Goal: Answer question/provide support: Share knowledge or assist other users

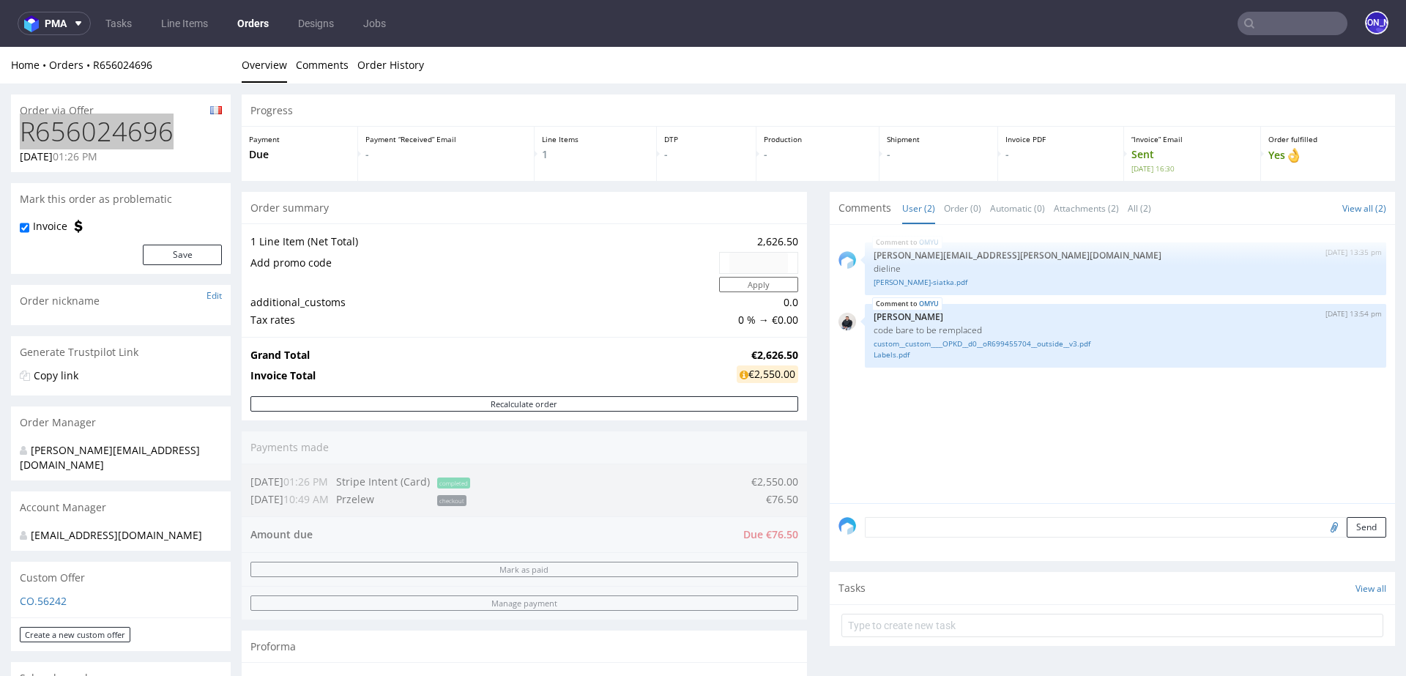
click at [1283, 24] on input "text" at bounding box center [1292, 23] width 110 height 23
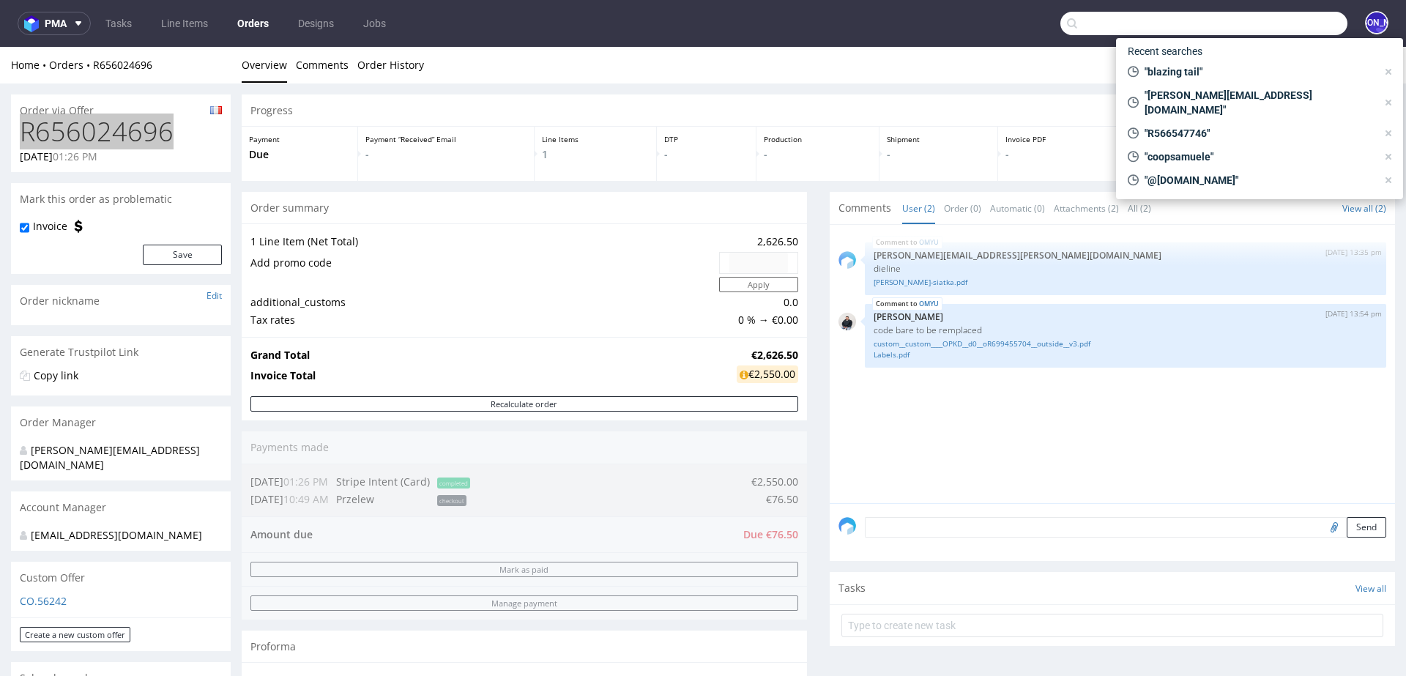
paste input "[PERSON_NAME][EMAIL_ADDRESS][PERSON_NAME][DOMAIN_NAME]"
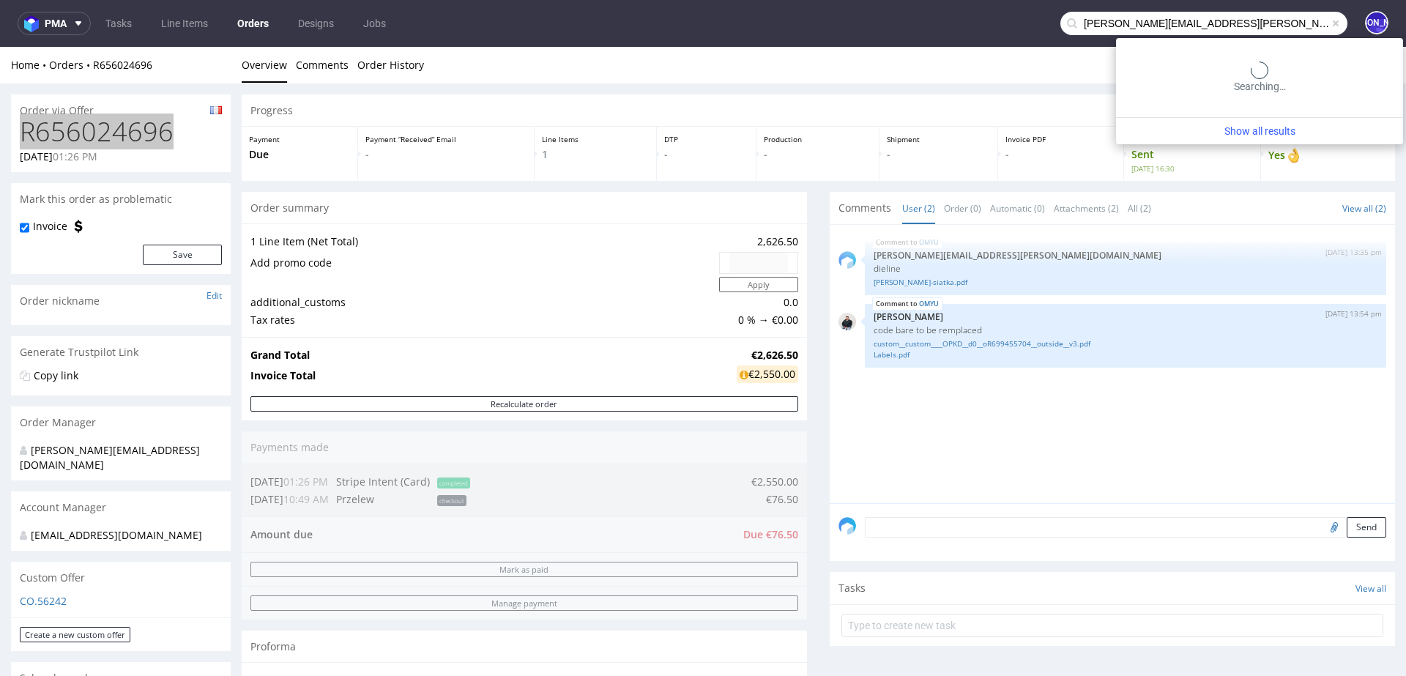
type input "[PERSON_NAME][EMAIL_ADDRESS][PERSON_NAME][DOMAIN_NAME]"
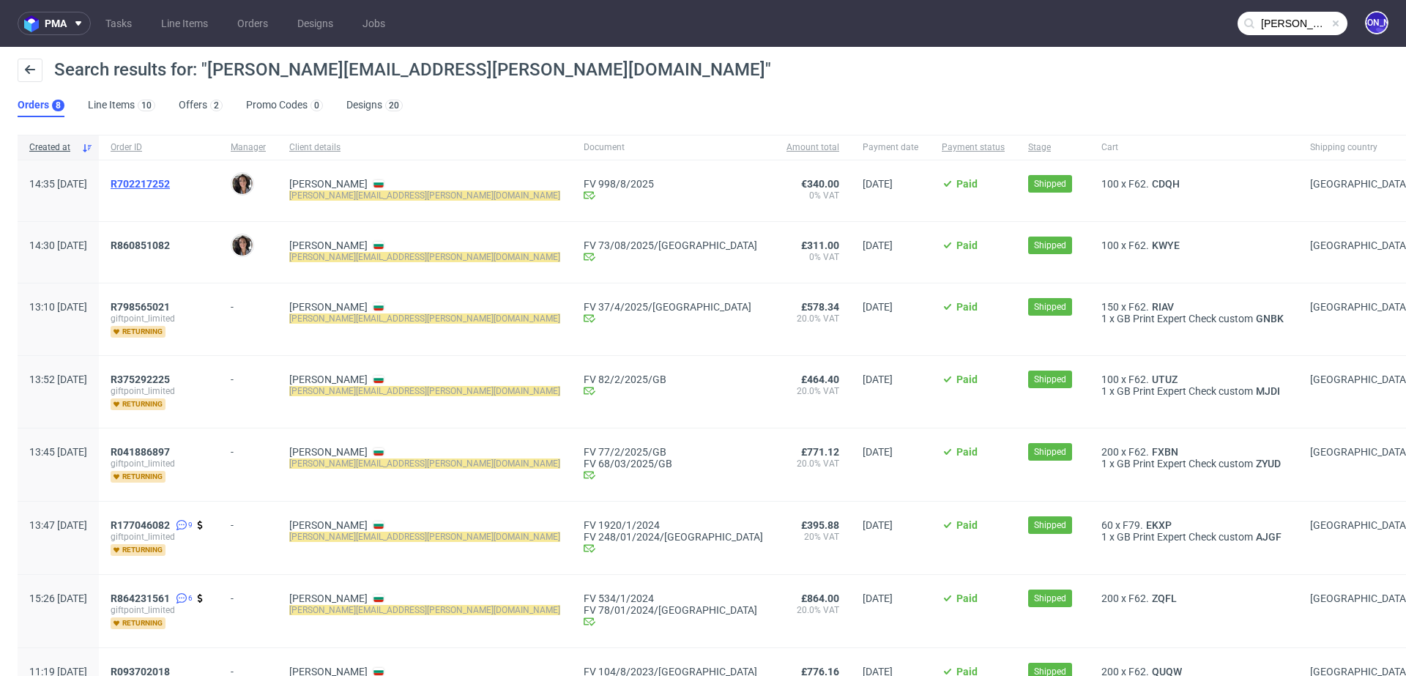
click at [170, 179] on span "R702217252" at bounding box center [140, 184] width 59 height 12
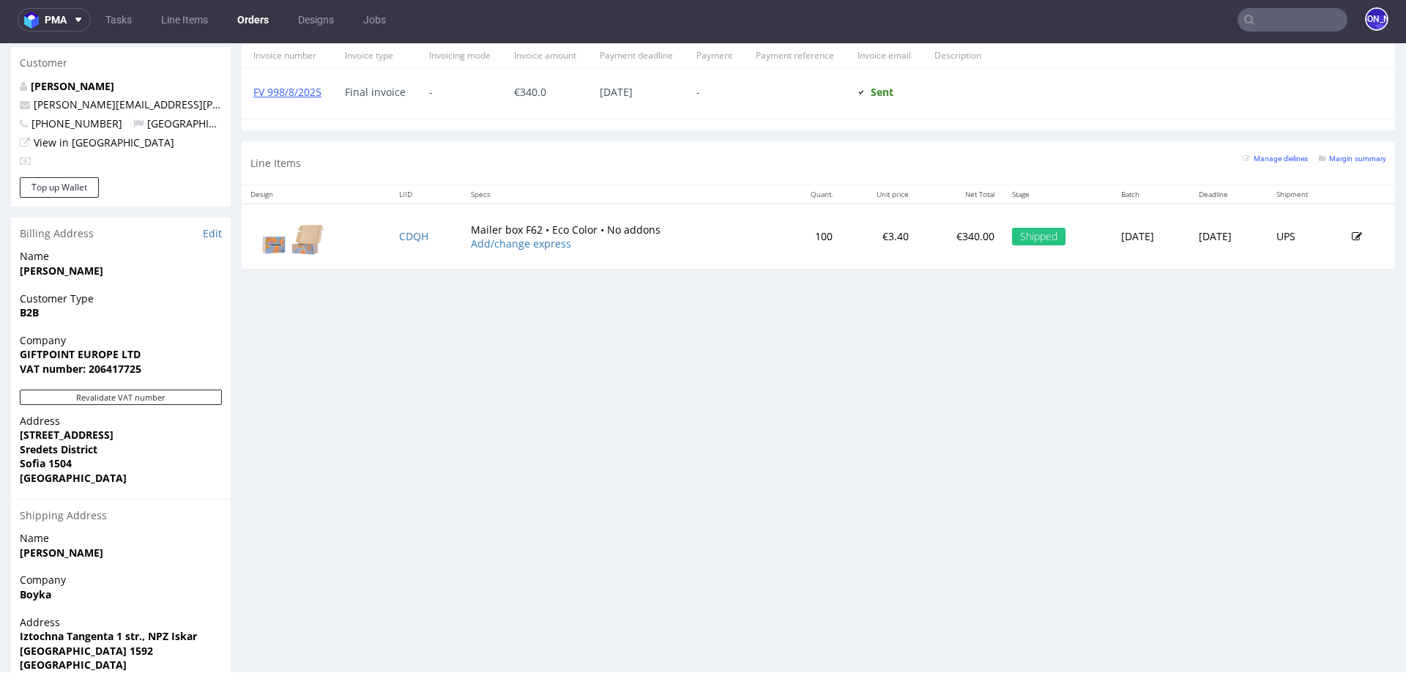
scroll to position [672, 0]
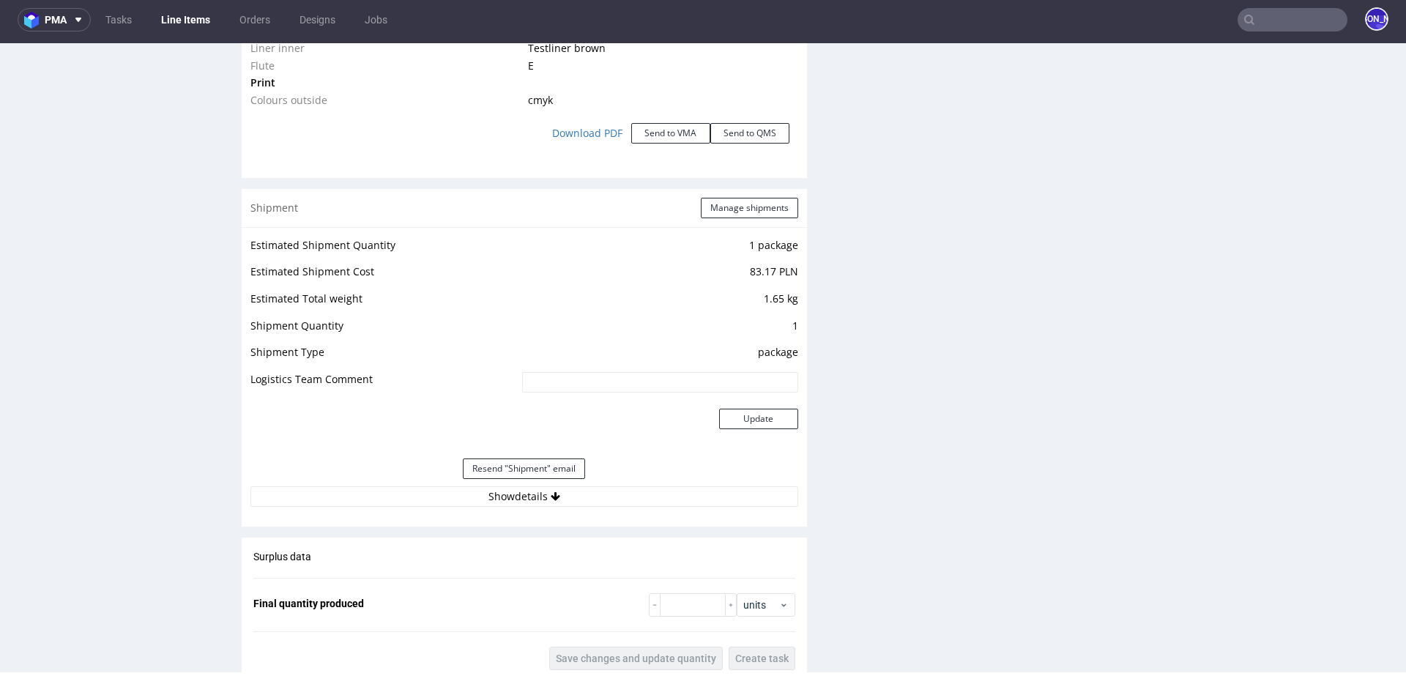
scroll to position [1560, 0]
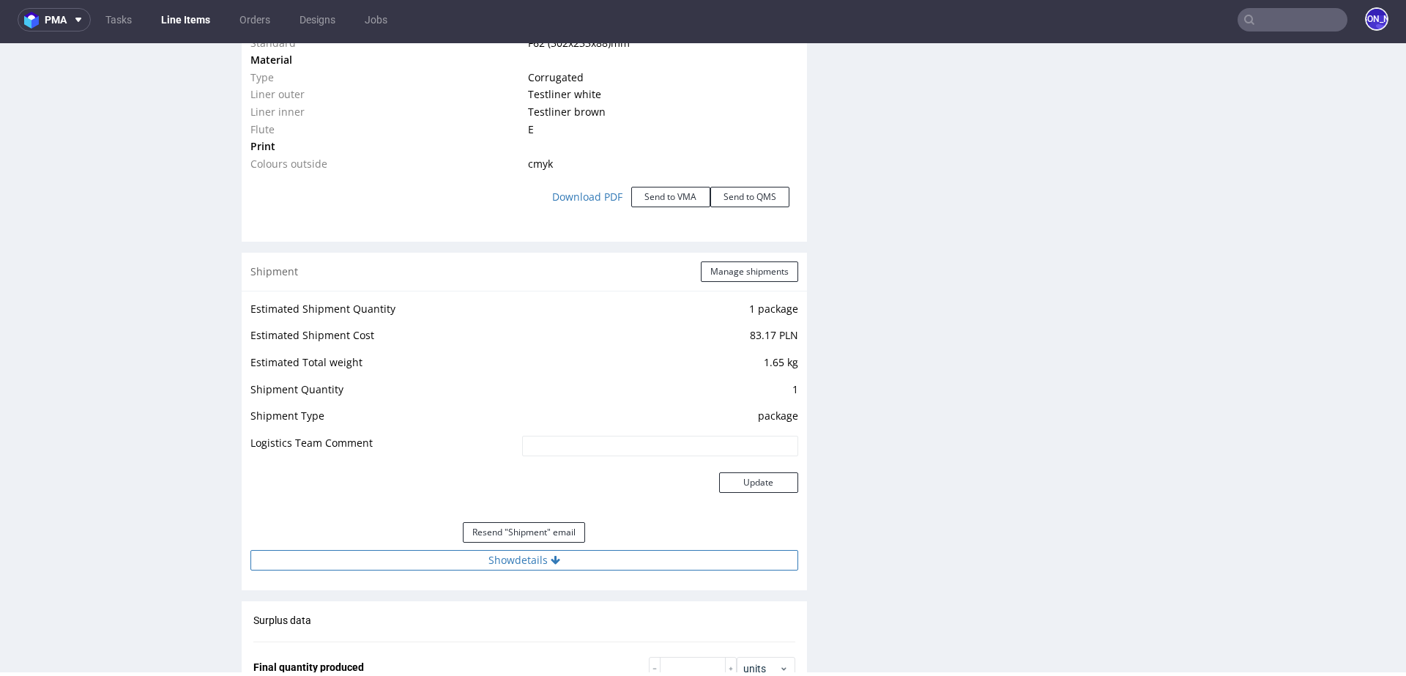
click at [519, 550] on button "Show details" at bounding box center [524, 560] width 548 height 20
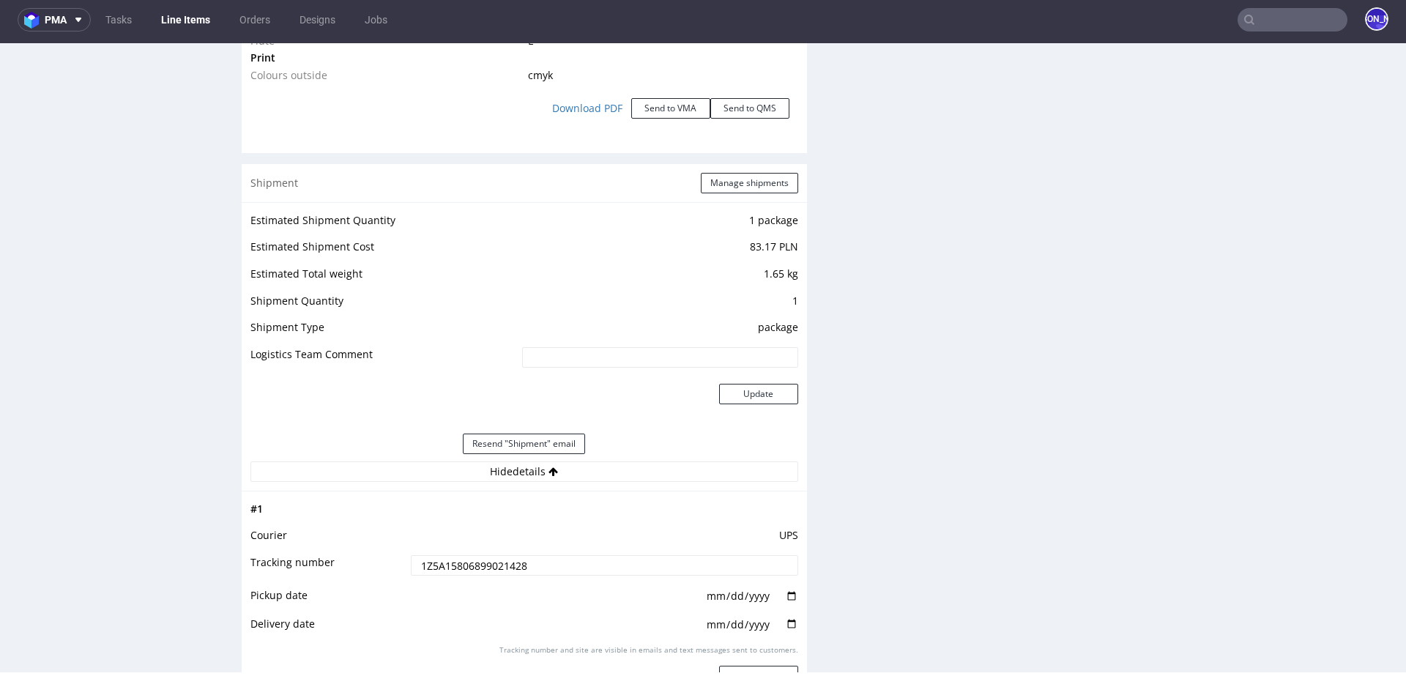
scroll to position [1676, 0]
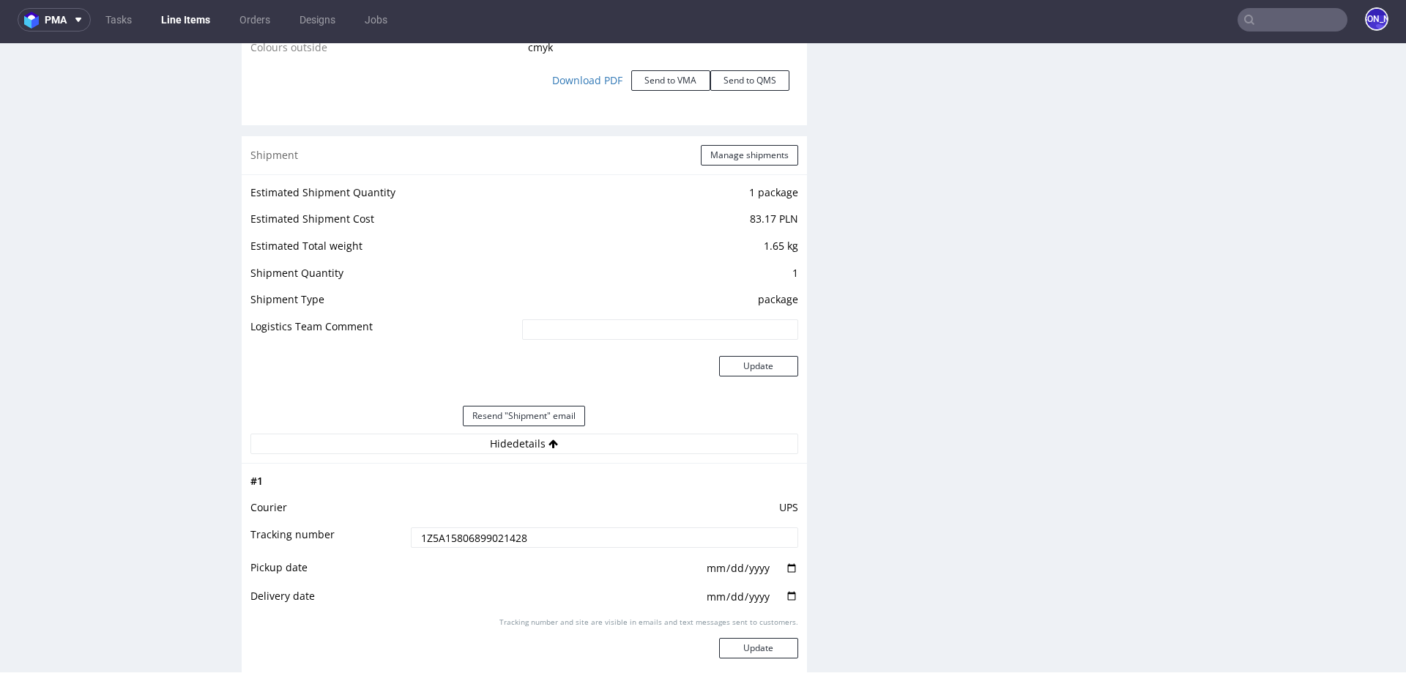
click at [480, 529] on input "1Z5A15806899021428" at bounding box center [604, 537] width 387 height 20
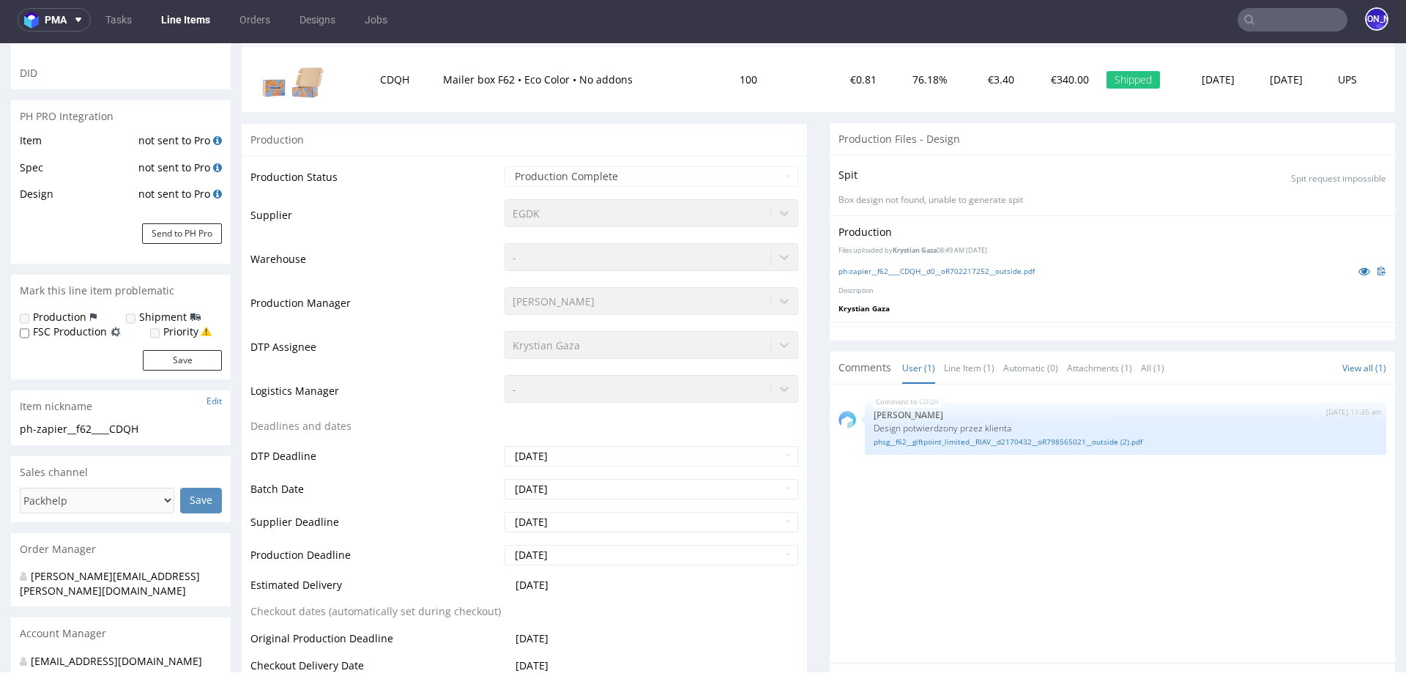
scroll to position [0, 0]
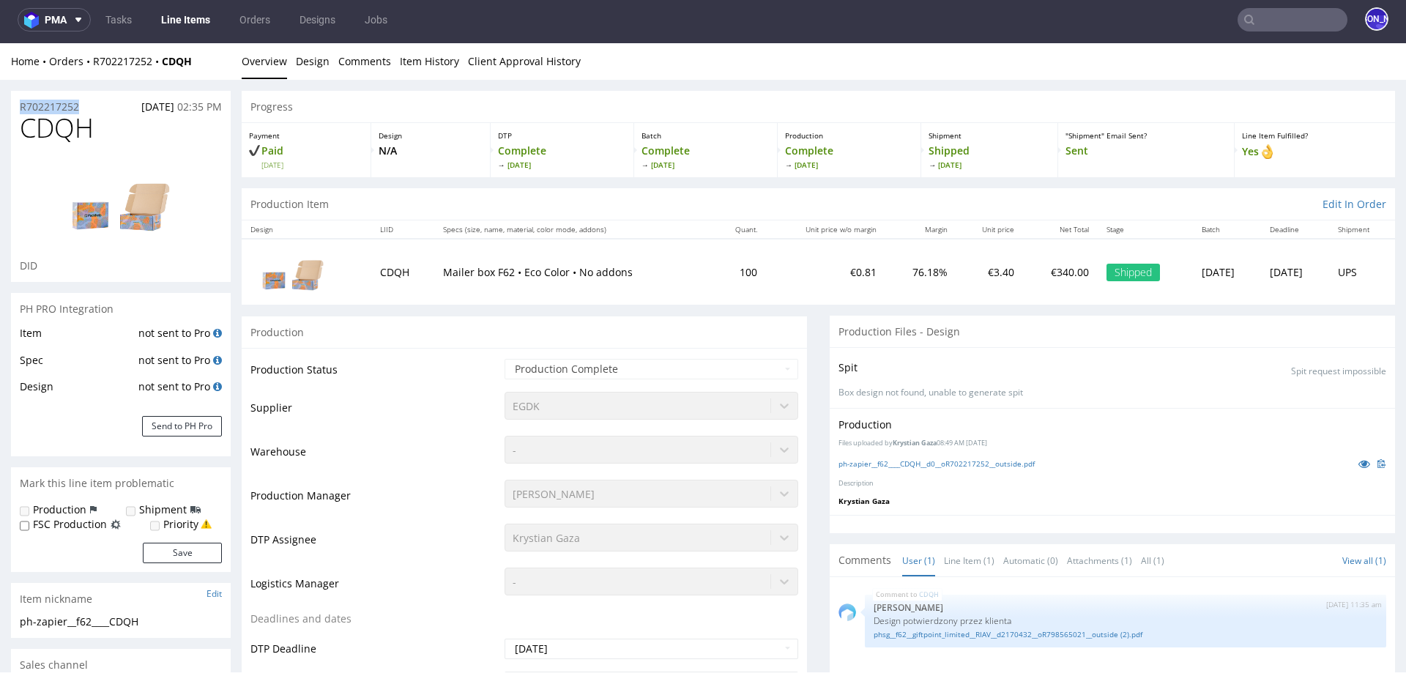
drag, startPoint x: 97, startPoint y: 108, endPoint x: 4, endPoint y: 108, distance: 93.0
copy p "R702217252"
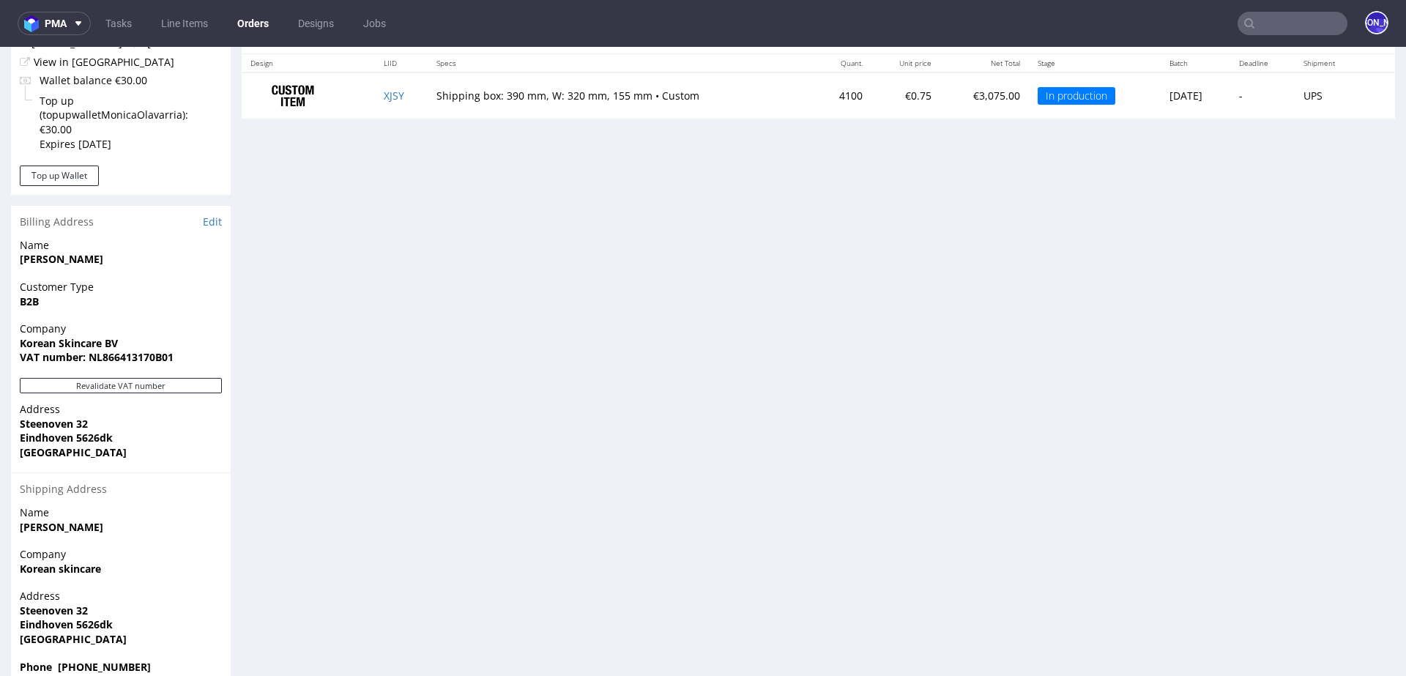
scroll to position [150, 0]
click at [1288, 20] on input "text" at bounding box center [1292, 23] width 110 height 23
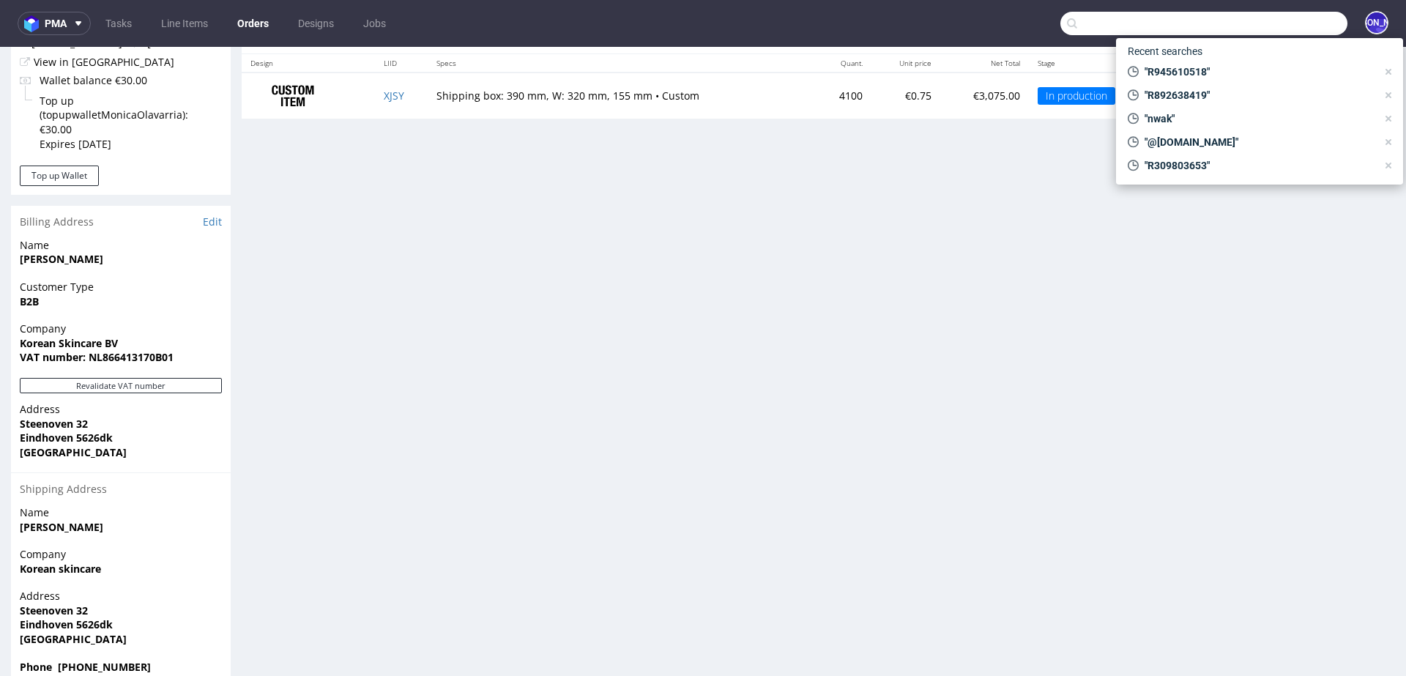
paste input "tom@rodeo-group.com"
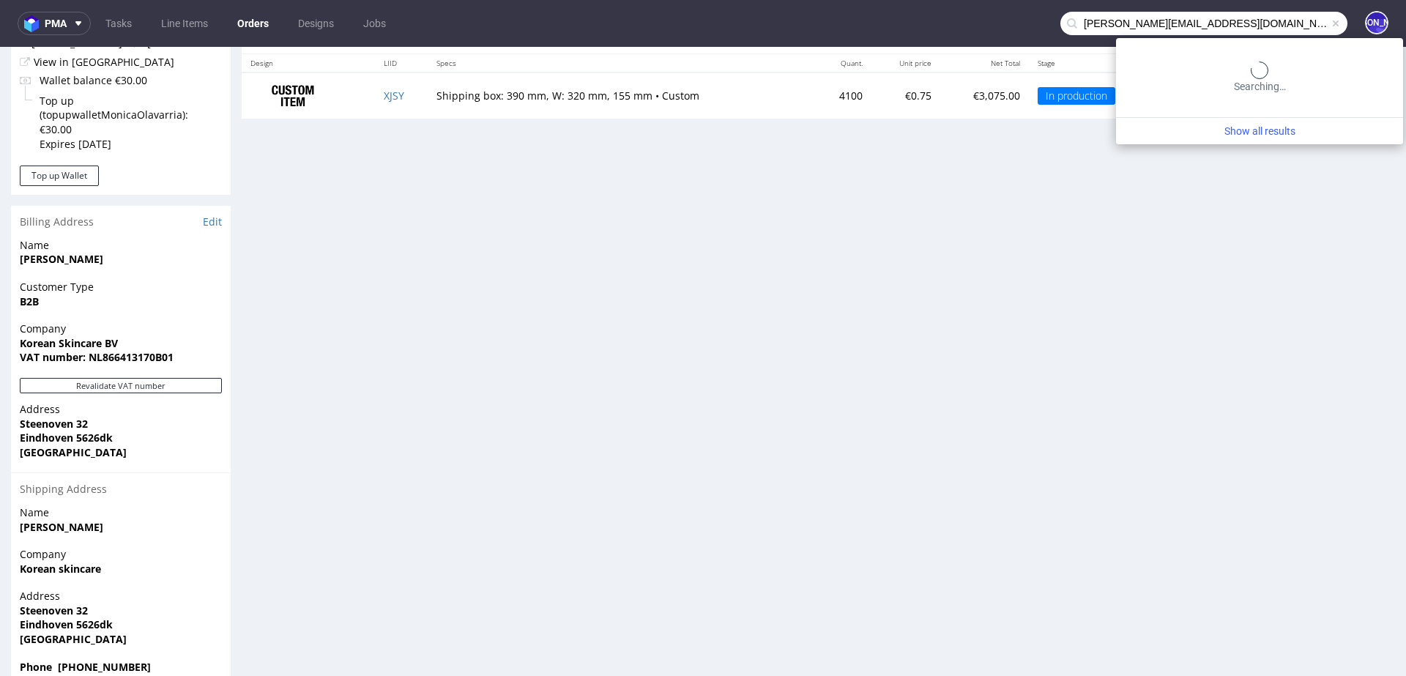
type input "tom@rodeo-group.com"
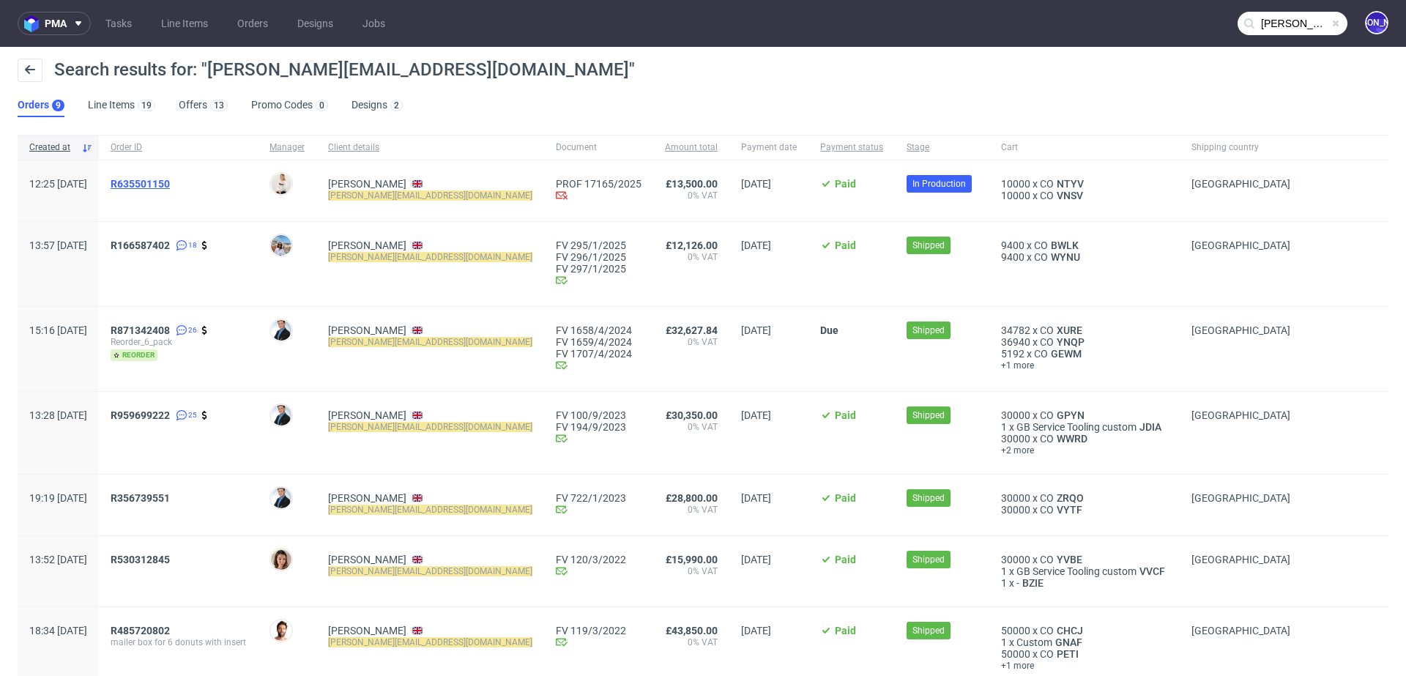
click at [170, 178] on span "R635501150" at bounding box center [140, 184] width 59 height 12
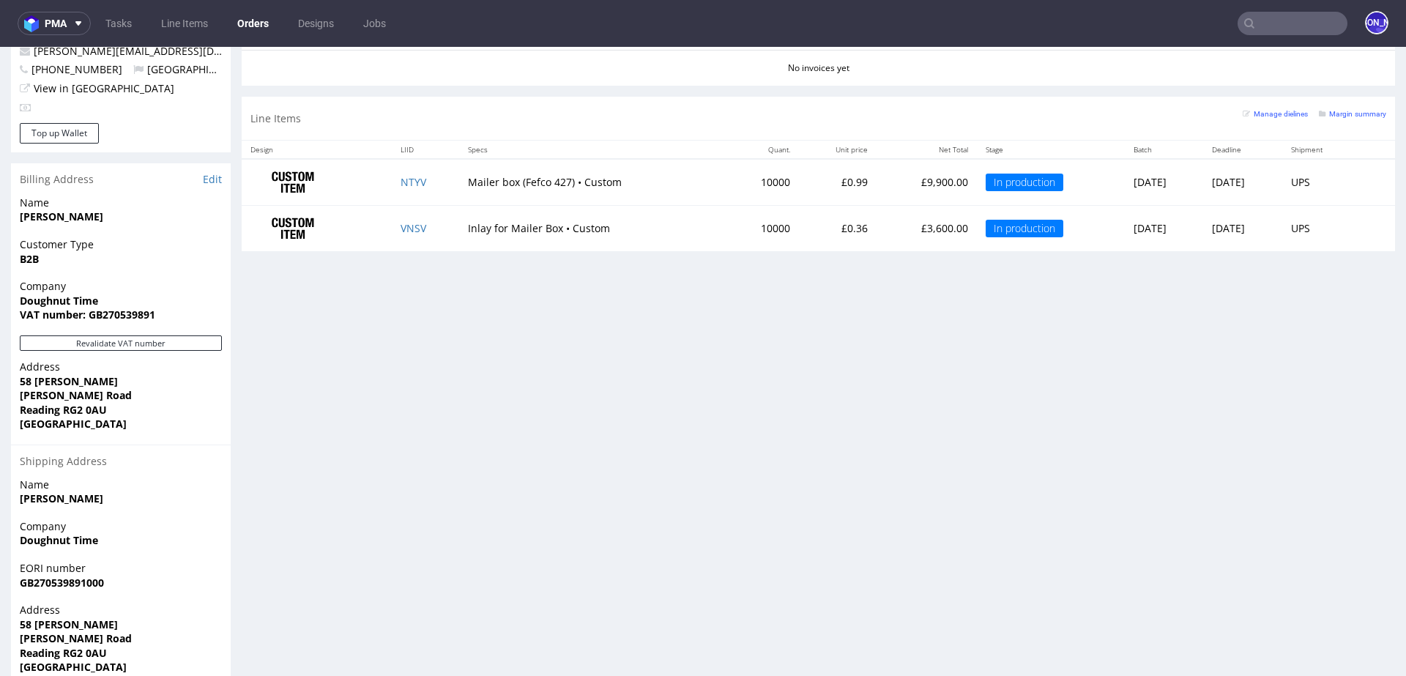
scroll to position [720, 0]
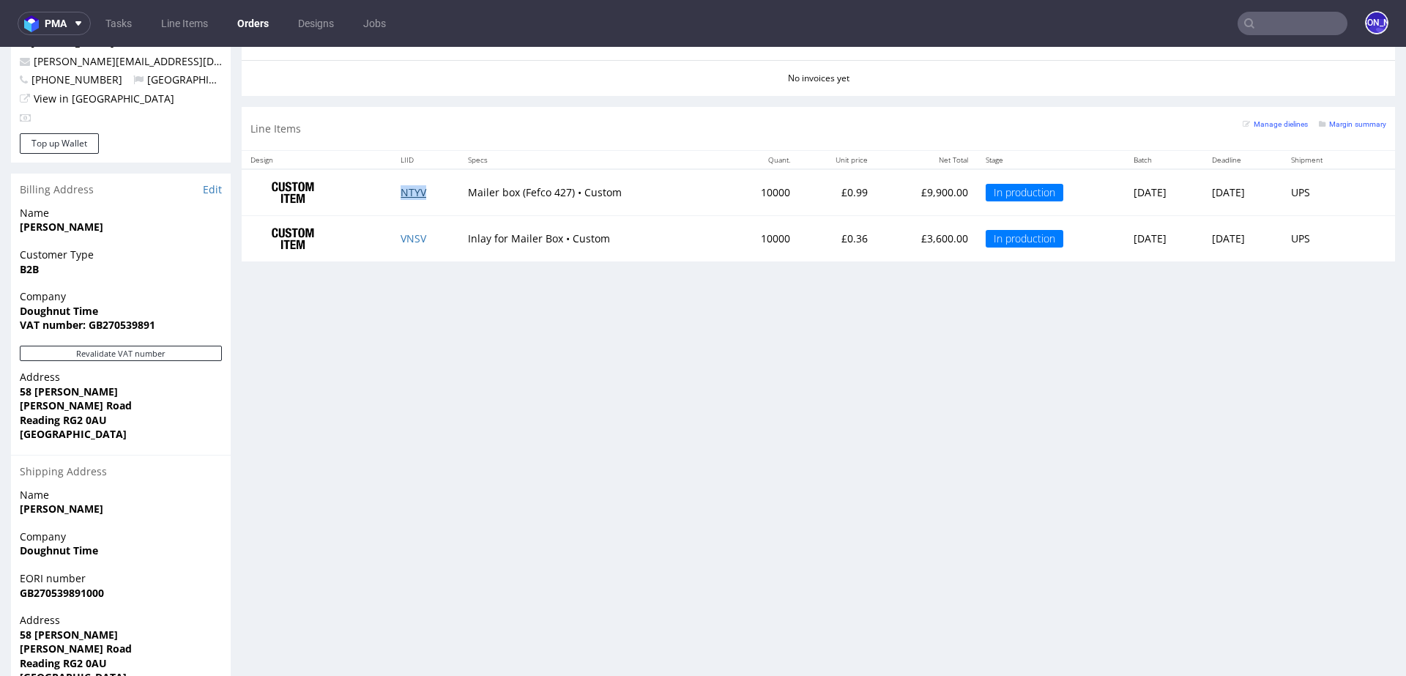
click at [406, 188] on link "NTYV" at bounding box center [413, 192] width 26 height 14
click at [410, 236] on link "VNSV" at bounding box center [413, 238] width 26 height 14
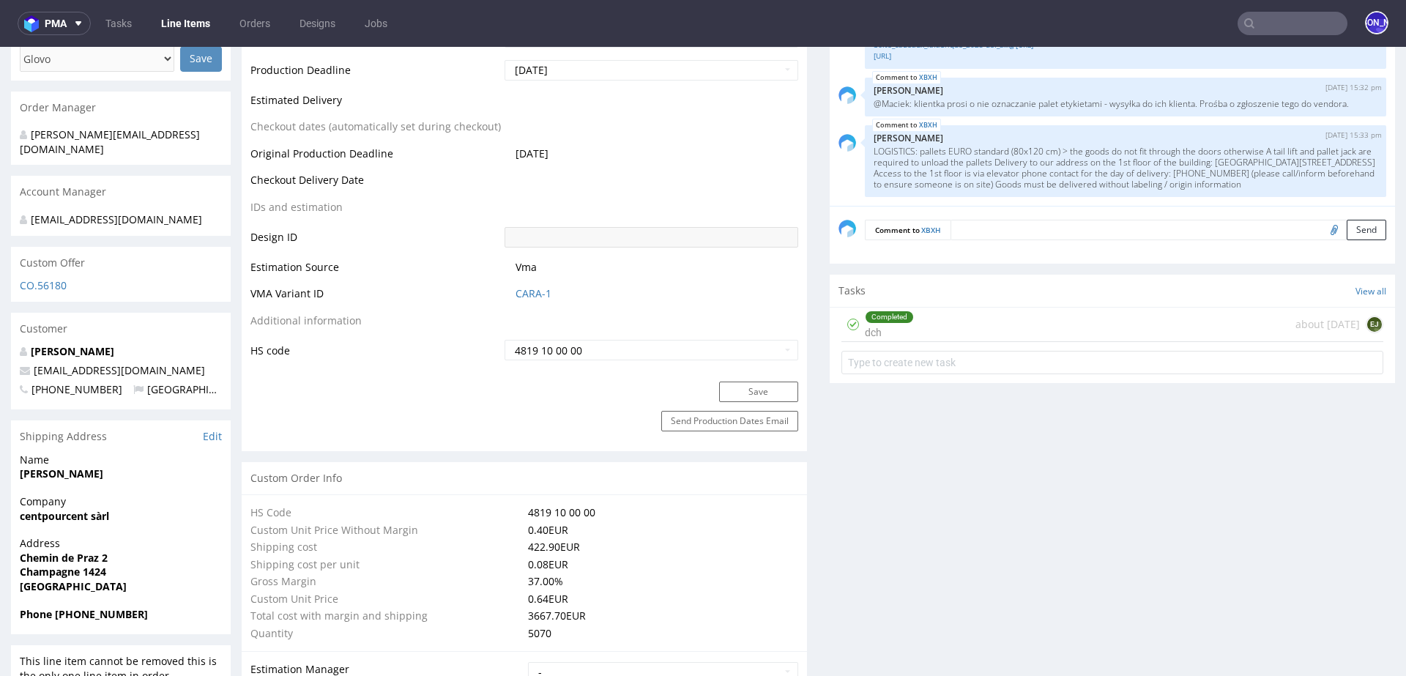
scroll to position [637, 0]
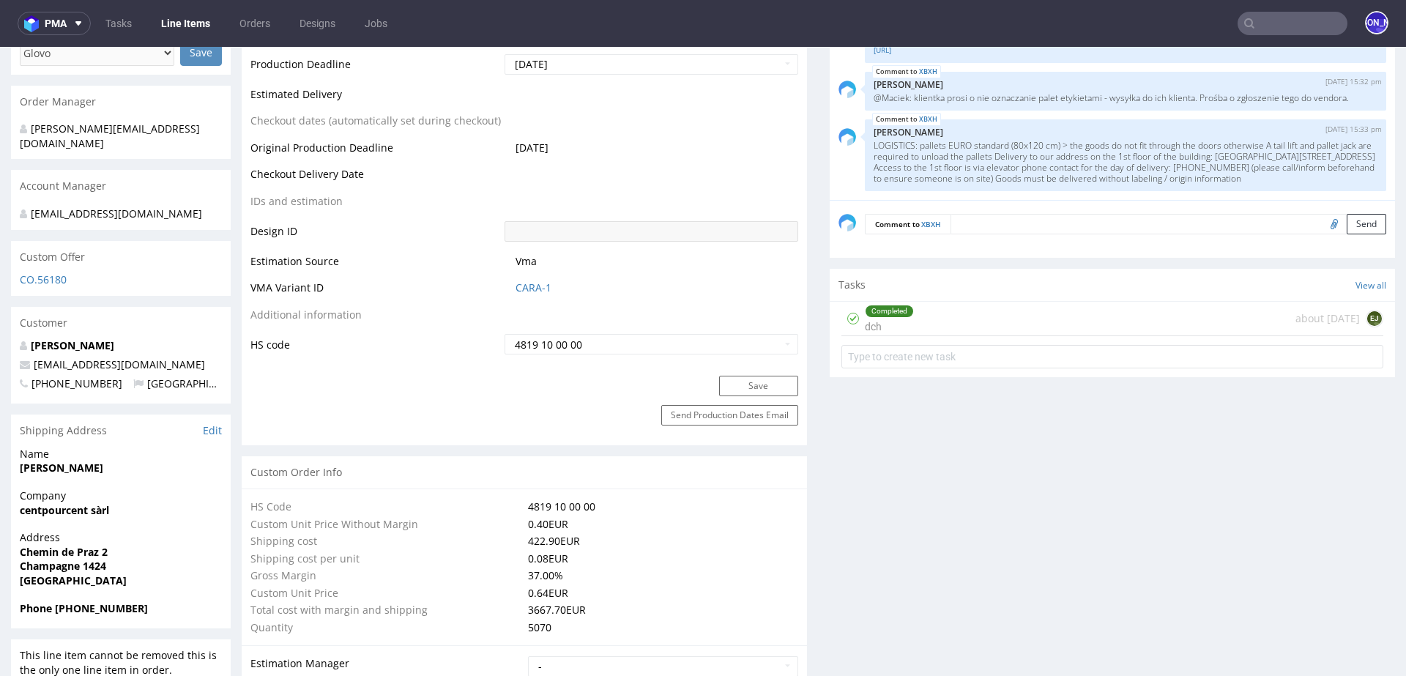
click at [1270, 21] on input "text" at bounding box center [1292, 23] width 110 height 23
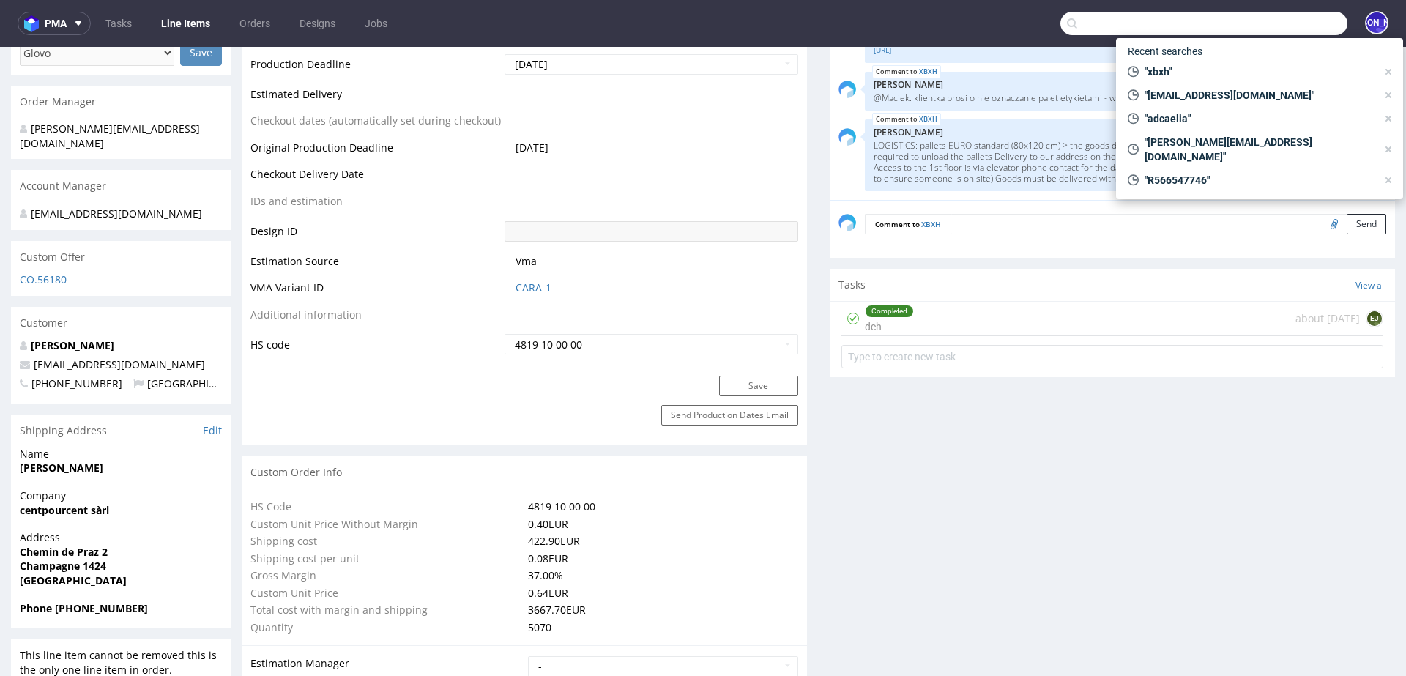
paste input "1Z5A15806896804972"
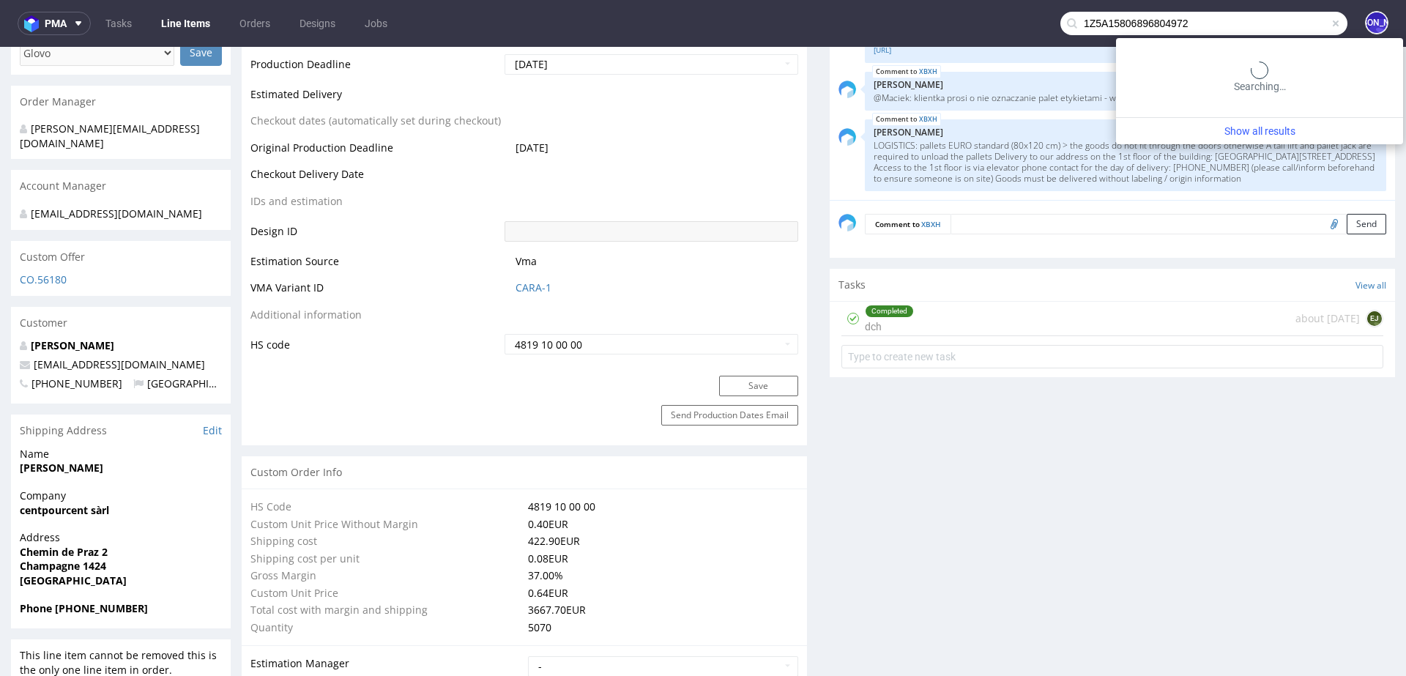
type input "1Z5A15806896804972"
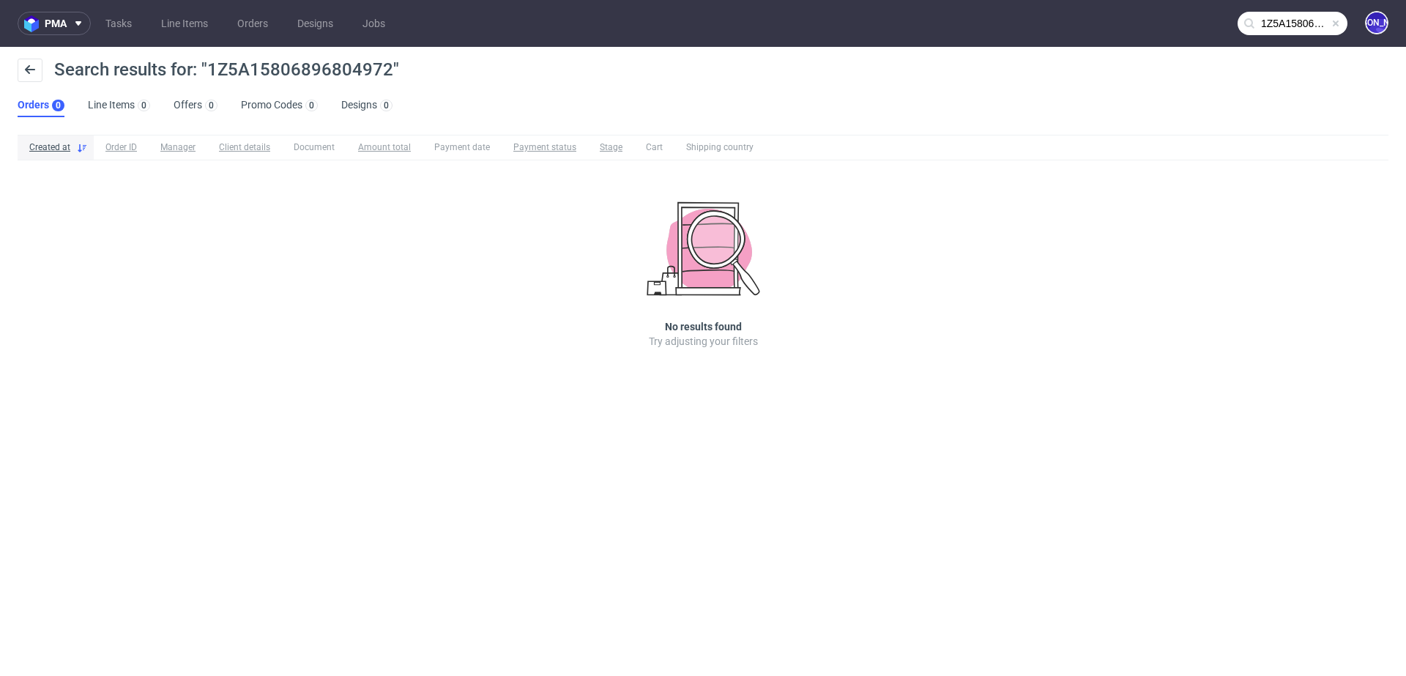
click at [1260, 28] on input "1Z5A15806896804972" at bounding box center [1292, 23] width 110 height 23
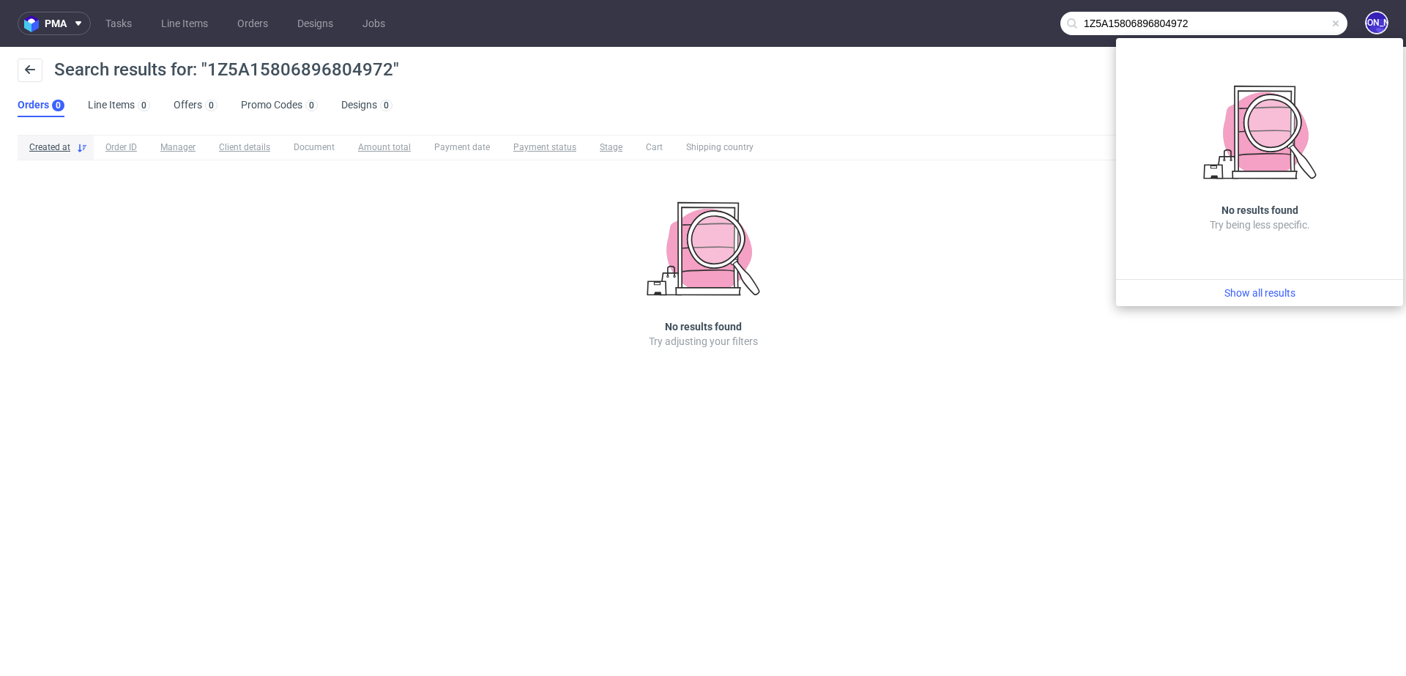
drag, startPoint x: 1223, startPoint y: 23, endPoint x: 1080, endPoint y: 23, distance: 143.5
click at [1080, 23] on input "1Z5A15806896804972" at bounding box center [1203, 23] width 287 height 23
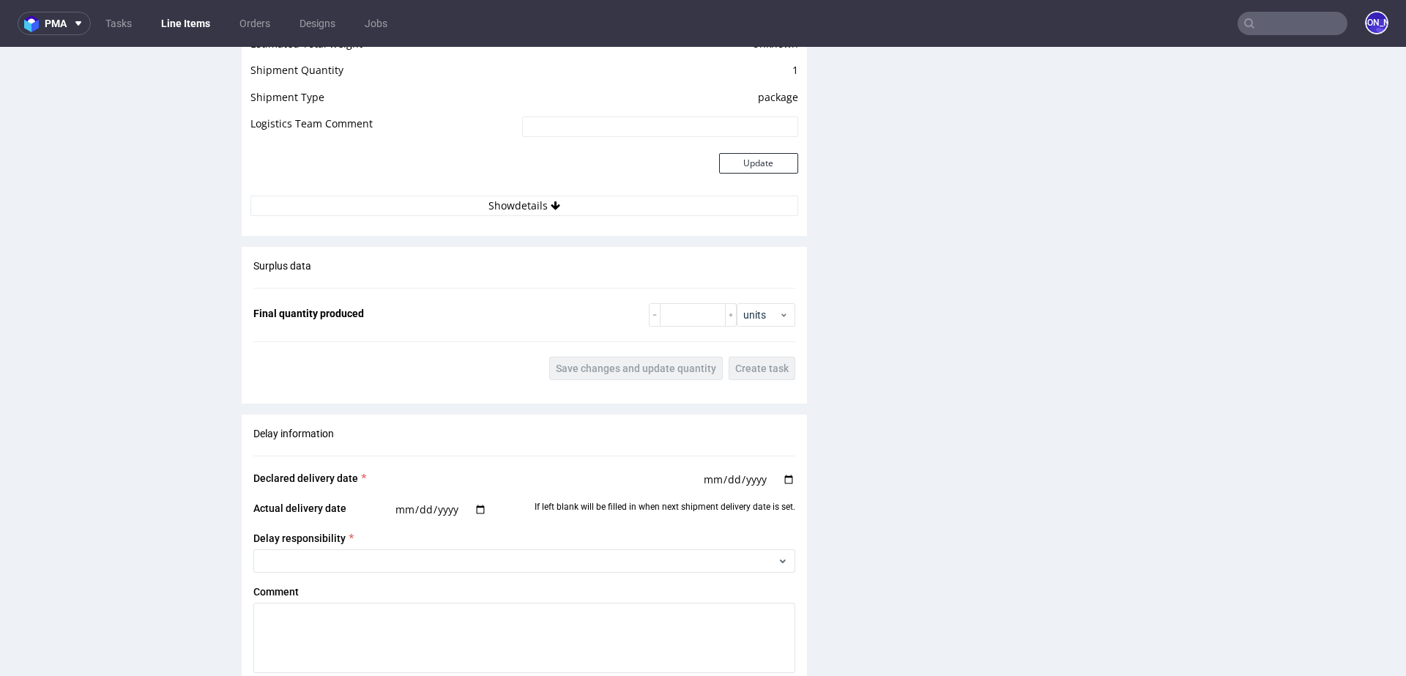
scroll to position [2062, 0]
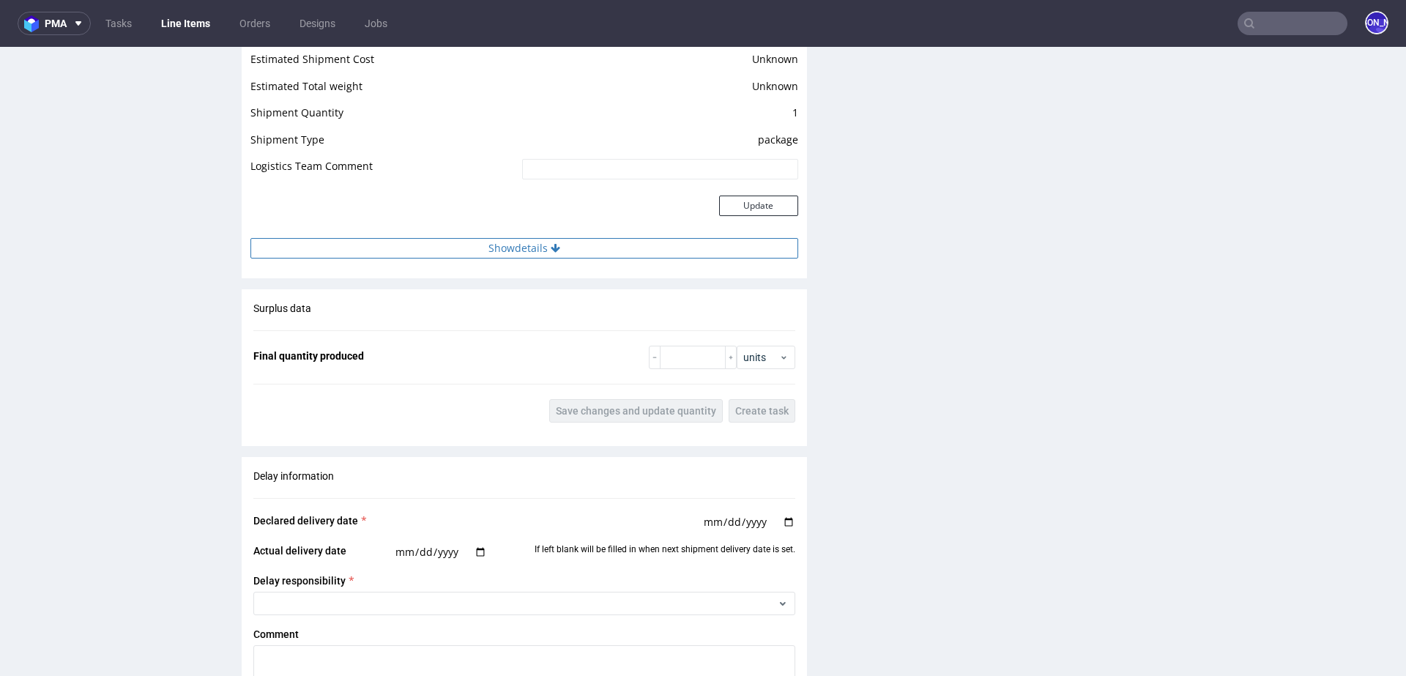
click at [533, 251] on button "Show details" at bounding box center [524, 248] width 548 height 20
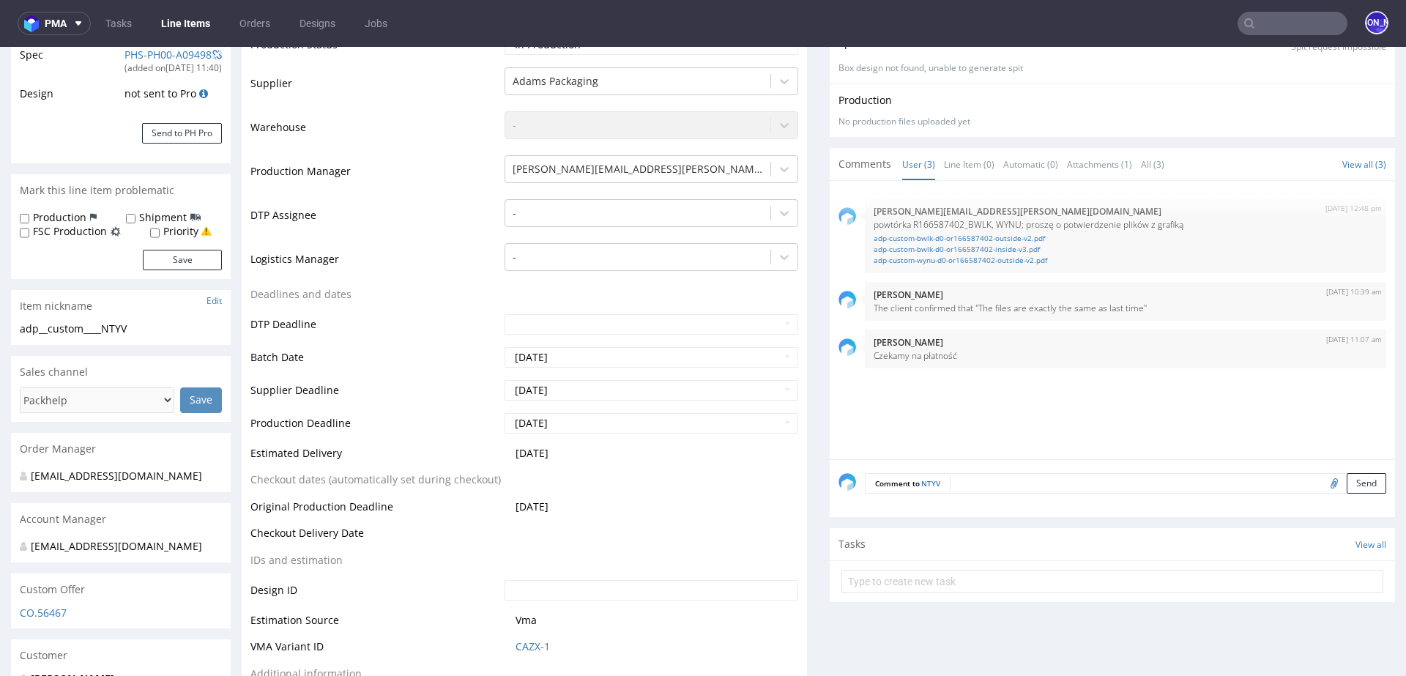
scroll to position [0, 0]
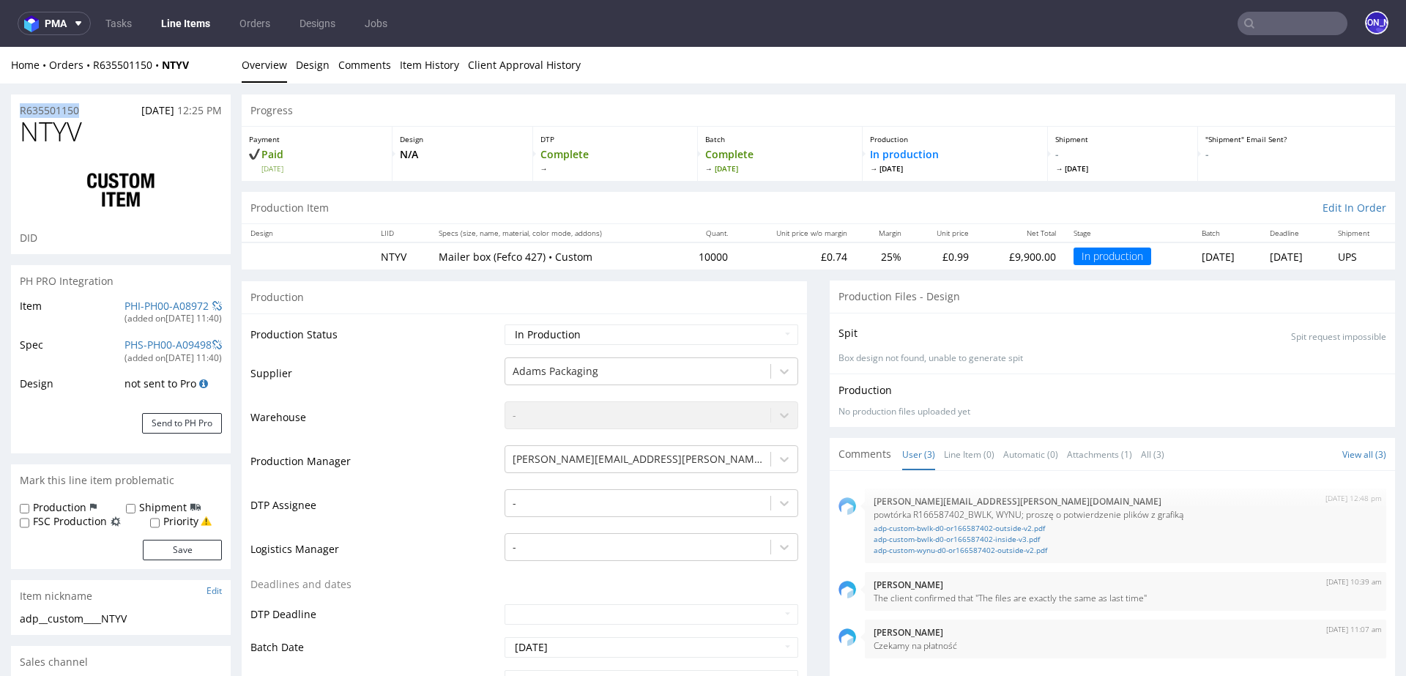
drag, startPoint x: 101, startPoint y: 105, endPoint x: 0, endPoint y: 105, distance: 101.0
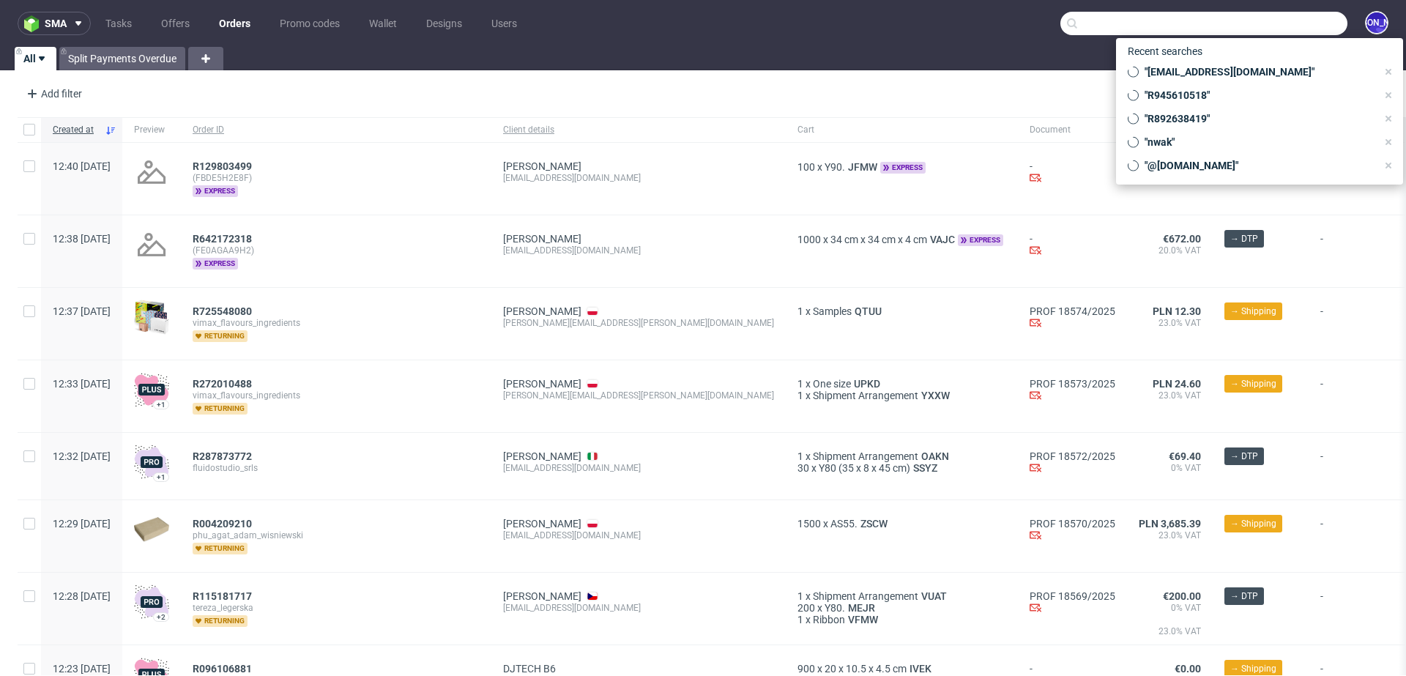
click at [1277, 19] on input "text" at bounding box center [1203, 23] width 287 height 23
paste input "imane.harif@gmail.com"
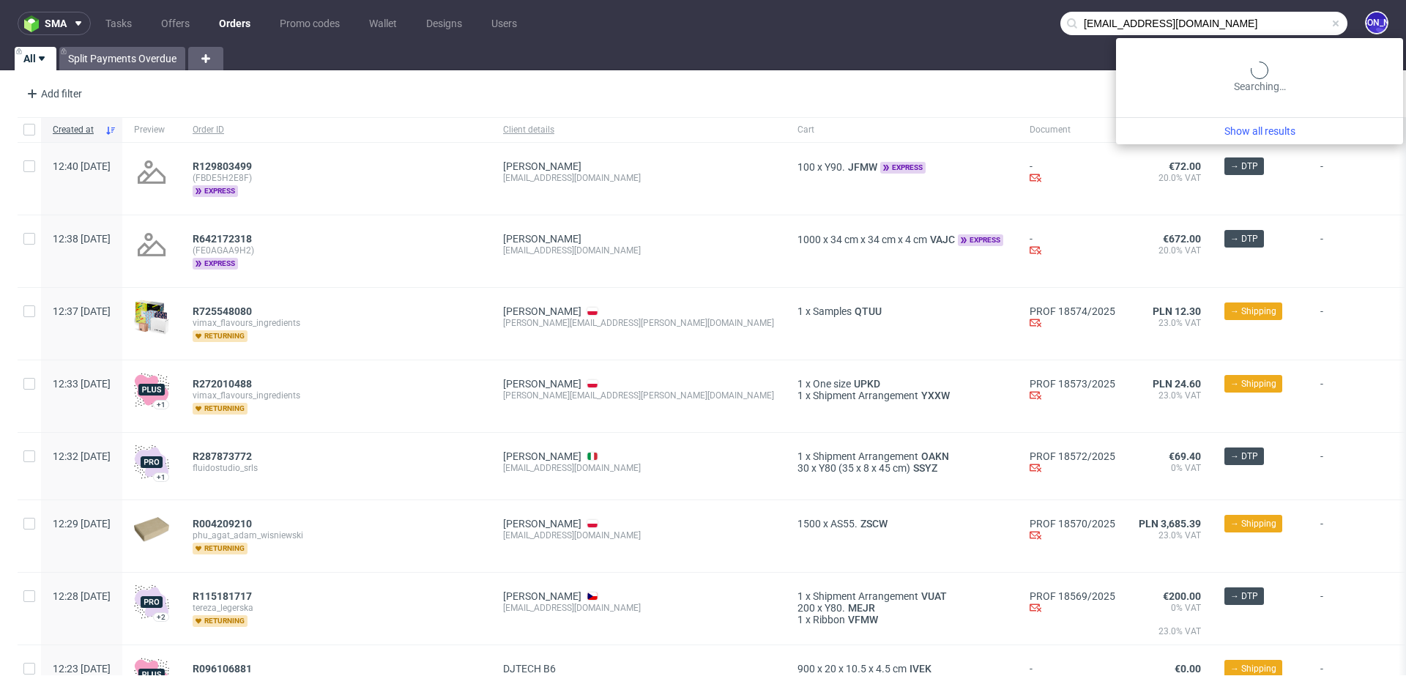
type input "imane.harif@gmail.com"
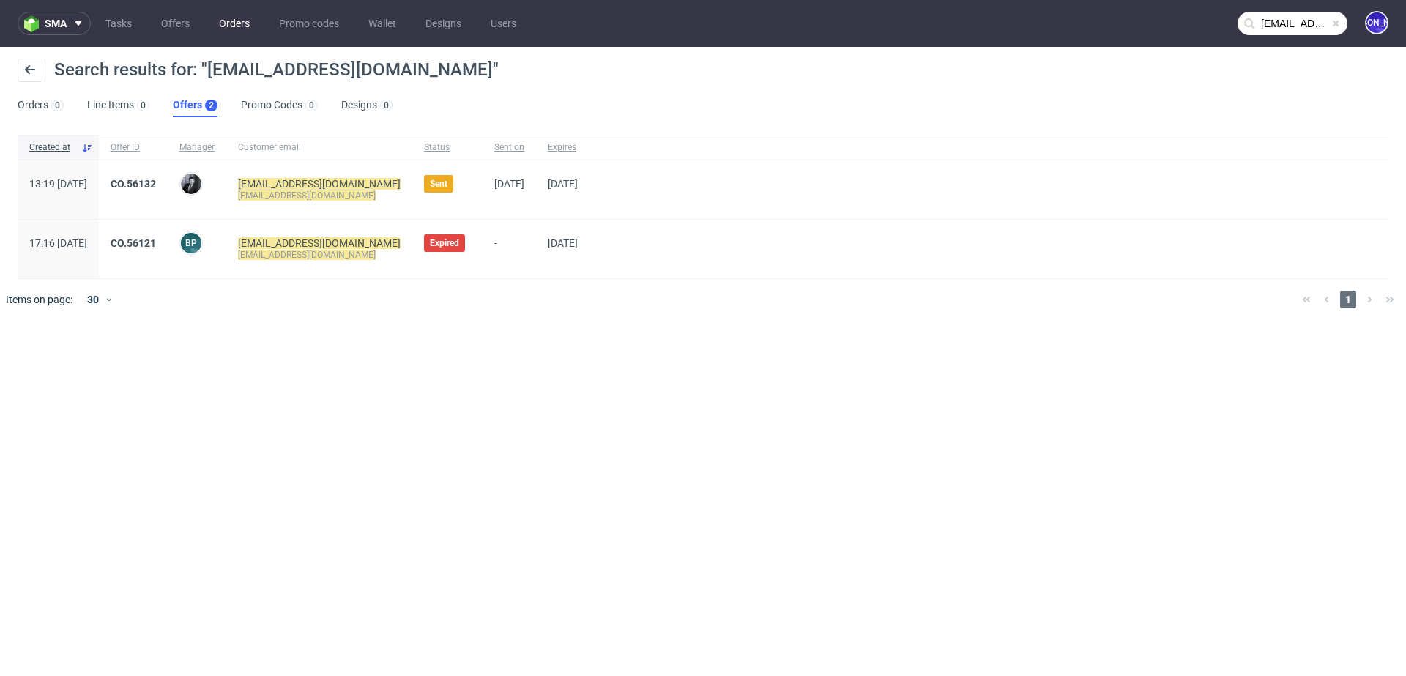
click at [226, 23] on link "Orders" at bounding box center [234, 23] width 48 height 23
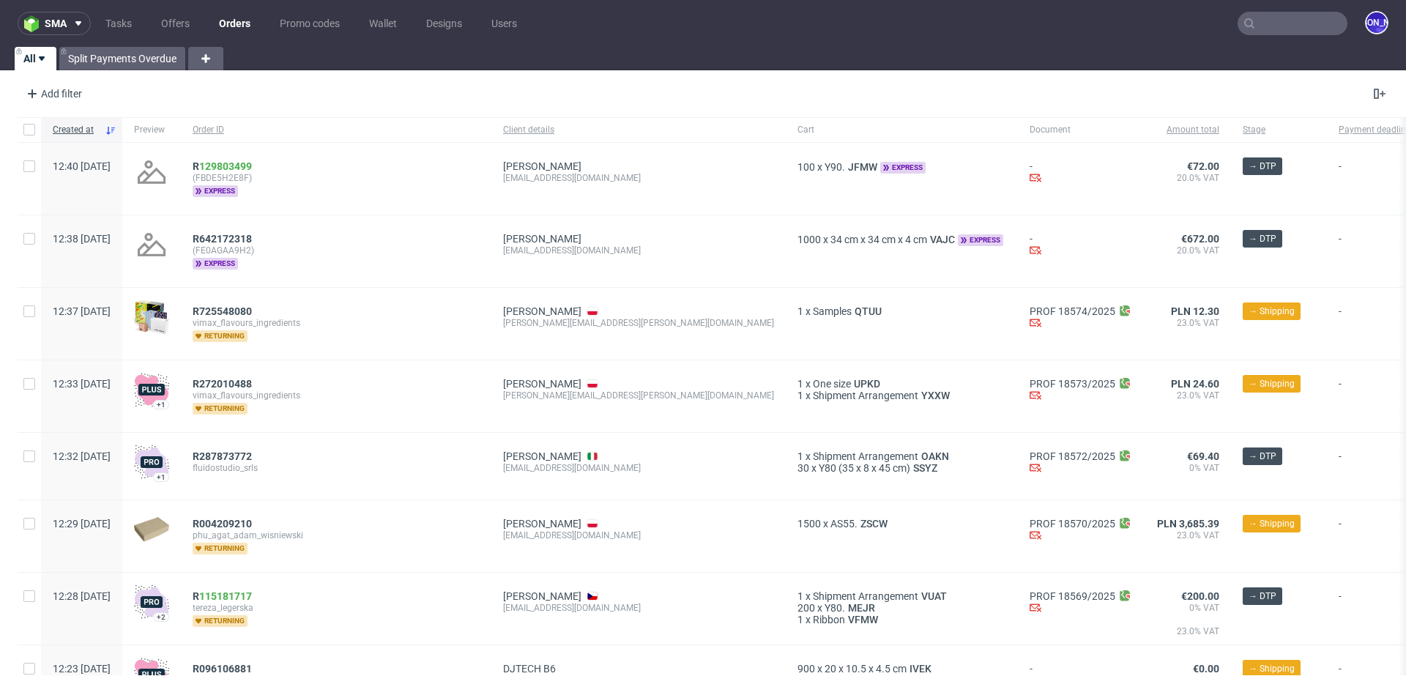
click at [1269, 21] on input "text" at bounding box center [1292, 23] width 110 height 23
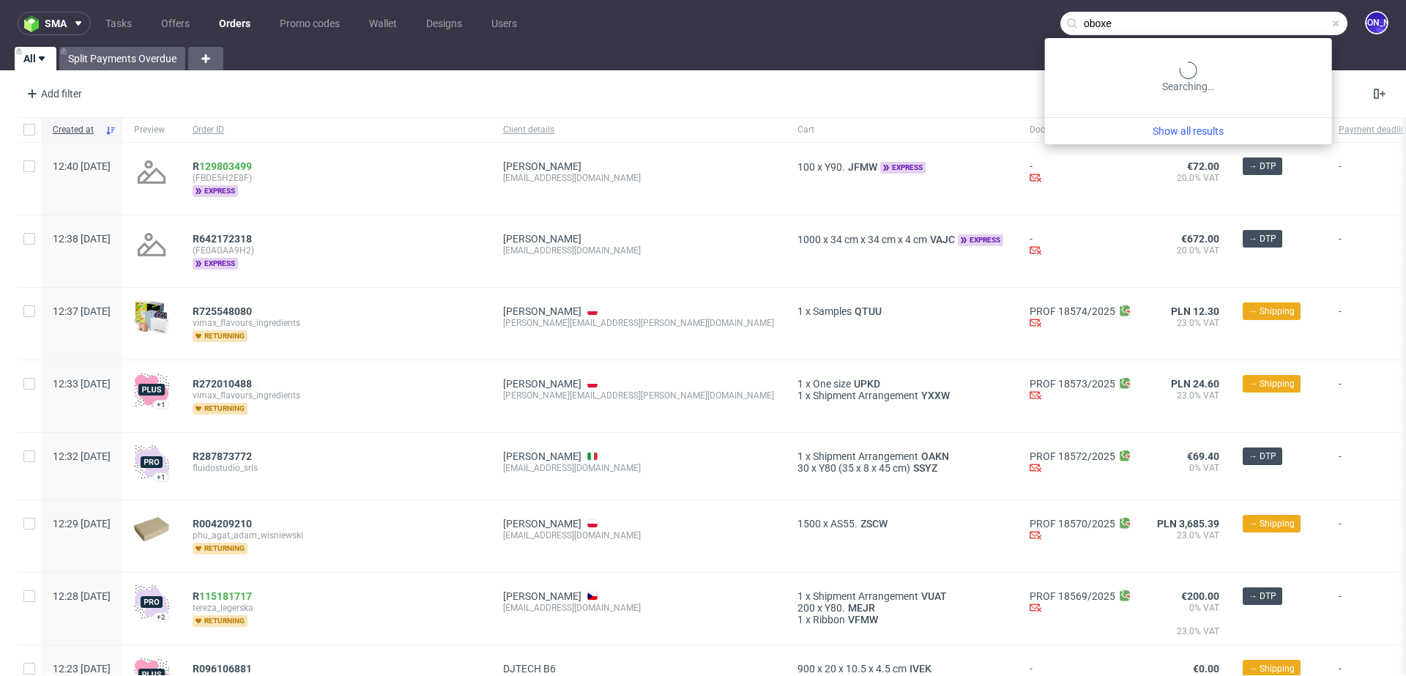
type input "oboxe"
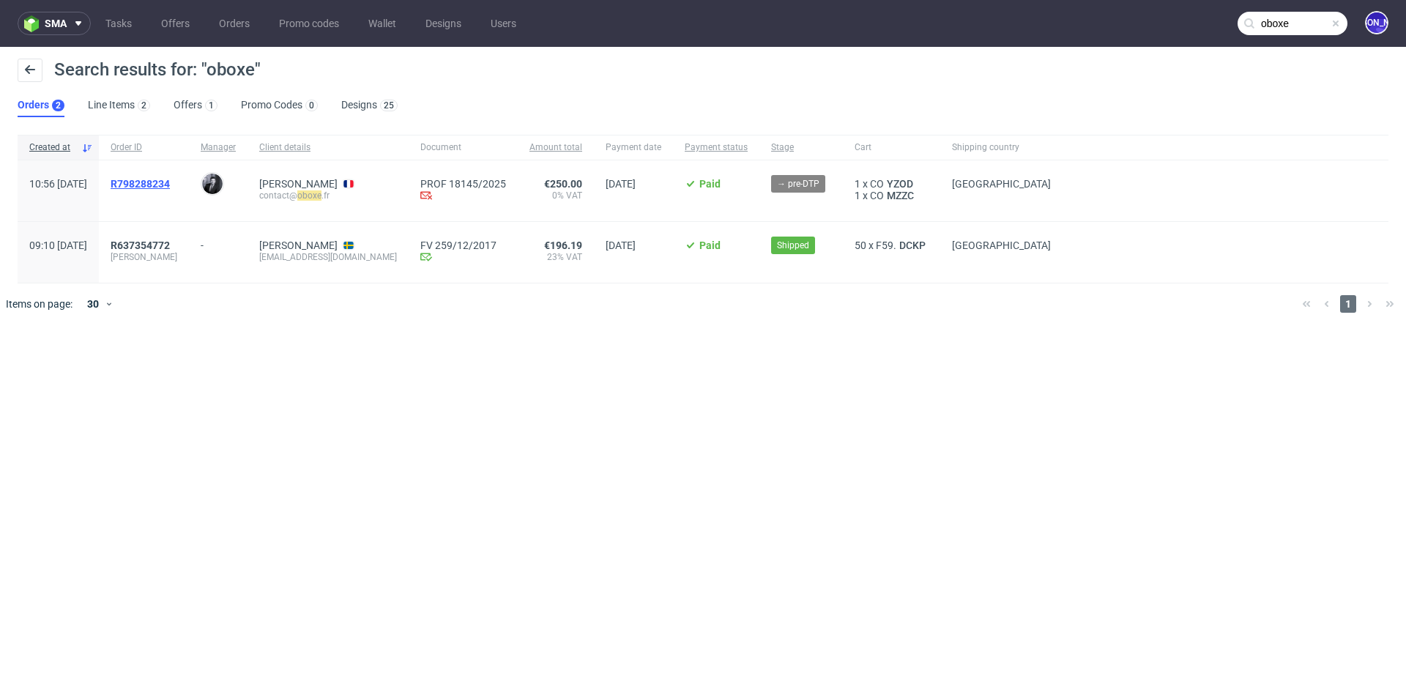
click at [168, 184] on span "R798288234" at bounding box center [140, 184] width 59 height 12
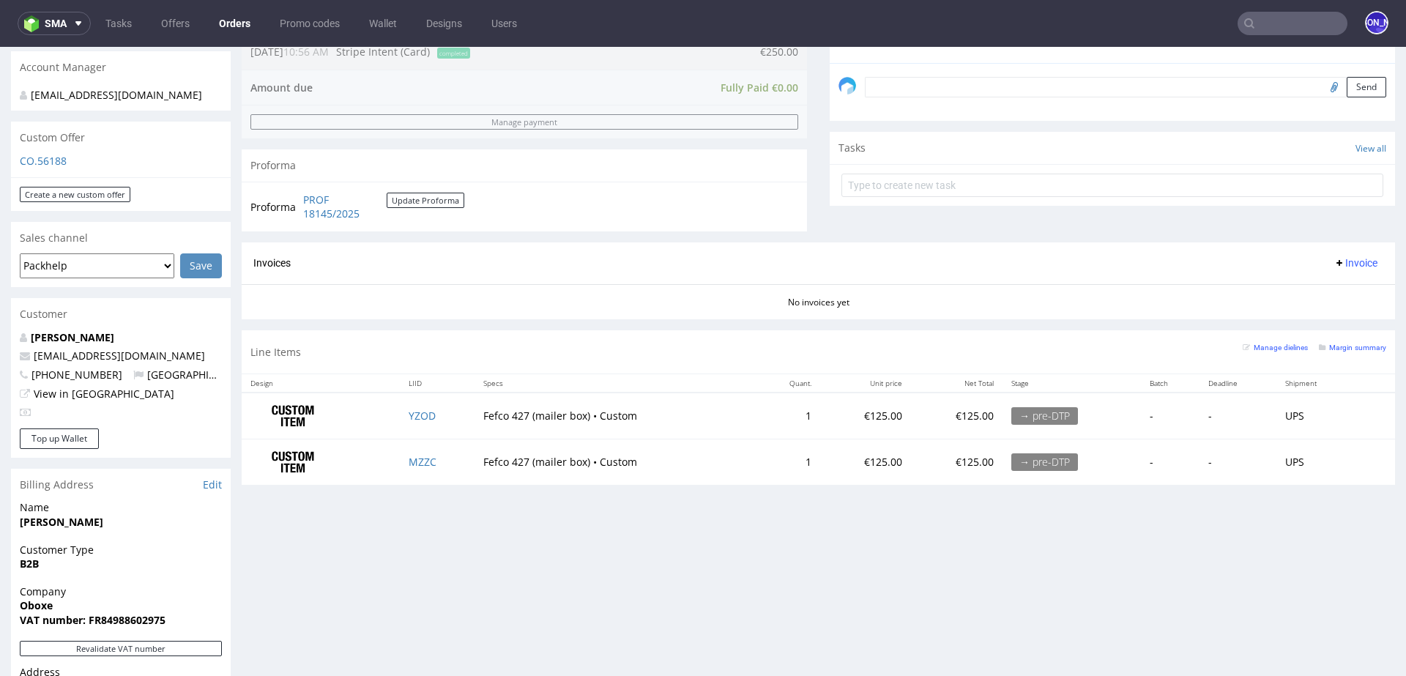
scroll to position [485, 0]
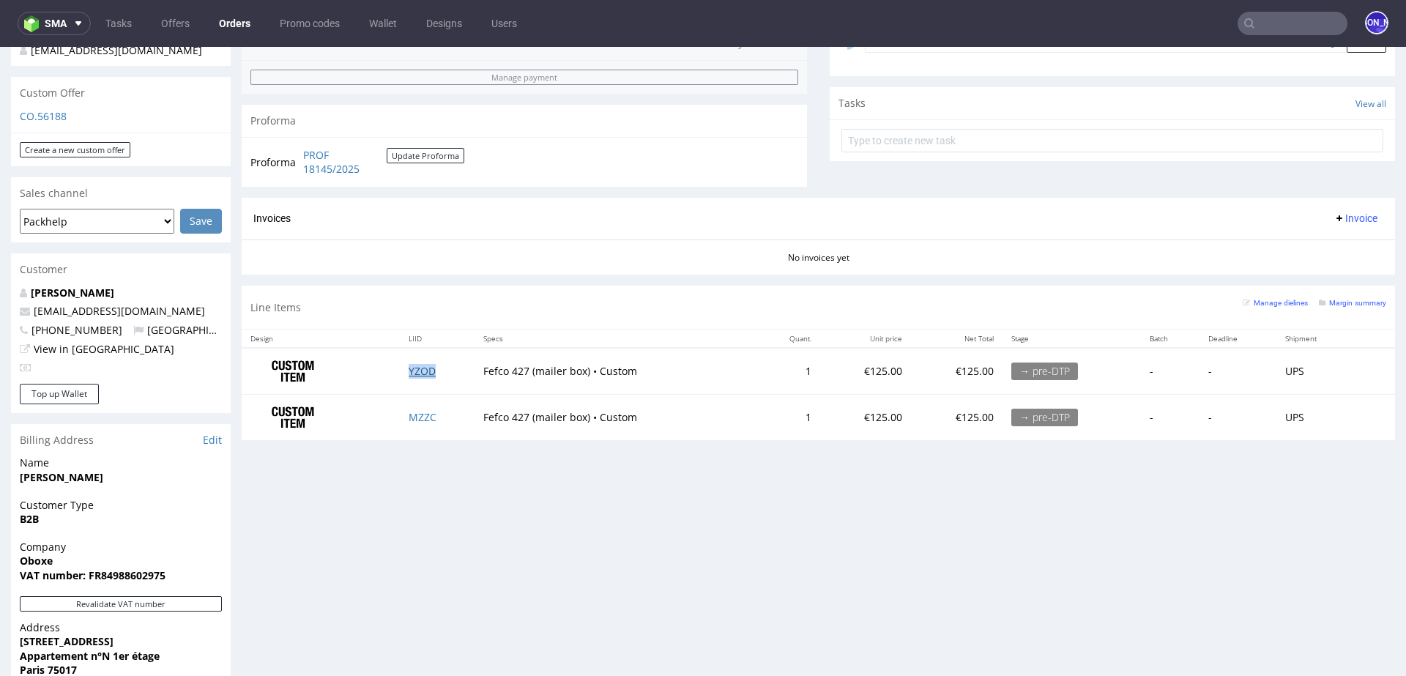
click at [414, 373] on link "YZOD" at bounding box center [421, 371] width 27 height 14
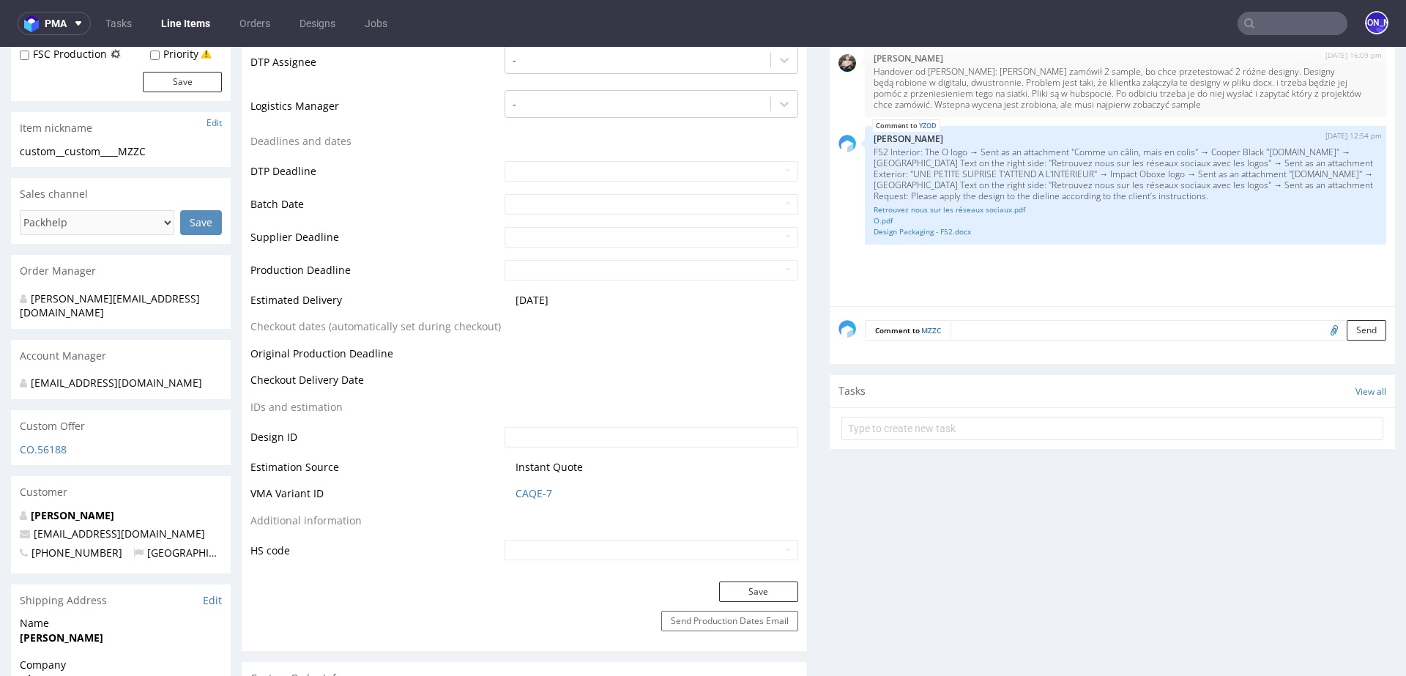
scroll to position [440, 0]
click at [1023, 332] on textarea at bounding box center [1168, 333] width 436 height 20
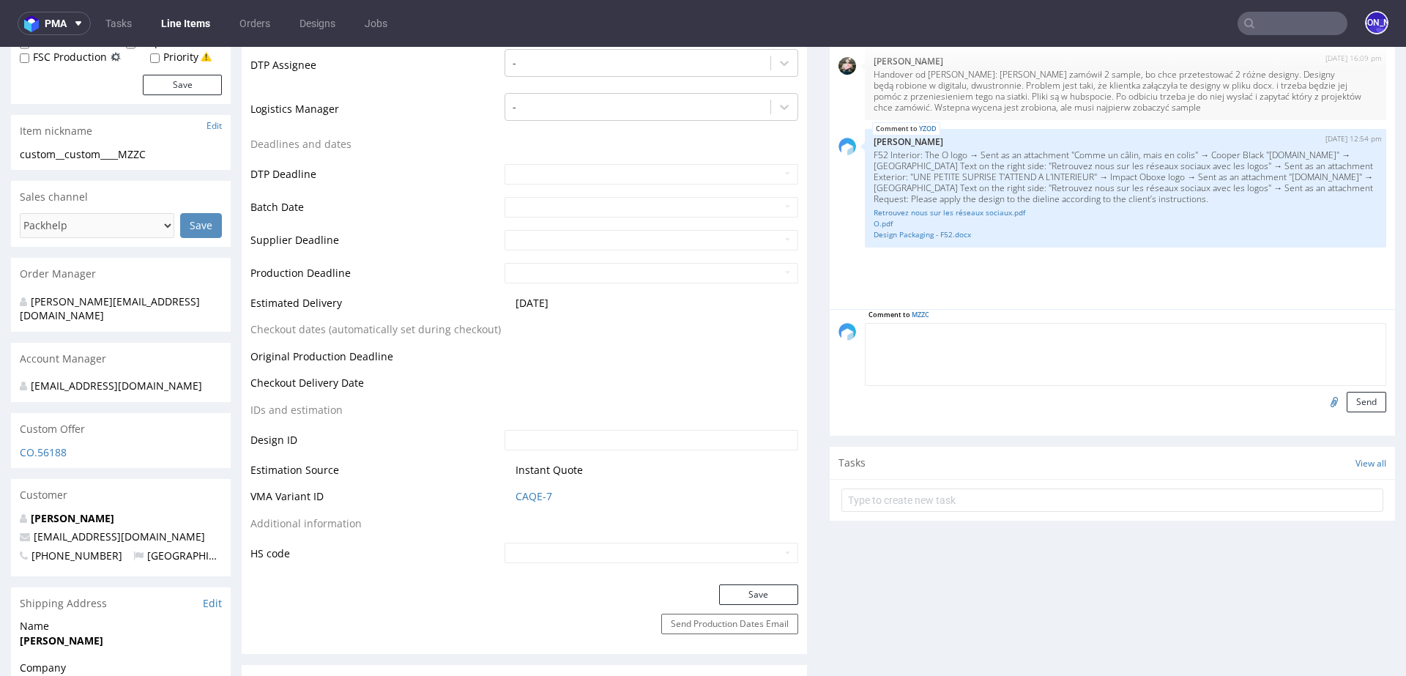
paste textarea "For F65, the interior will be the same, I’ve just changed the text color to bla…"
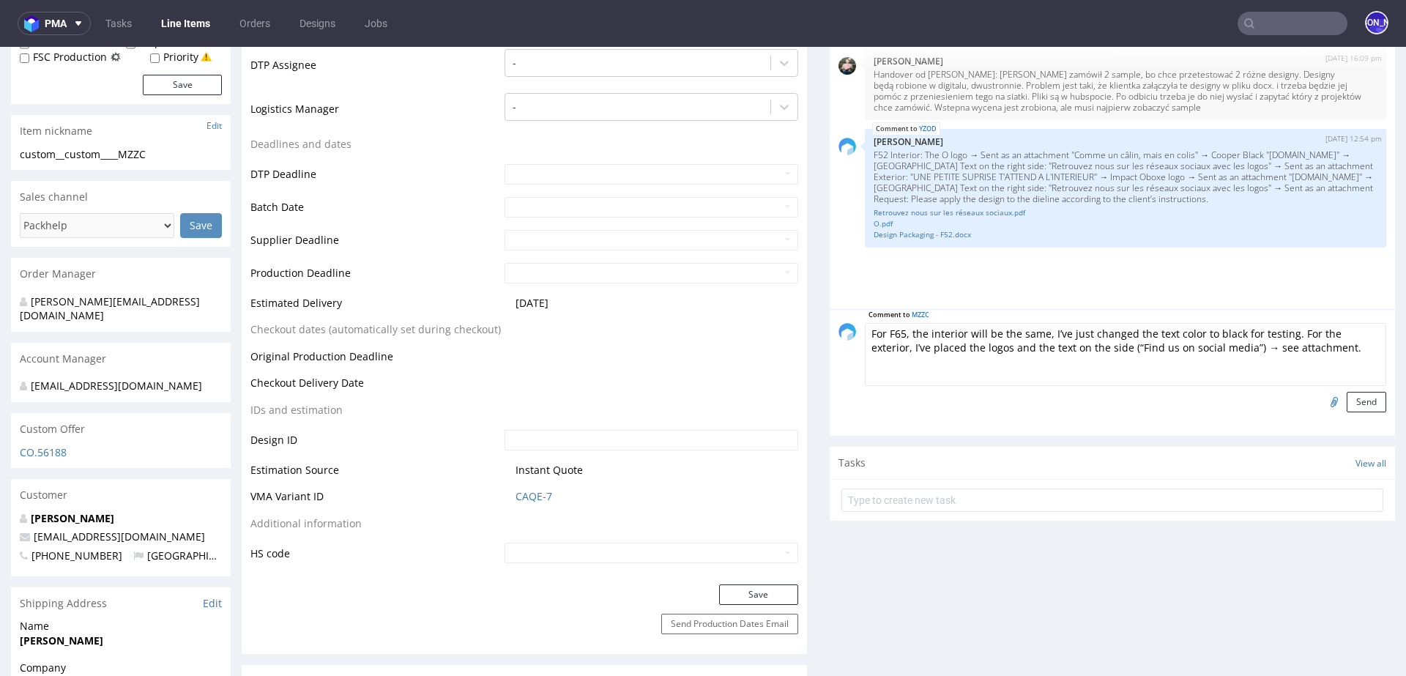
click at [1035, 330] on textarea "For F65, the interior will be the same, I’ve just changed the text color to bla…" at bounding box center [1125, 354] width 521 height 63
drag, startPoint x: 1100, startPoint y: 331, endPoint x: 1083, endPoint y: 331, distance: 16.8
click at [1083, 331] on textarea "For F65, the interior will be the same as YZOD, I’ve just changed the text colo…" at bounding box center [1125, 354] width 521 height 63
drag, startPoint x: 956, startPoint y: 347, endPoint x: 941, endPoint y: 346, distance: 15.4
click at [941, 346] on textarea "For F65, the interior will be the same as YZOD, the client just changed the tex…" at bounding box center [1125, 354] width 521 height 63
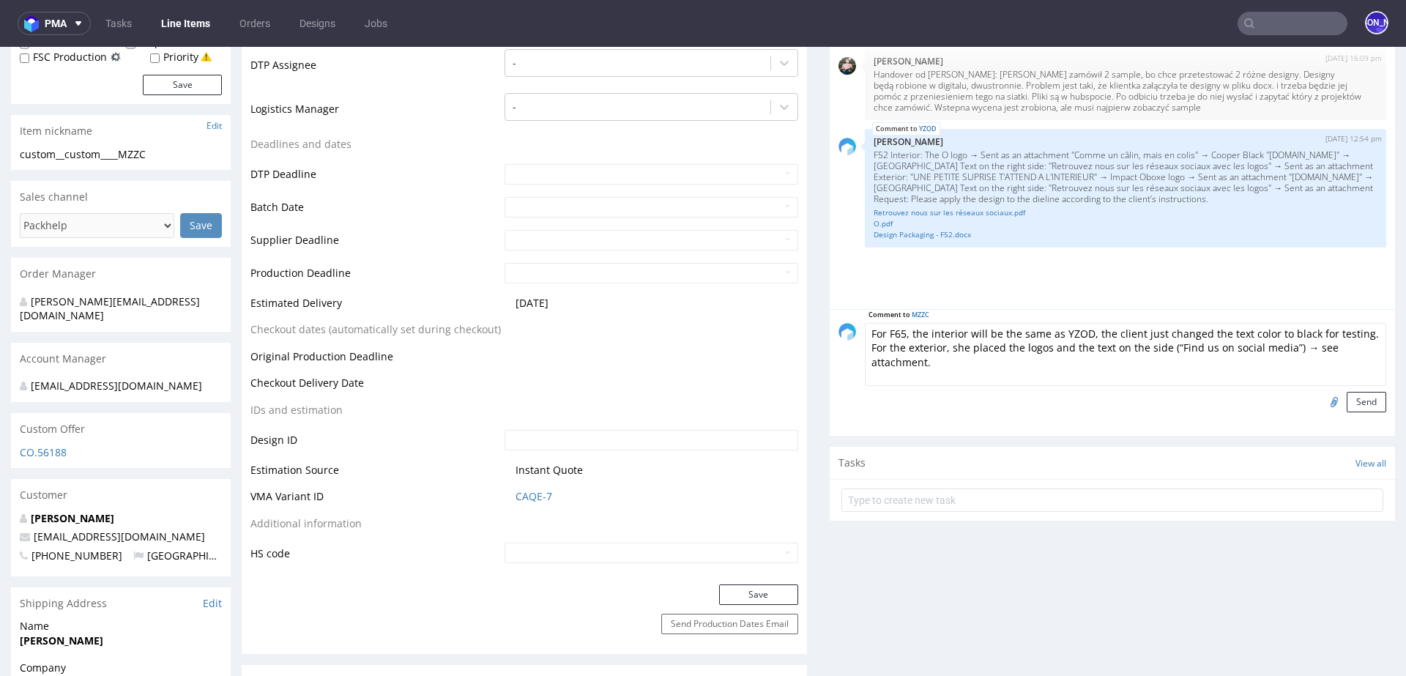
type textarea "For F65, the interior will be the same as YZOD, the client just changed the tex…"
click at [1321, 400] on input "file" at bounding box center [1331, 401] width 20 height 19
type input "C:\fakepath\Design Packaging - F65.docx"
drag, startPoint x: 1272, startPoint y: 346, endPoint x: 1163, endPoint y: 344, distance: 109.1
click at [1163, 344] on textarea "For F65, the interior will be the same as YZOD, the client just changed the tex…" at bounding box center [1125, 354] width 521 height 63
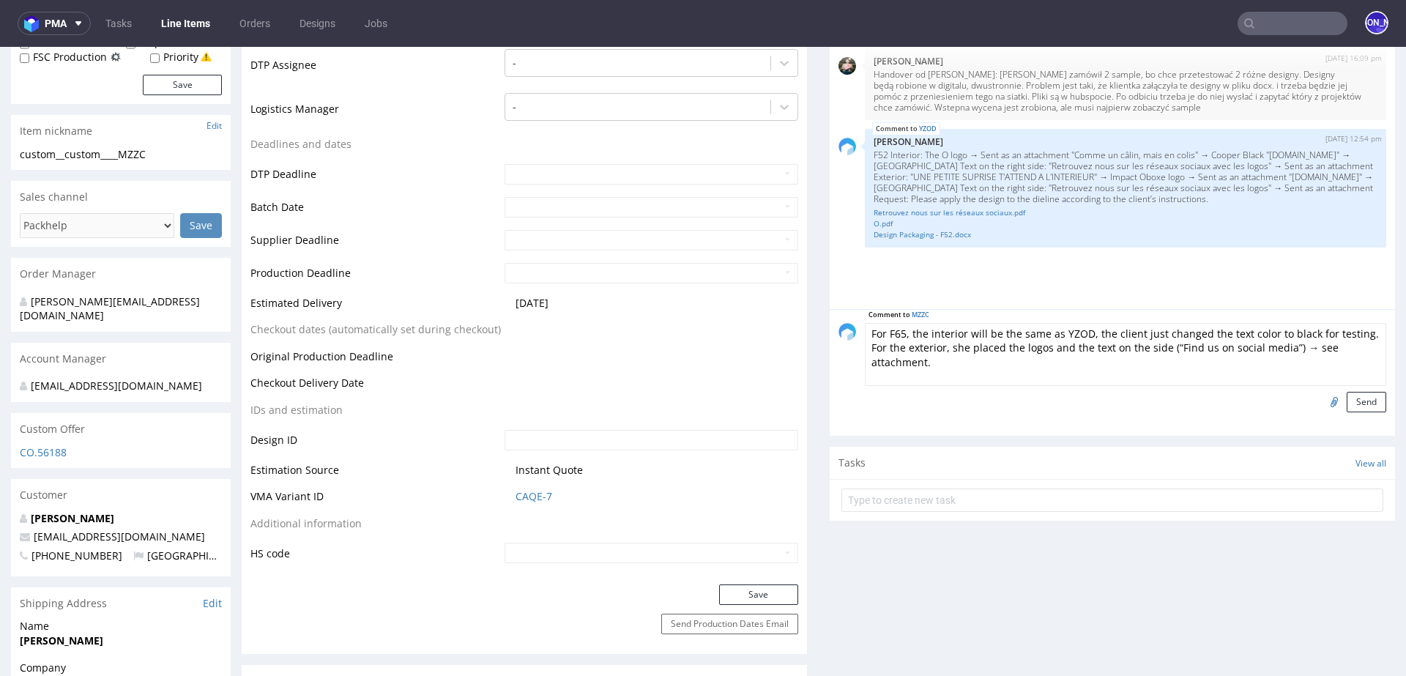
paste textarea "retrouvez nous sur les réseaux sociaux"
type textarea "For F65, the interior will be the same as YZOD, the client just changed the tex…"
click at [1352, 405] on button "Send" at bounding box center [1366, 402] width 40 height 20
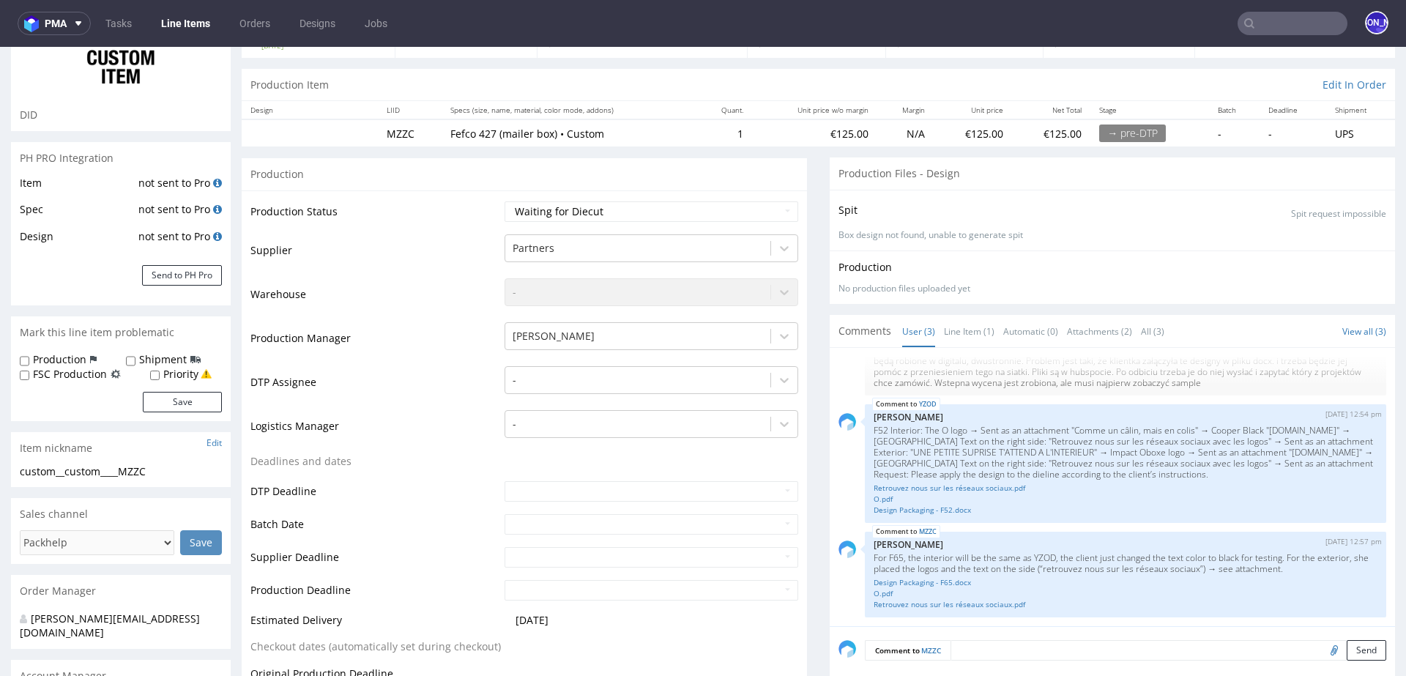
scroll to position [0, 0]
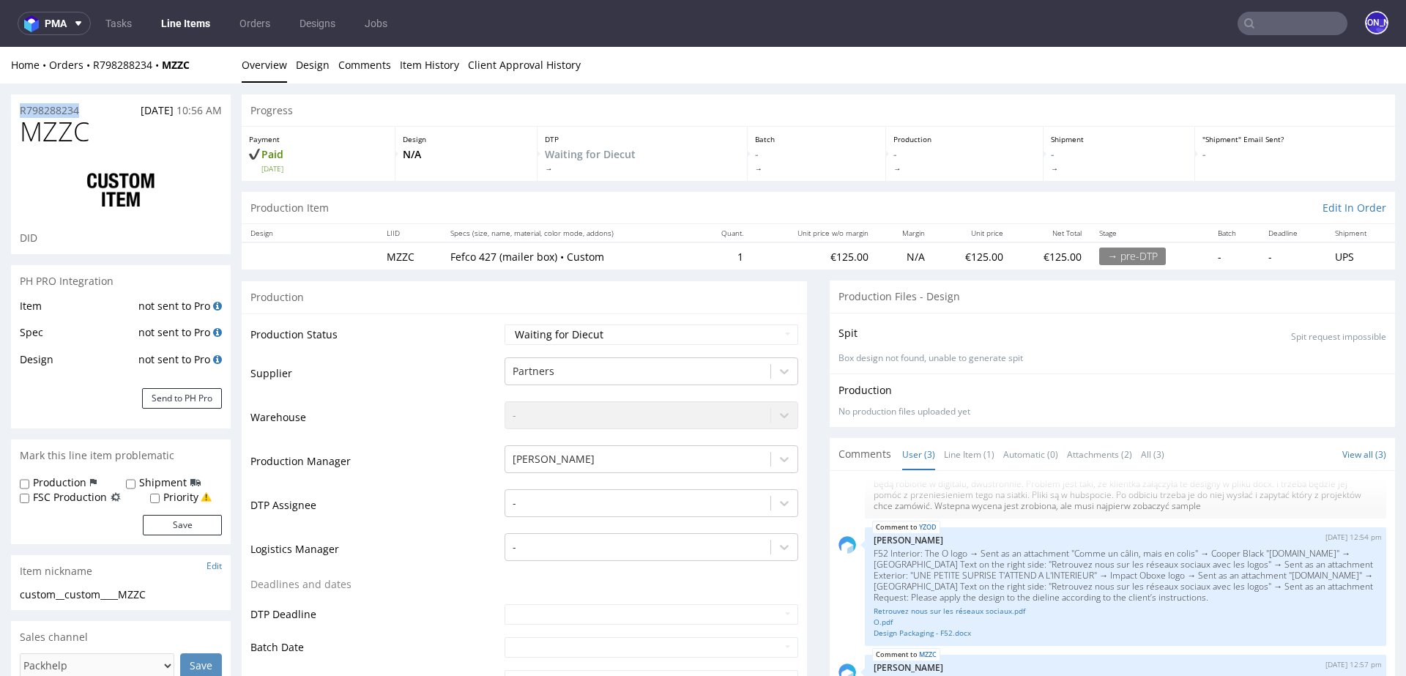
drag, startPoint x: 88, startPoint y: 114, endPoint x: 0, endPoint y: 113, distance: 87.9
copy p "R798288234"
click at [95, 100] on div "R798288234 27.08.2025 10:56 AM" at bounding box center [121, 105] width 220 height 23
drag, startPoint x: 88, startPoint y: 109, endPoint x: 0, endPoint y: 109, distance: 87.8
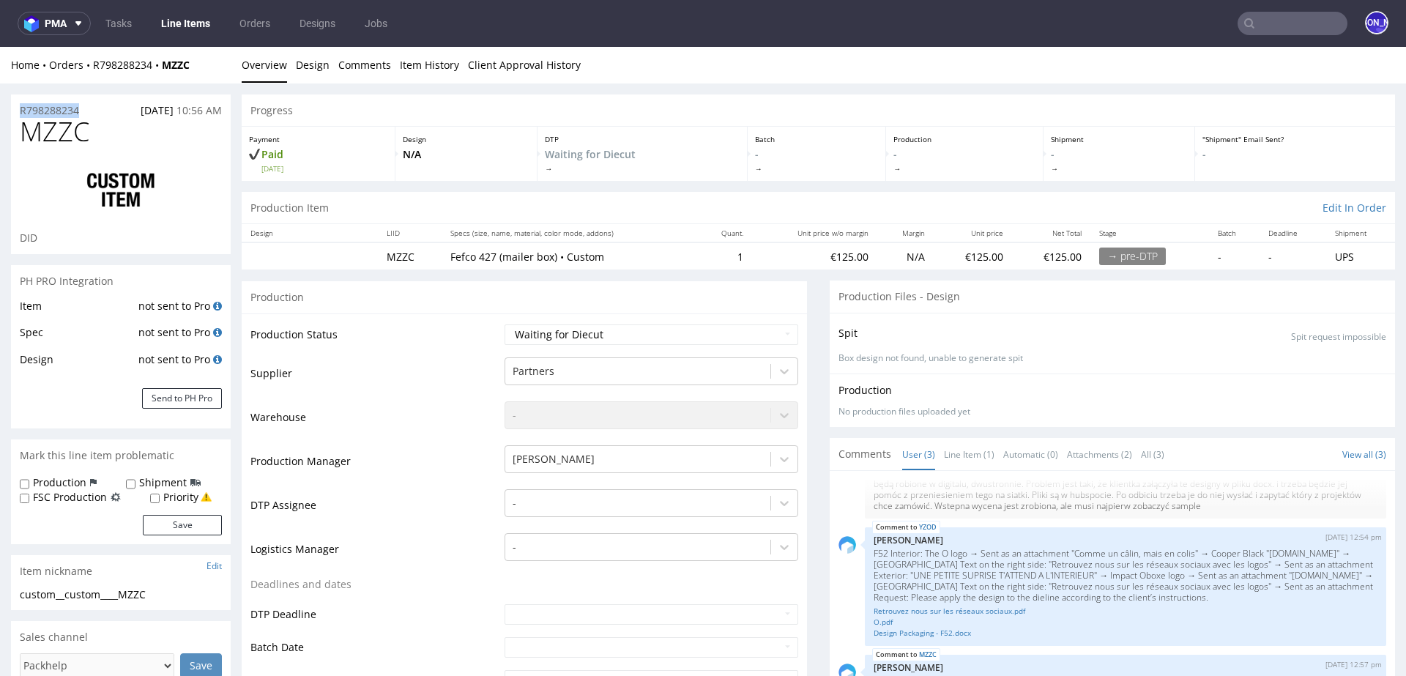
copy p "R798288234"
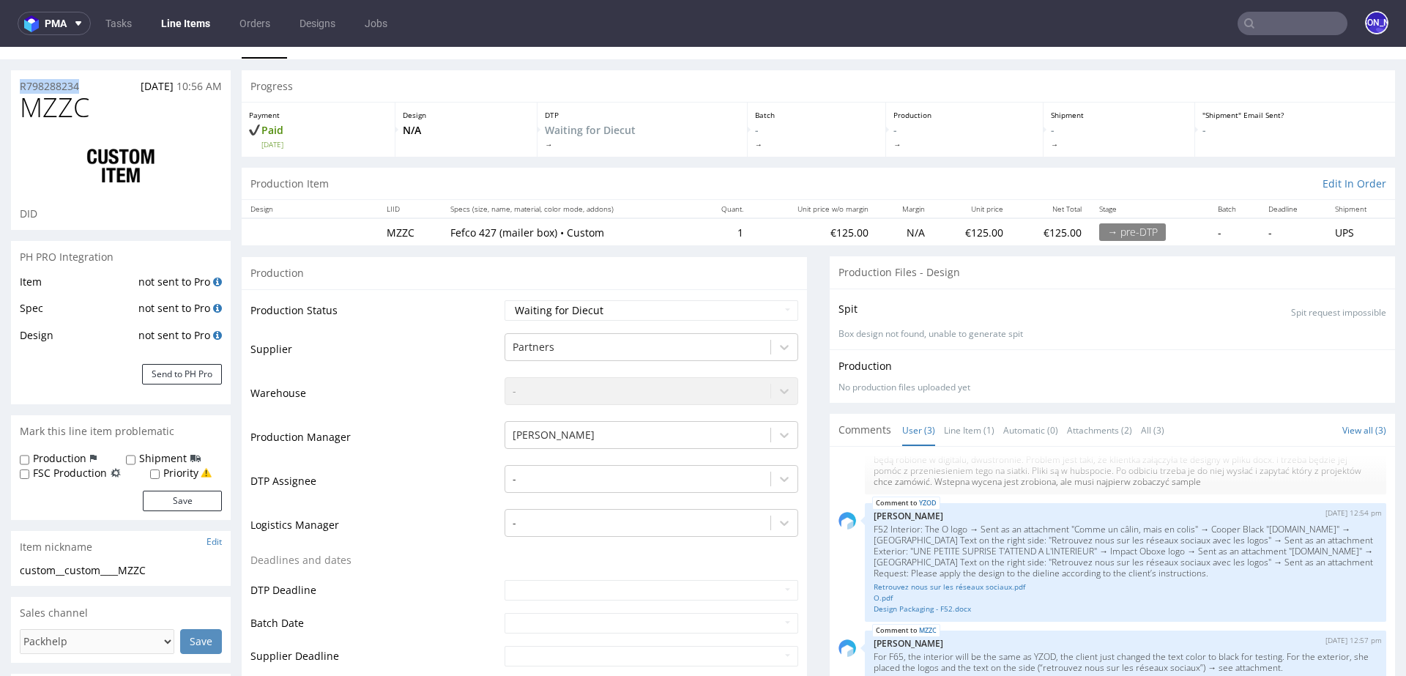
scroll to position [19, 0]
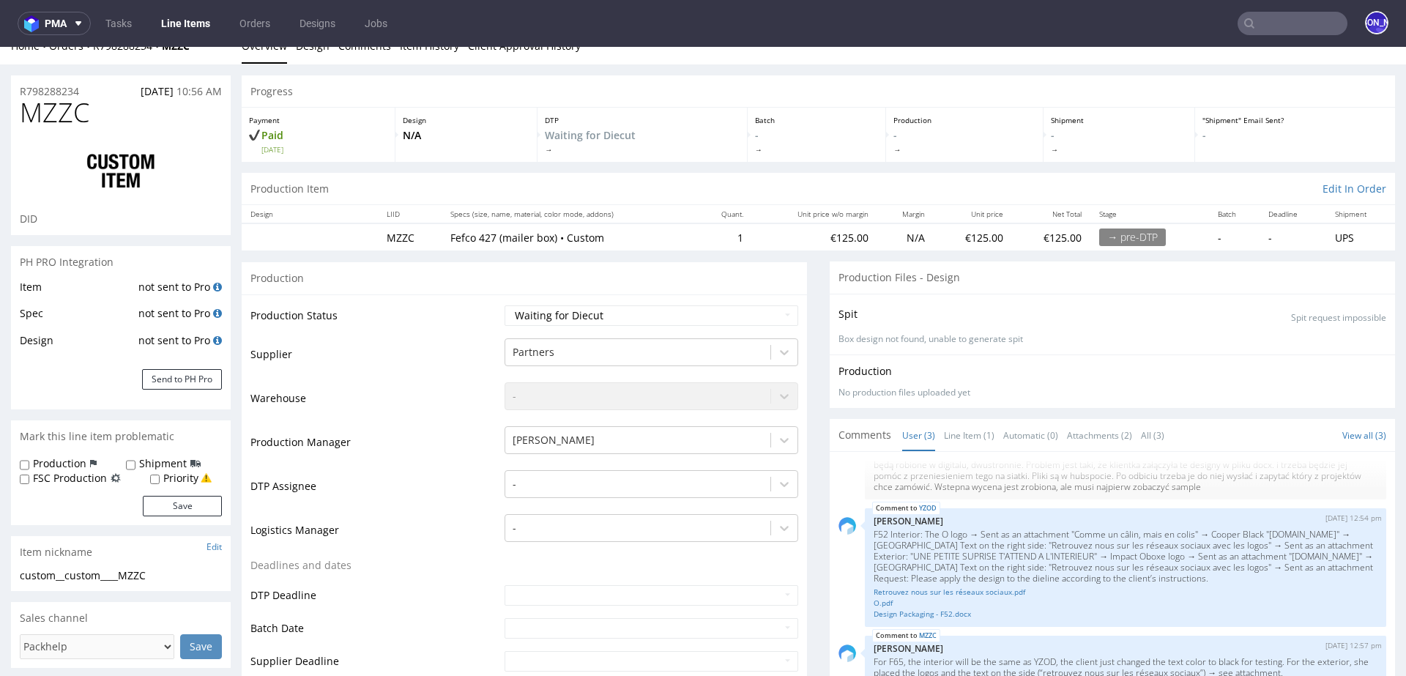
click at [92, 90] on div "R798288234 27.08.2025 10:56 AM" at bounding box center [121, 86] width 220 height 23
drag, startPoint x: 92, startPoint y: 90, endPoint x: 0, endPoint y: 89, distance: 92.2
copy p "R798288234"
click at [1274, 14] on input "text" at bounding box center [1292, 23] width 110 height 23
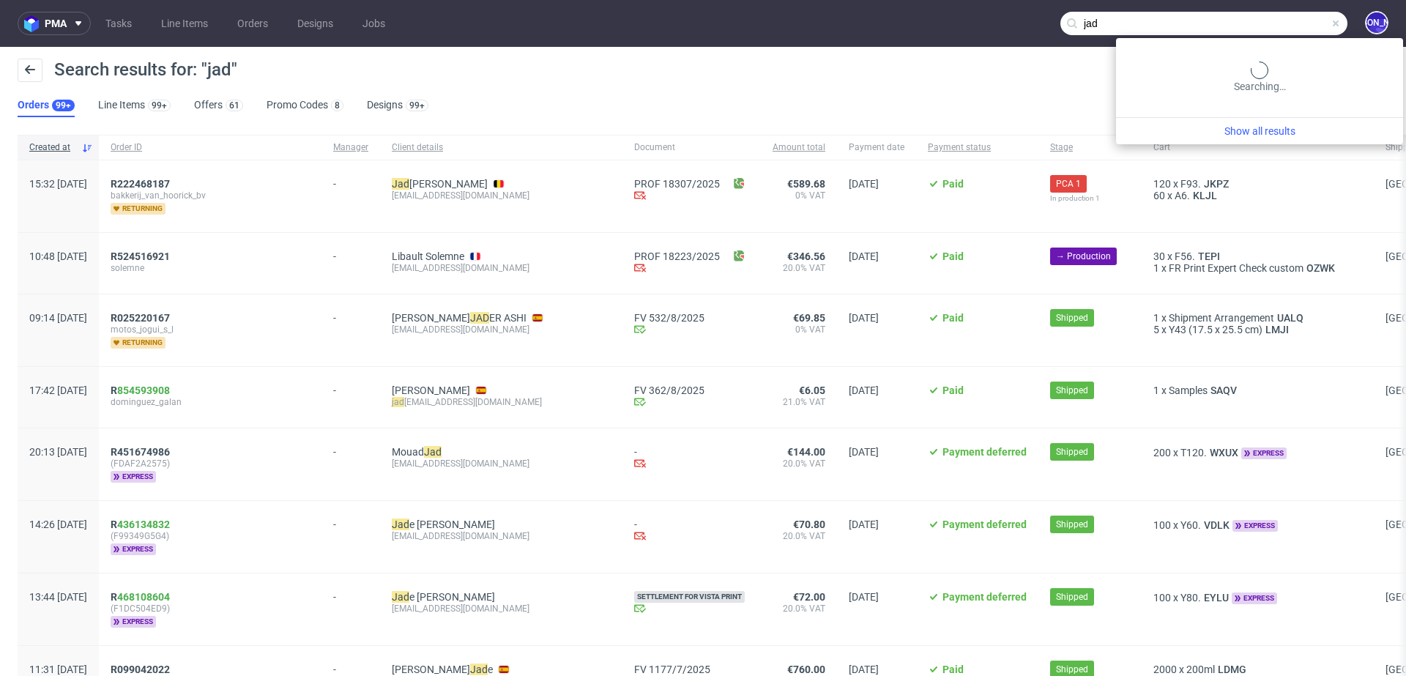
drag, startPoint x: 1275, startPoint y: 26, endPoint x: 1050, endPoint y: 26, distance: 224.7
click at [1050, 26] on nav "pma Tasks Line Items Orders Designs Jobs jad JO" at bounding box center [703, 23] width 1406 height 47
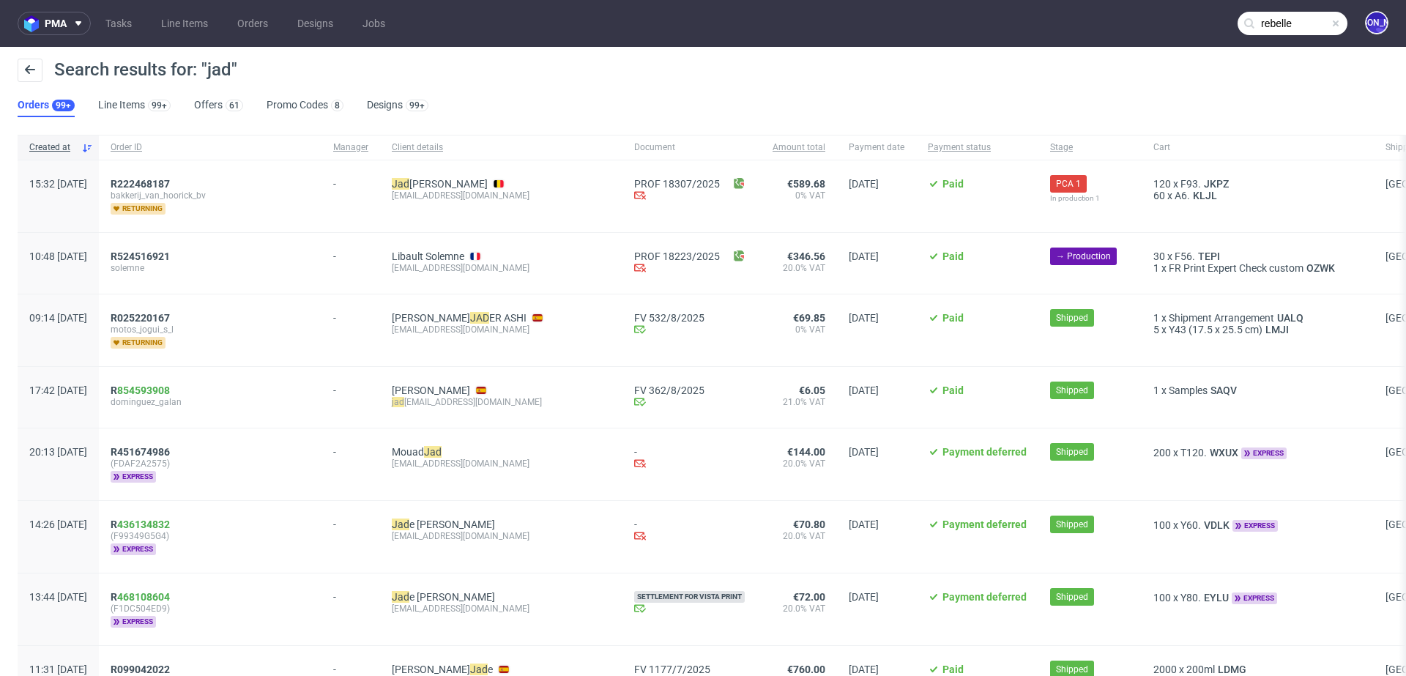
type input "rebelle"
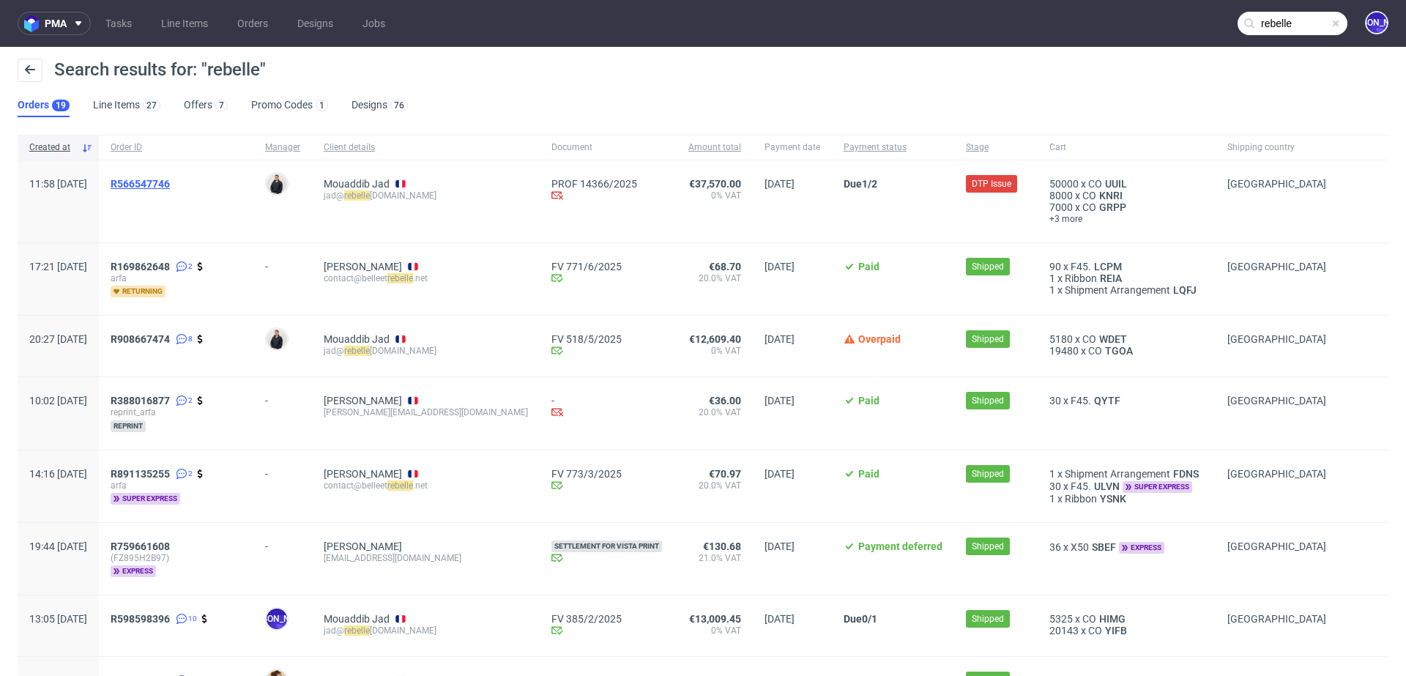
click at [170, 179] on span "R566547746" at bounding box center [140, 184] width 59 height 12
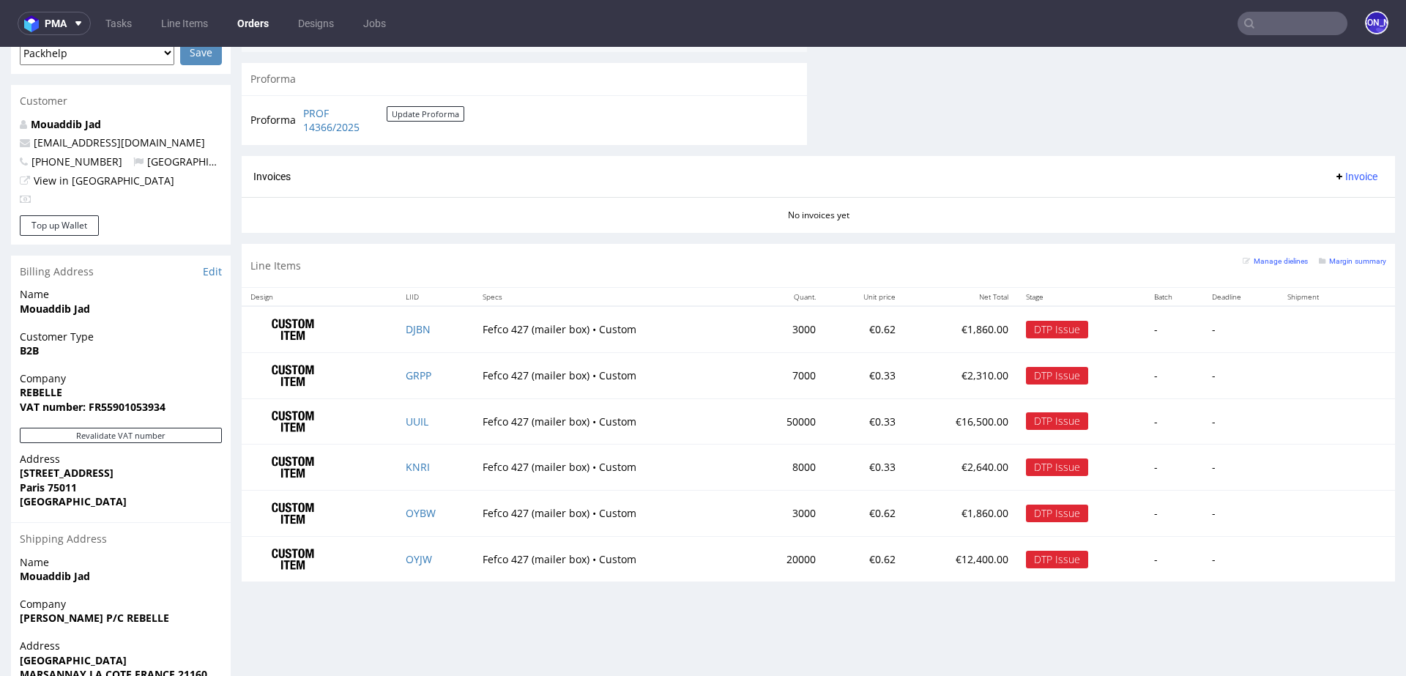
scroll to position [645, 0]
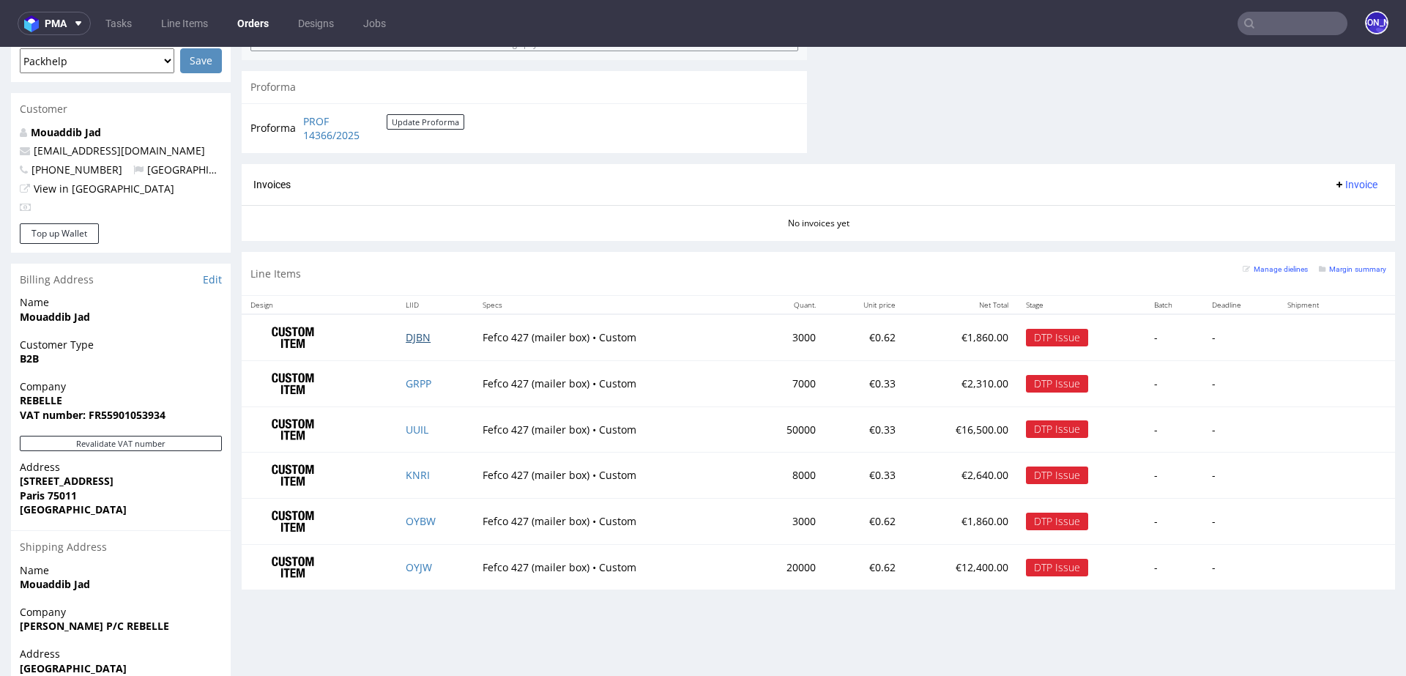
click at [419, 335] on link "DJBN" at bounding box center [418, 337] width 25 height 14
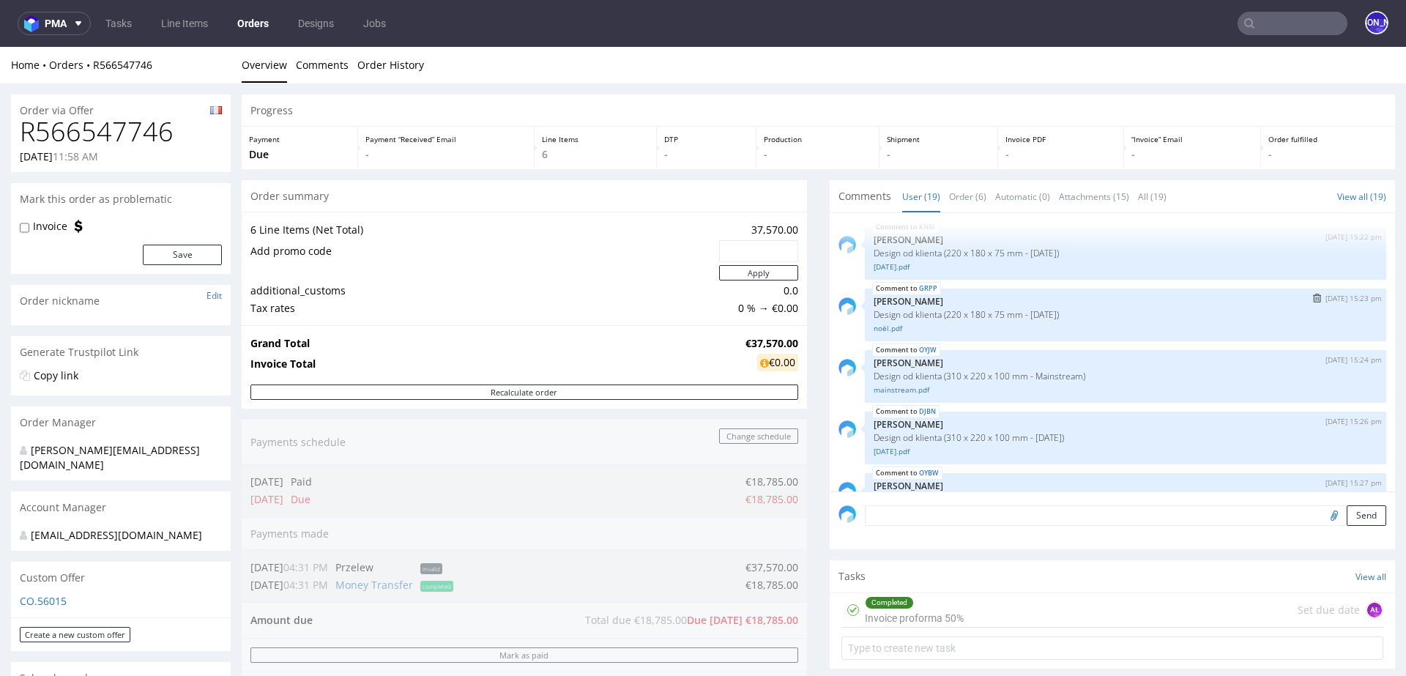
scroll to position [403, 0]
click at [922, 348] on link "OYJW" at bounding box center [928, 347] width 18 height 12
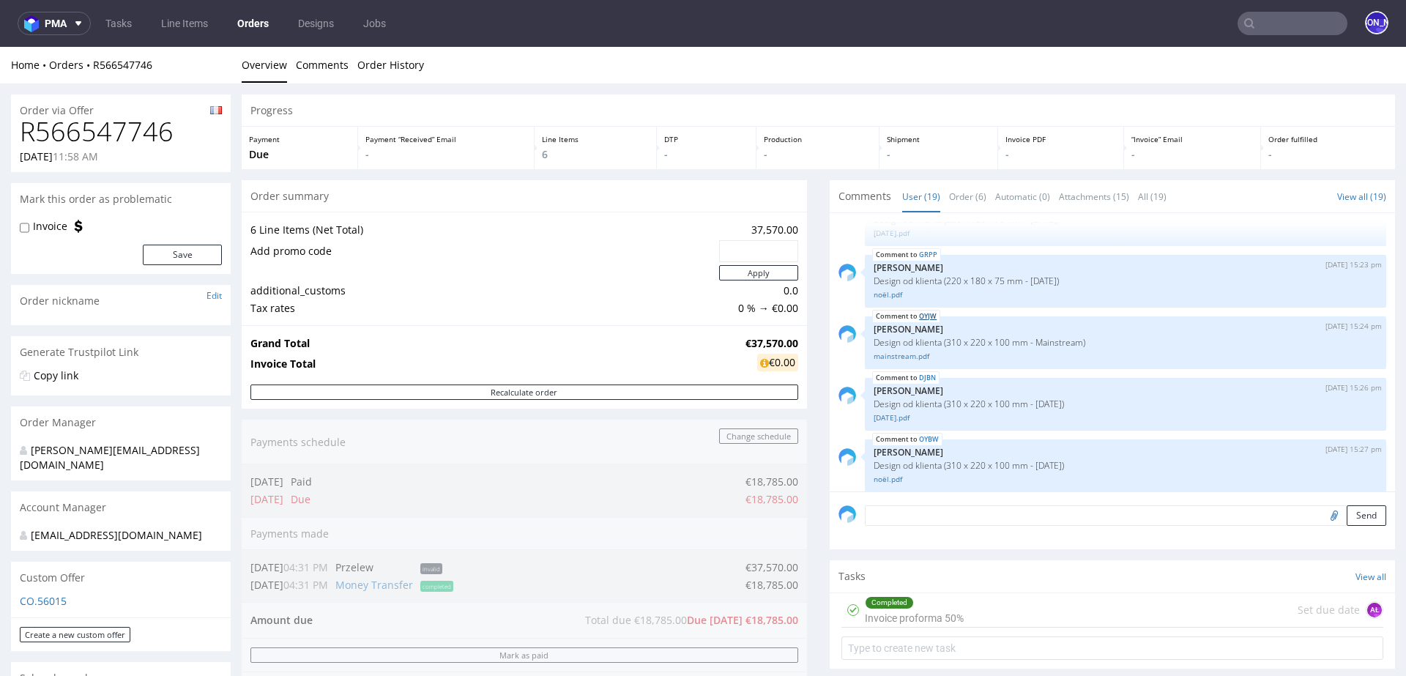
scroll to position [442, 0]
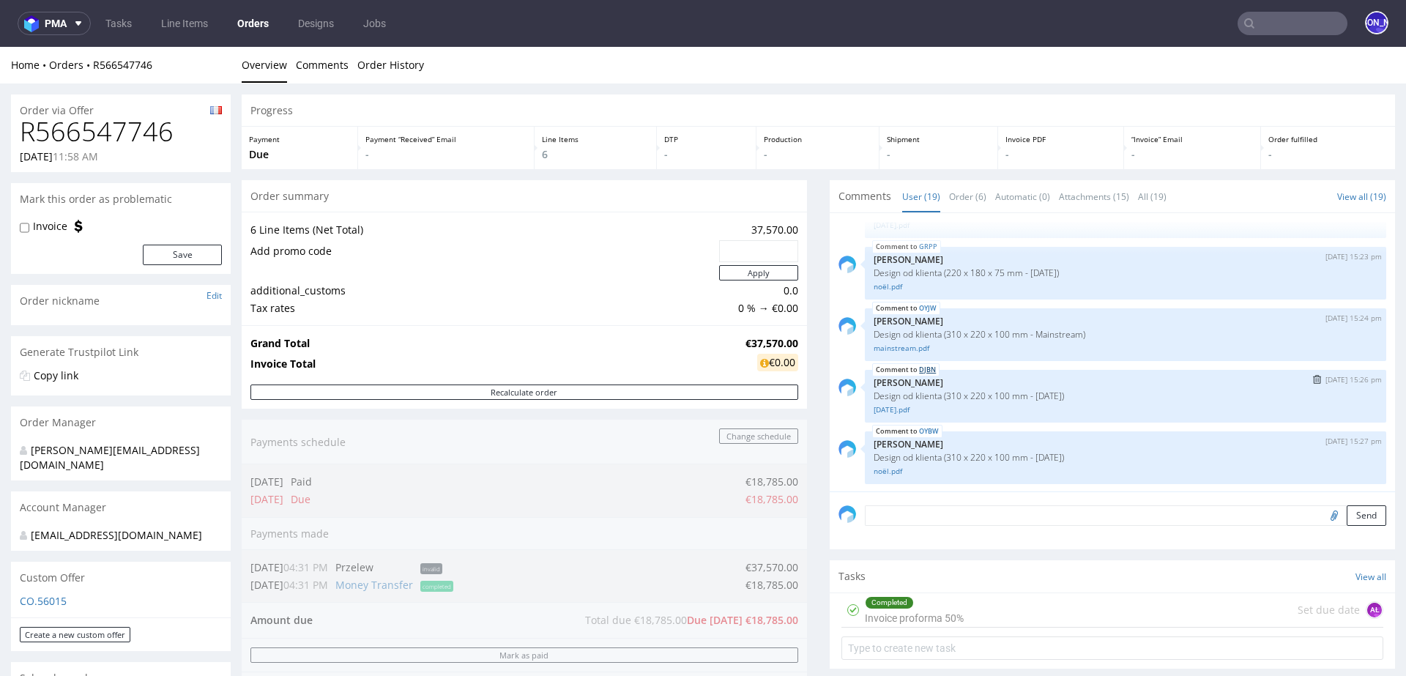
click at [921, 368] on link "DJBN" at bounding box center [927, 370] width 17 height 12
click at [1313, 440] on img "submit" at bounding box center [1317, 440] width 8 height 9
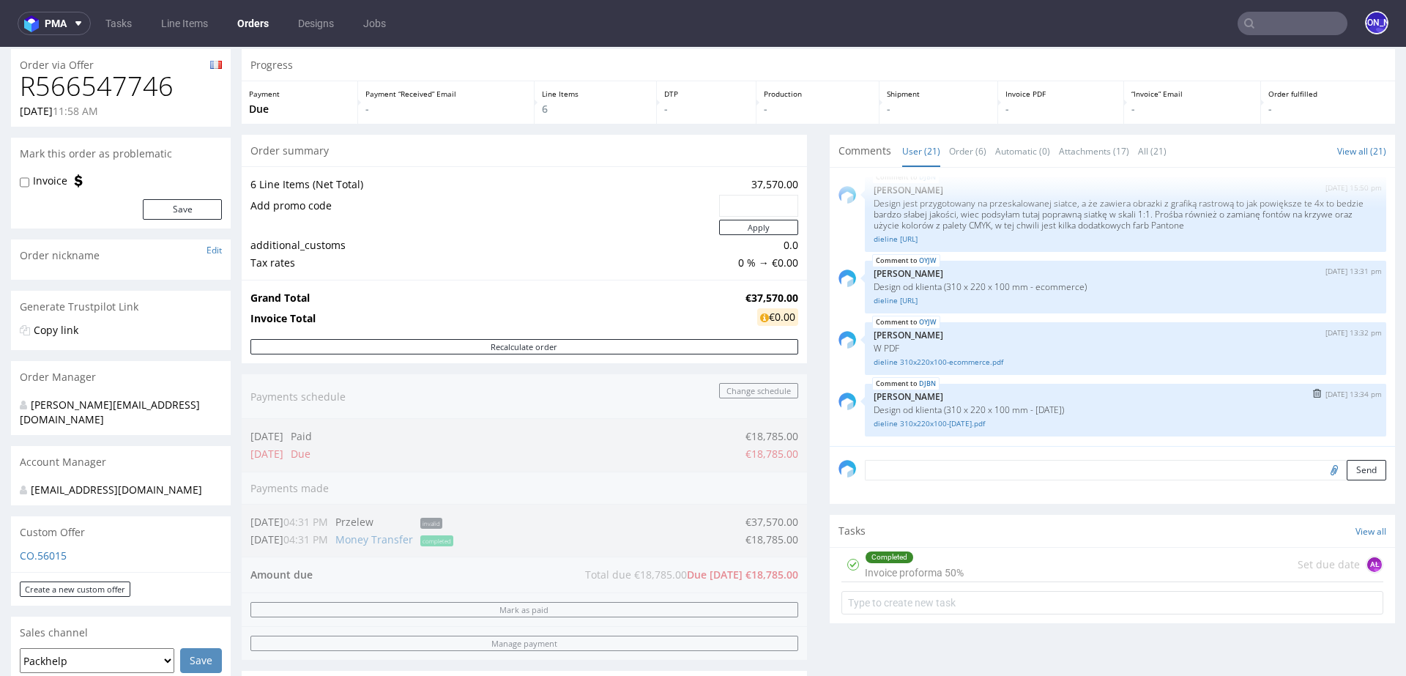
scroll to position [38, 0]
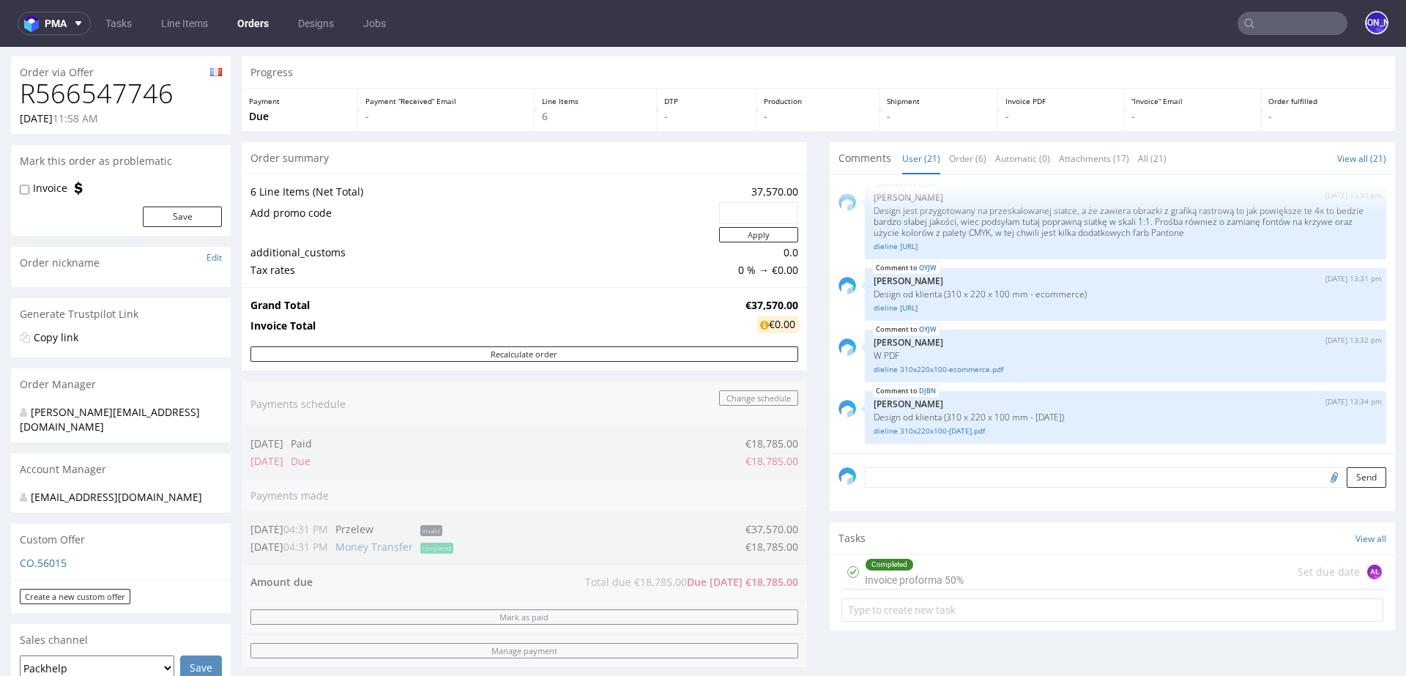
click at [628, 378] on div "Order summary 6 Line Items (Net Total) 37,570.00 Add promo code Apply additiona…" at bounding box center [524, 456] width 565 height 629
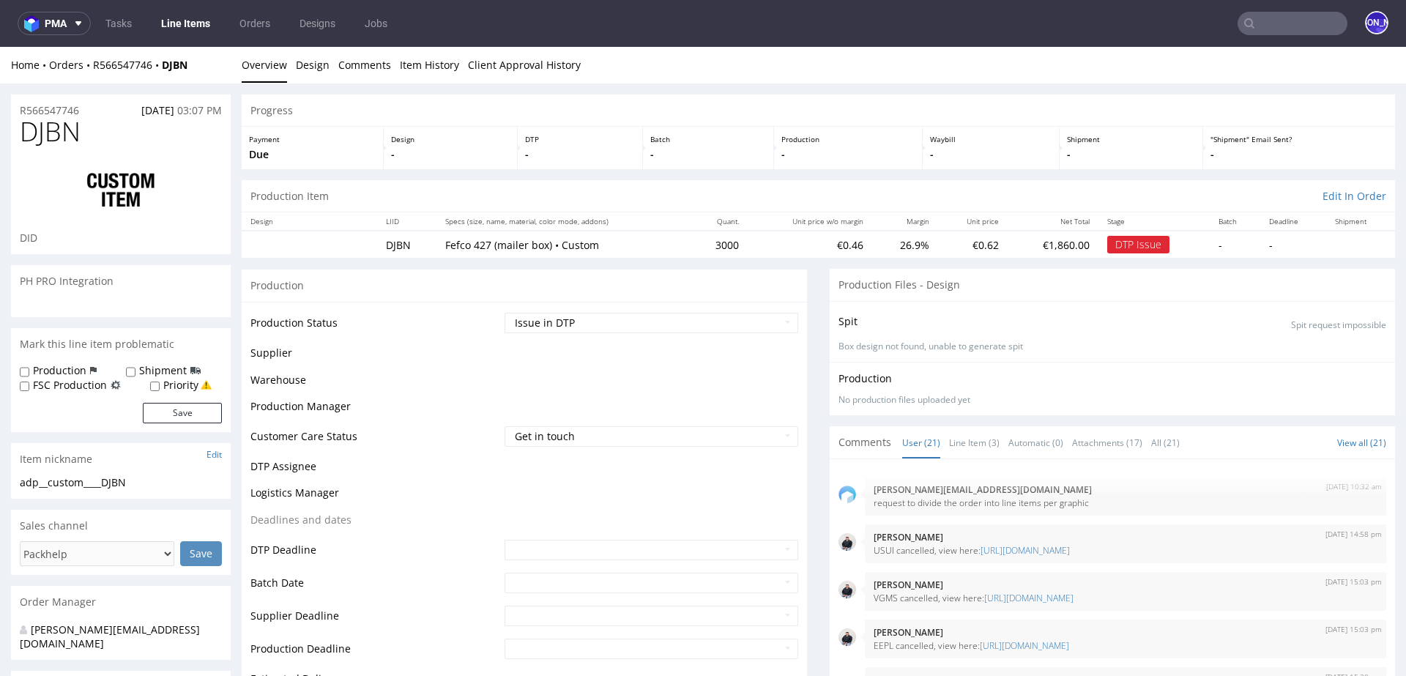
scroll to position [1299, 0]
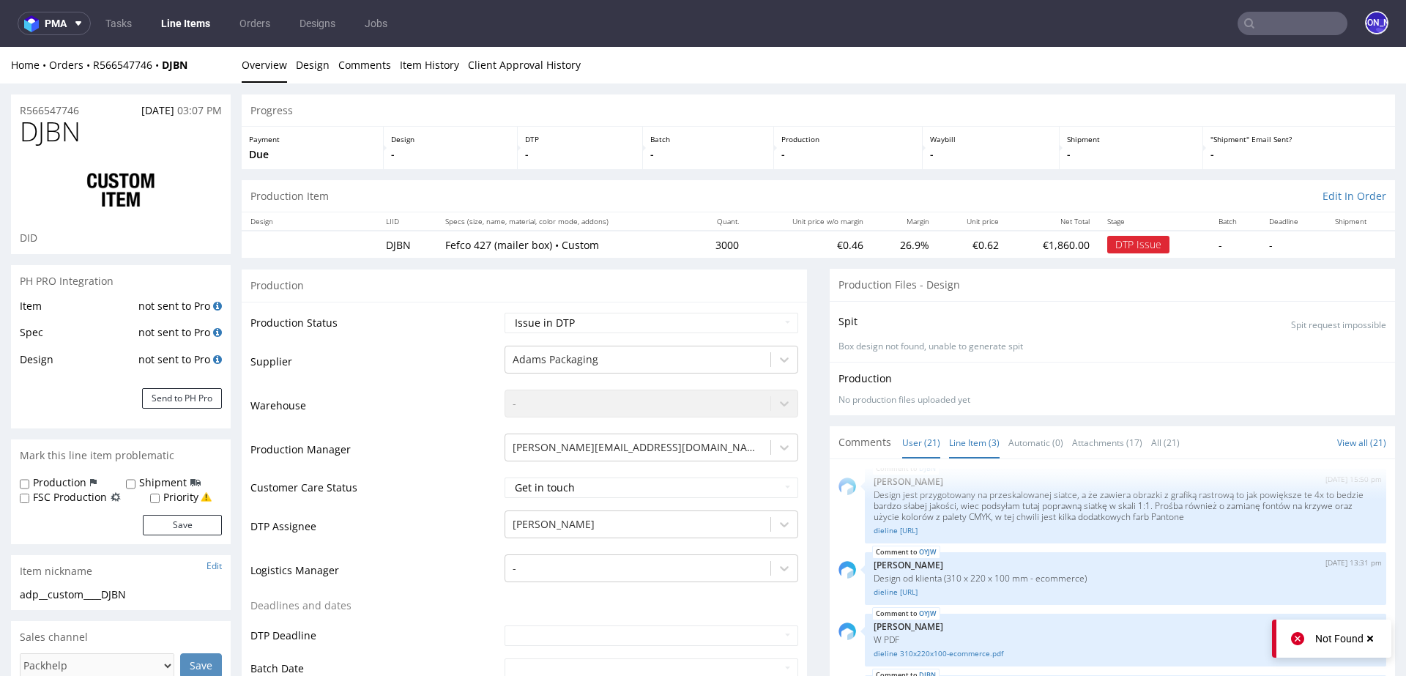
click at [959, 444] on link "Line Item (3)" at bounding box center [974, 442] width 51 height 31
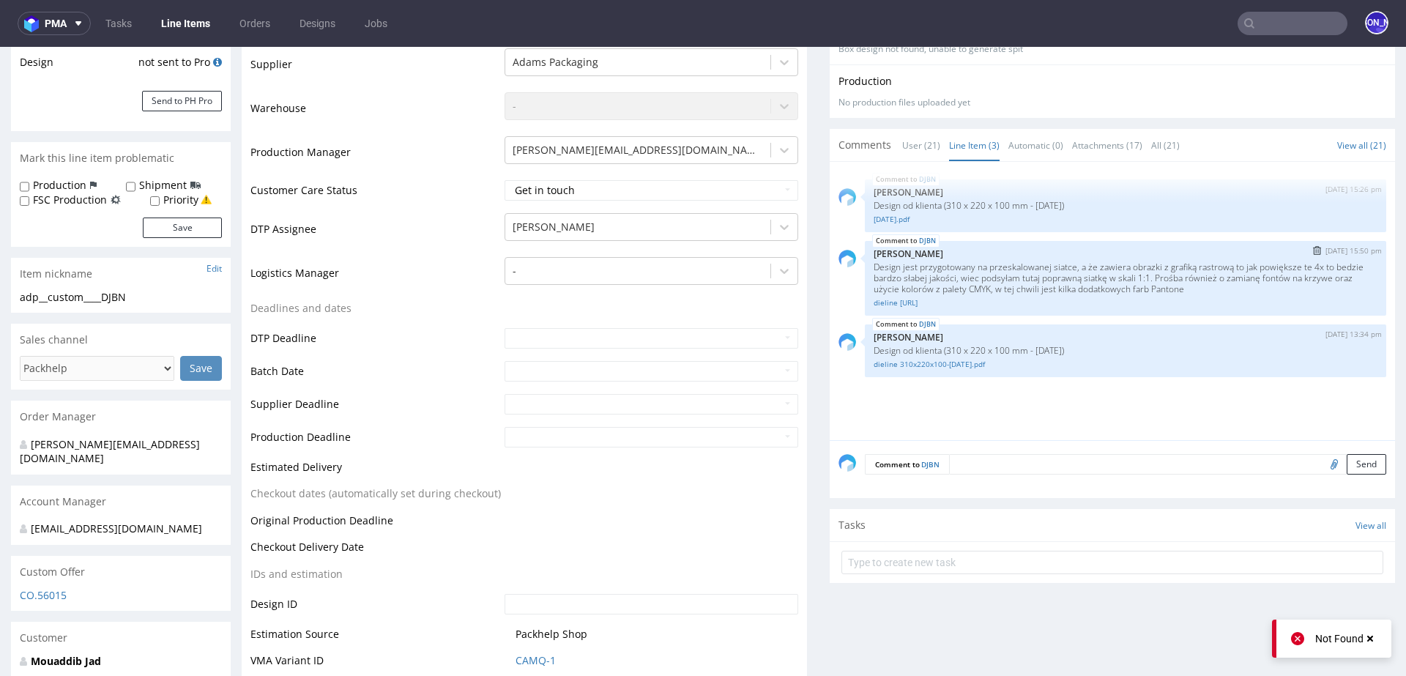
scroll to position [283, 0]
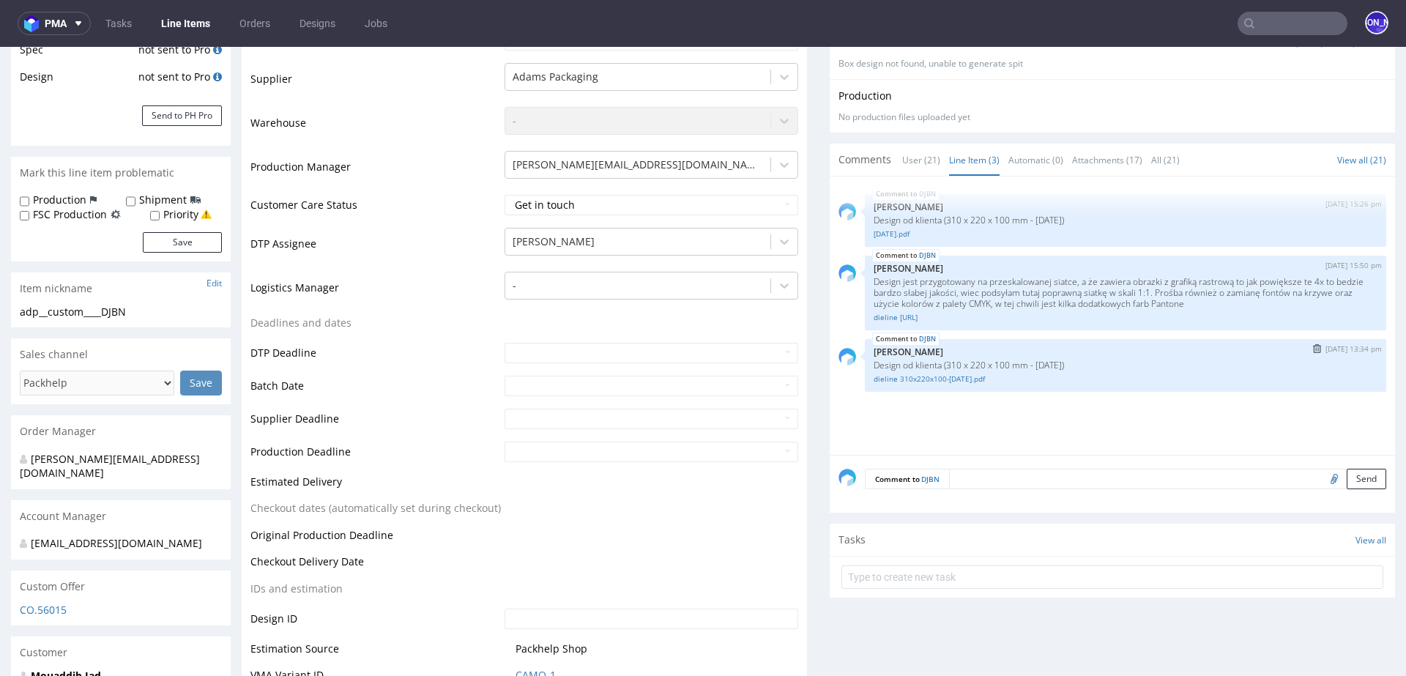
drag, startPoint x: 1092, startPoint y: 361, endPoint x: 850, endPoint y: 361, distance: 242.3
click at [850, 361] on div "DJBN 2nd Sep 25 | 13:34 pm Jozefina Owczarek Design od klienta (310 x 220 x 100…" at bounding box center [1112, 365] width 548 height 53
click at [884, 364] on p "Design od klienta (310 x 220 x 100 mm - [DATE])" at bounding box center [1125, 364] width 504 height 11
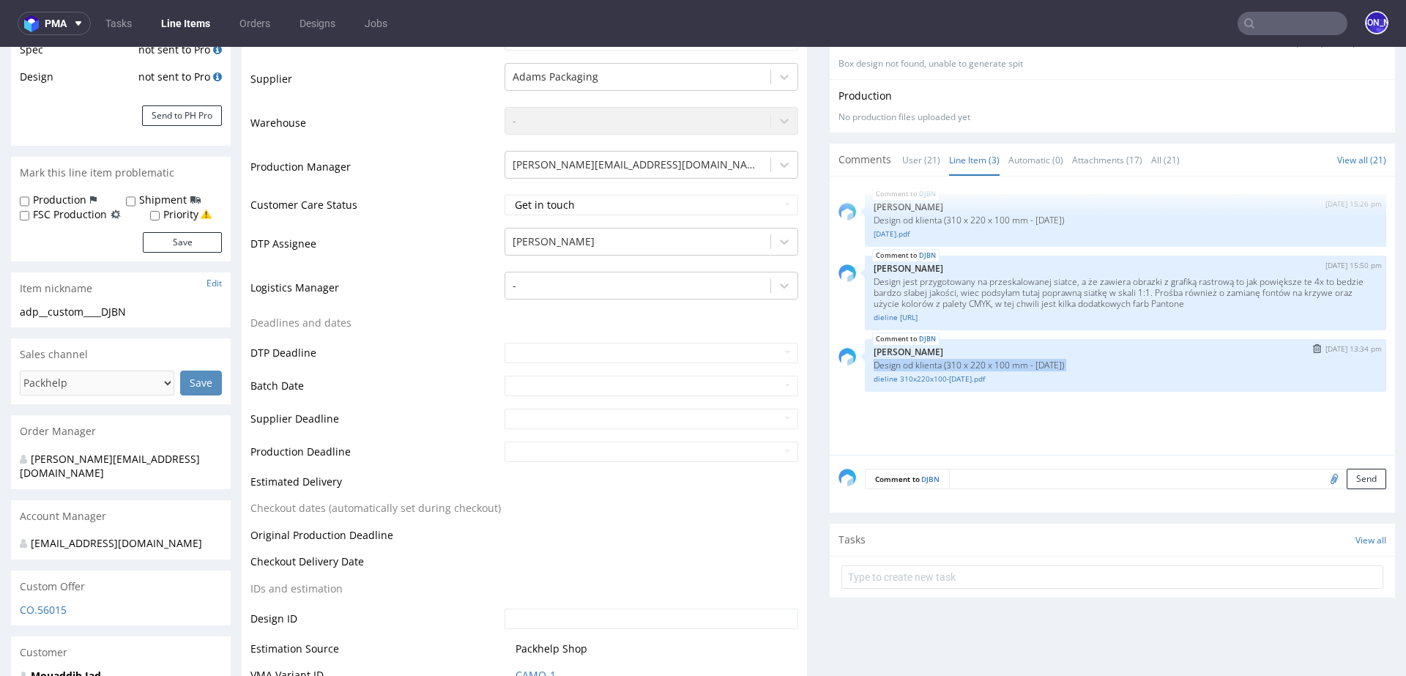
click at [1313, 346] on img "submit" at bounding box center [1317, 348] width 8 height 9
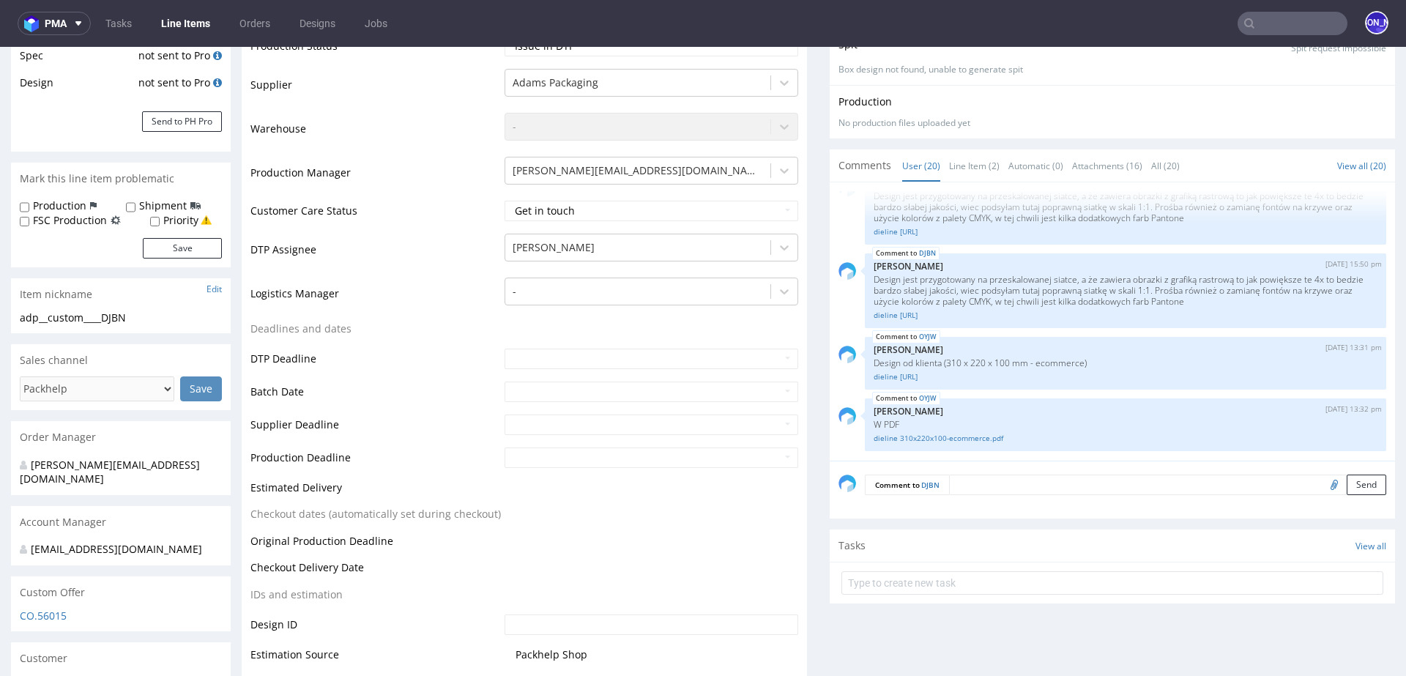
scroll to position [164, 0]
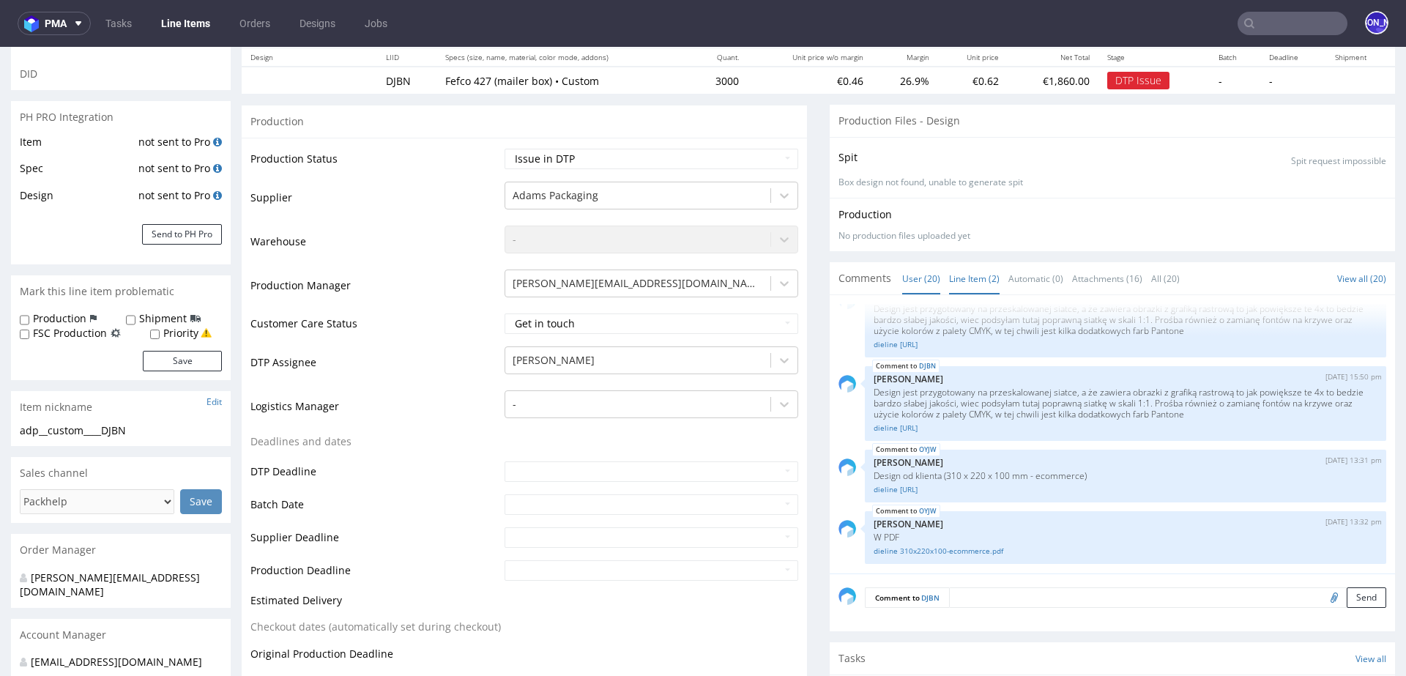
click at [968, 272] on link "Line Item (2)" at bounding box center [974, 278] width 51 height 31
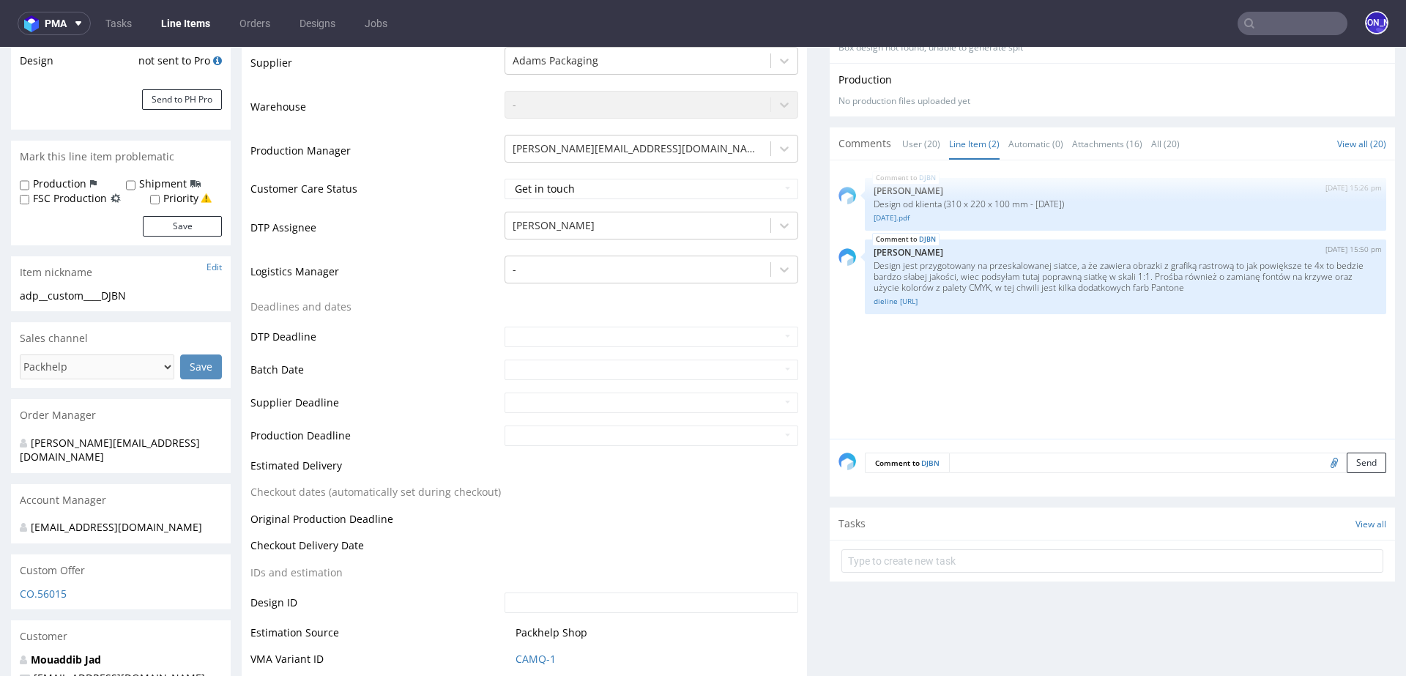
scroll to position [308, 0]
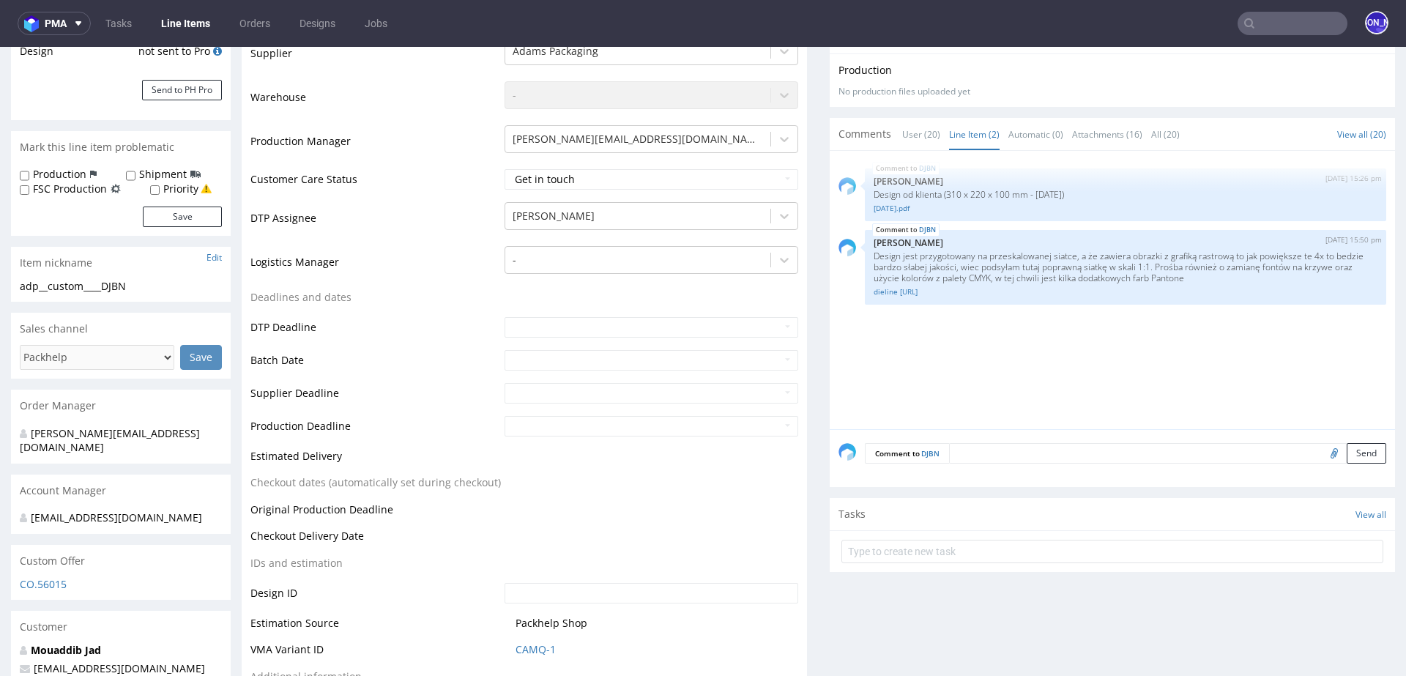
click at [1321, 452] on input "file" at bounding box center [1331, 452] width 20 height 19
type input "C:\fakepath\dieline 310x220x100-halloween.ai"
click at [999, 452] on textarea at bounding box center [1167, 453] width 437 height 20
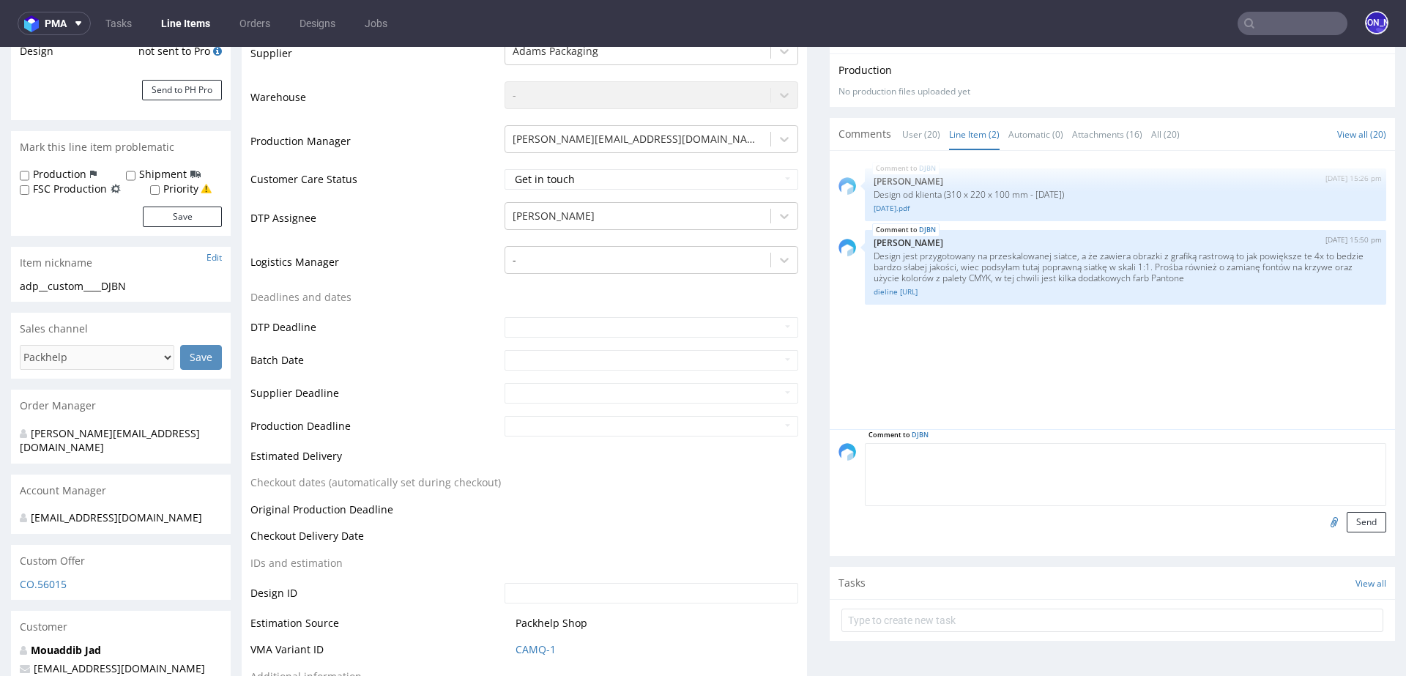
paste textarea "Design od klienta (310 x 220 x 100 mm - [DATE])"
type textarea "Design od klienta (310 x 220 x 100 mm - [DATE])"
click at [1356, 518] on button "Send" at bounding box center [1366, 522] width 40 height 20
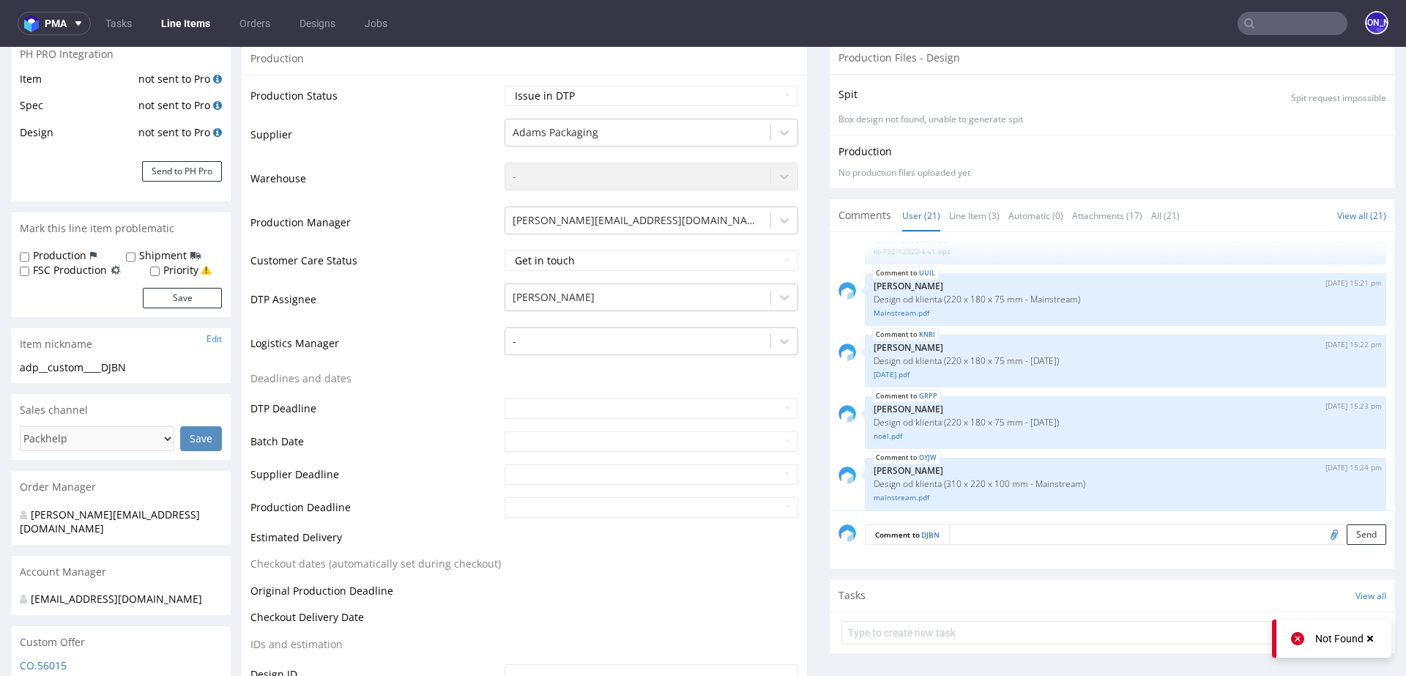
scroll to position [0, 0]
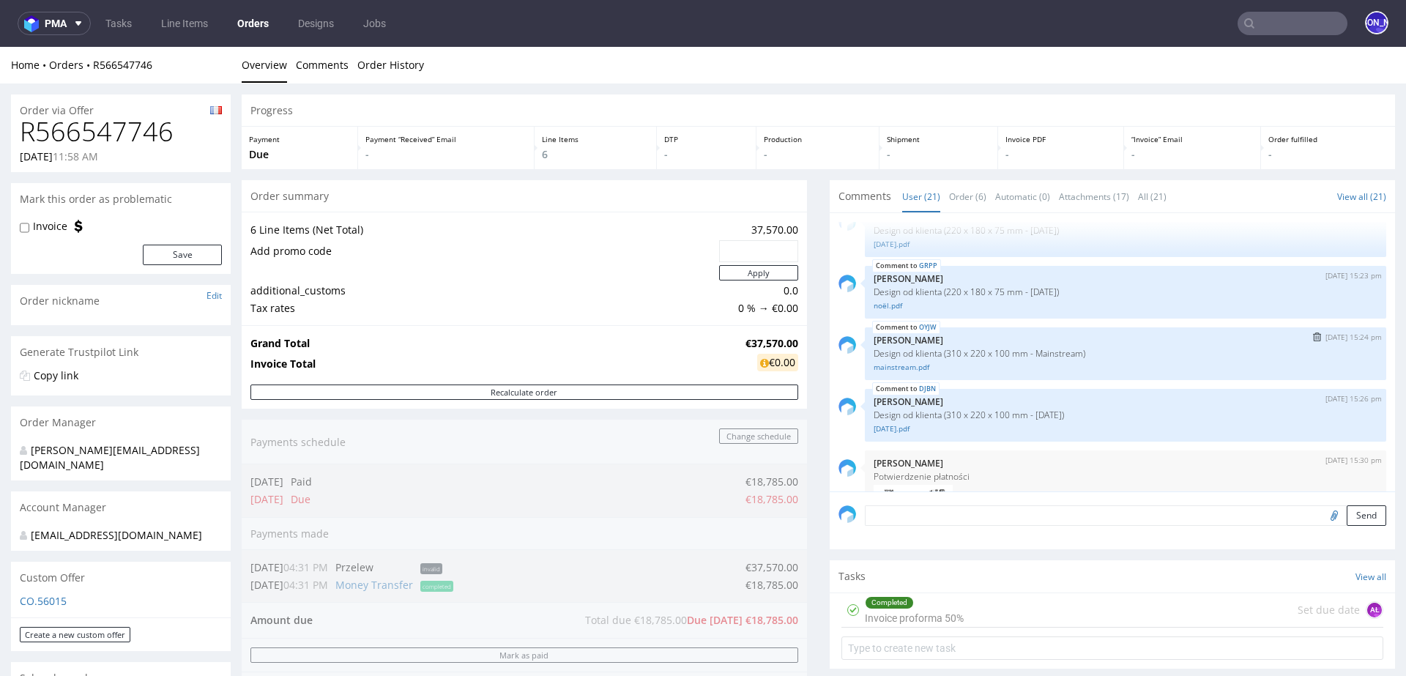
scroll to position [420, 0]
click at [923, 269] on link "GRPP" at bounding box center [928, 269] width 18 height 12
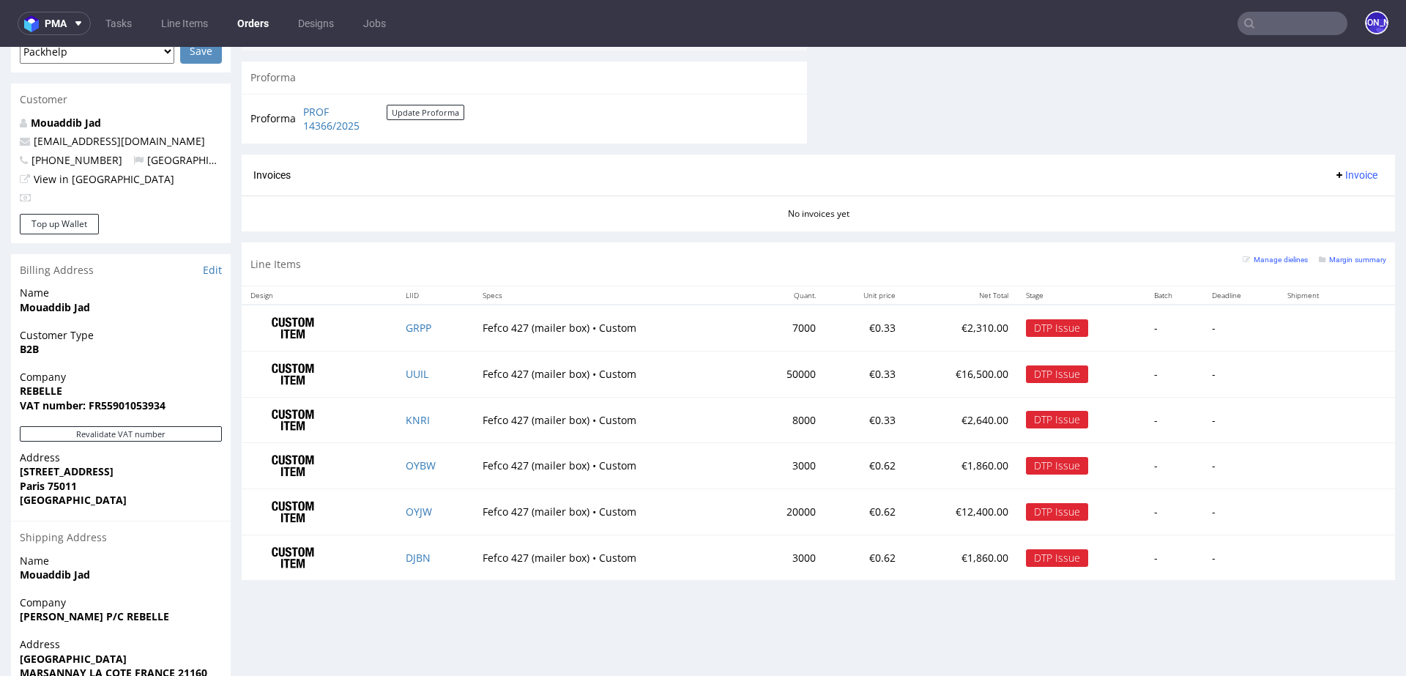
scroll to position [717, 0]
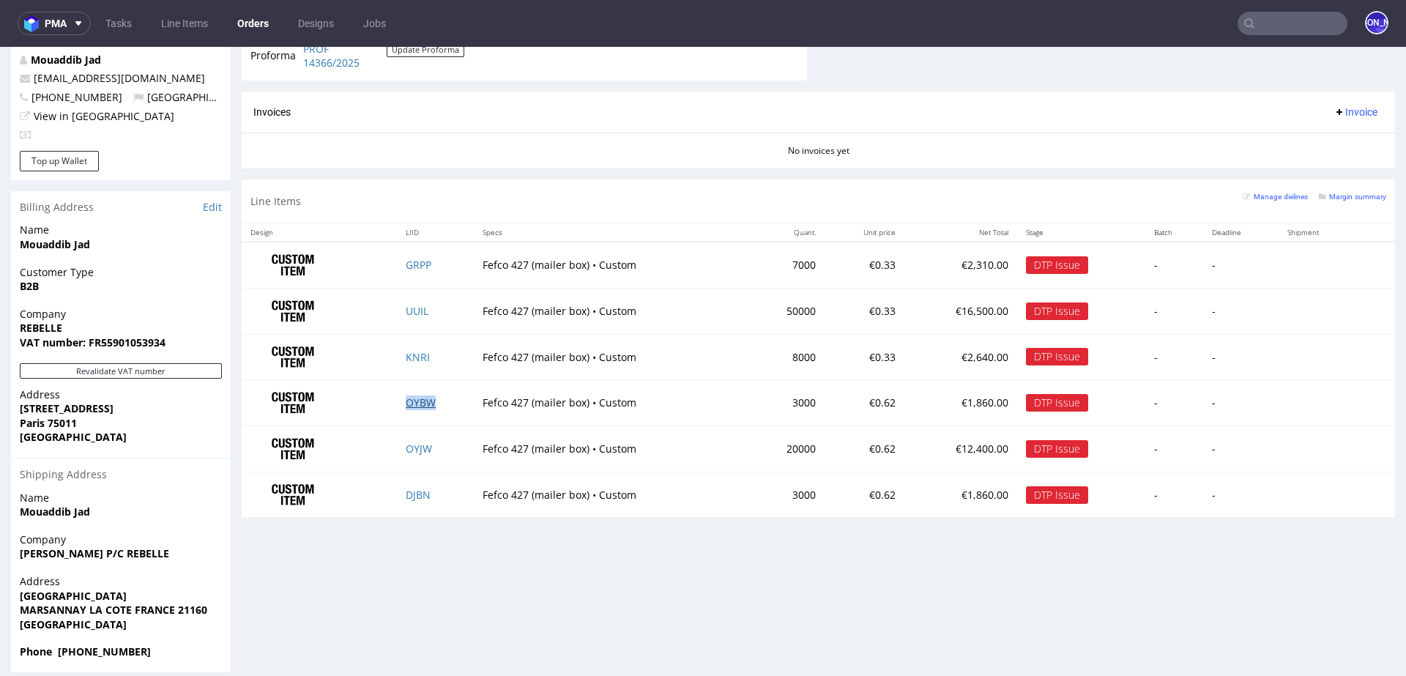
click at [413, 403] on link "OYBW" at bounding box center [421, 402] width 30 height 14
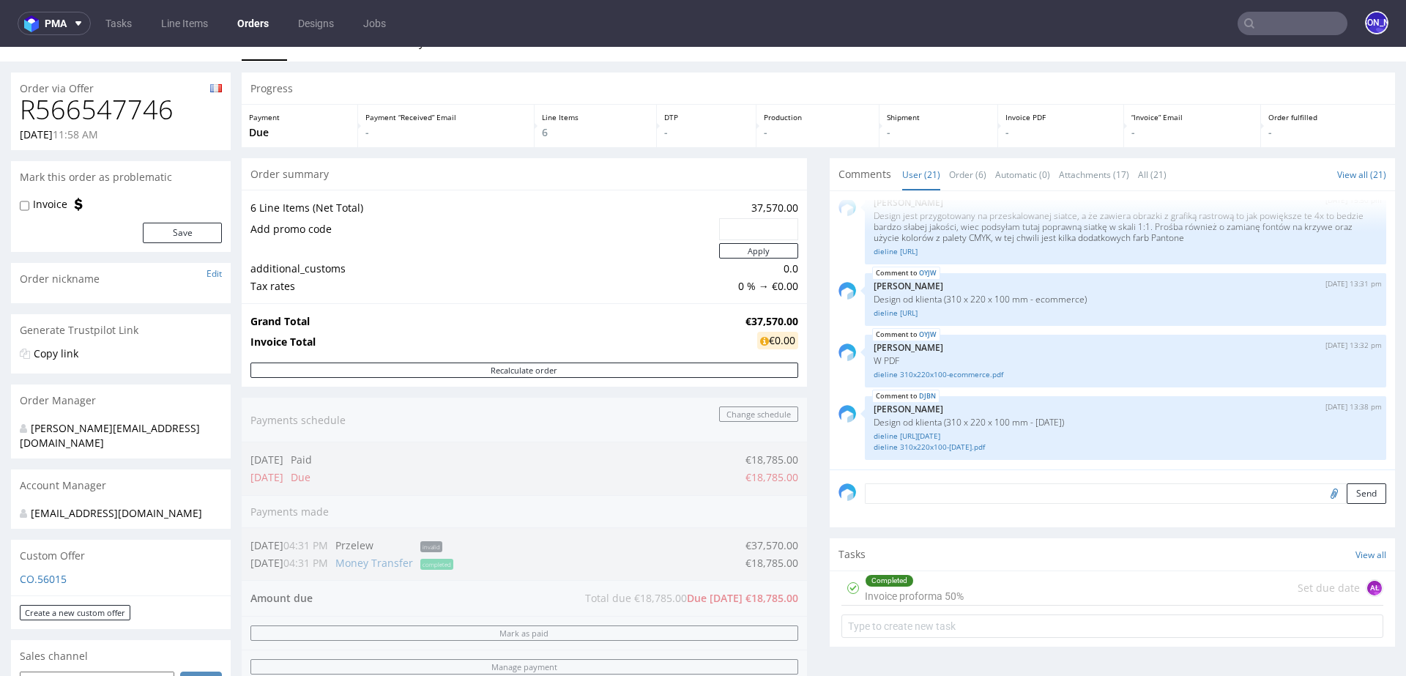
scroll to position [0, 0]
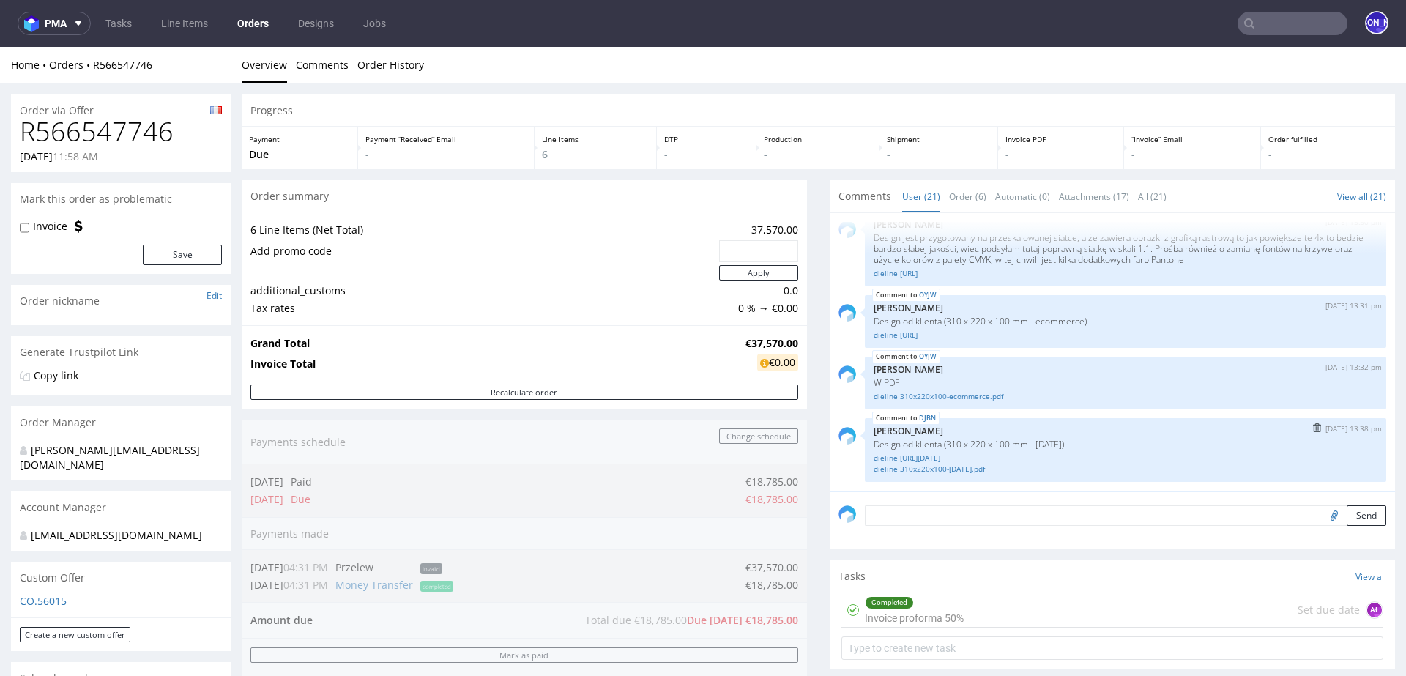
drag, startPoint x: 1085, startPoint y: 439, endPoint x: 863, endPoint y: 445, distance: 221.9
click at [865, 445] on div "DJBN 2nd Sep 25 | 13:38 pm Jozefina Owczarek Design od klienta (310 x 220 x 100…" at bounding box center [1125, 450] width 521 height 64
copy p "Design od klienta (310 x 220 x 100 mm - [DATE])"
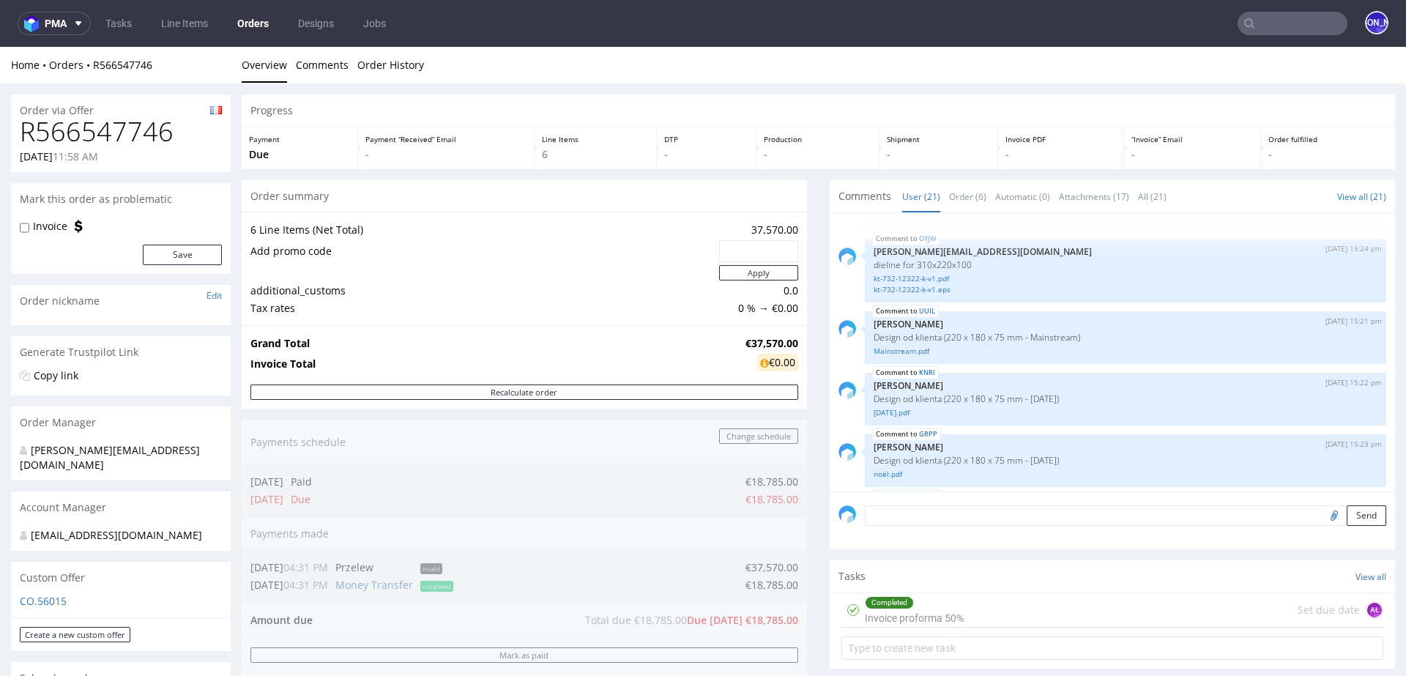
scroll to position [255, 0]
drag, startPoint x: 1094, startPoint y: 334, endPoint x: 857, endPoint y: 336, distance: 237.9
click at [865, 336] on div "UUIL 18th Aug 25 | 15:21 pm Jozefina Owczarek Design od klienta (220 x 180 x 75…" at bounding box center [1125, 336] width 521 height 53
copy p "Design od klienta (220 x 180 x 75 mm - Mainstream)"
click at [919, 310] on link "UUIL" at bounding box center [927, 311] width 16 height 12
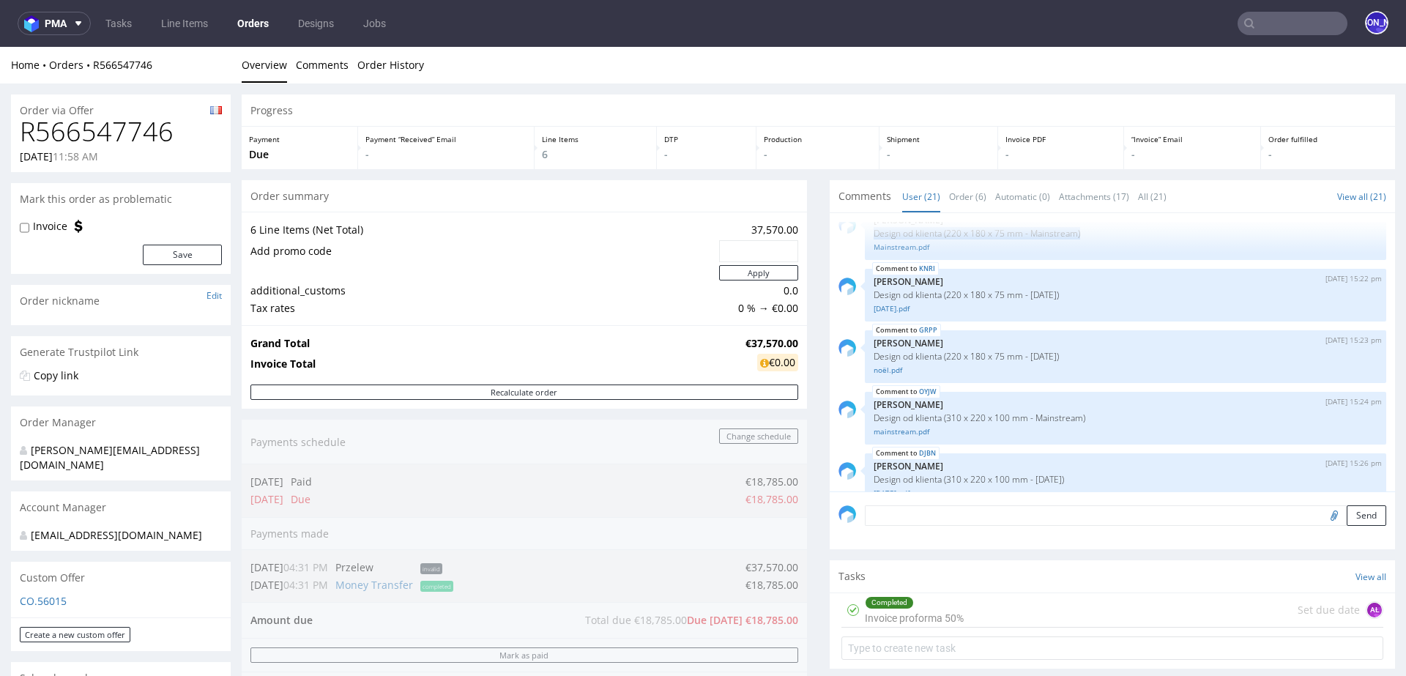
scroll to position [315, 0]
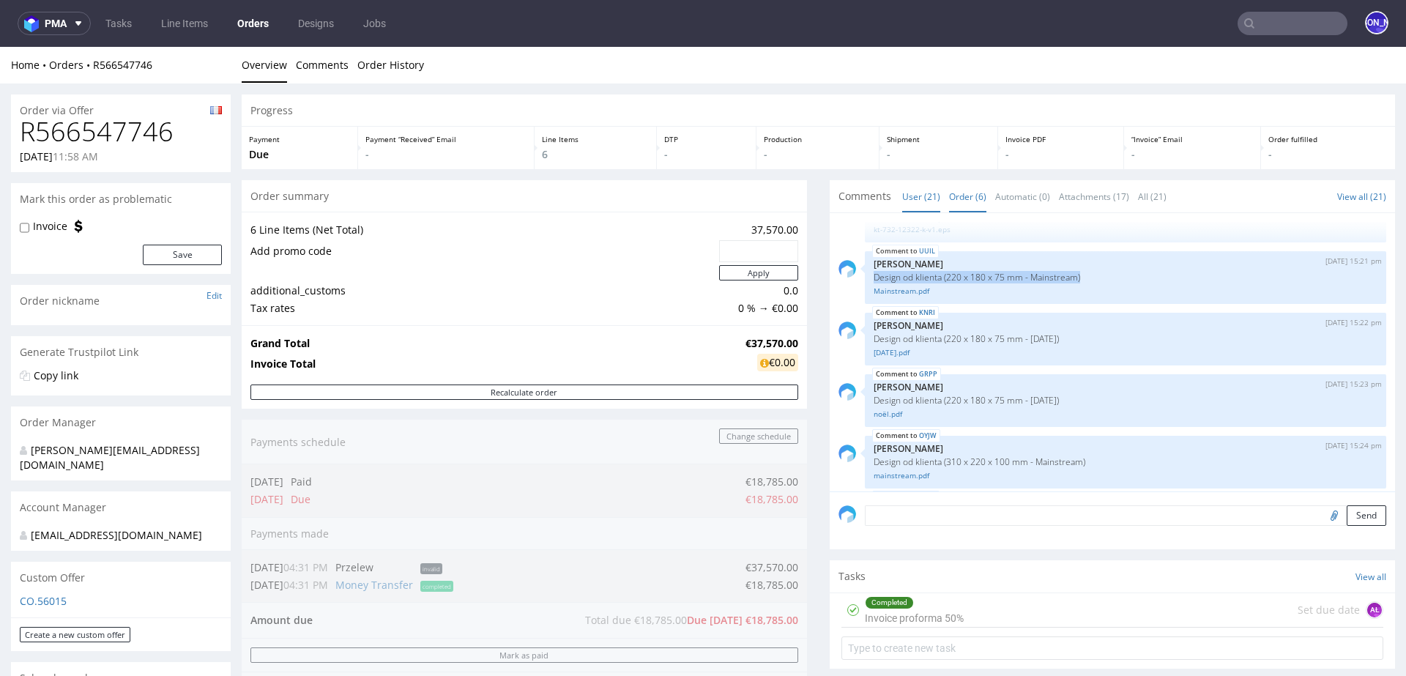
click at [958, 197] on link "Order (6)" at bounding box center [967, 196] width 37 height 31
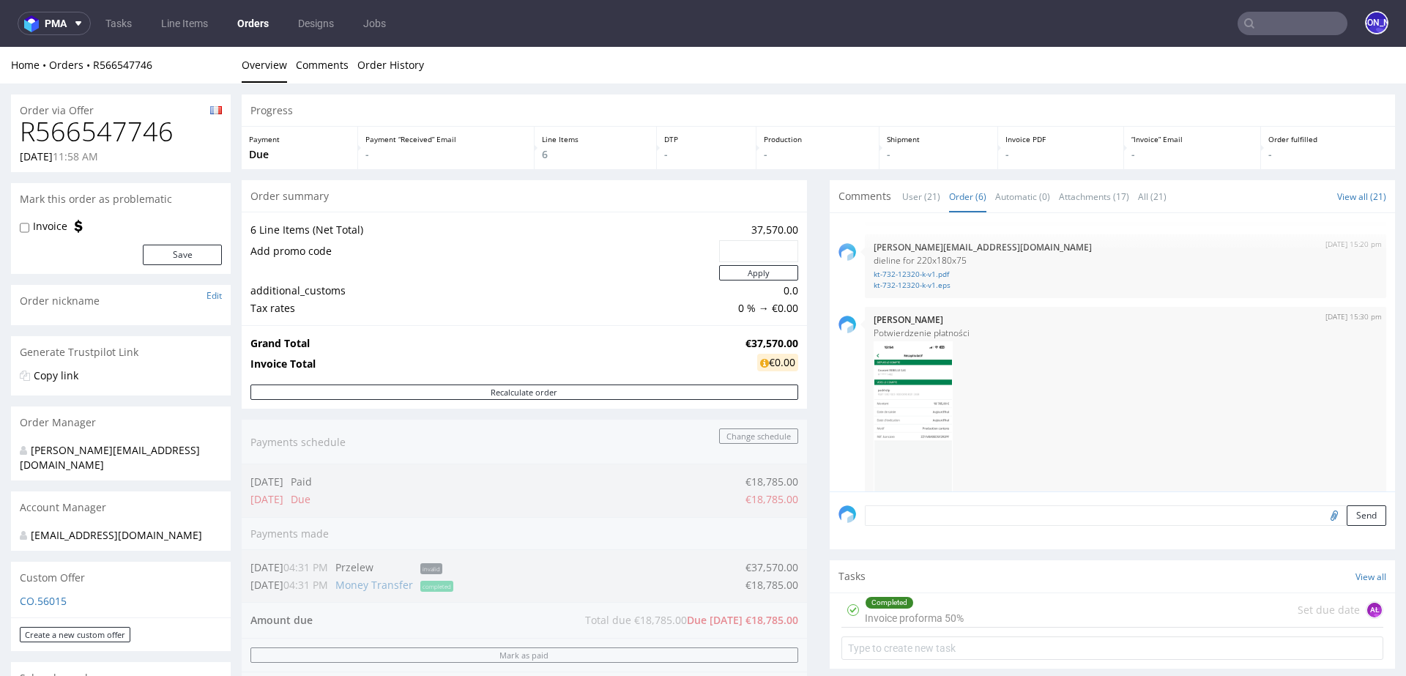
scroll to position [0, 0]
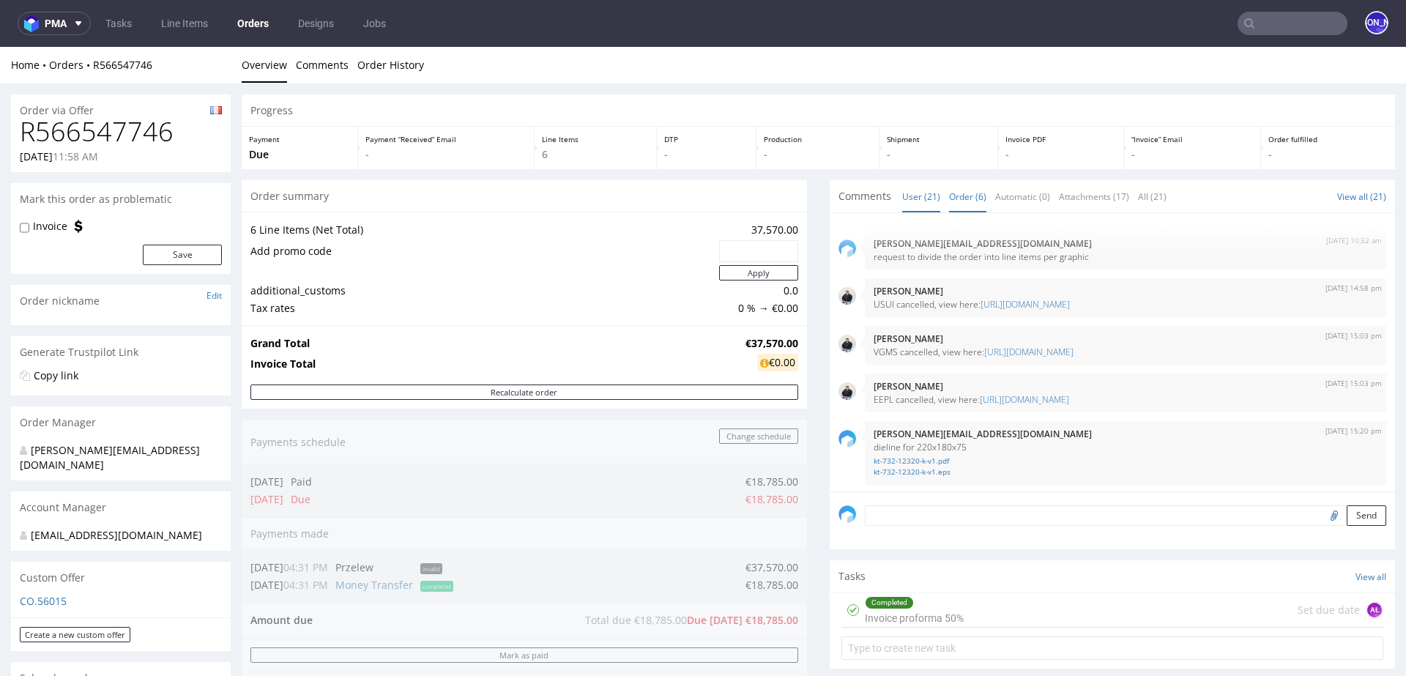
click at [902, 193] on link "User (21)" at bounding box center [921, 196] width 38 height 31
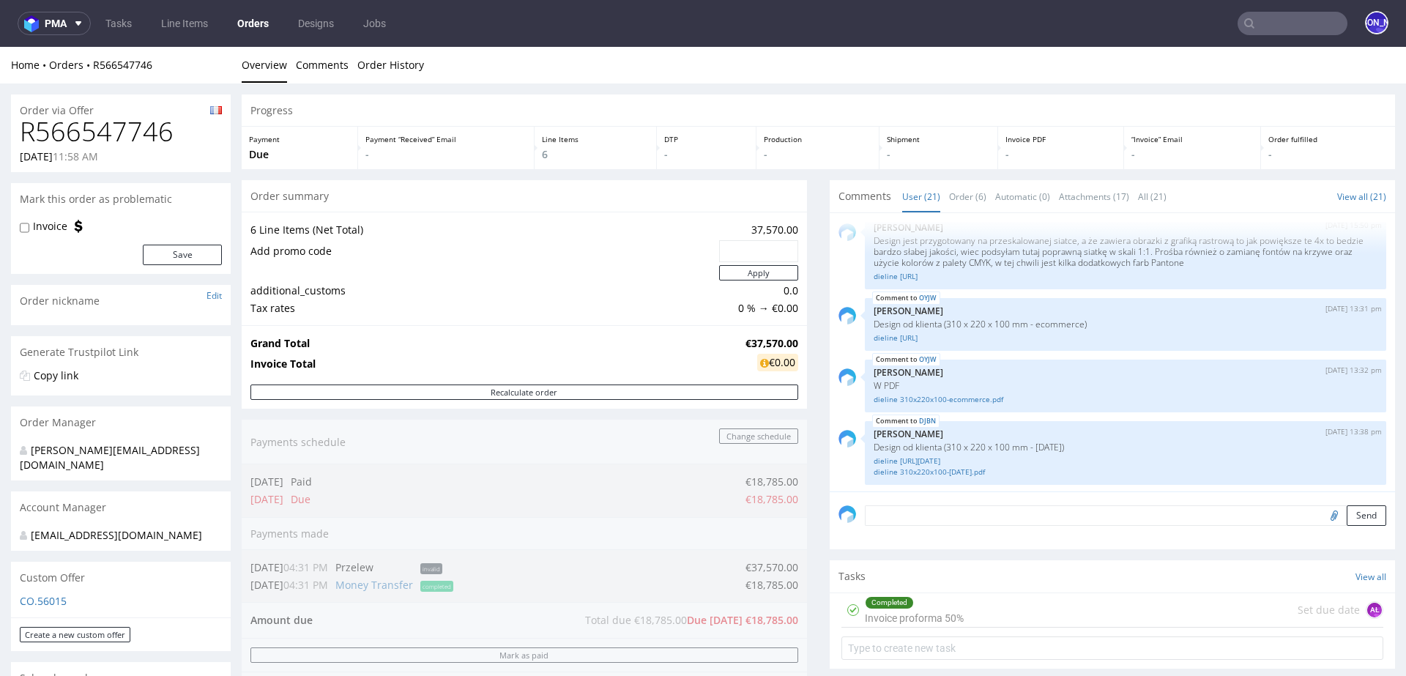
scroll to position [1310, 0]
drag, startPoint x: 1090, startPoint y: 444, endPoint x: 857, endPoint y: 444, distance: 232.8
click at [865, 444] on div "DJBN 2nd Sep 25 | 13:38 pm Jozefina Owczarek Design od klienta (310 x 220 x 100…" at bounding box center [1125, 450] width 521 height 64
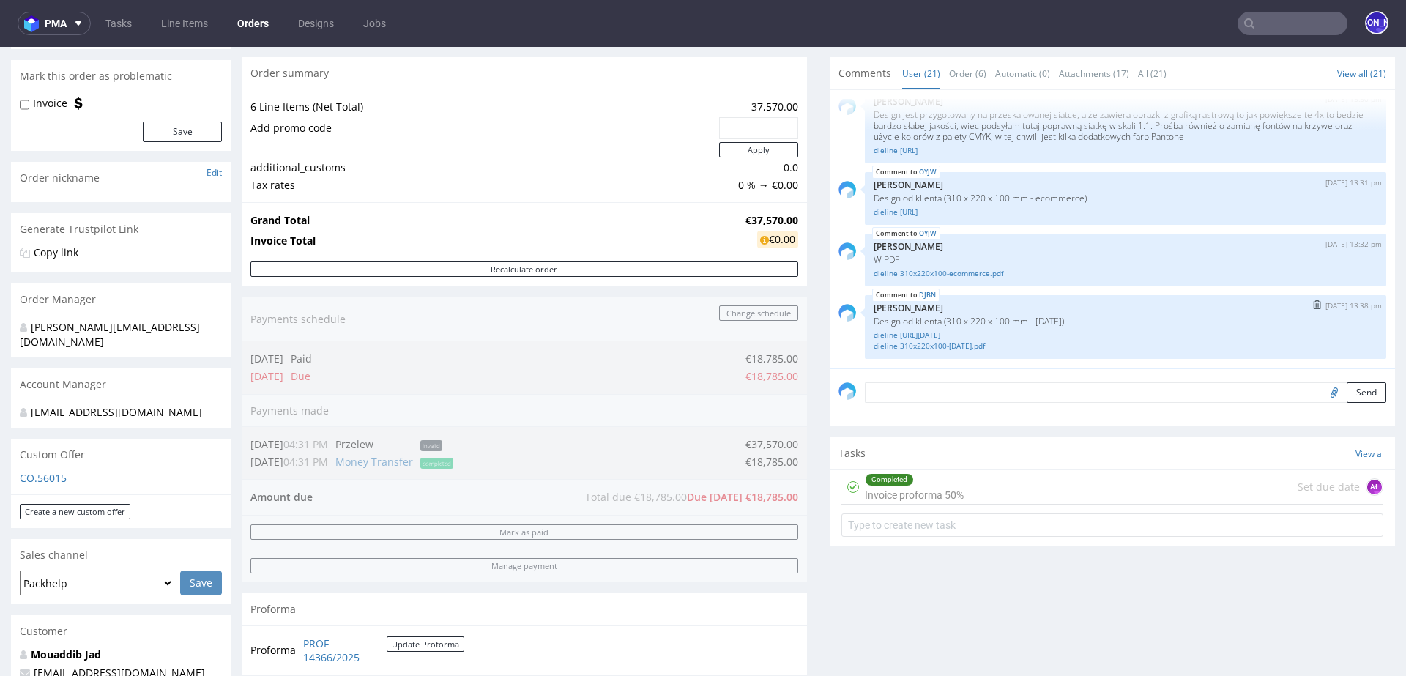
scroll to position [316, 0]
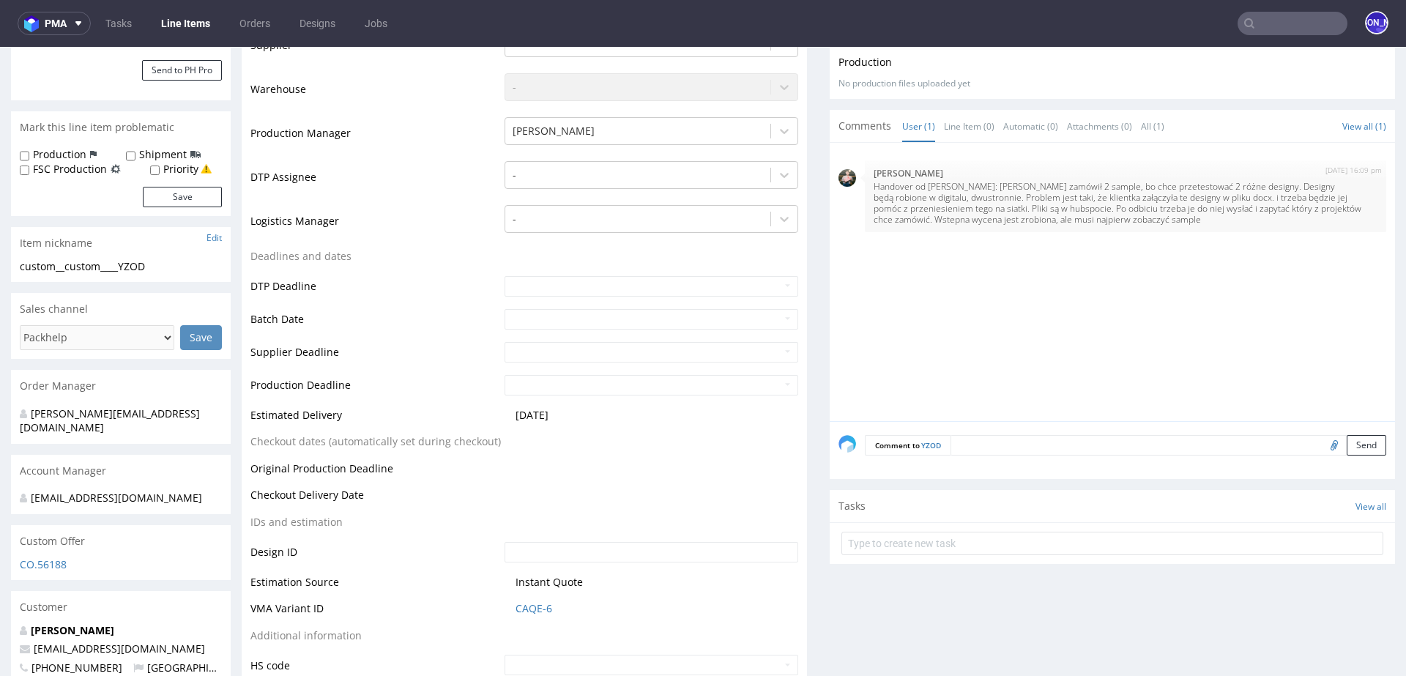
scroll to position [335, 0]
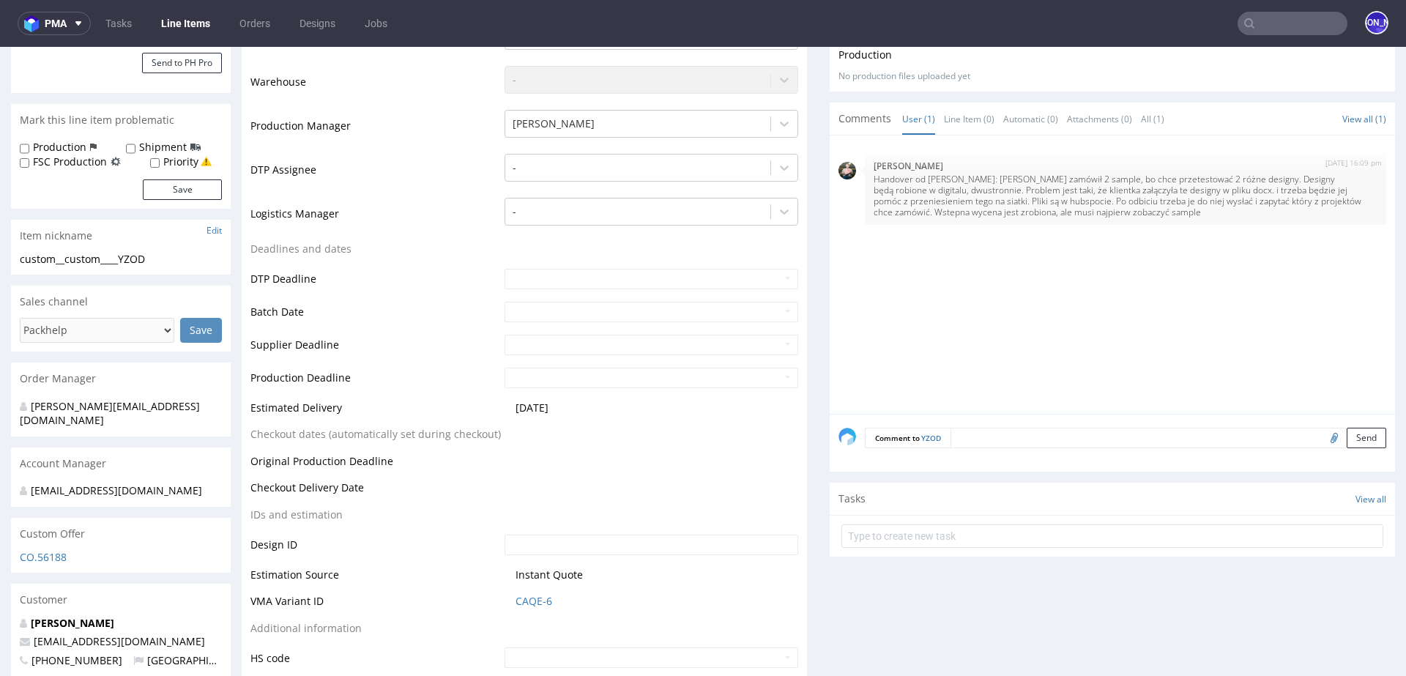
click at [1321, 434] on input "file" at bounding box center [1331, 437] width 20 height 19
type input "C:\fakepath\Design Packaging - F52.docx"
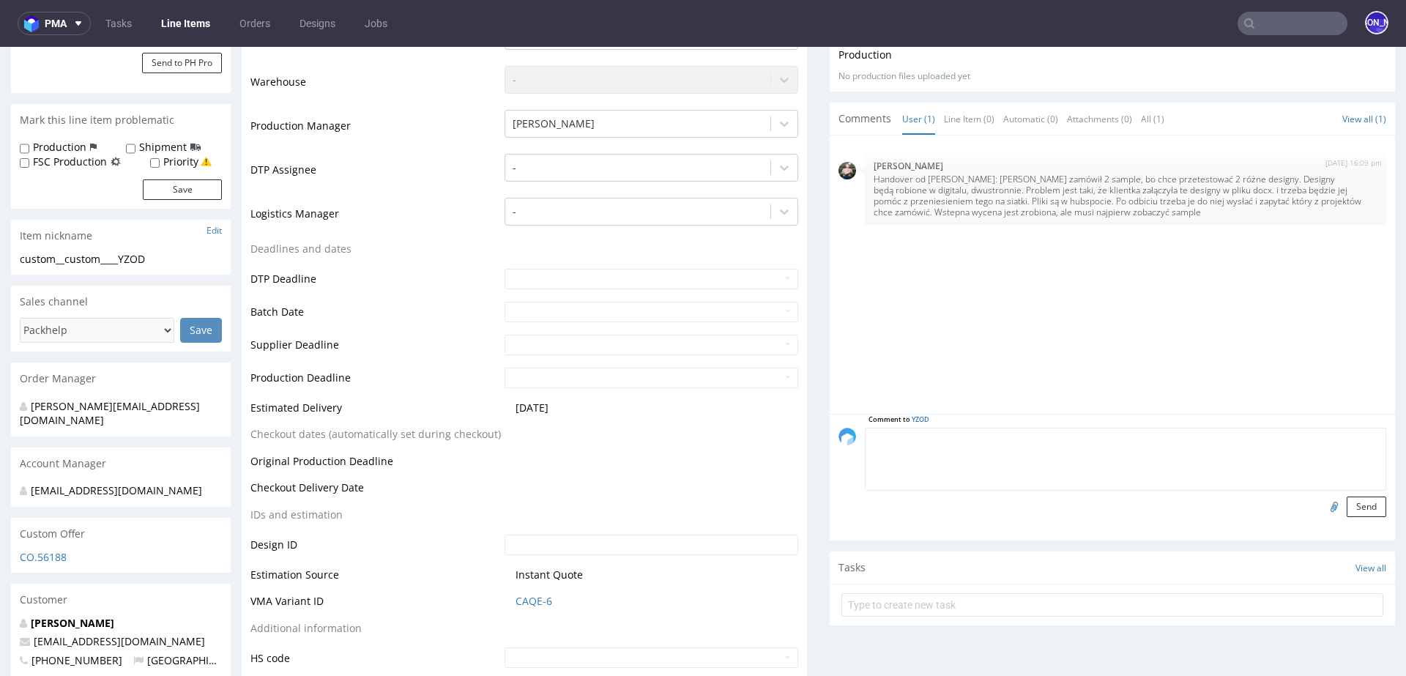
click at [1000, 432] on textarea at bounding box center [1125, 459] width 521 height 63
paste textarea "F52 Interior: The O logo → Sent as an attachment "Comme un câlin, mais en colis…"
click at [889, 460] on textarea "F52 Interior: The O logo → Sent as an attachment "Comme un câlin, mais en colis…" at bounding box center [1125, 459] width 521 height 63
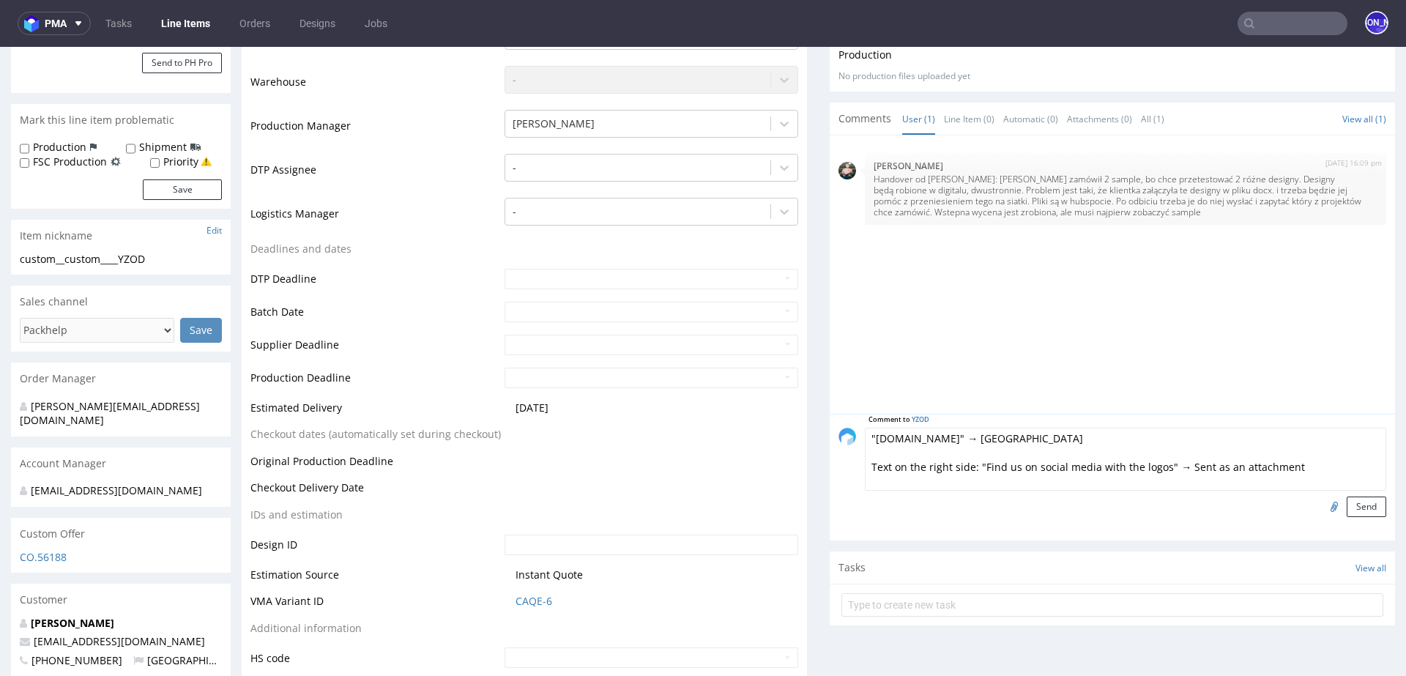
scroll to position [112, 0]
drag, startPoint x: 970, startPoint y: 450, endPoint x: 1158, endPoint y: 449, distance: 188.1
click at [1158, 449] on textarea "F52 Interior: The O logo → Sent as an attachment "Comme un câlin, mais en colis…" at bounding box center [1125, 459] width 521 height 63
paste textarea "Retrouvez nous sur les réseaux sociaux avec les logos""
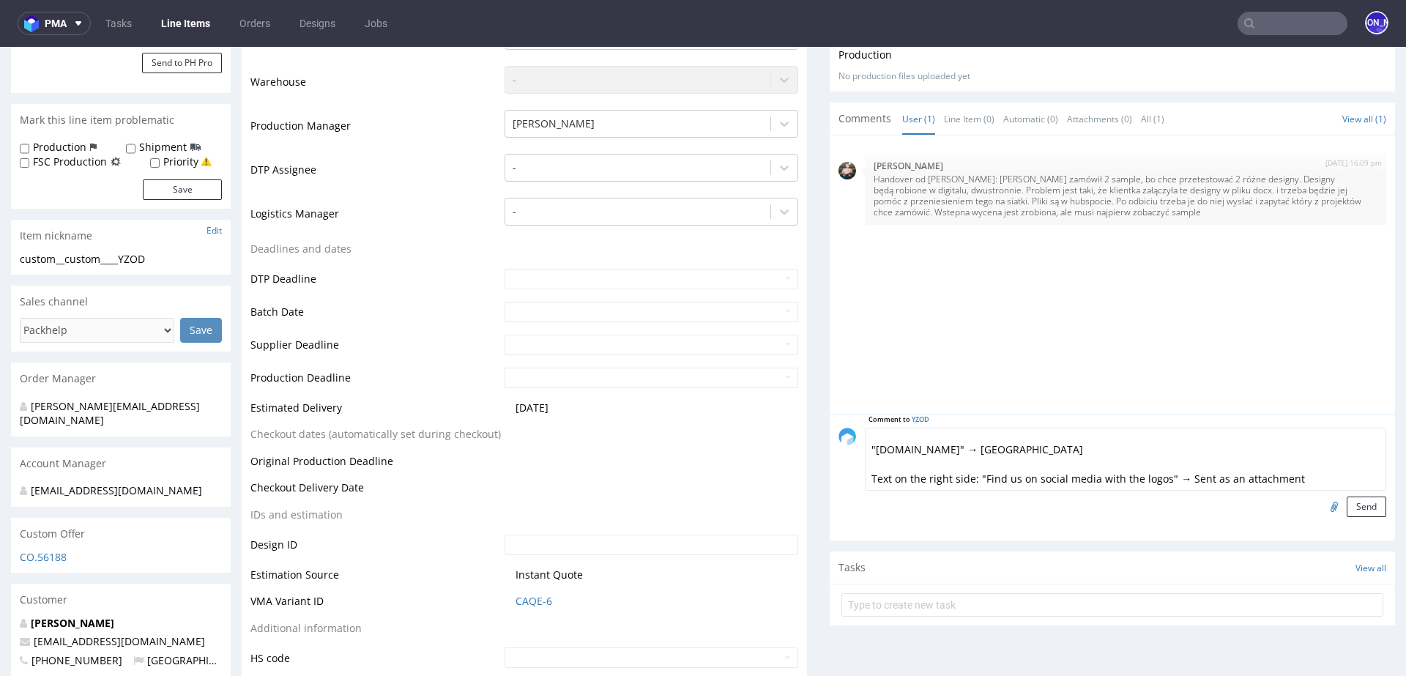
scroll to position [250, 0]
drag, startPoint x: 969, startPoint y: 458, endPoint x: 1157, endPoint y: 454, distance: 188.2
click at [1157, 454] on textarea "F52 Interior: The O logo → Sent as an attachment "Comme un câlin, mais en colis…" at bounding box center [1125, 459] width 521 height 63
paste textarea "UNE PETITE SUPRISE T'ATTEND A L'INTERIEUR"
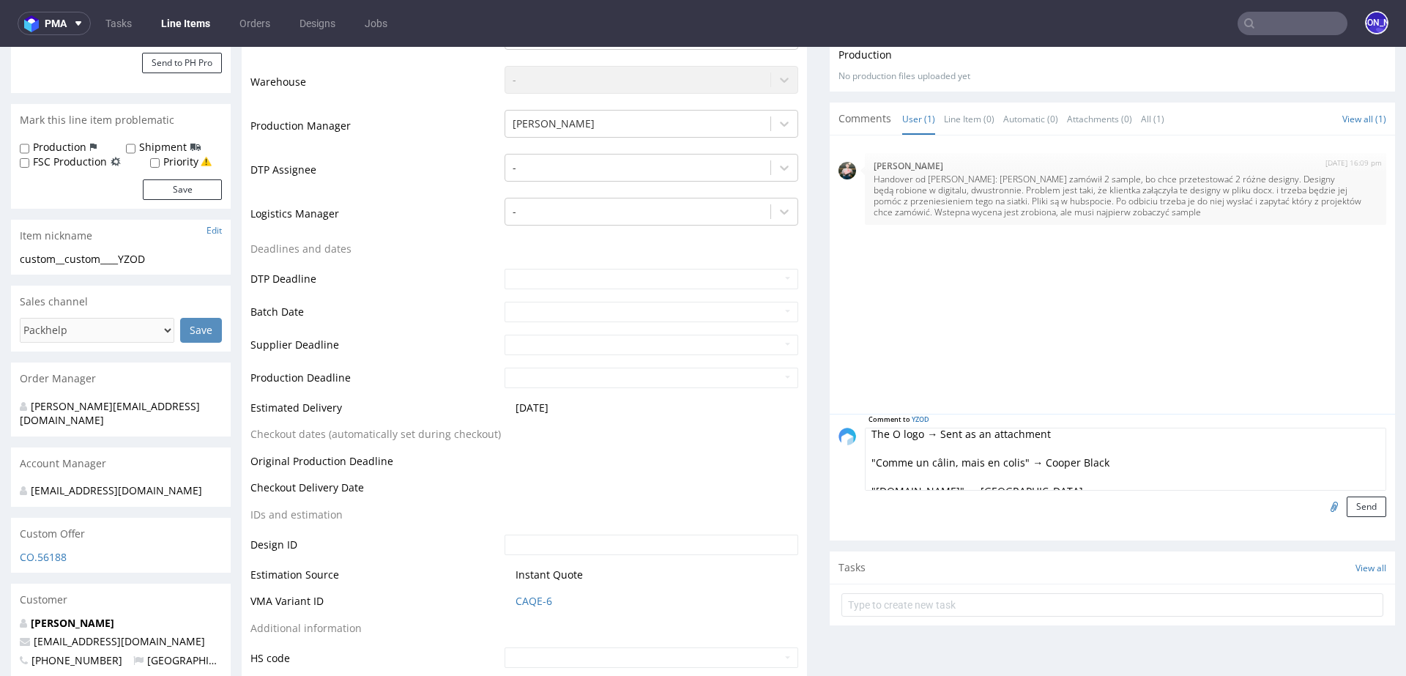
scroll to position [0, 0]
drag, startPoint x: 1064, startPoint y: 482, endPoint x: 875, endPoint y: 458, distance: 191.1
click at [875, 458] on textarea "F52 Interior: The O logo → Sent as an attachment "Comme un câlin, mais en colis…" at bounding box center [1125, 459] width 521 height 63
click at [1073, 452] on textarea "F52 Interior: The O logo → Sent as an attachment "Comme un câlin, mais en colis…" at bounding box center [1125, 459] width 521 height 63
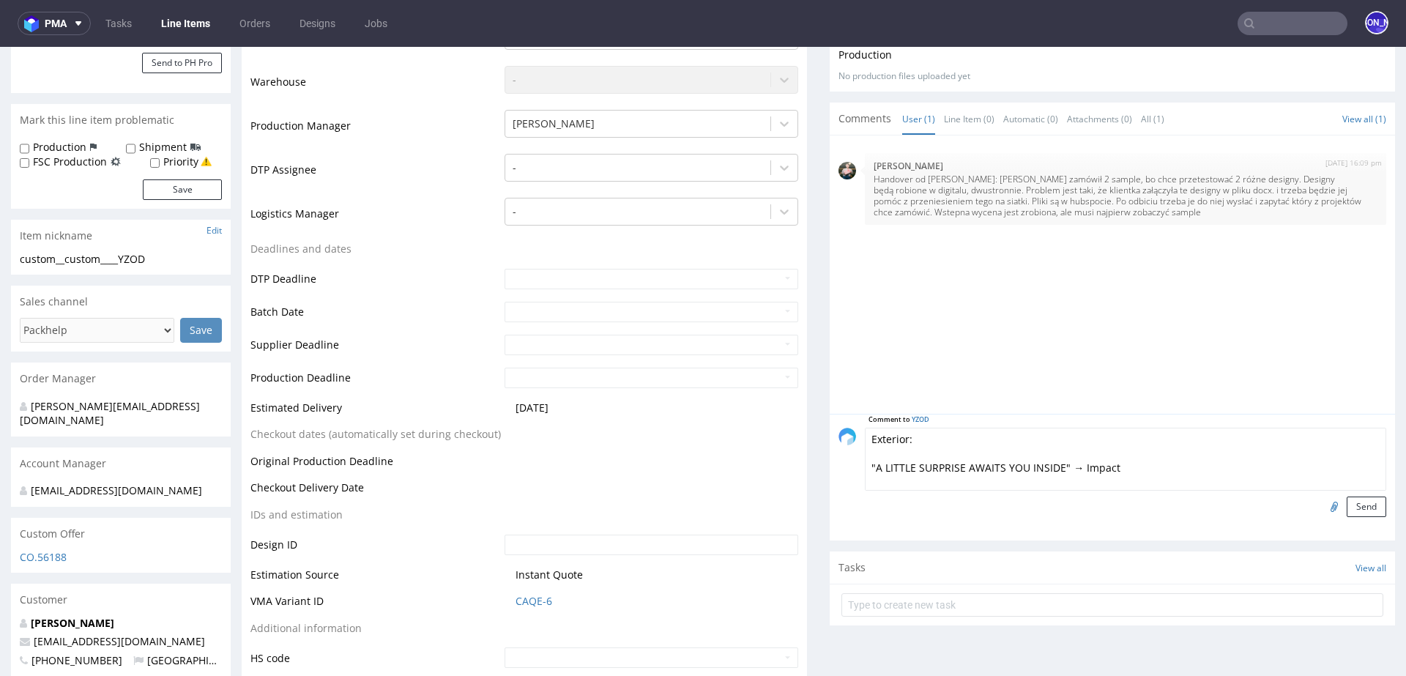
drag, startPoint x: 1064, startPoint y: 452, endPoint x: 846, endPoint y: 446, distance: 219.0
click at [846, 446] on div "Comment to YZOD F52 Interior: The O logo → Sent as an attachment "Comme un câli…" at bounding box center [1112, 472] width 548 height 89
paste textarea "UNE PETITE SUPRISE T'ATTEND A L'INTERIEUR"
drag, startPoint x: 969, startPoint y: 454, endPoint x: 1157, endPoint y: 447, distance: 187.6
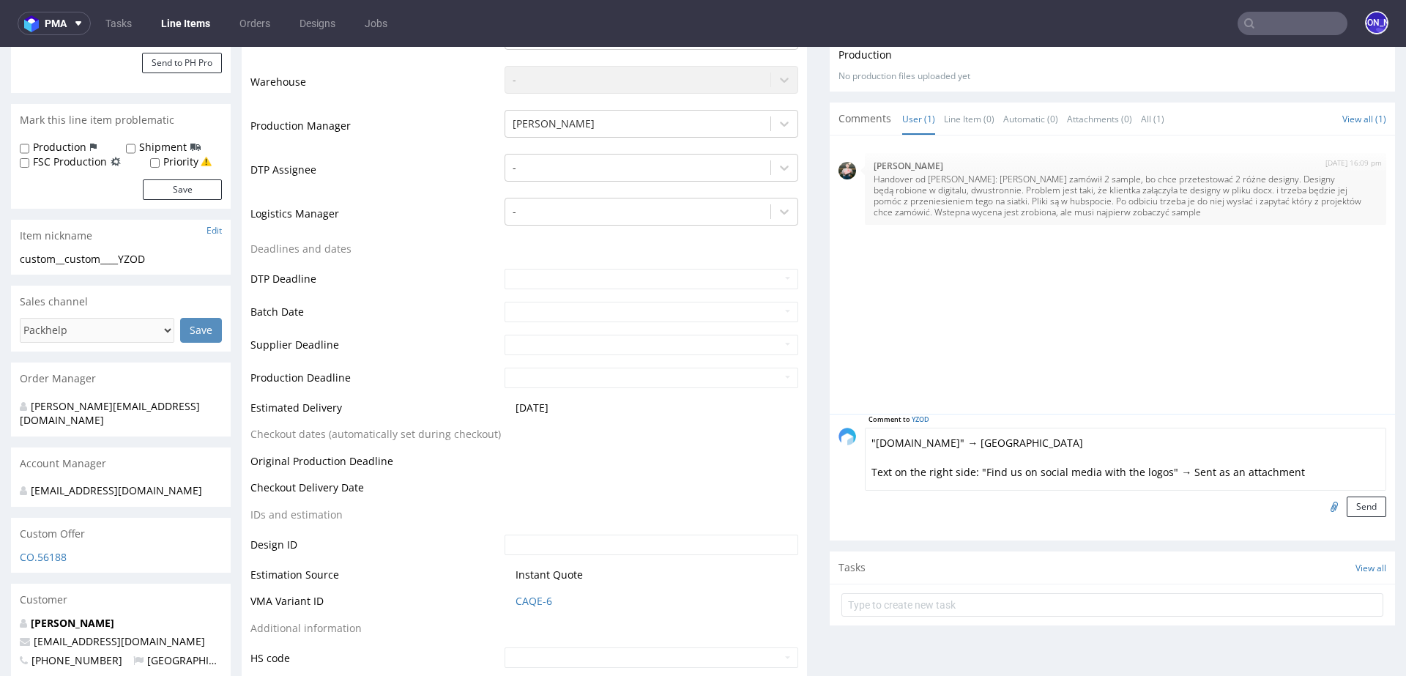
click at [1157, 449] on textarea "F52 Interior: The O logo → Sent as an attachment "Comme un câlin, mais en colis…" at bounding box center [1125, 459] width 521 height 63
paste textarea "Retrouvez nous sur les réseaux sociaux avec les"
type textarea "F52 Interior: The O logo → Sent as an attachment "Comme un câlin, mais en colis…"
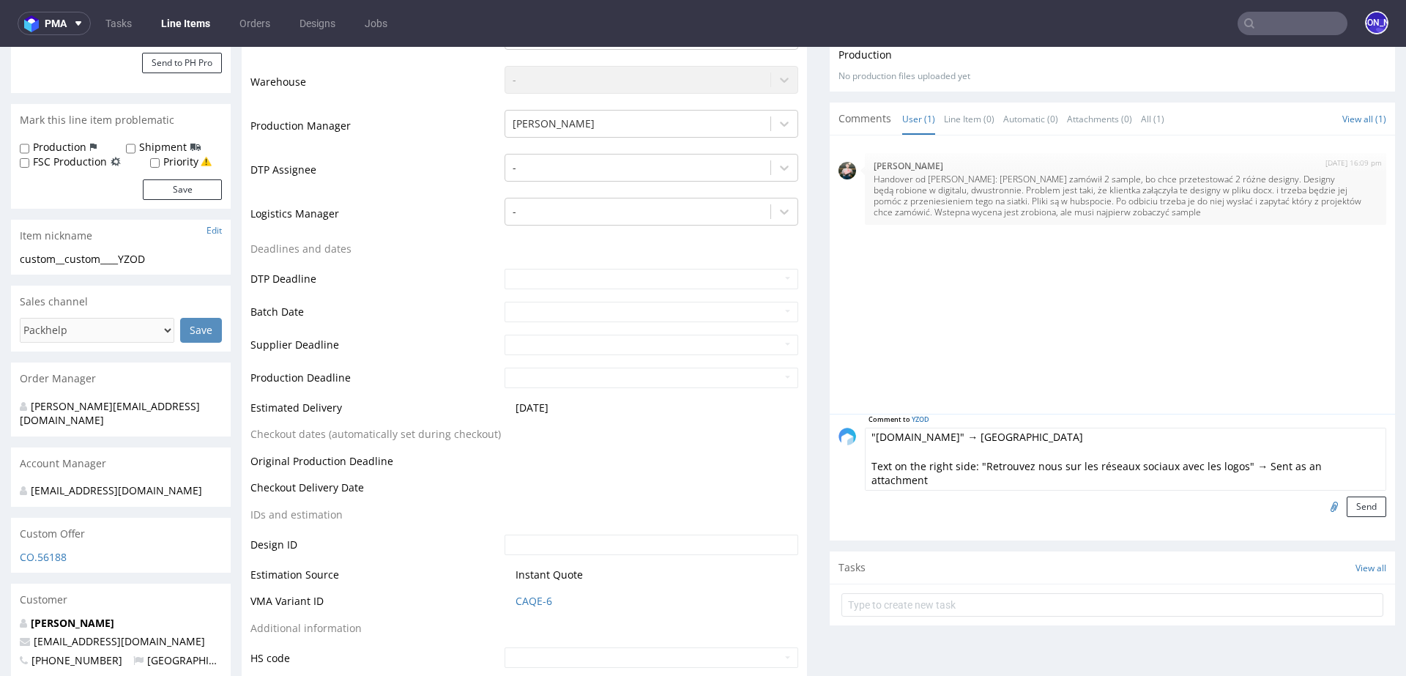
scroll to position [0, 0]
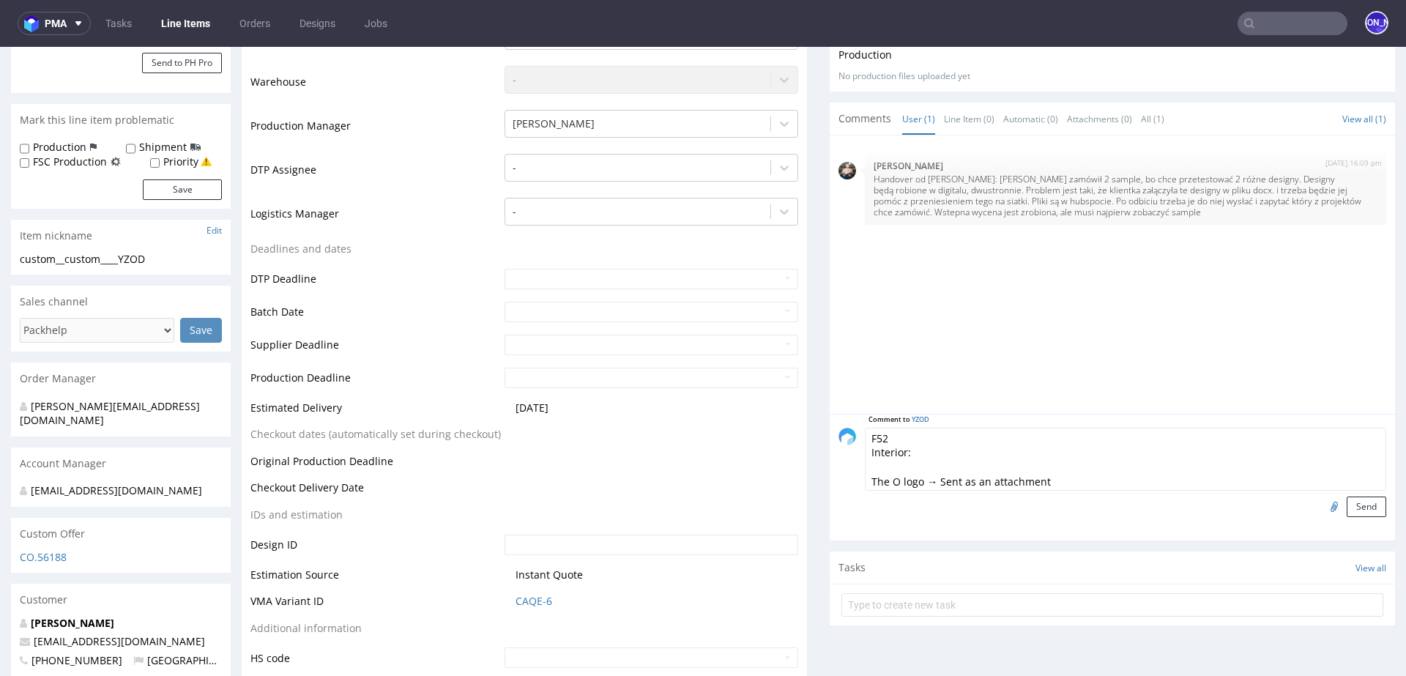
drag, startPoint x: 1261, startPoint y: 476, endPoint x: 846, endPoint y: 429, distance: 417.7
click at [846, 429] on div "Comment to YZOD F52 Interior: The O logo → Sent as an attachment "Comme un câli…" at bounding box center [1112, 472] width 548 height 89
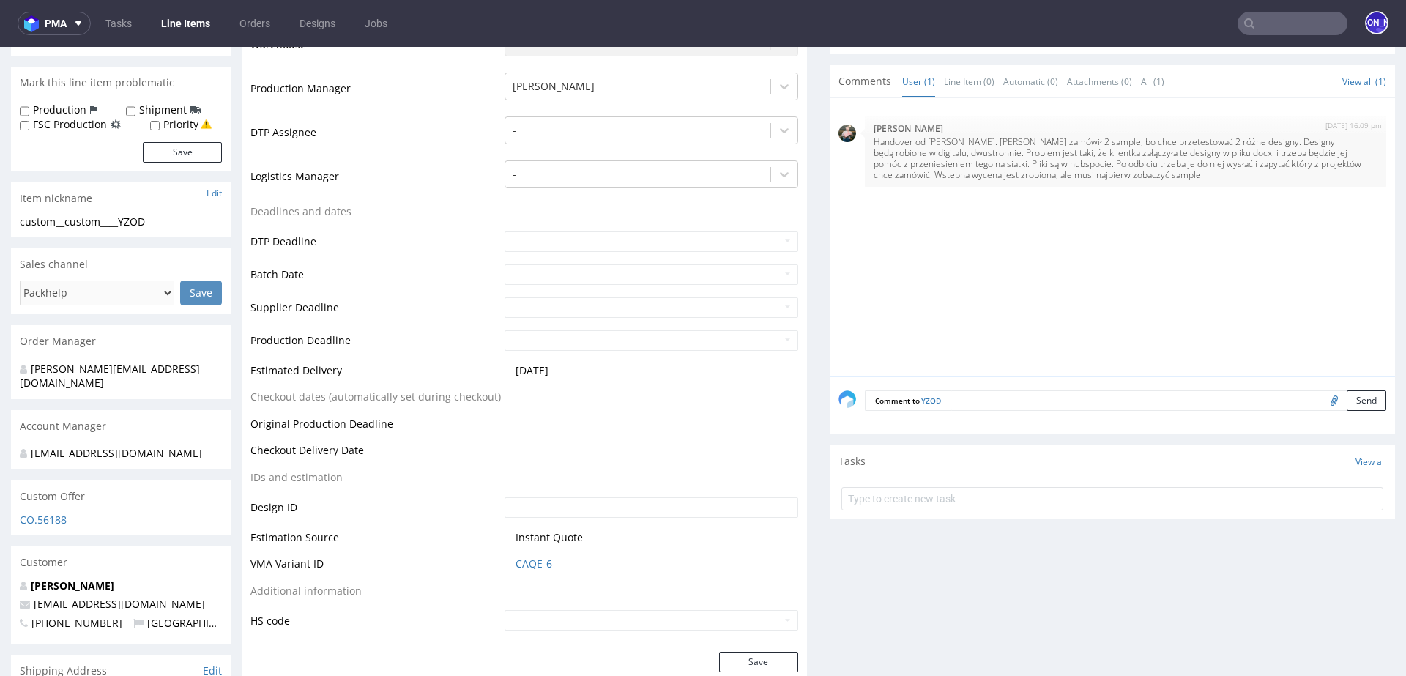
scroll to position [376, 0]
click at [1043, 397] on textarea at bounding box center [1168, 397] width 436 height 20
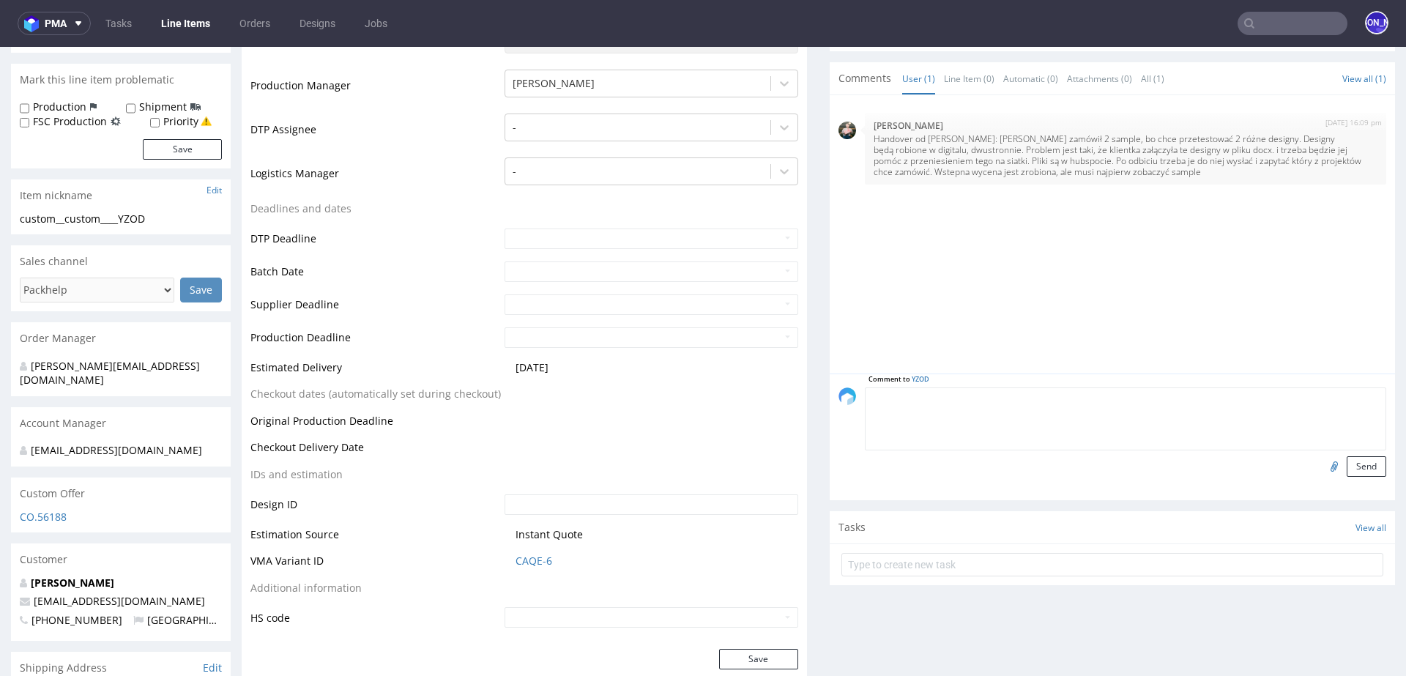
paste textarea "F52 Interior: The O logo → Sent as an attachment "Comme un câlin, mais en colis…"
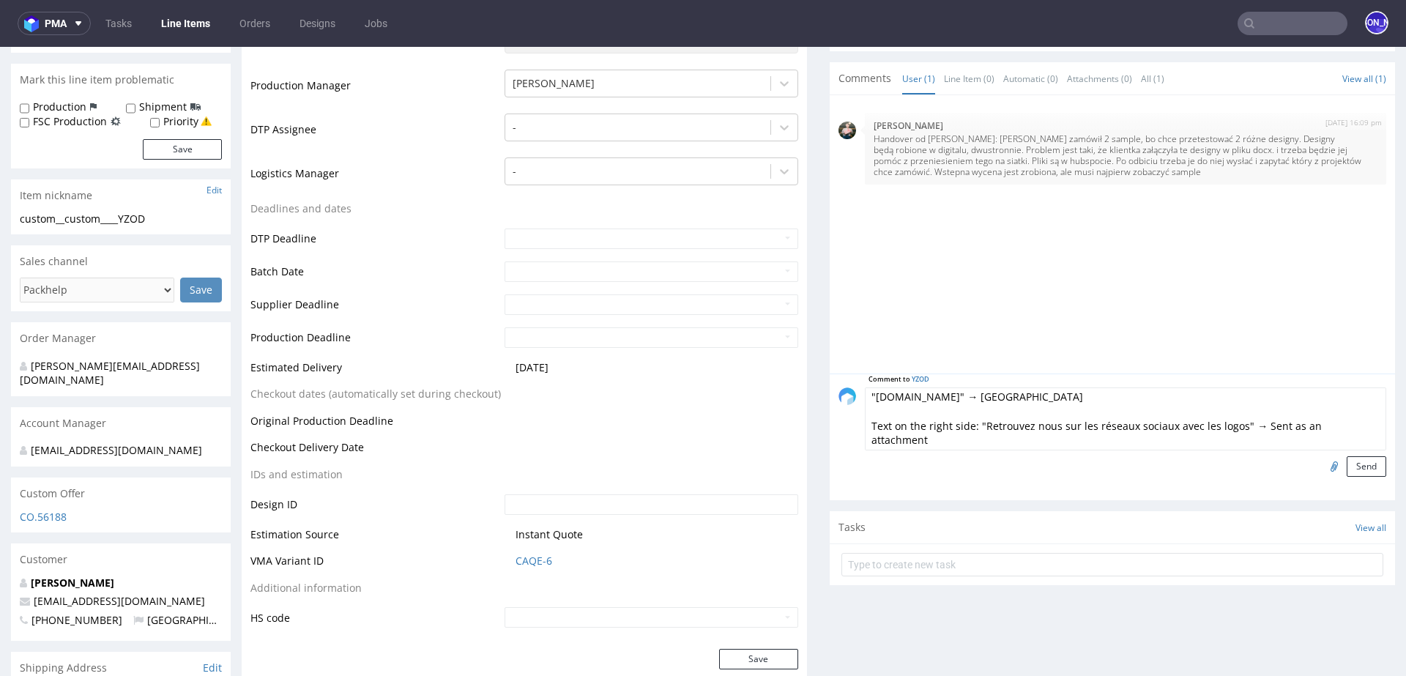
type textarea "F52 Interior: The O logo → Sent as an attachment "Comme un câlin, mais en colis…"
click at [1321, 463] on input "file" at bounding box center [1331, 465] width 20 height 19
type input "C:\fakepath\Retrouvez nous sur les réseaux sociaux.pdf"
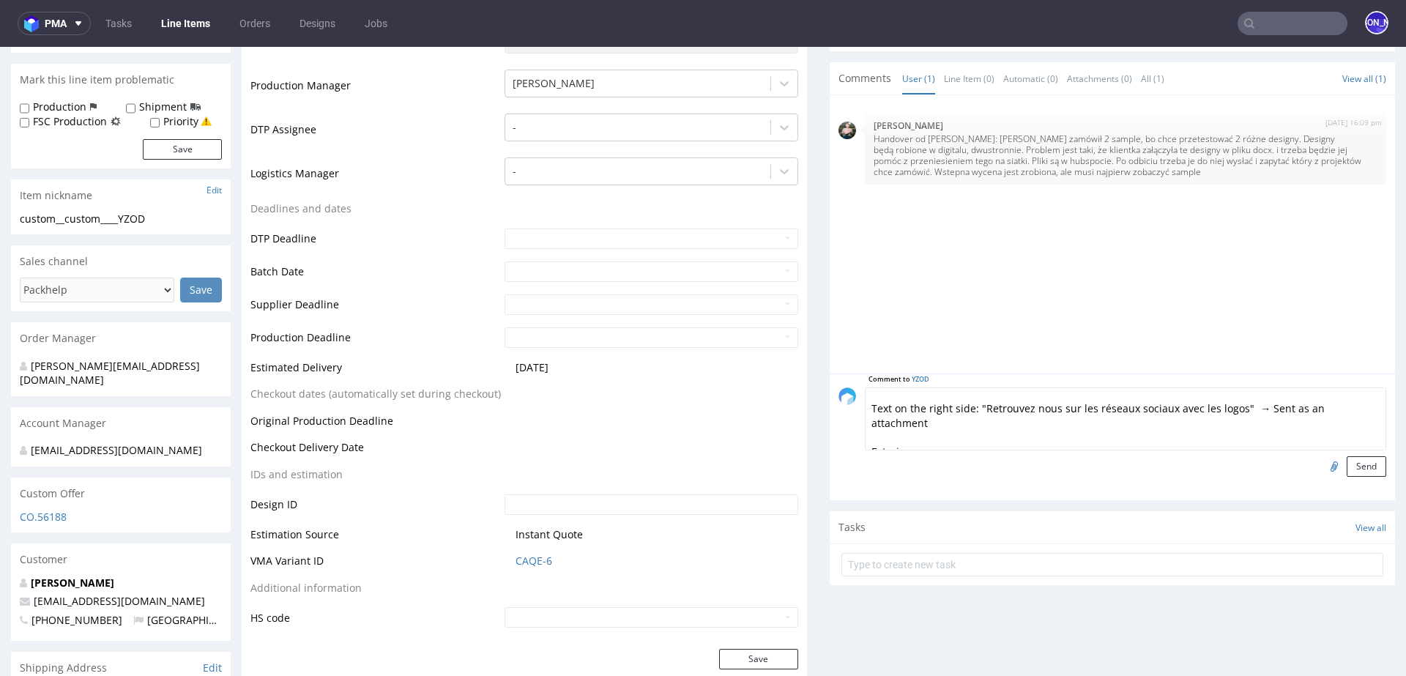
scroll to position [124, 0]
click at [1346, 469] on button "Send" at bounding box center [1366, 466] width 40 height 20
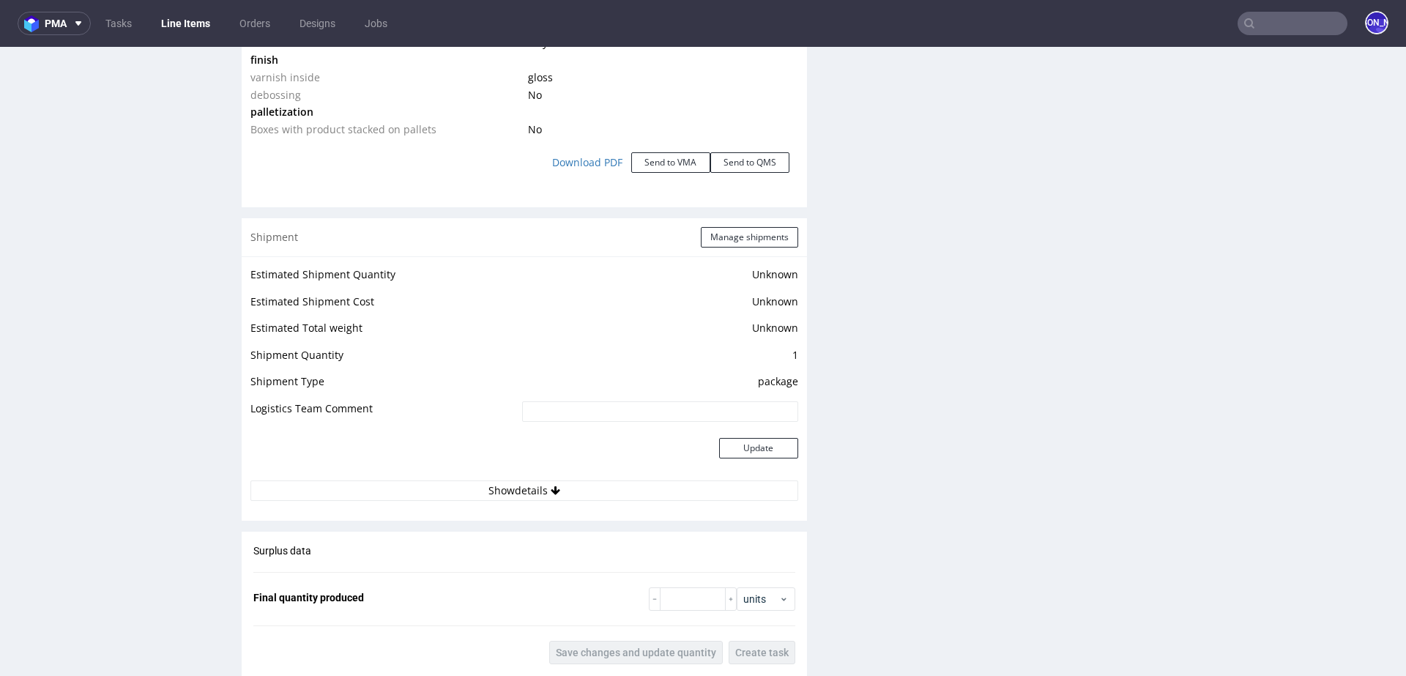
scroll to position [1726, 0]
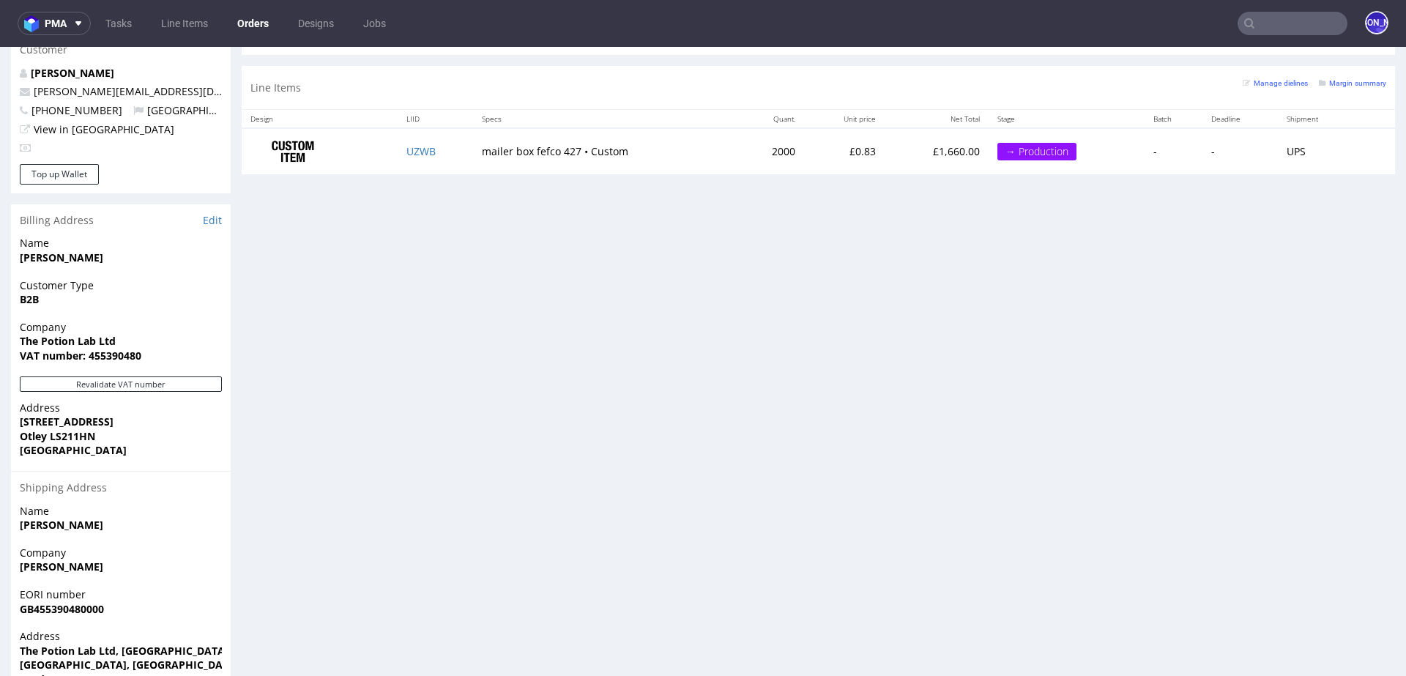
scroll to position [773, 0]
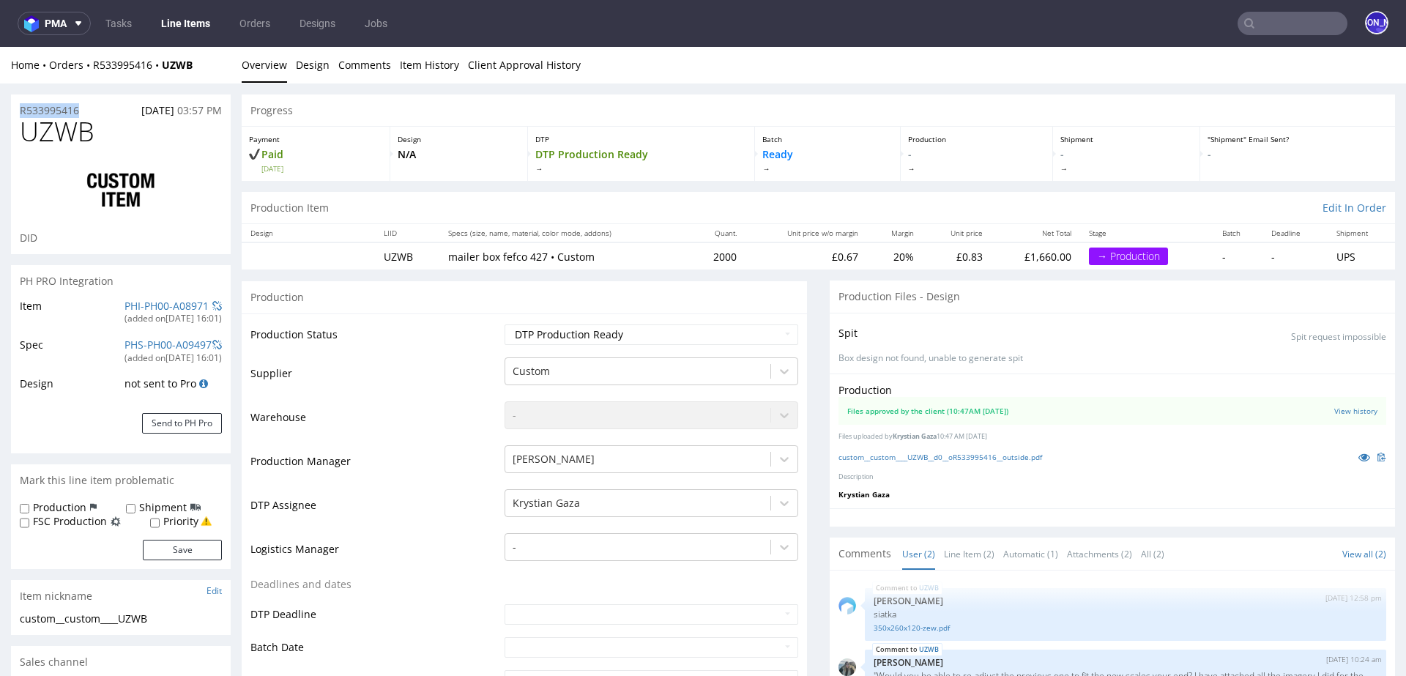
drag, startPoint x: 92, startPoint y: 108, endPoint x: 0, endPoint y: 108, distance: 92.2
copy p "R533995416"
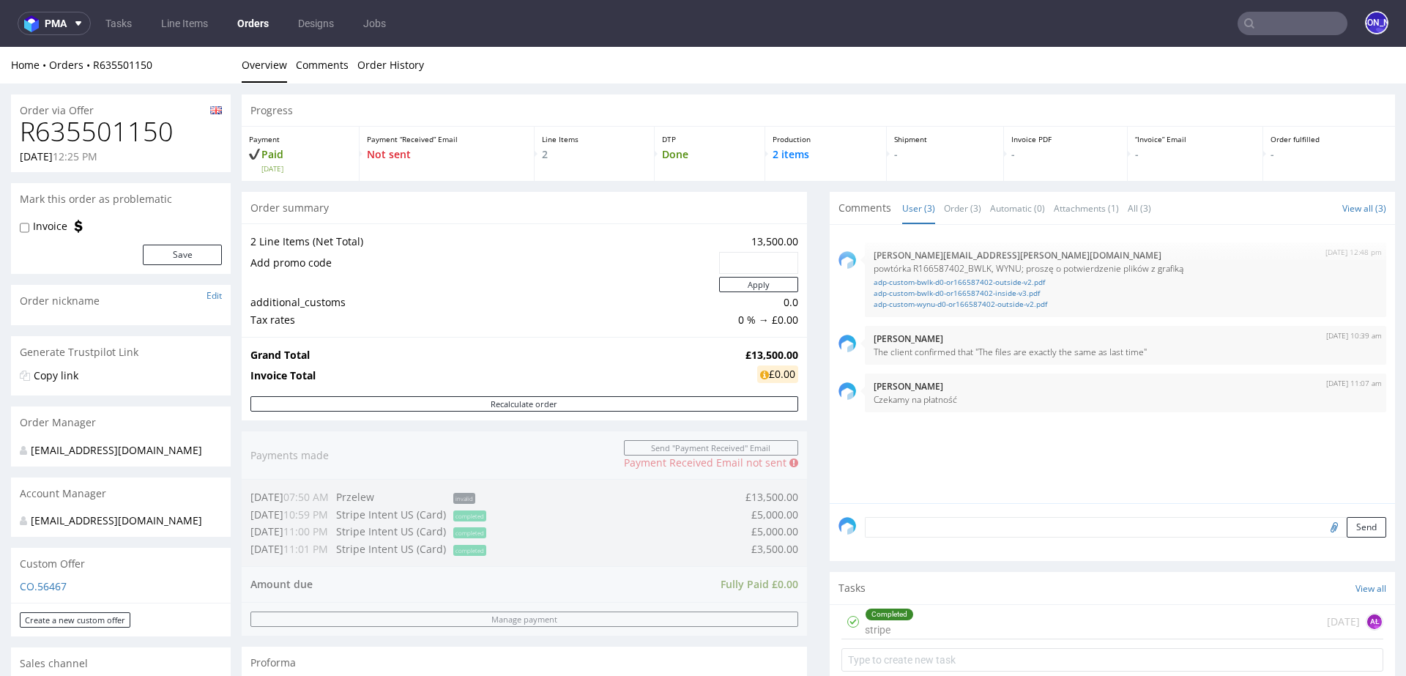
scroll to position [720, 0]
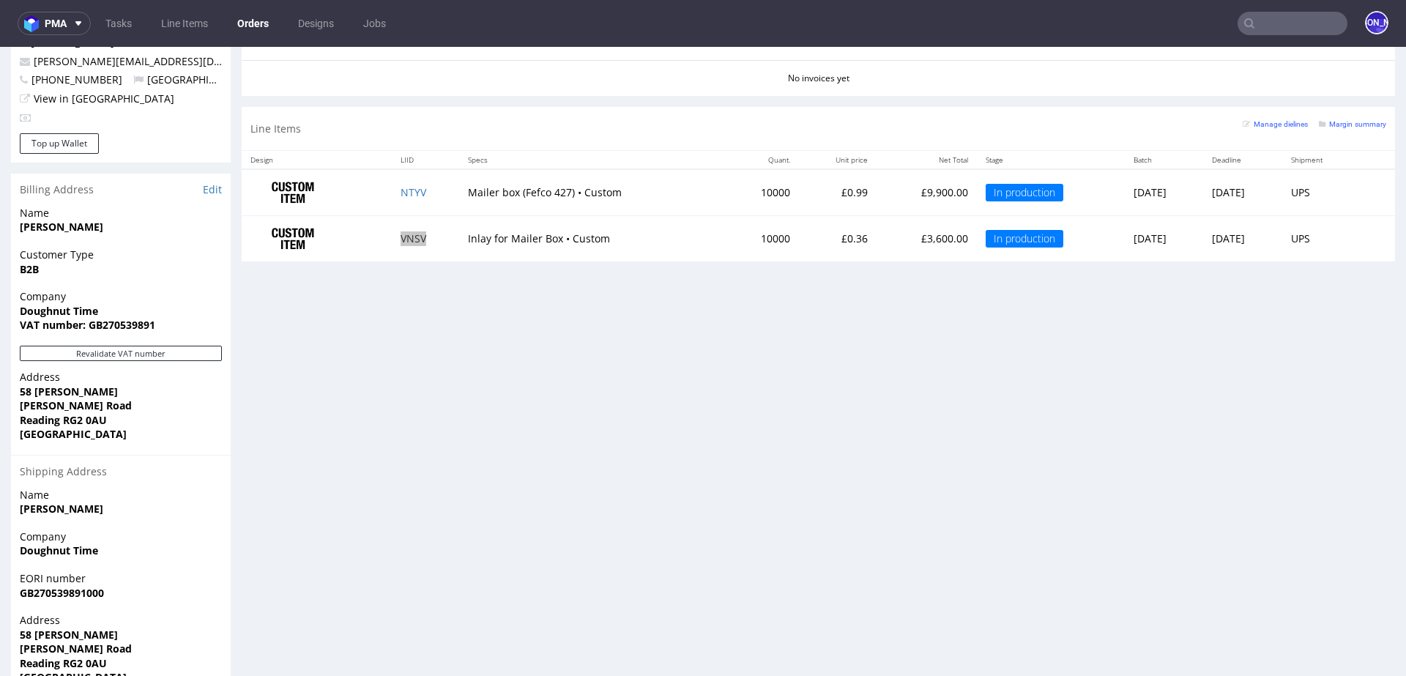
click at [1262, 29] on input "text" at bounding box center [1292, 23] width 110 height 23
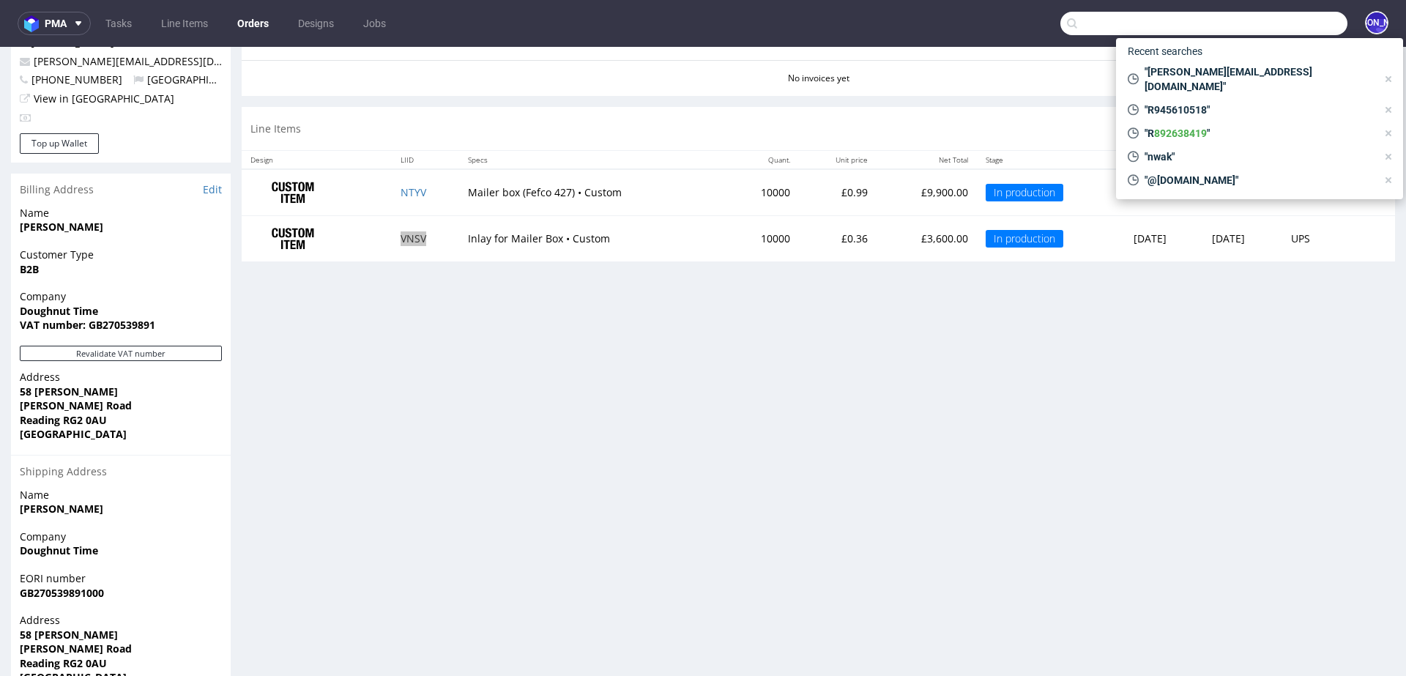
paste input "[EMAIL_ADDRESS][DOMAIN_NAME]"
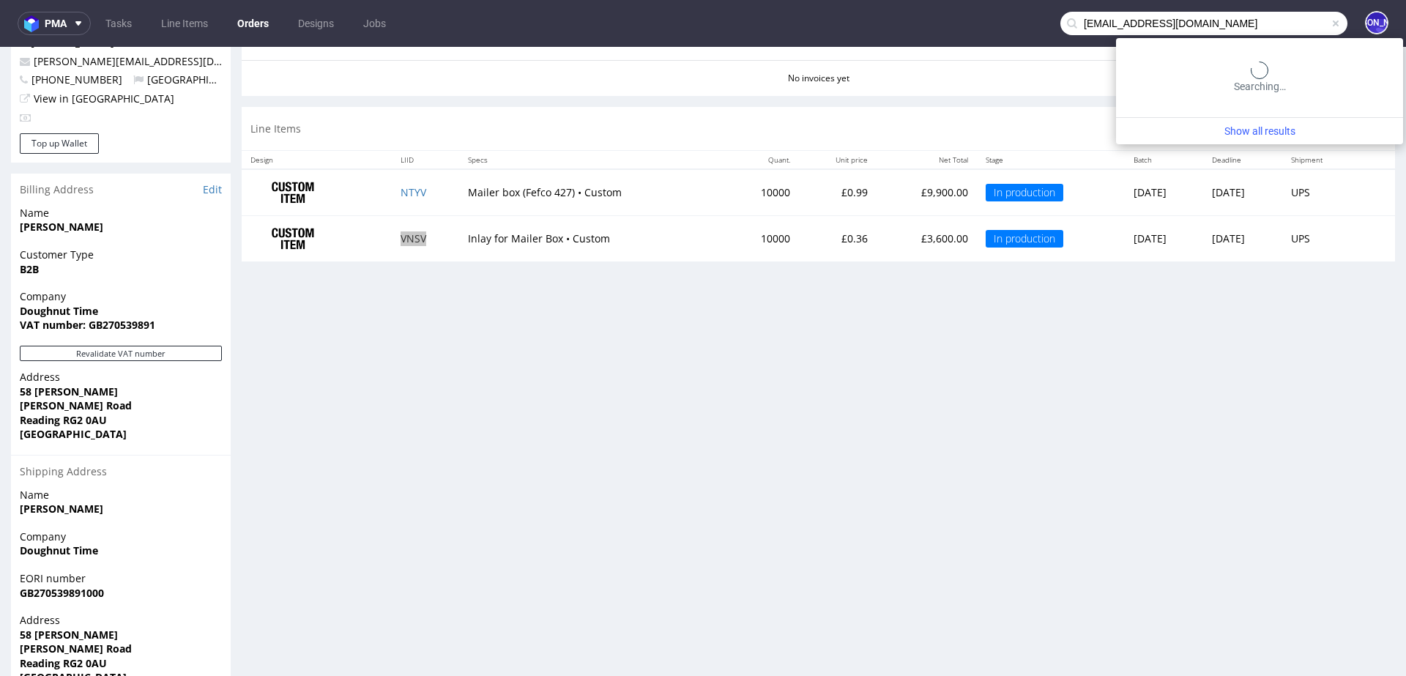
type input "celine.laboute@ankorstore.com"
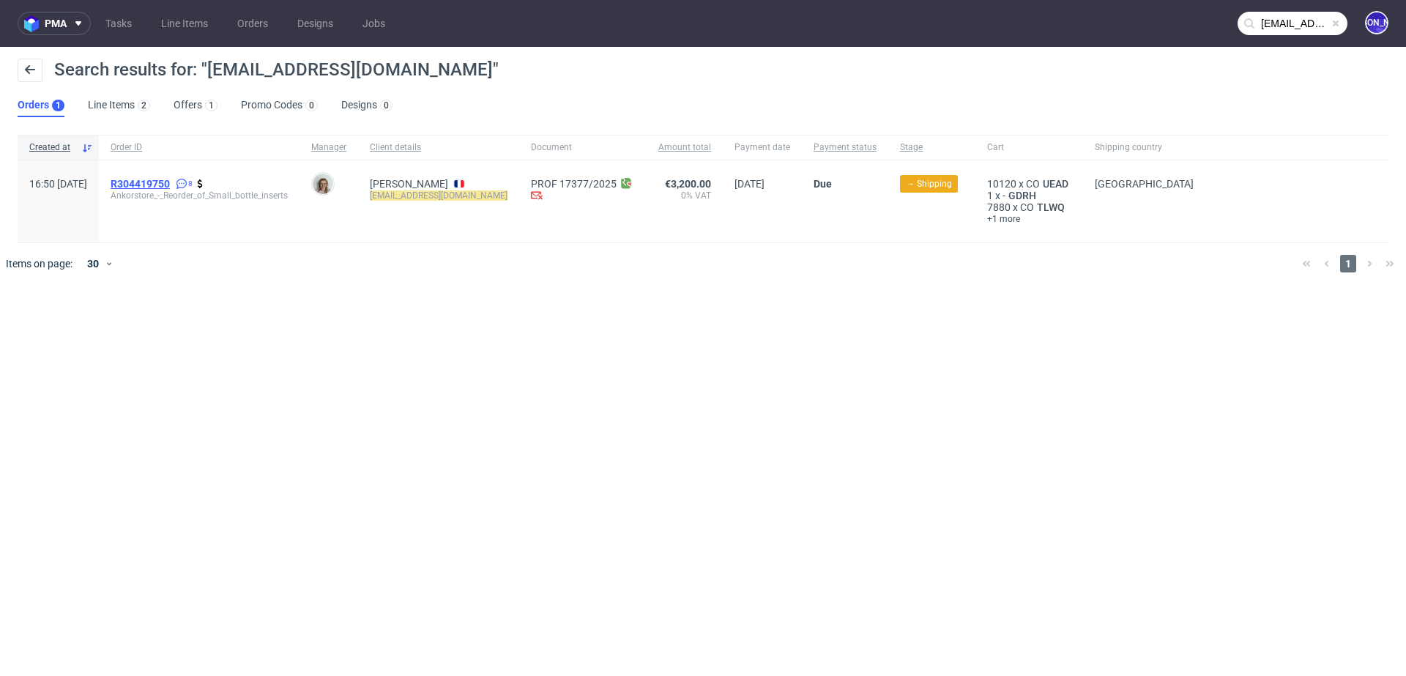
click at [168, 184] on span "R304419750" at bounding box center [140, 184] width 59 height 12
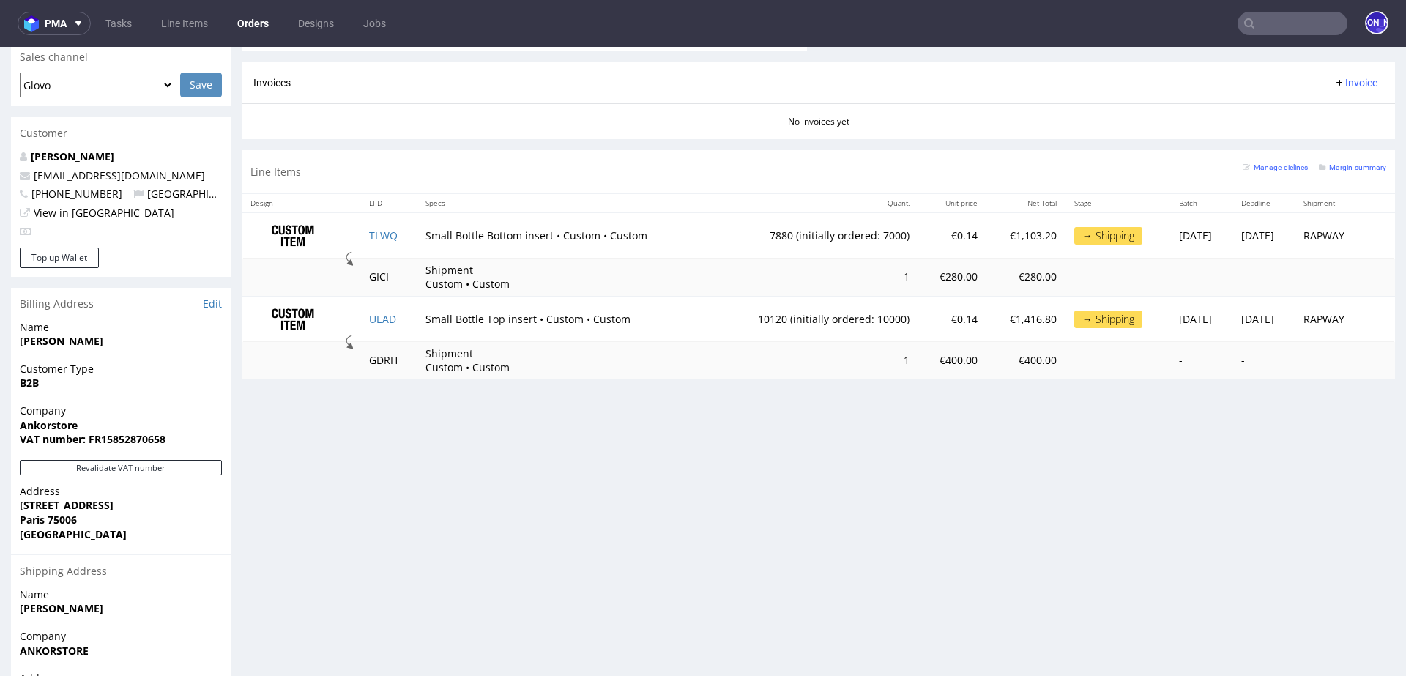
scroll to position [646, 0]
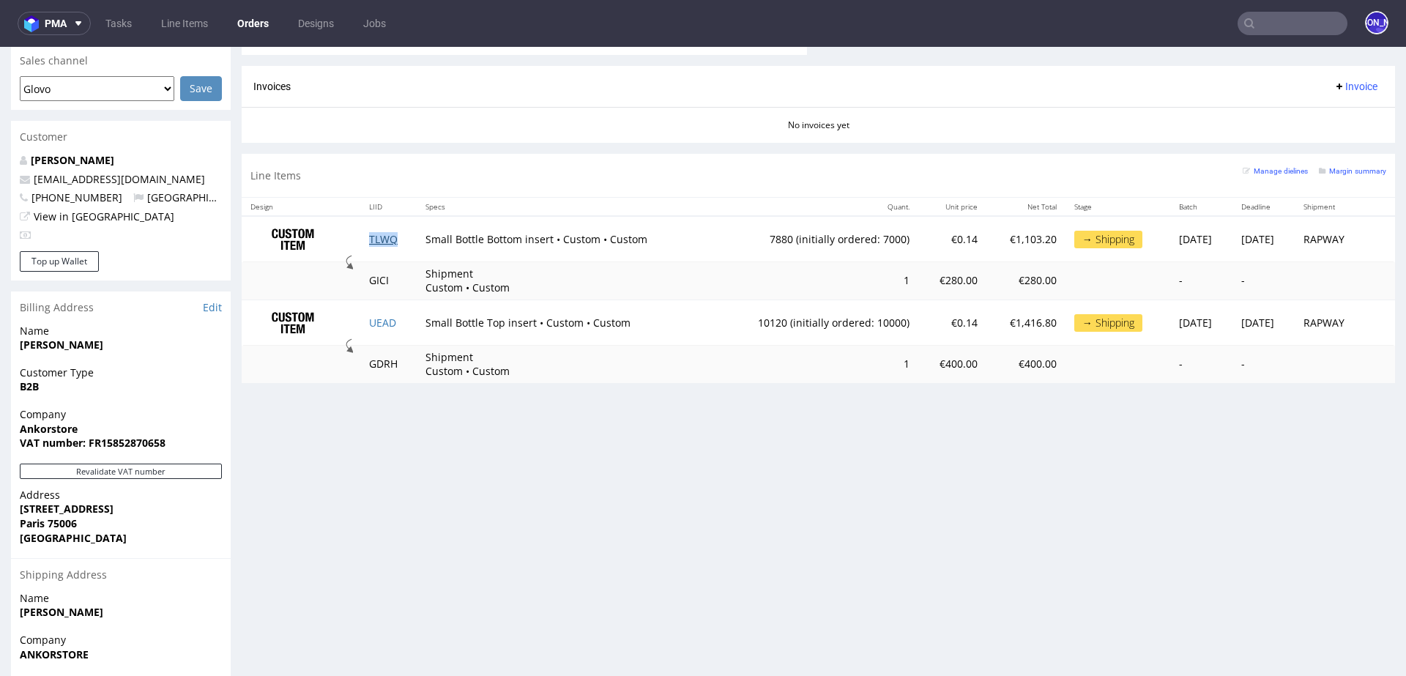
click at [374, 234] on link "TLWQ" at bounding box center [383, 239] width 29 height 14
click at [373, 324] on link "UEAD" at bounding box center [382, 323] width 27 height 14
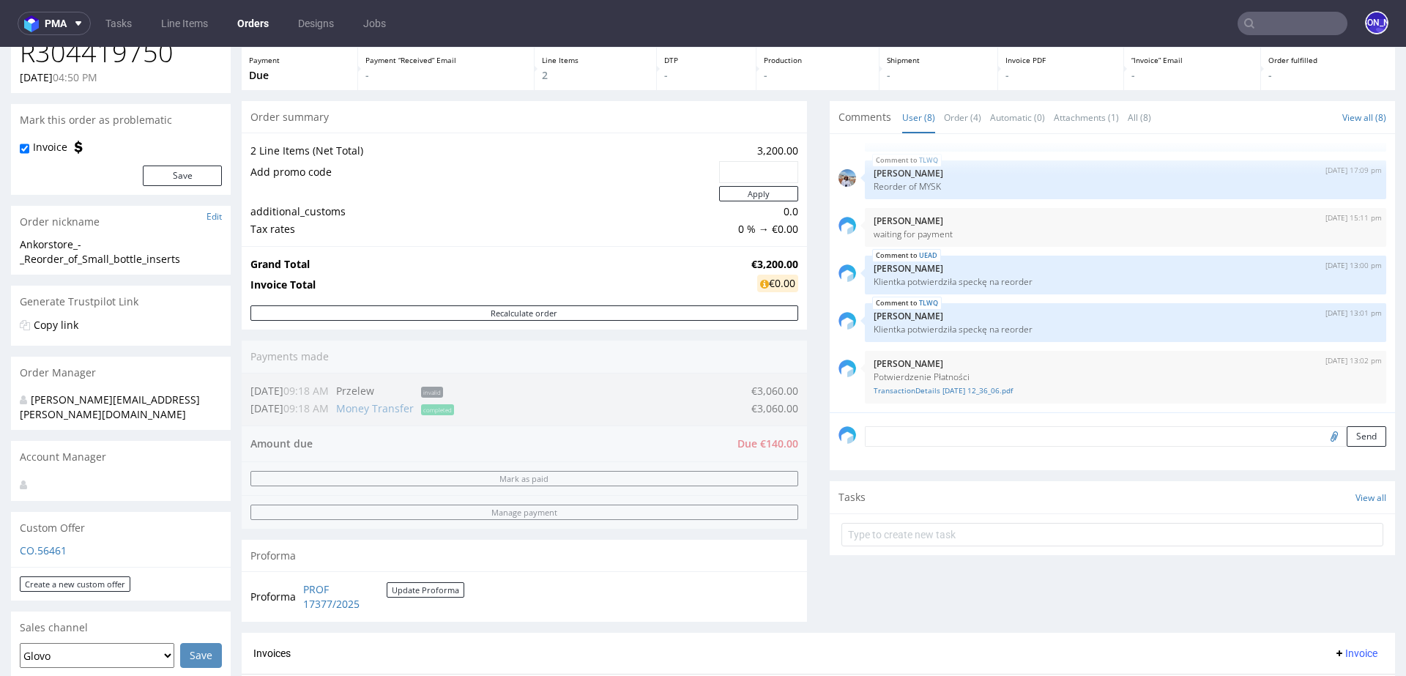
scroll to position [0, 0]
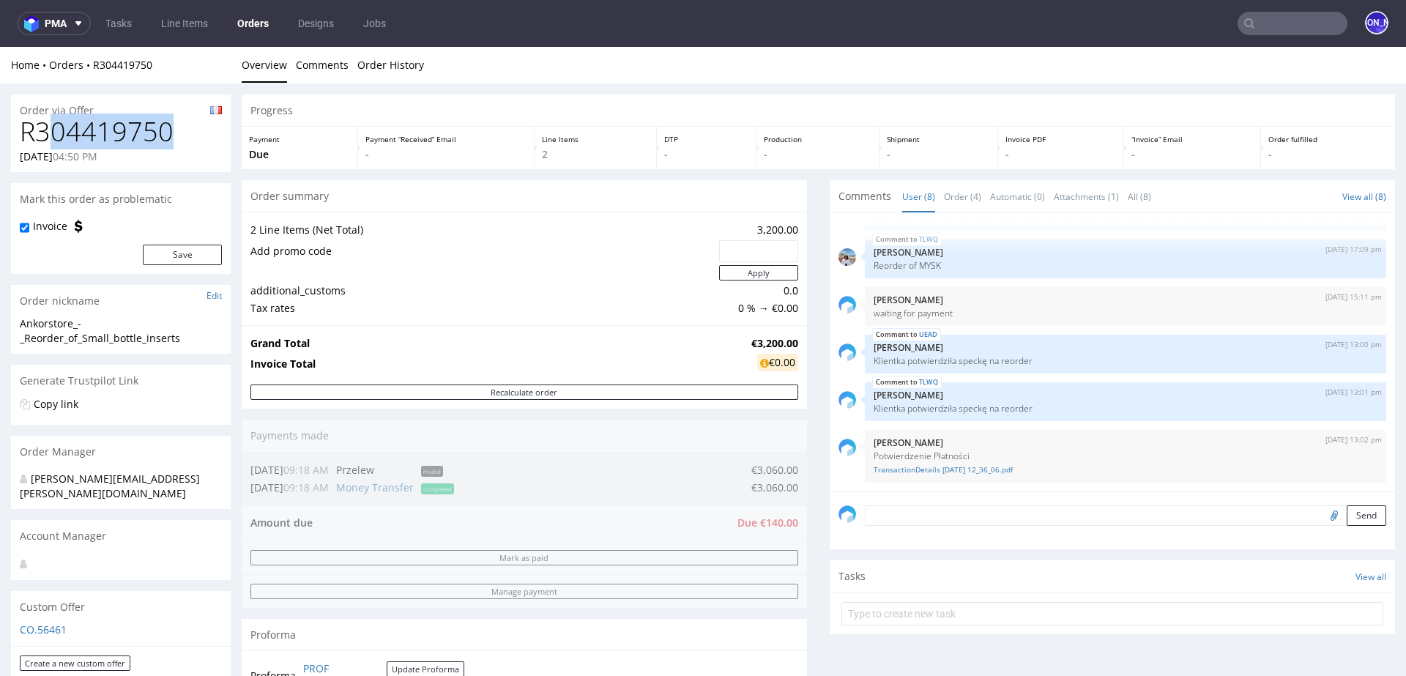
drag, startPoint x: 182, startPoint y: 133, endPoint x: 1, endPoint y: 125, distance: 180.3
copy h1 "R304419750"
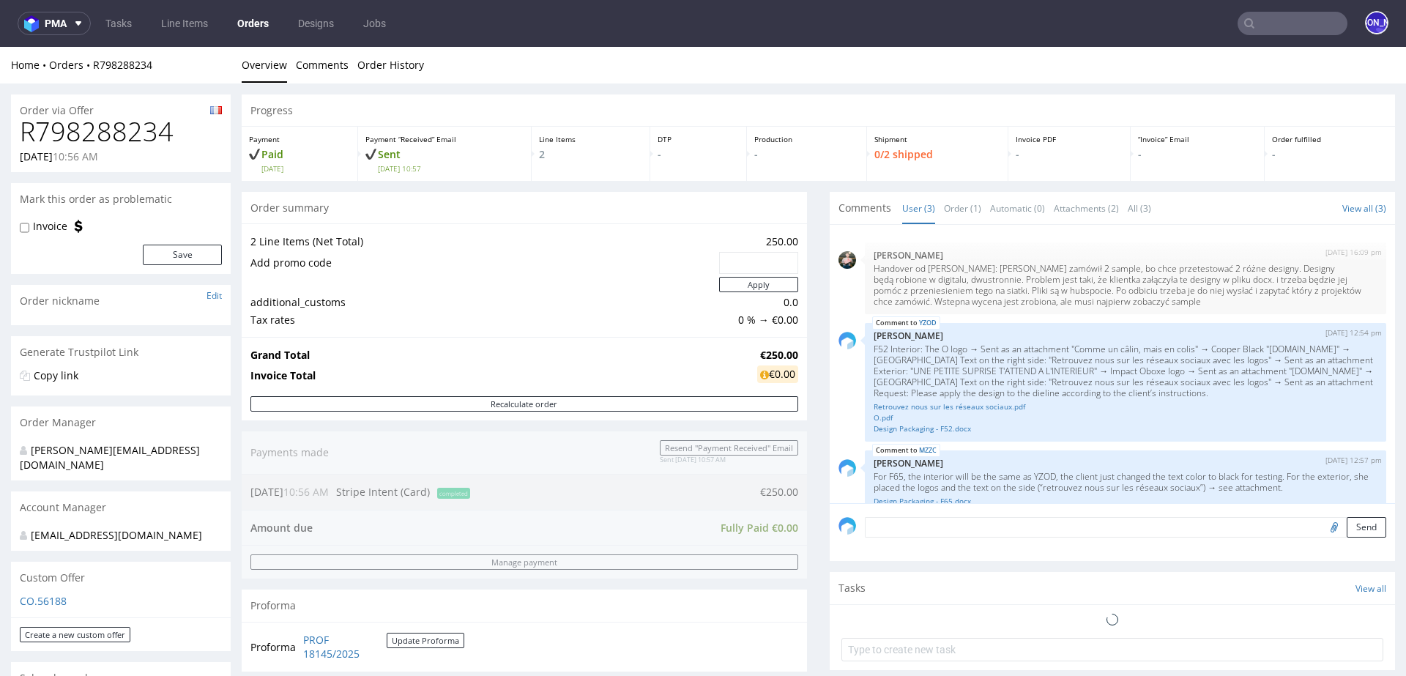
scroll to position [42, 0]
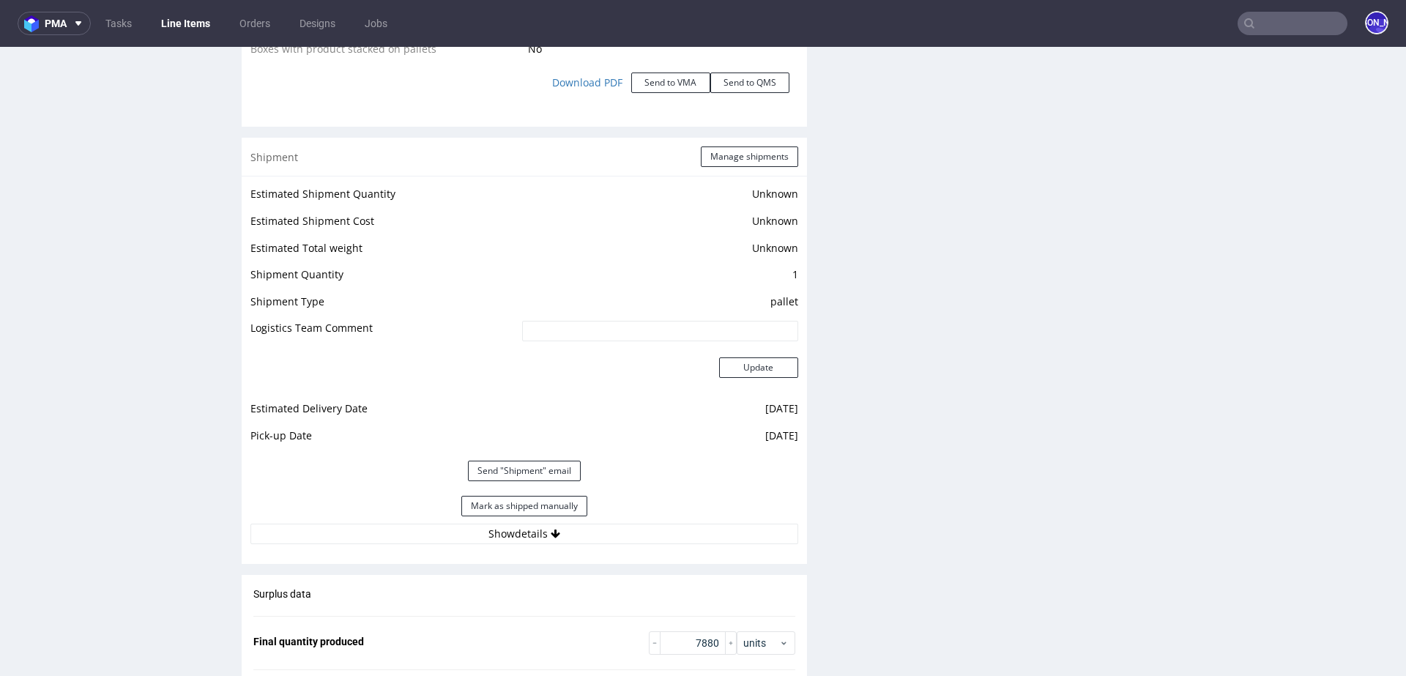
scroll to position [2117, 0]
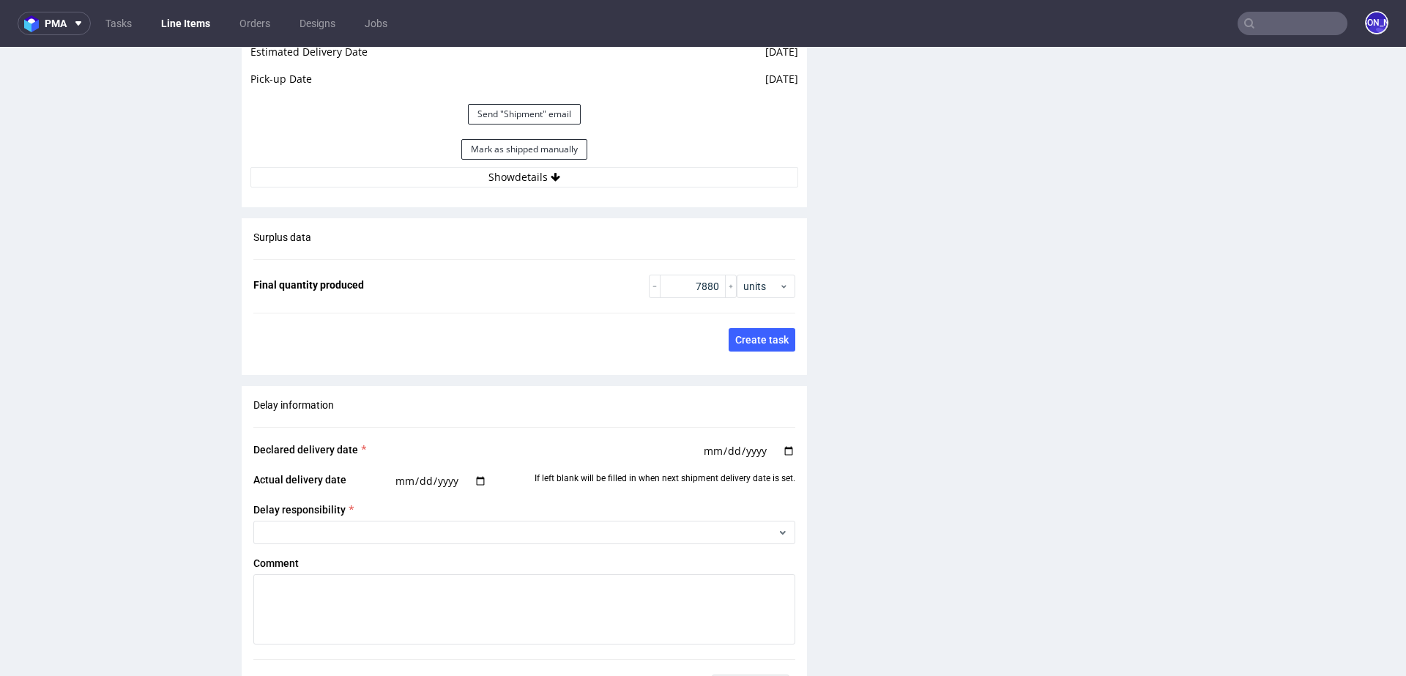
click at [584, 188] on div "Estimated Shipment Quantity Unknown Estimated Shipment Cost Unknown Estimated T…" at bounding box center [524, 7] width 565 height 377
click at [575, 179] on button "Show details" at bounding box center [524, 177] width 548 height 20
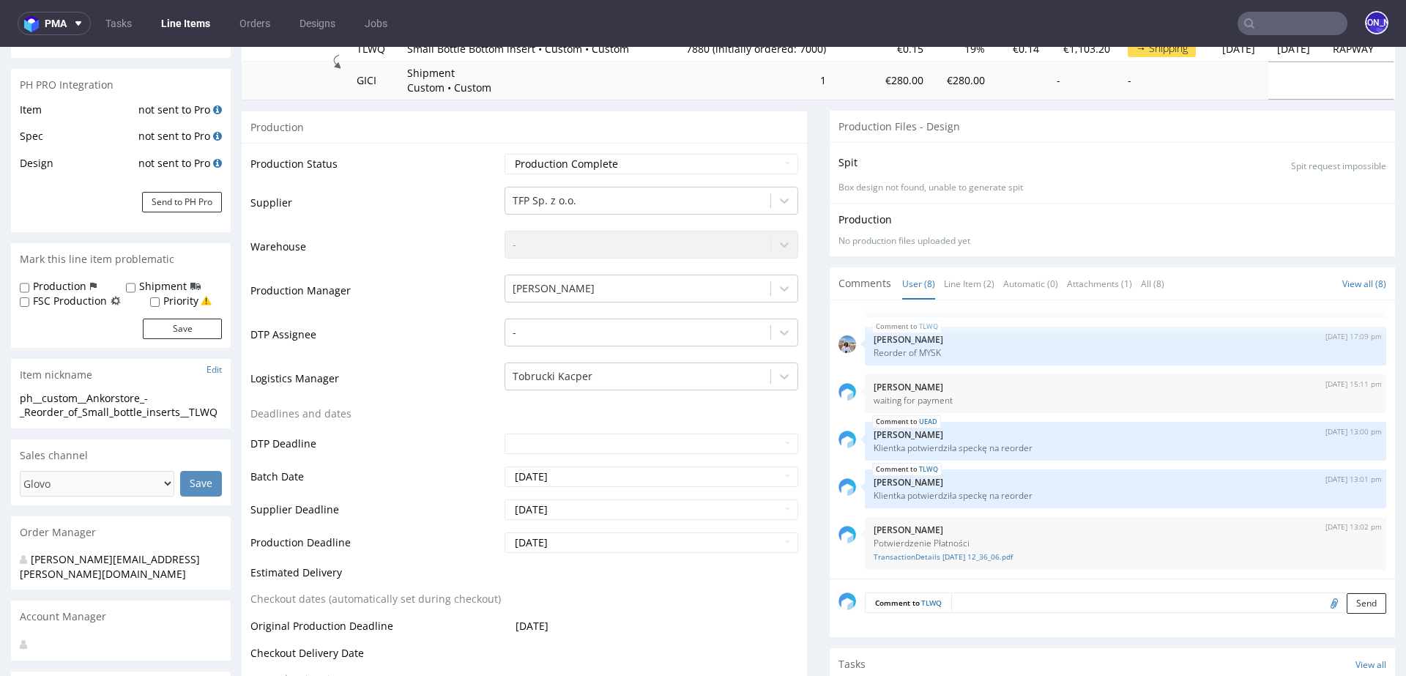
scroll to position [0, 0]
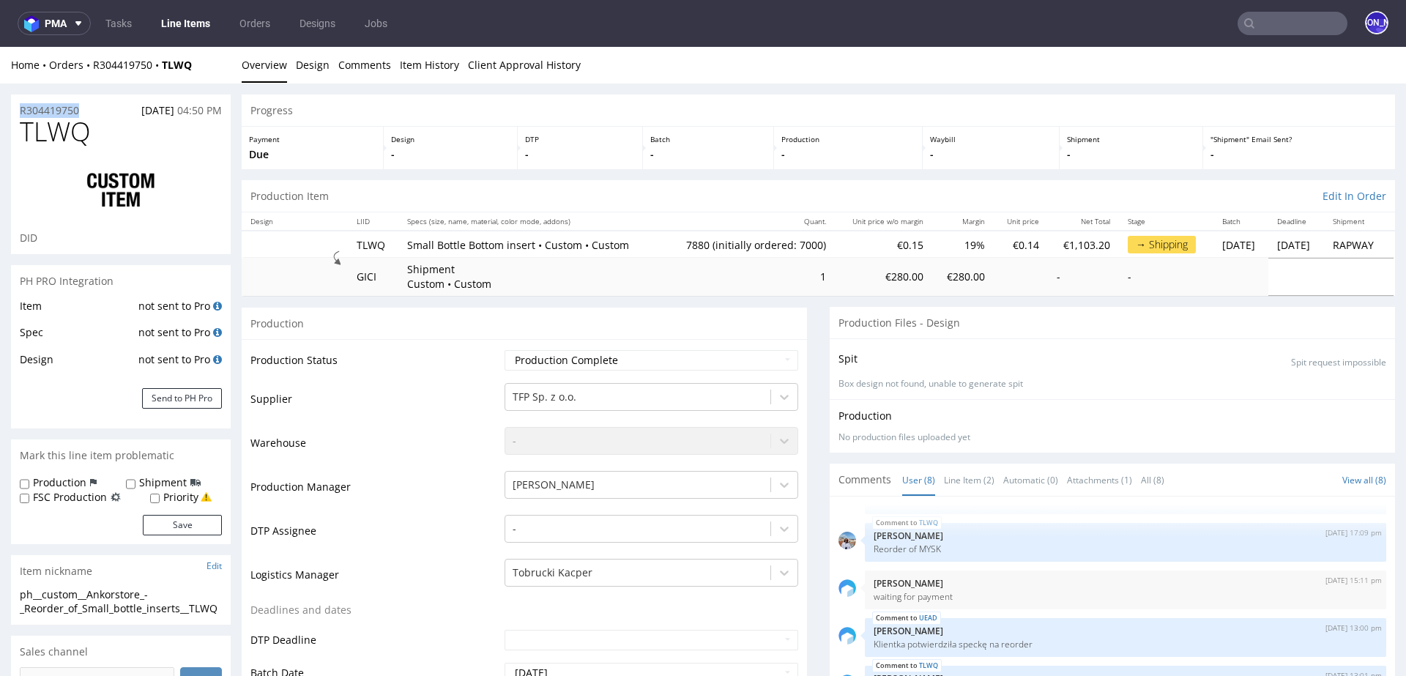
drag, startPoint x: 92, startPoint y: 111, endPoint x: 0, endPoint y: 111, distance: 92.2
copy p "R304419750"
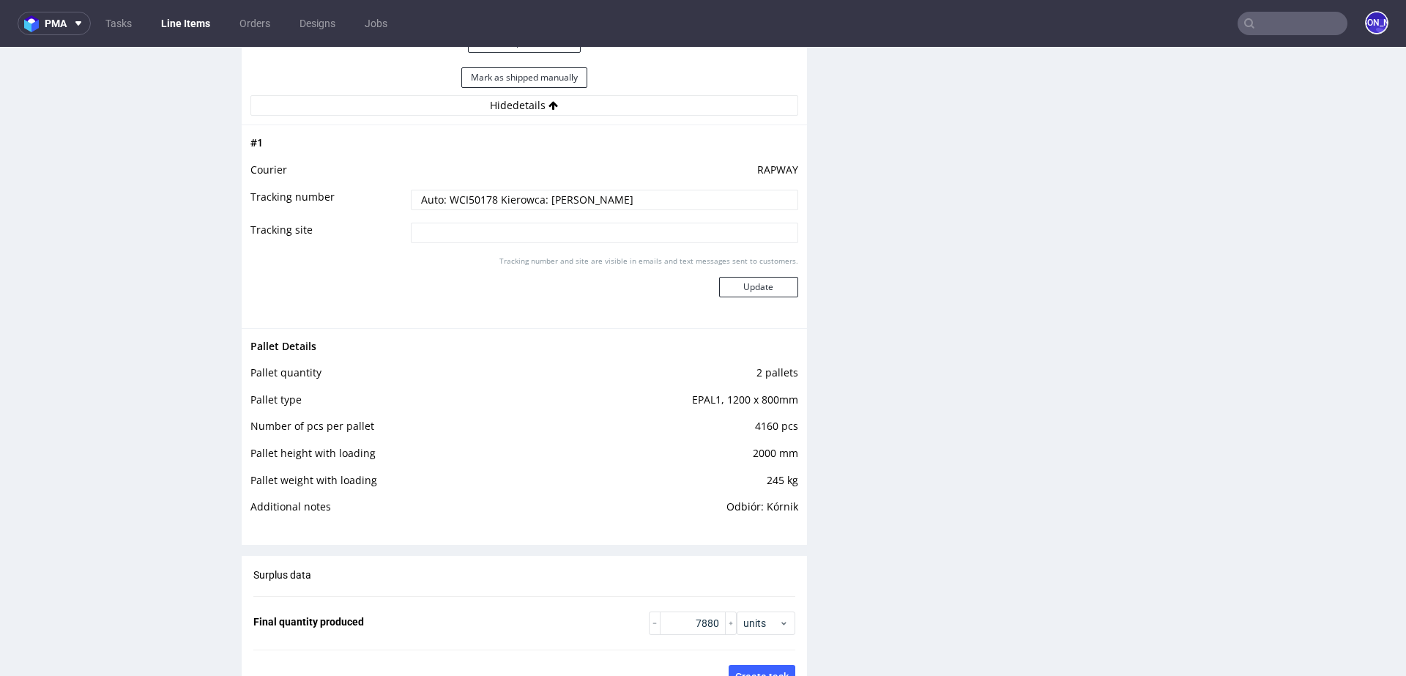
scroll to position [2190, 0]
click at [759, 160] on td "RAPWAY" at bounding box center [602, 173] width 391 height 27
copy td "RAPWAY"
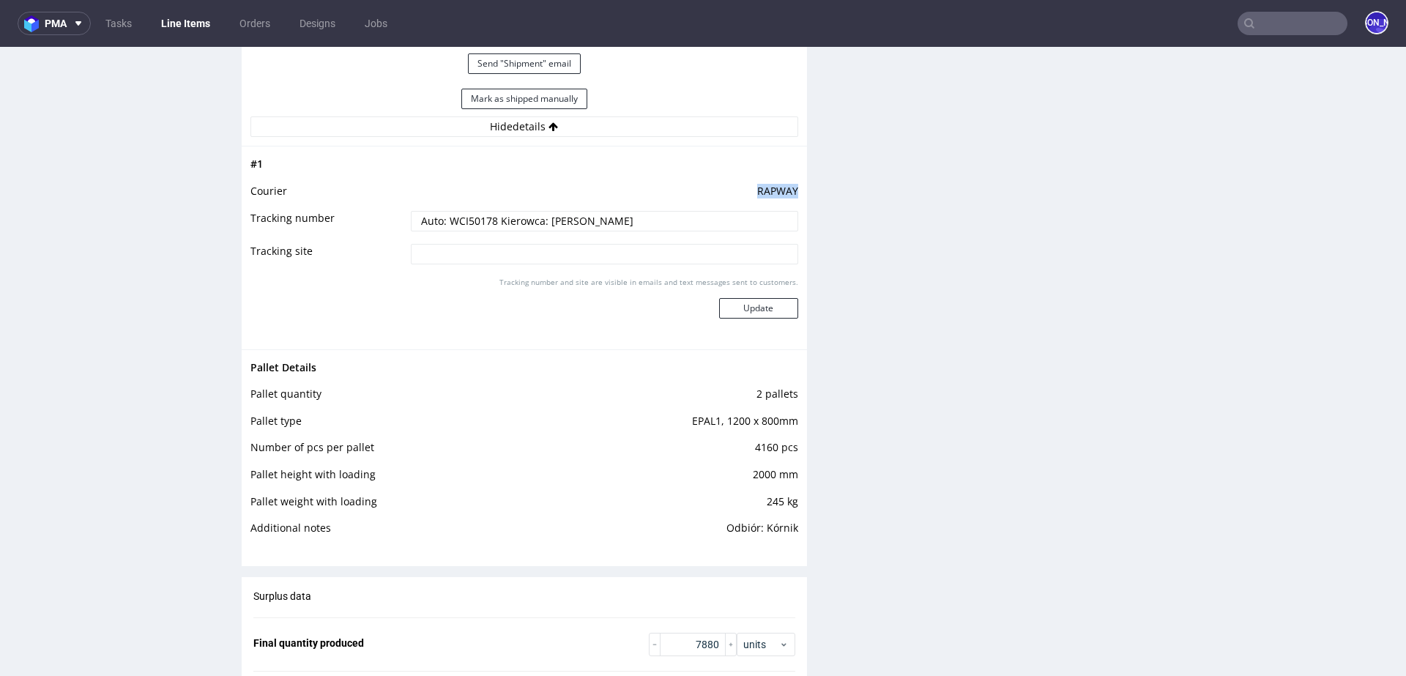
scroll to position [2141, 0]
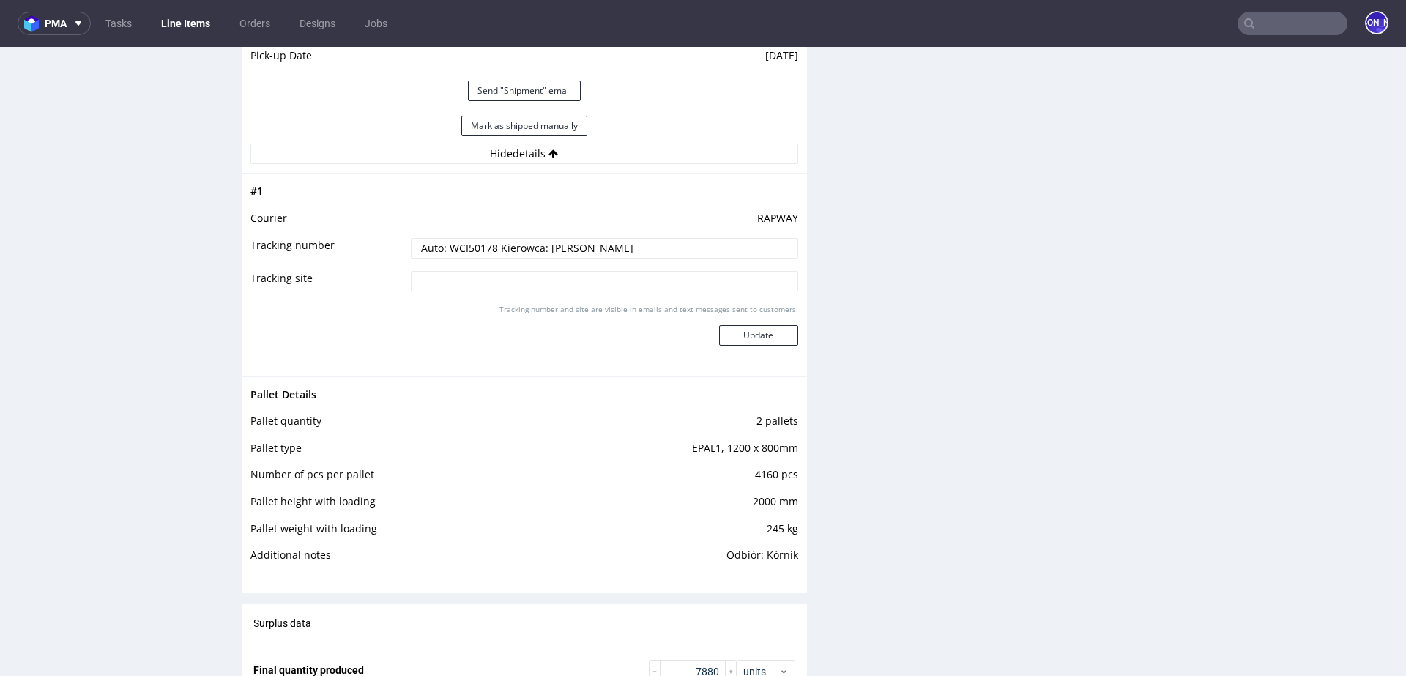
drag, startPoint x: 619, startPoint y: 247, endPoint x: 302, endPoint y: 247, distance: 317.0
click at [302, 247] on tr "Tracking number Auto: WCI50178 Kierowca: Piotr Szpalerski" at bounding box center [524, 252] width 548 height 33
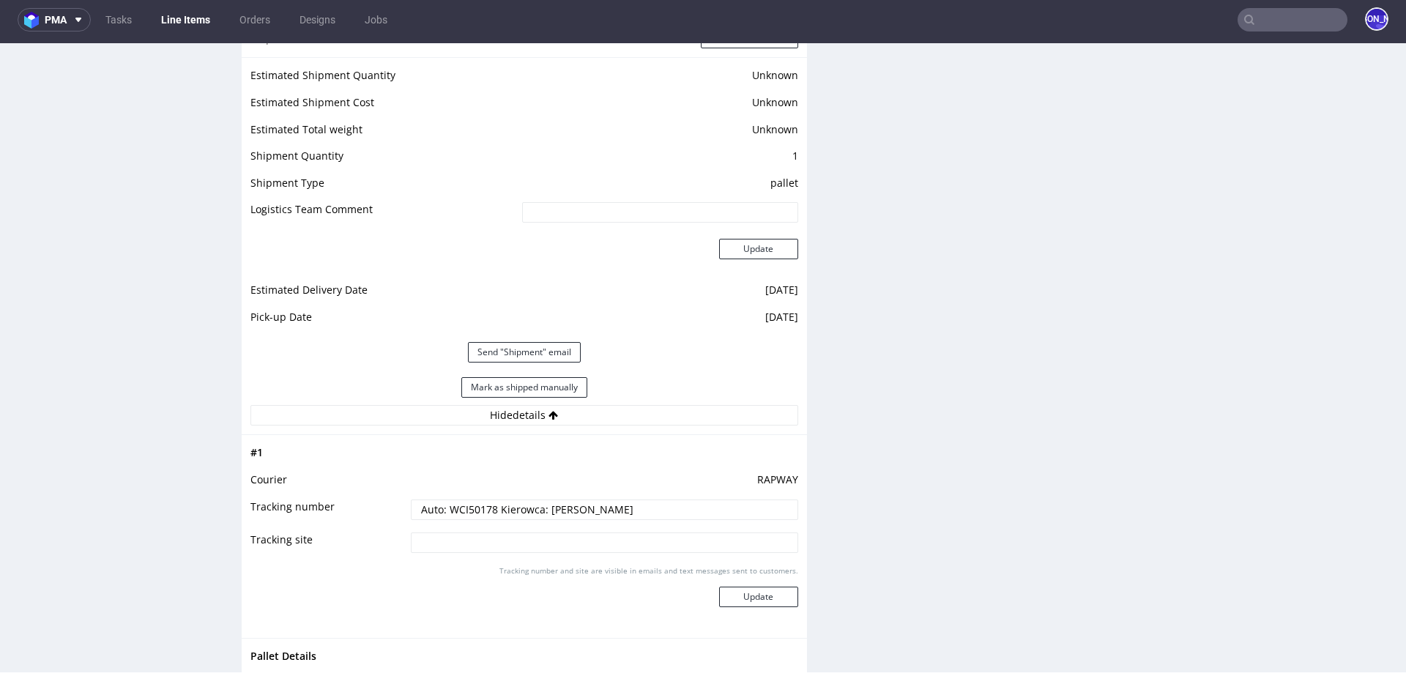
scroll to position [1857, 0]
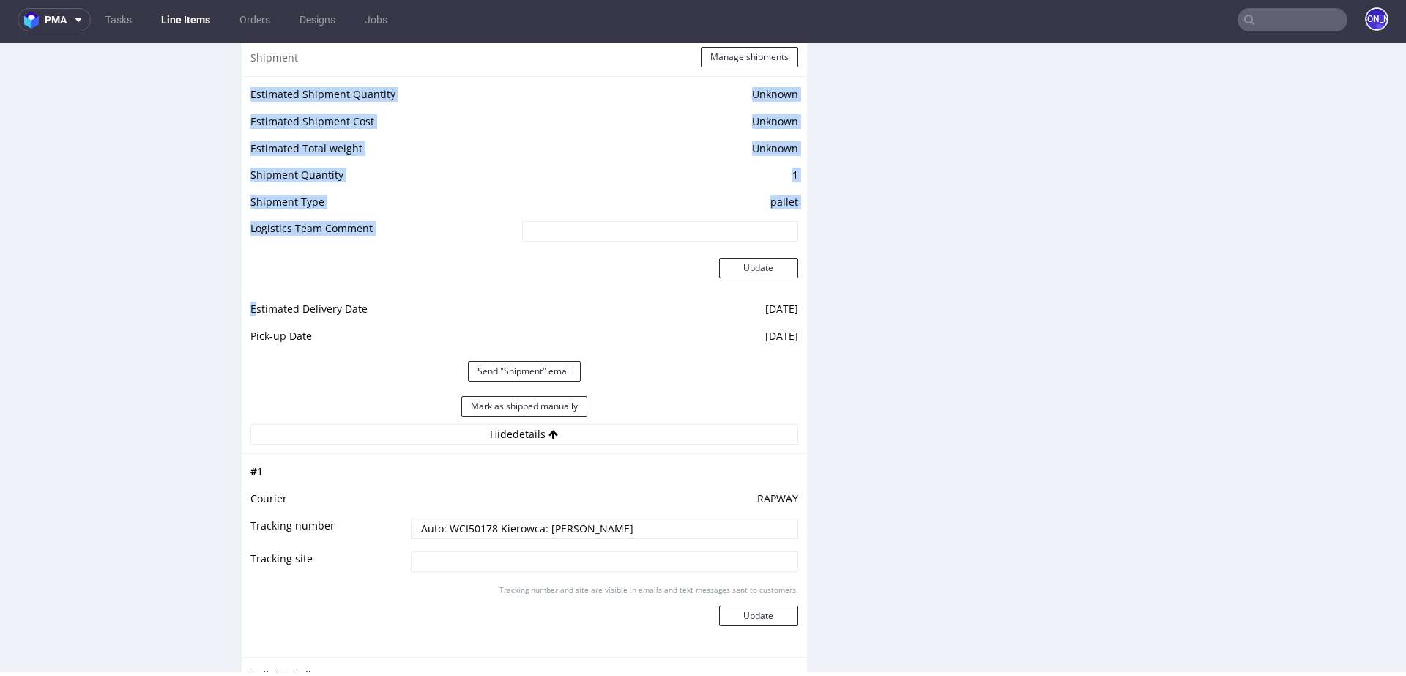
drag, startPoint x: 254, startPoint y: 305, endPoint x: 795, endPoint y: 306, distance: 541.0
click at [795, 306] on div "Estimated Shipment Quantity Unknown Estimated Shipment Cost Unknown Estimated T…" at bounding box center [524, 264] width 565 height 377
drag, startPoint x: 791, startPoint y: 332, endPoint x: 251, endPoint y: 309, distance: 540.0
click at [251, 309] on div "Estimated Shipment Quantity Unknown Estimated Shipment Cost Unknown Estimated T…" at bounding box center [524, 264] width 565 height 377
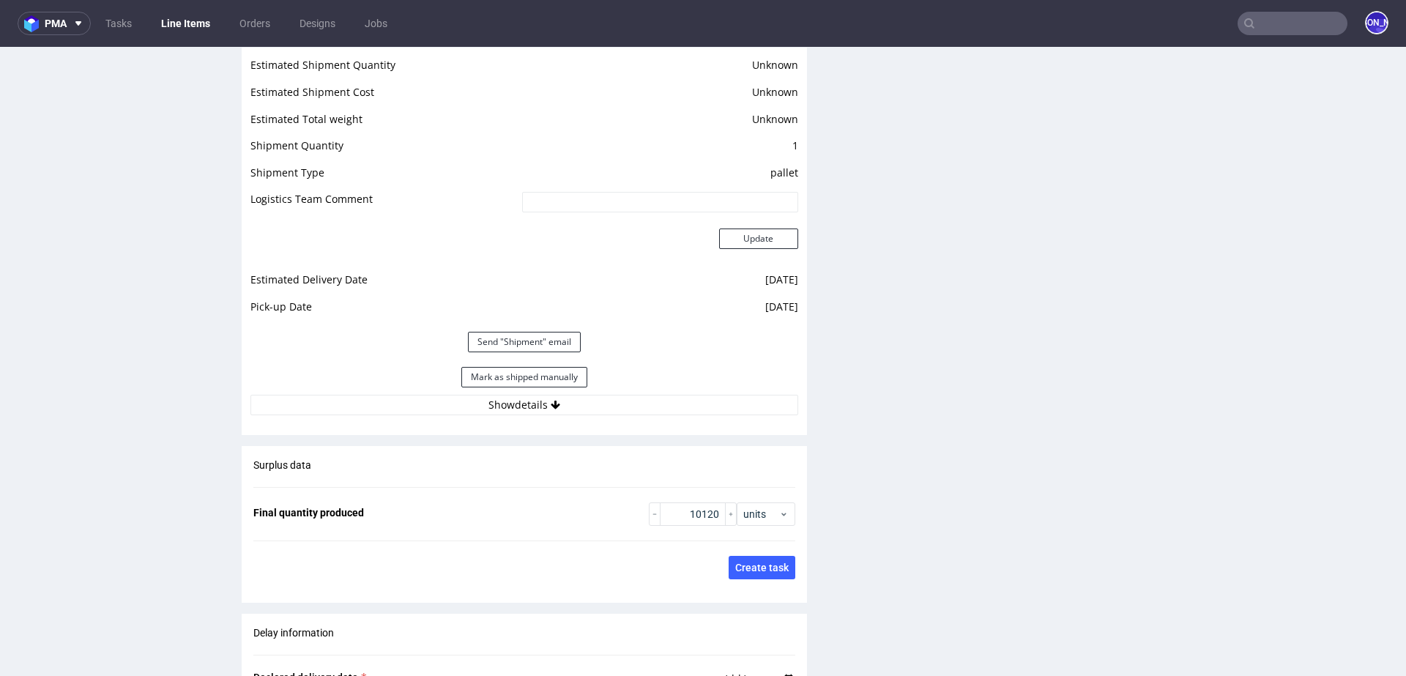
scroll to position [1982, 0]
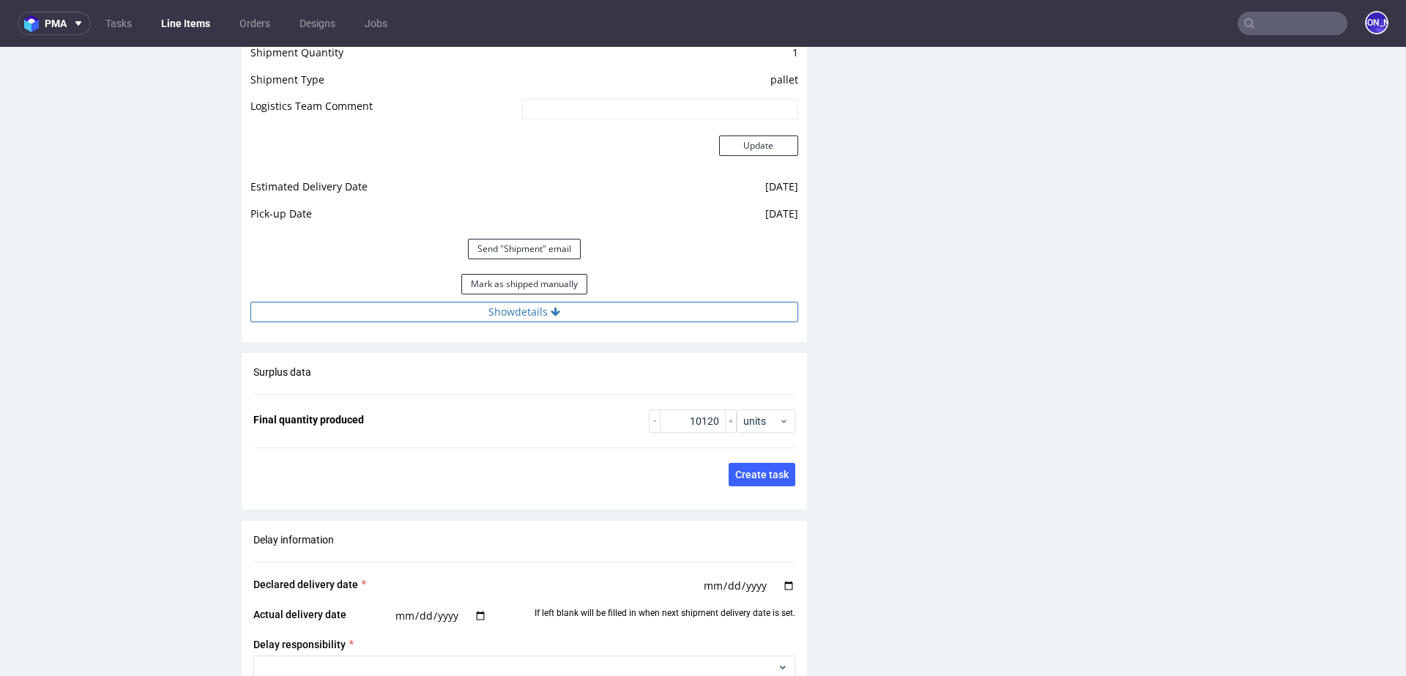
click at [551, 311] on icon at bounding box center [556, 312] width 10 height 10
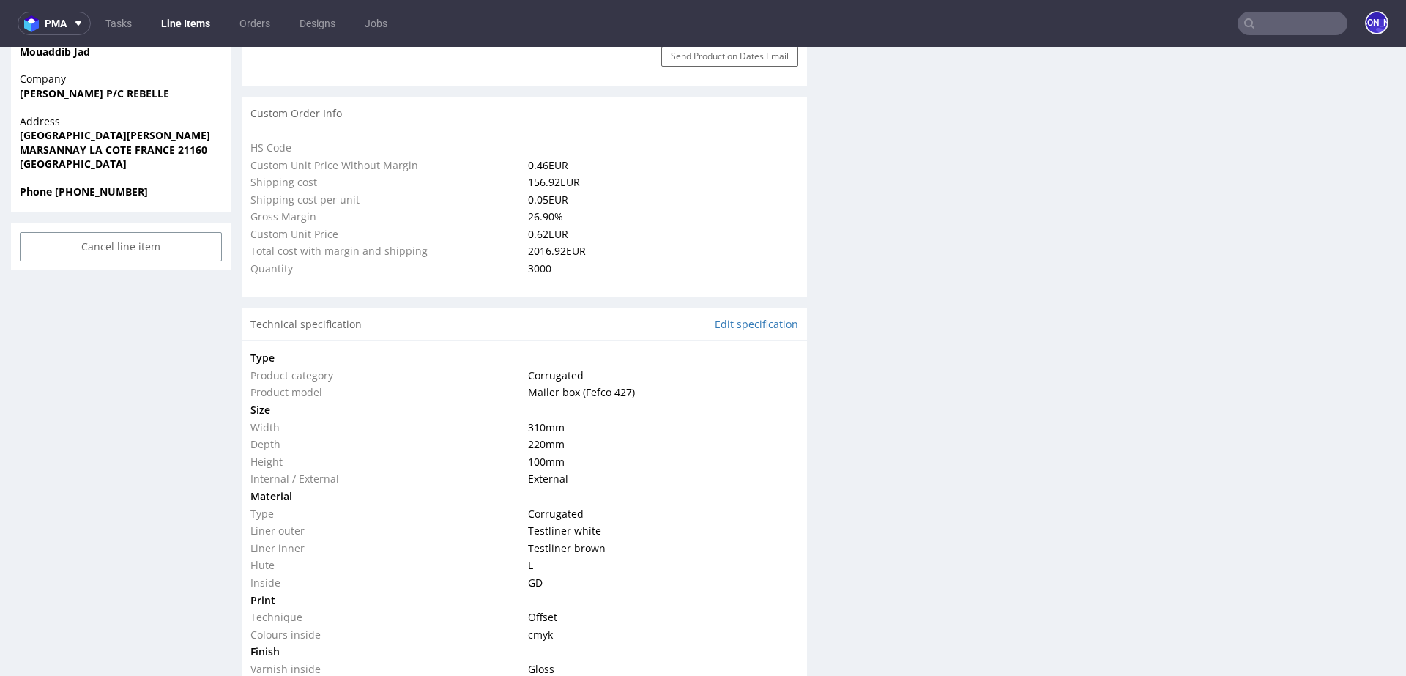
scroll to position [1034, 0]
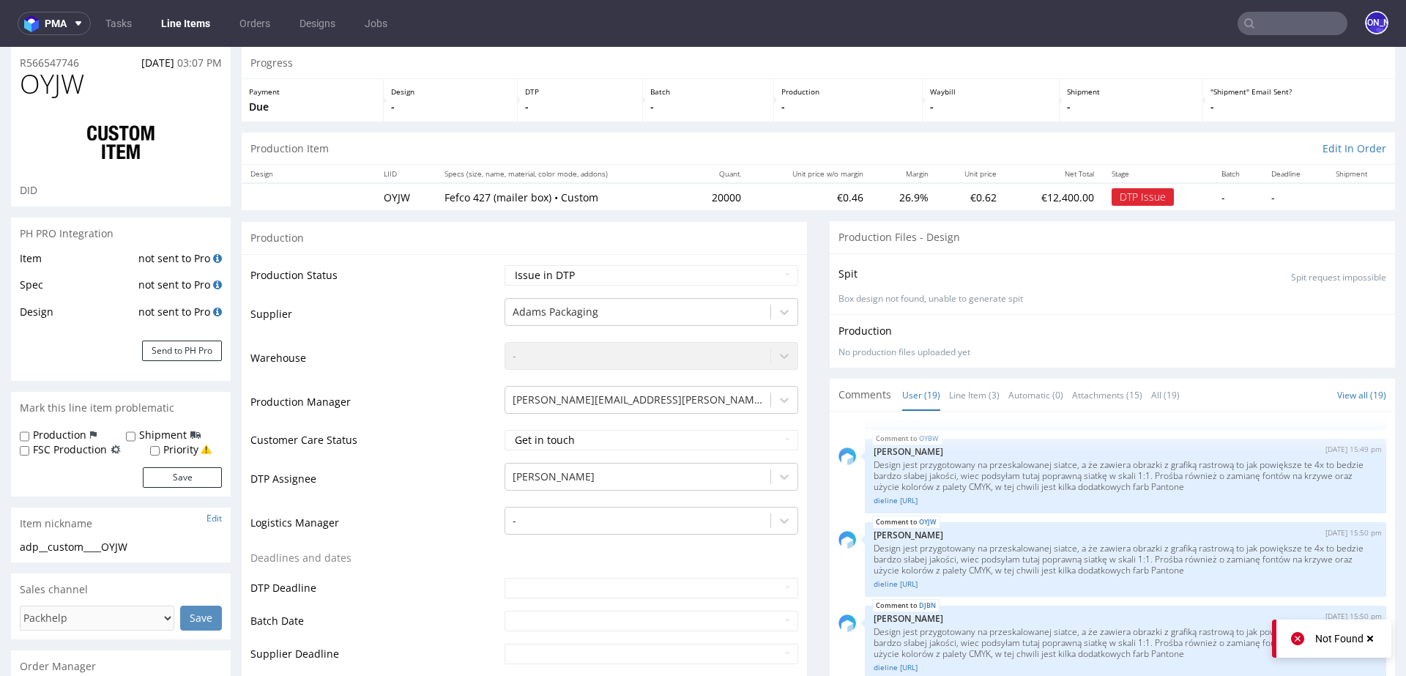
scroll to position [51, 0]
click at [961, 392] on link "Line Item (3)" at bounding box center [974, 391] width 51 height 31
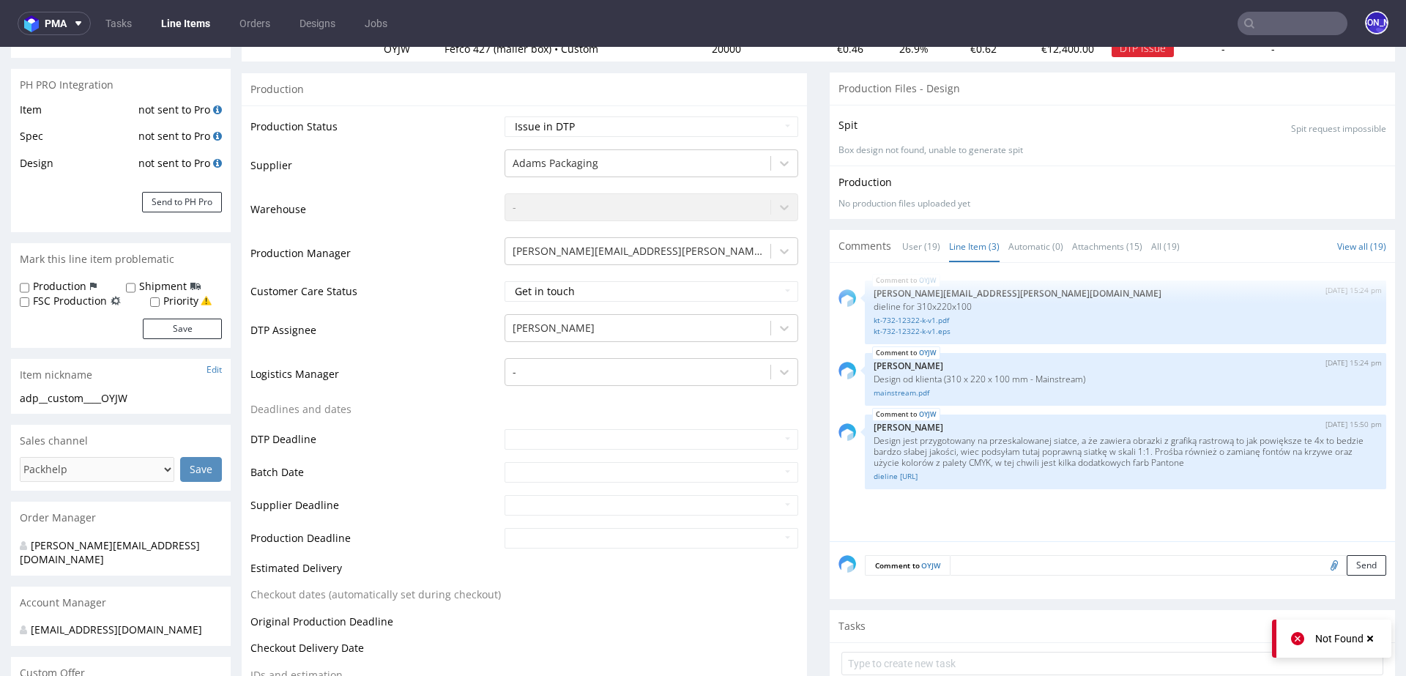
scroll to position [203, 0]
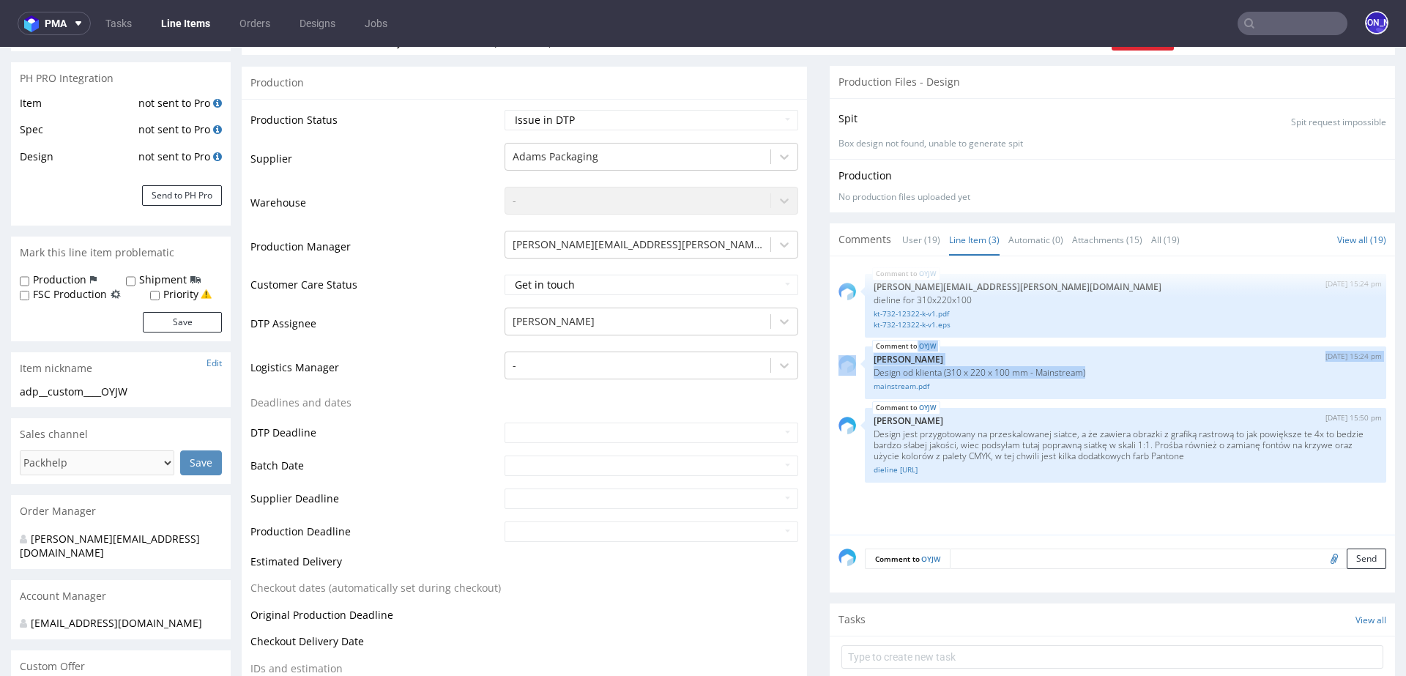
drag, startPoint x: 1100, startPoint y: 369, endPoint x: 818, endPoint y: 369, distance: 281.1
drag, startPoint x: 818, startPoint y: 369, endPoint x: 858, endPoint y: 369, distance: 39.5
drag, startPoint x: 1119, startPoint y: 376, endPoint x: 869, endPoint y: 362, distance: 250.7
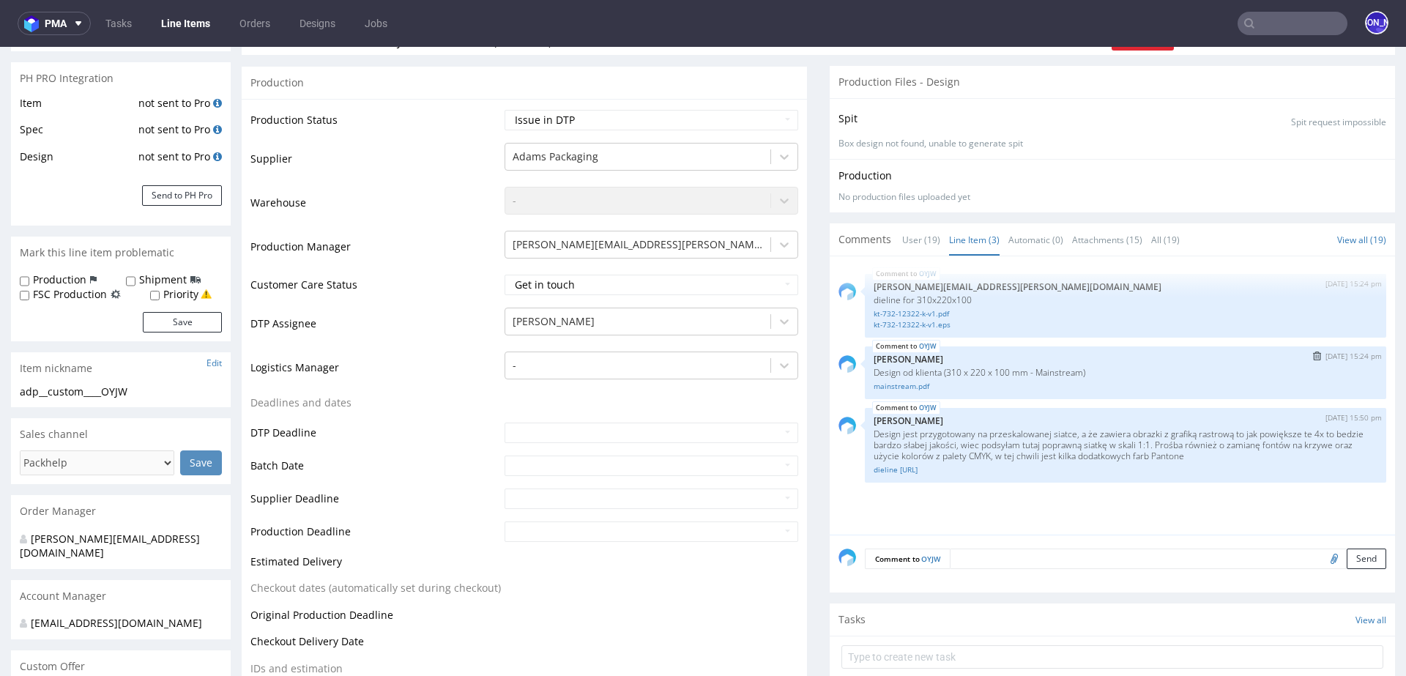
click at [869, 362] on div "OYJW 18th Aug 25 | 15:24 pm Jozefina Owczarek Design od klienta (310 x 220 x 10…" at bounding box center [1125, 372] width 521 height 53
click at [876, 370] on p "Design od klienta (310 x 220 x 100 mm - Mainstream)" at bounding box center [1125, 372] width 504 height 11
copy p "Design od klienta (310 x 220 x 100 mm - Mainstream)"
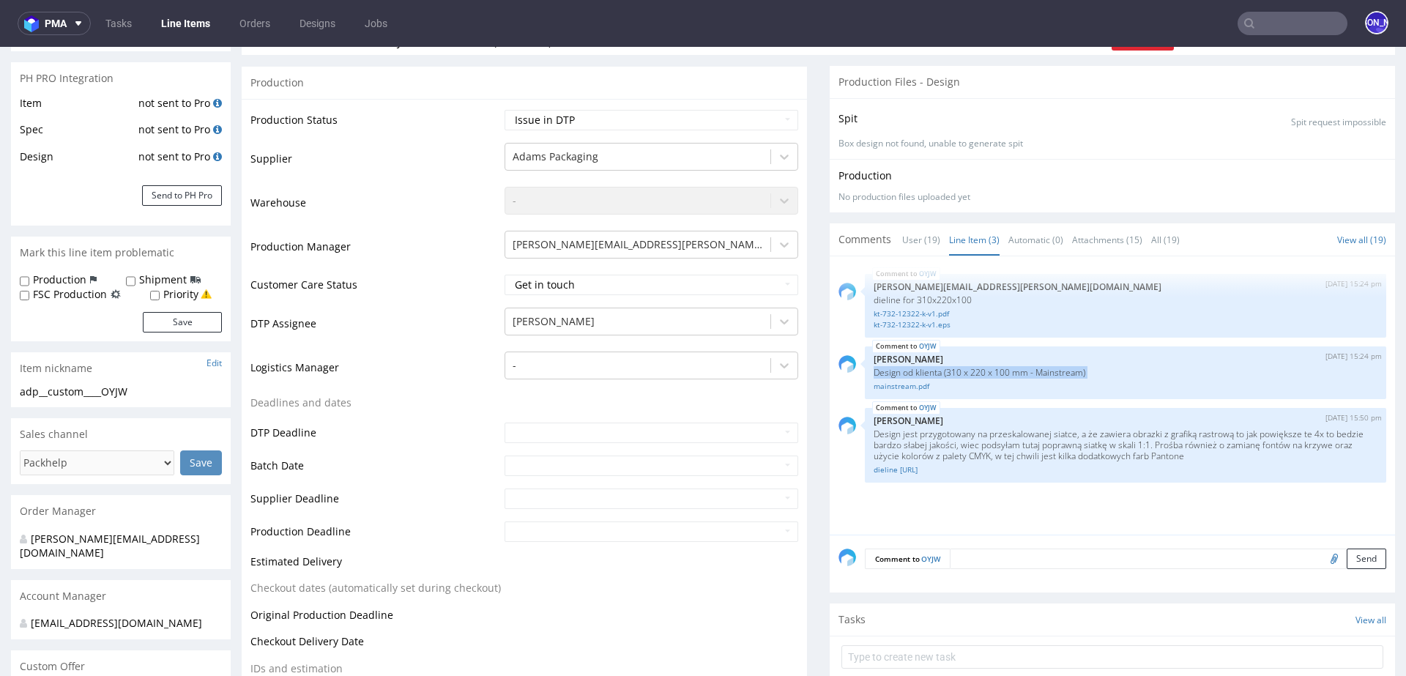
click at [969, 556] on form "Comment to OYJW Send" at bounding box center [1125, 558] width 521 height 21
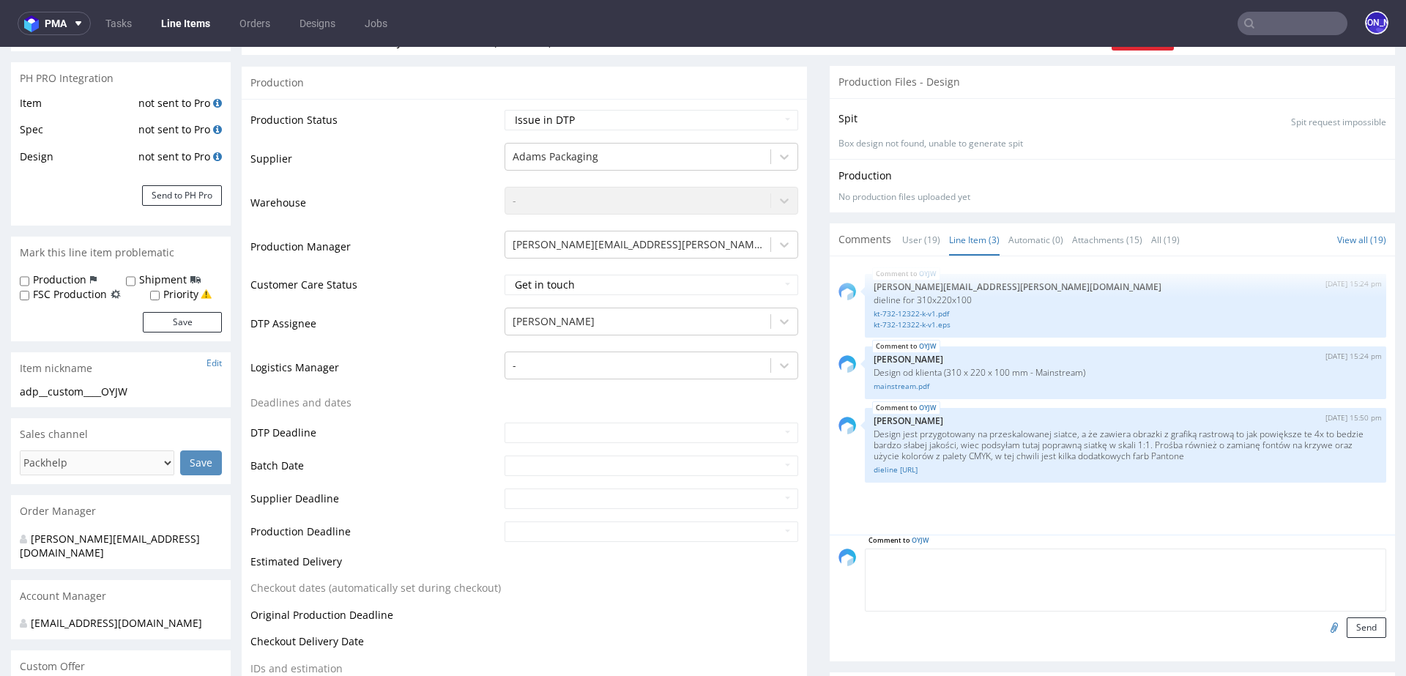
paste textarea "Design od klienta (310 x 220 x 100 mm - Mainstream)"
click at [1077, 559] on textarea "Design od klienta (310 x 220 x 100 mm - Mainstream)" at bounding box center [1125, 579] width 521 height 63
type textarea "Design od klienta (310 x 220 x 100 mm - ecommerce)"
click at [1321, 627] on input "file" at bounding box center [1331, 626] width 20 height 19
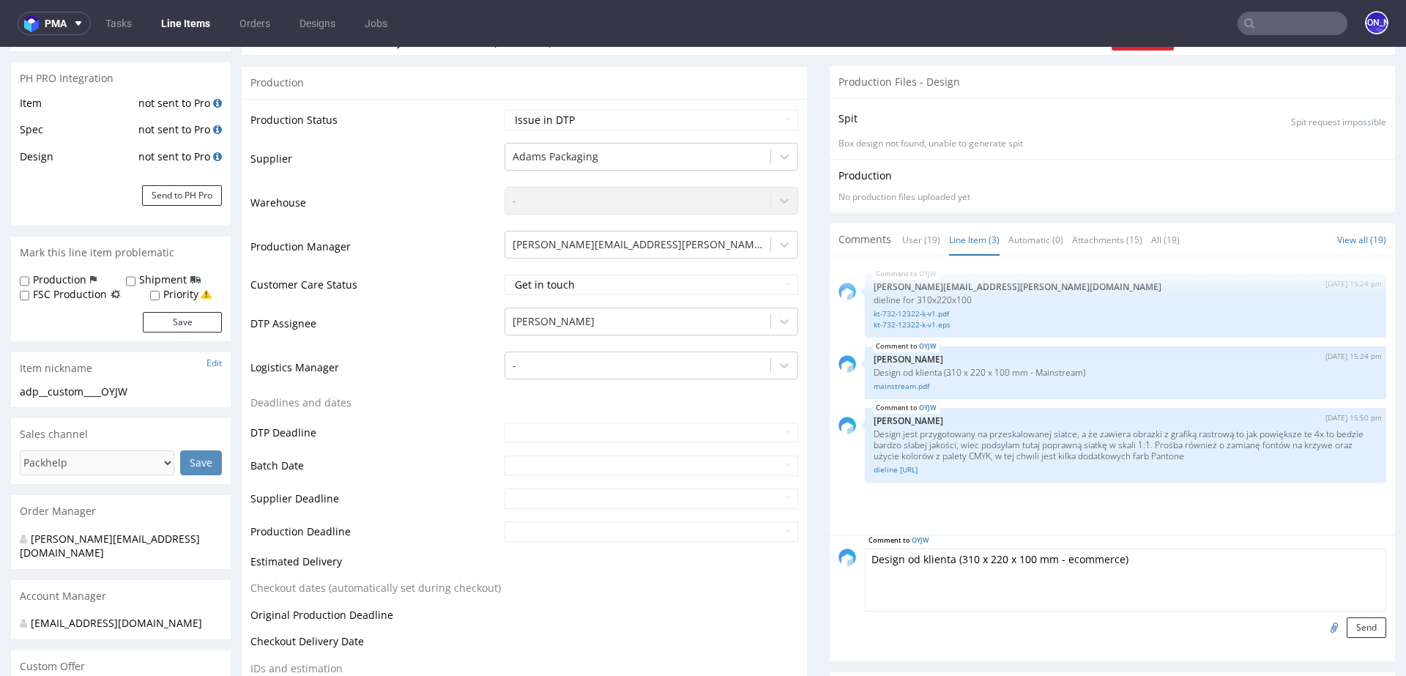
type input "C:\fakepath\dieline 310x220x100-ecommerce.ai"
click at [1346, 627] on button "Send" at bounding box center [1366, 627] width 40 height 20
drag, startPoint x: 1233, startPoint y: 556, endPoint x: 845, endPoint y: 555, distance: 388.0
click at [845, 555] on div "Comment to OYJW Design od klienta (310 x 220 x 100 mm - ecommerce) Send" at bounding box center [1112, 592] width 548 height 89
click at [1032, 555] on textarea at bounding box center [1125, 579] width 521 height 63
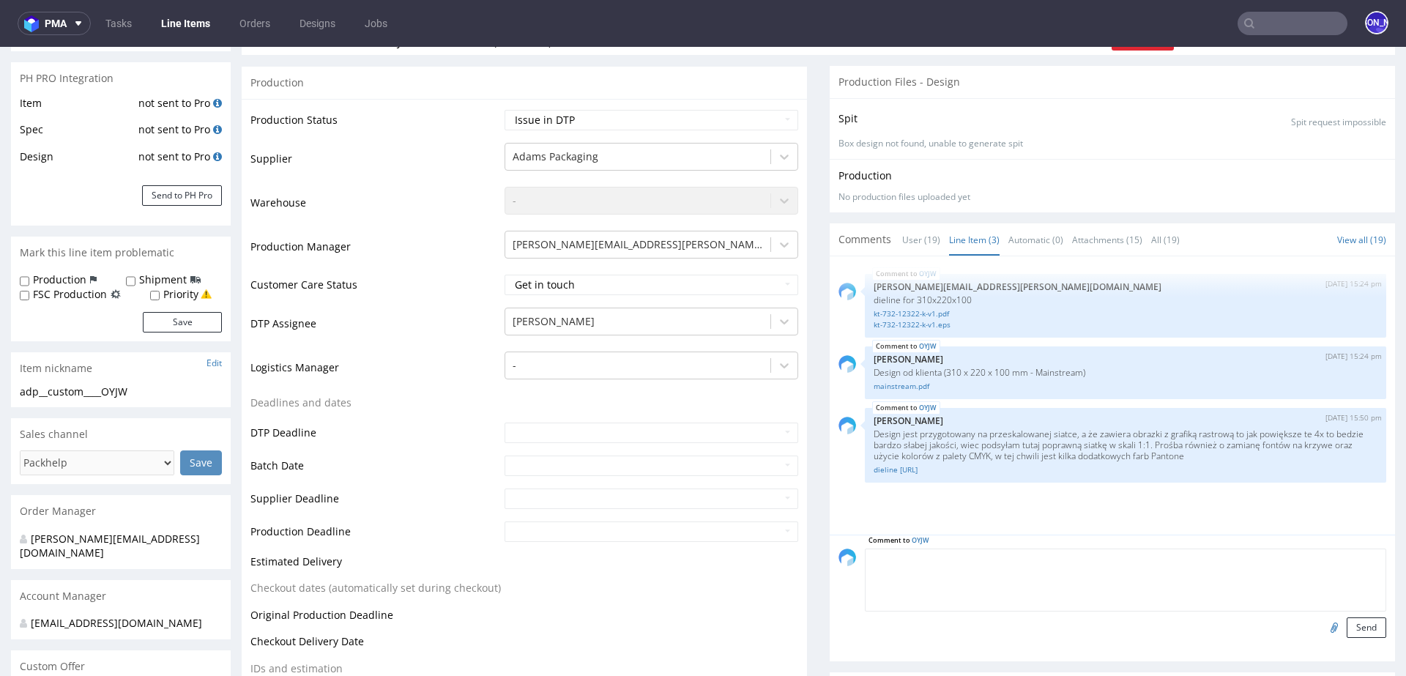
paste textarea "Design od klienta (310 x 220 x 100 mm - ecommerce)"
type textarea "Design od klienta (310 x 220 x 100 mm - ecommerce)"
click at [1321, 628] on input "file" at bounding box center [1331, 626] width 20 height 19
type input "C:\fakepath\dieline 310x220x100-ecommerce.ai"
click at [1350, 627] on button "Send" at bounding box center [1366, 627] width 40 height 20
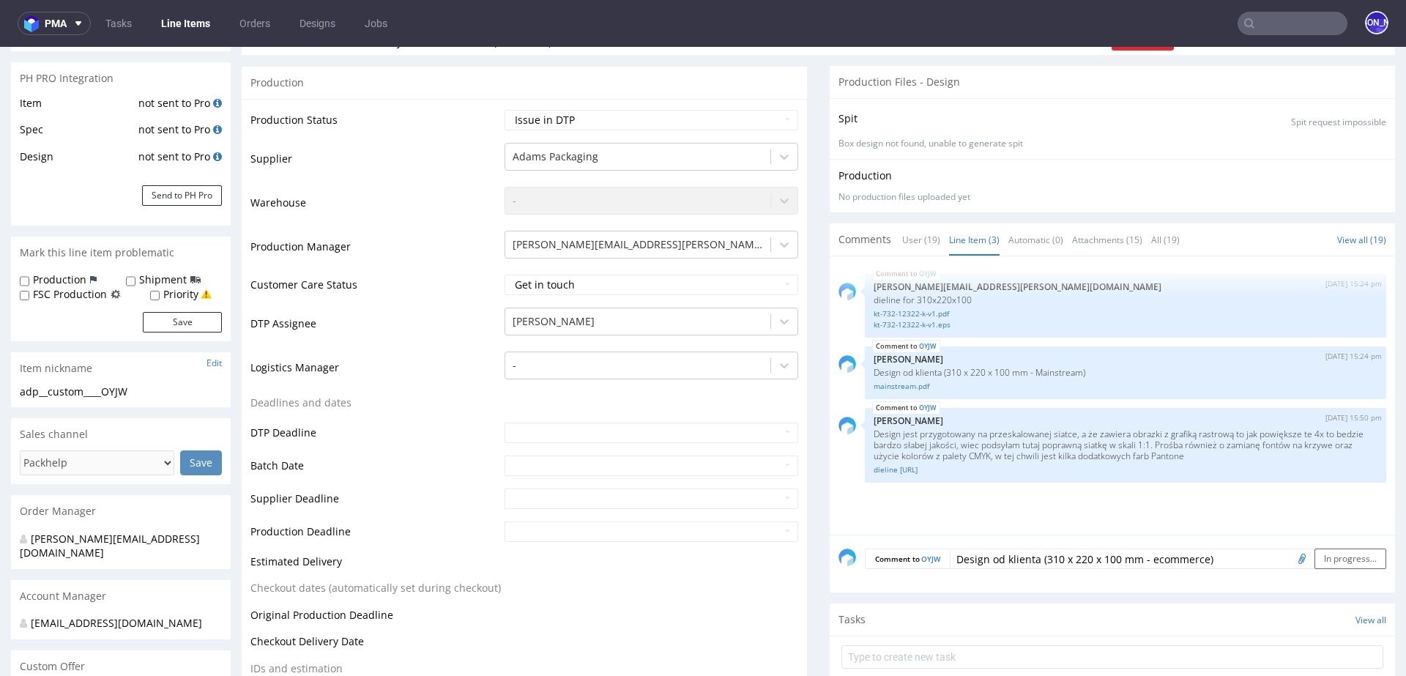
click at [838, 505] on div "OYJW 4th Jul 25 | 15:24 pm maciej.sikora@packhelp.com dieline for 310x220x100 k…" at bounding box center [1116, 399] width 556 height 269
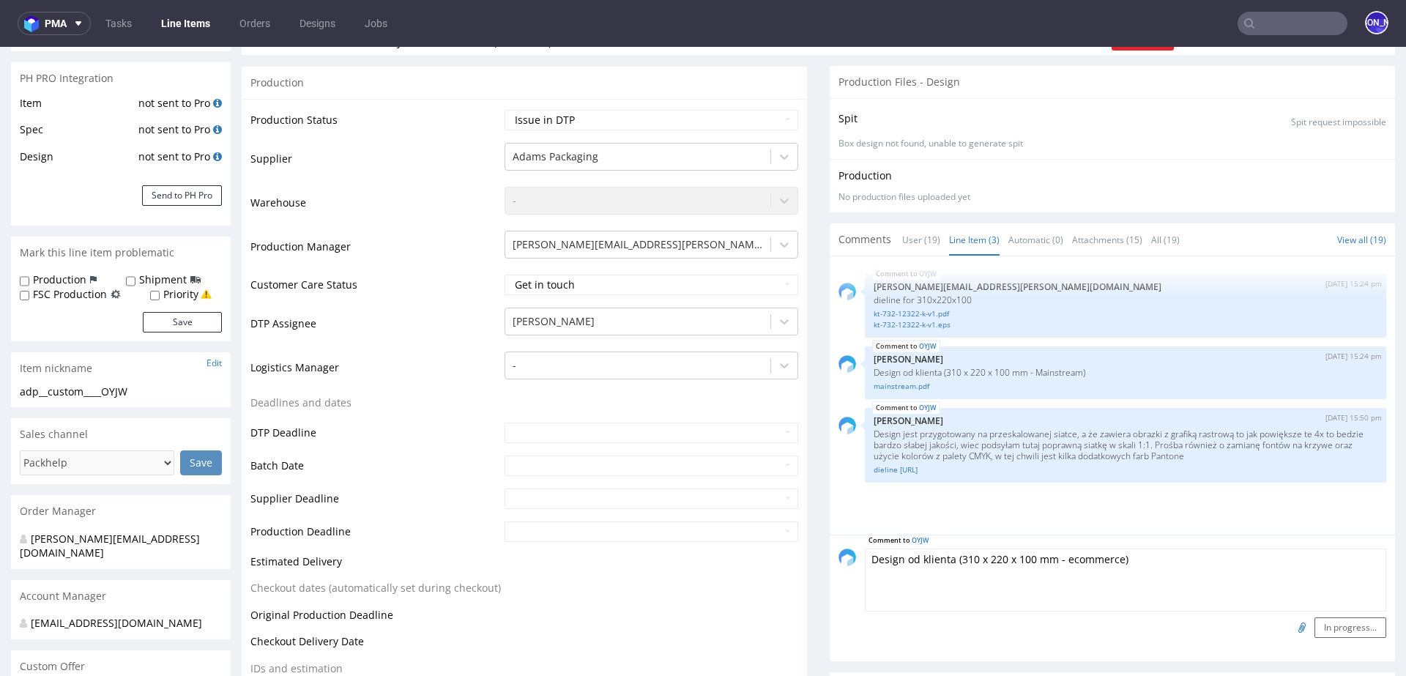
drag, startPoint x: 1217, startPoint y: 556, endPoint x: 860, endPoint y: 551, distance: 357.3
click at [865, 551] on textarea "Design od klienta (310 x 220 x 100 mm - ecommerce)" at bounding box center [1125, 579] width 521 height 63
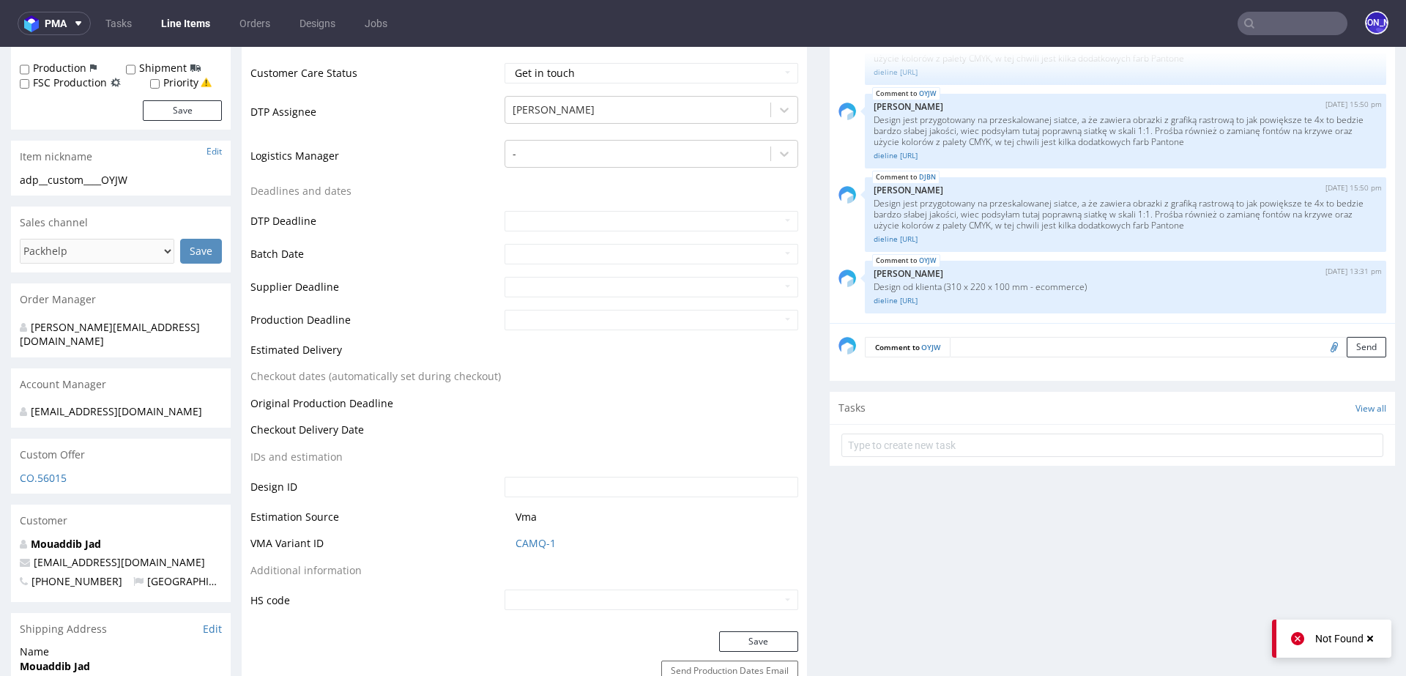
scroll to position [417, 0]
click at [1321, 343] on input "file" at bounding box center [1331, 344] width 20 height 19
type input "C:\fakepath\dieline 310x220x100-ecommerce.pdf"
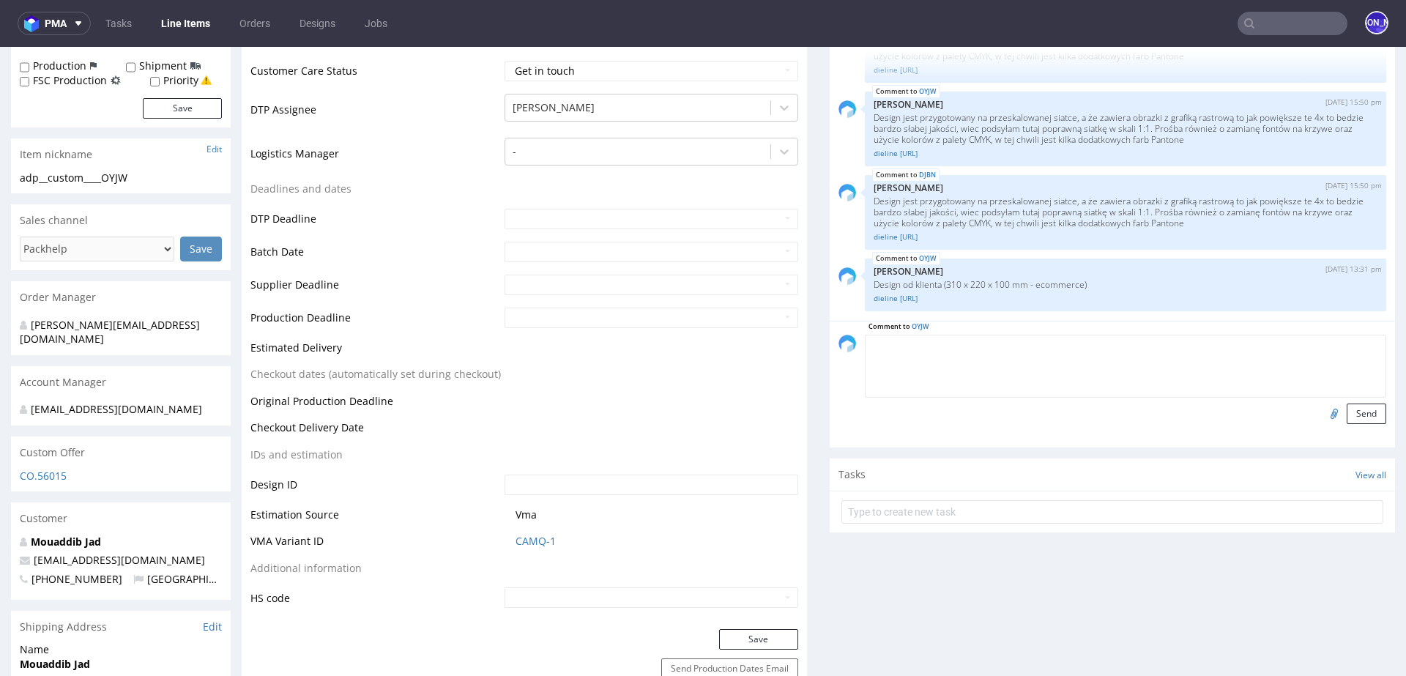
click at [1048, 340] on textarea at bounding box center [1125, 366] width 521 height 63
type textarea "W PDF"
click at [1346, 411] on button "Send" at bounding box center [1366, 413] width 40 height 20
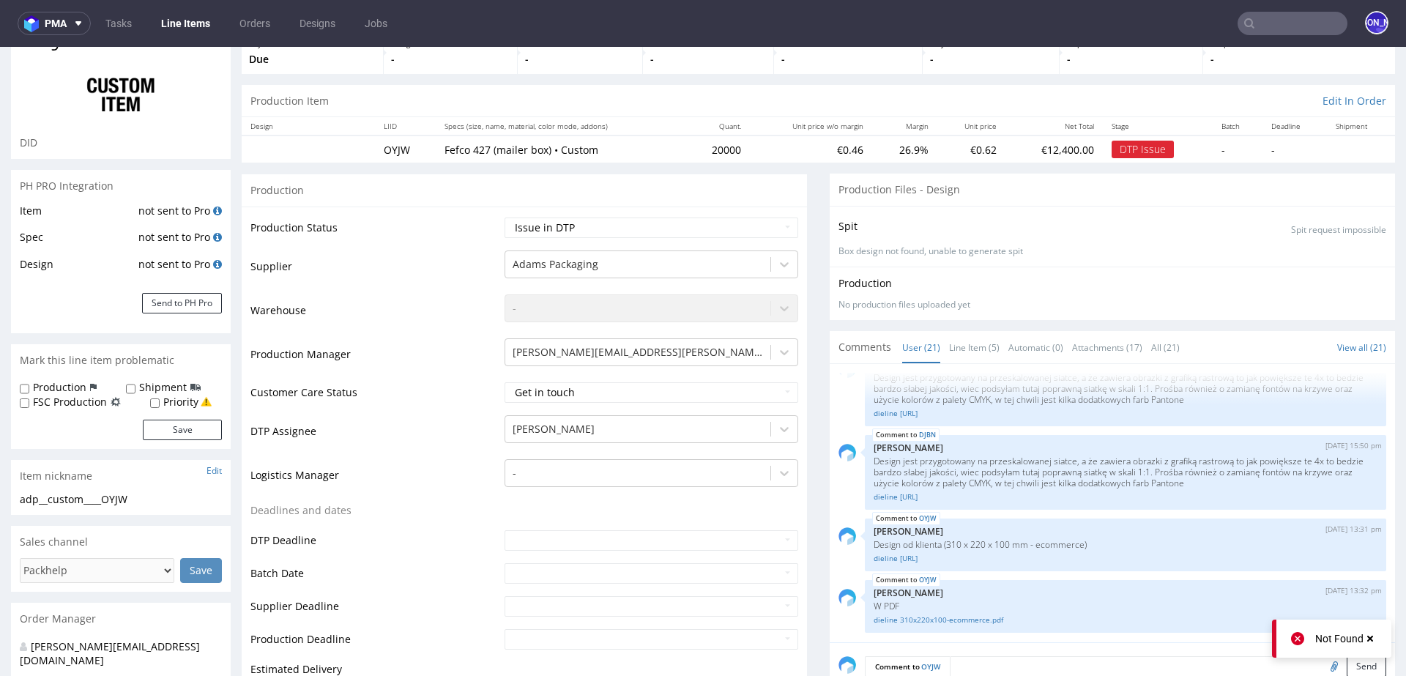
scroll to position [98, 0]
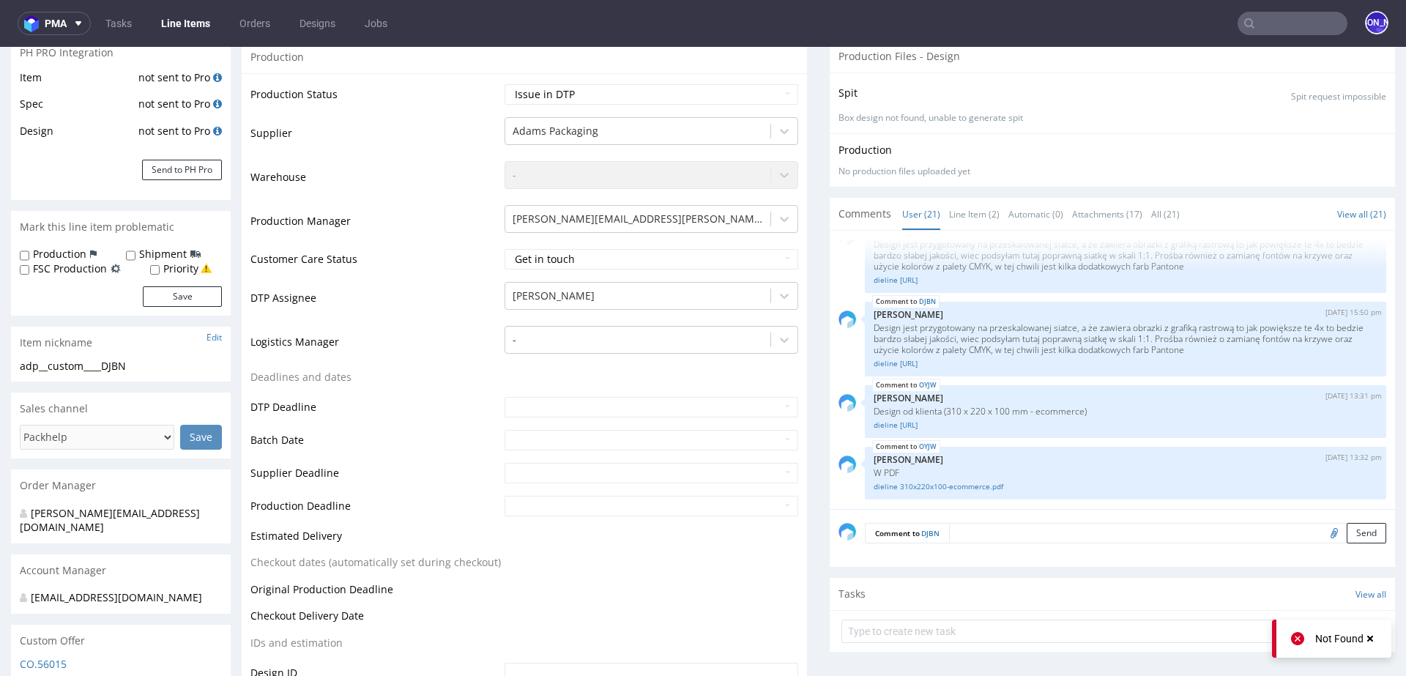
scroll to position [262, 0]
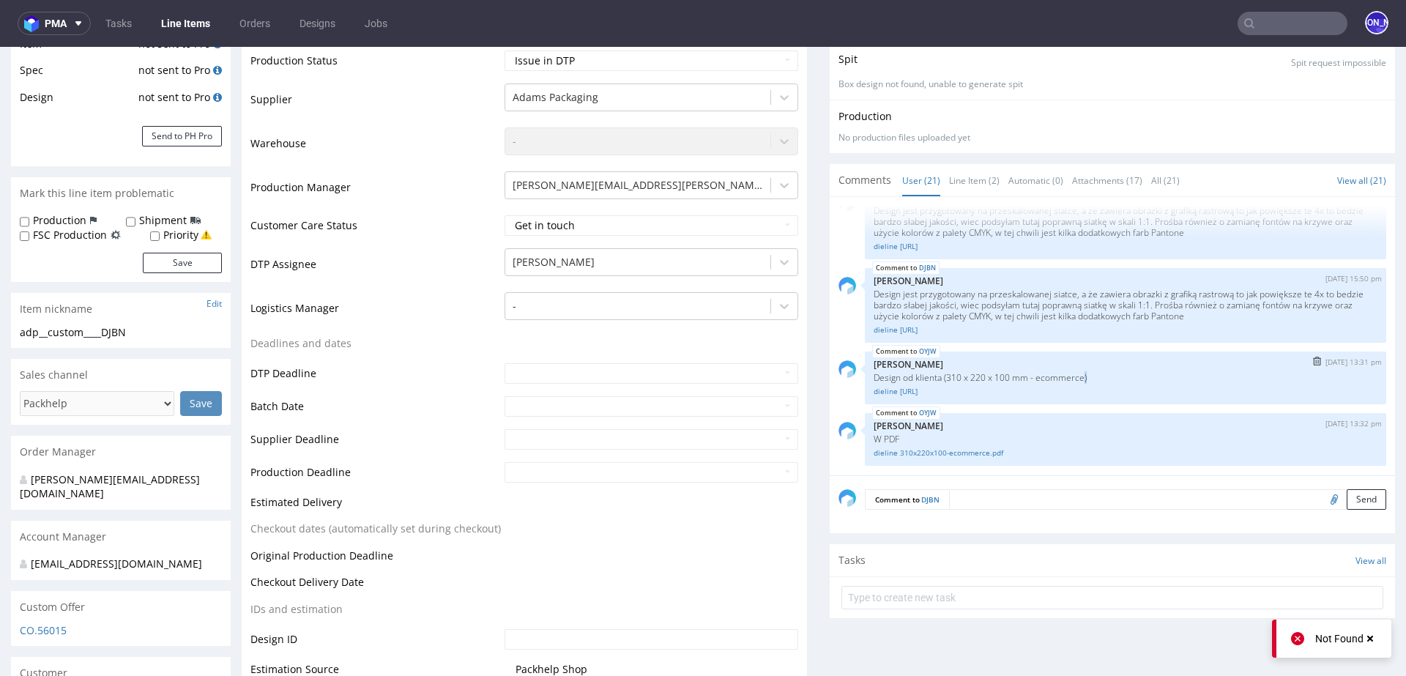
click at [1091, 373] on p "Design od klienta (310 x 220 x 100 mm - ecommerce)" at bounding box center [1125, 377] width 504 height 11
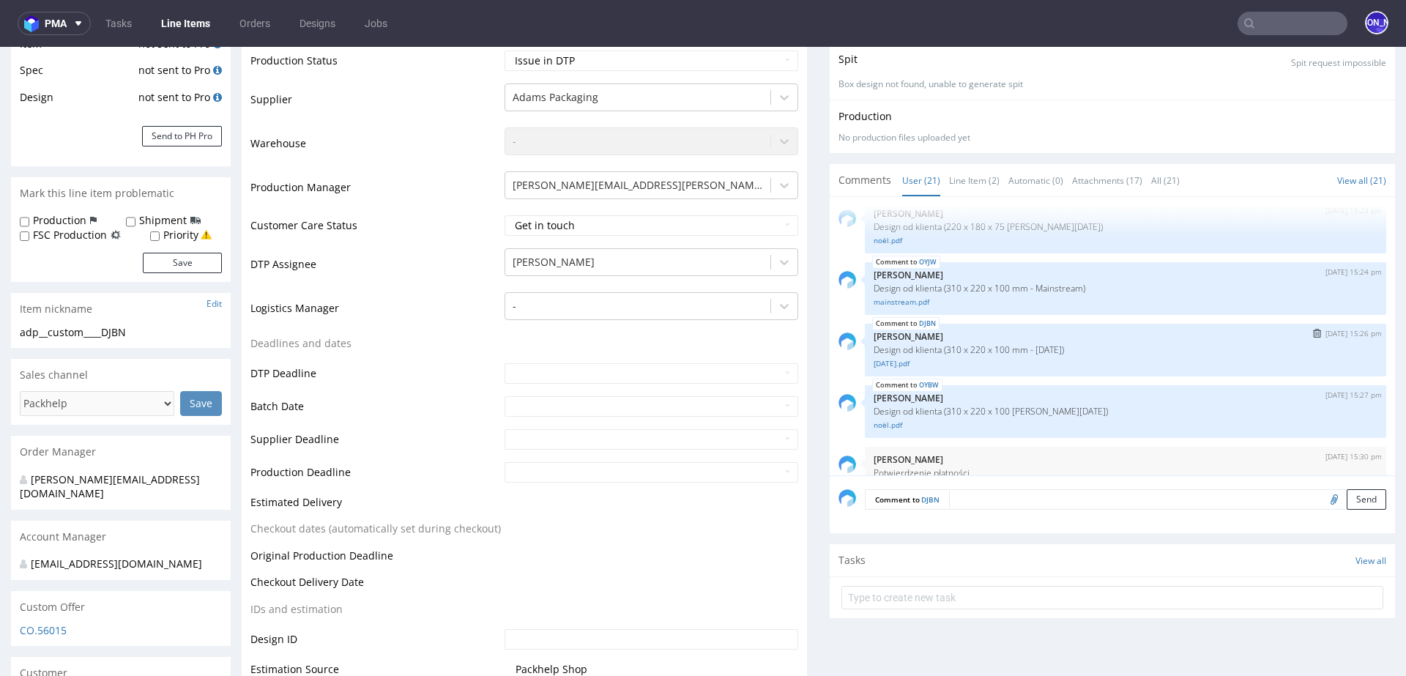
scroll to position [463, 0]
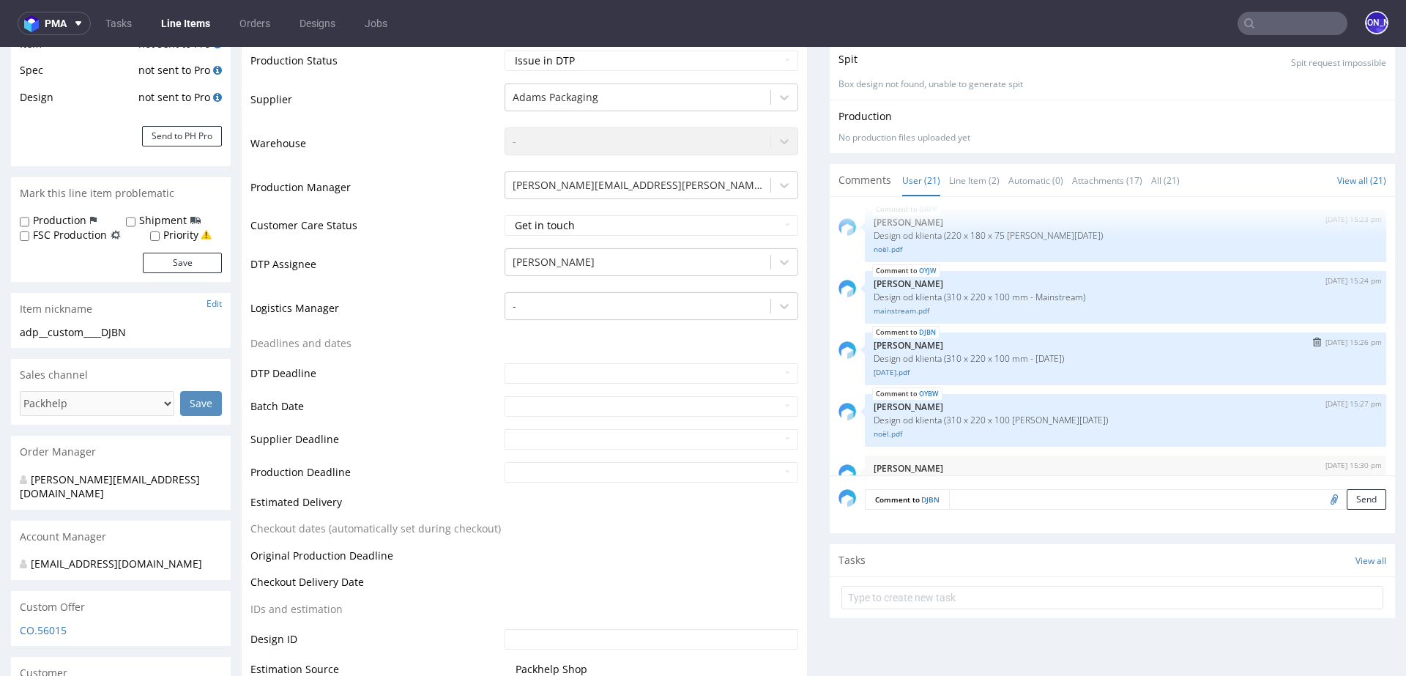
drag, startPoint x: 1085, startPoint y: 359, endPoint x: 859, endPoint y: 357, distance: 226.2
click at [865, 357] on div "DJBN [DATE] 15:26 pm [PERSON_NAME] Design od klienta (310 x 220 x 100 mm - [DAT…" at bounding box center [1125, 358] width 521 height 53
copy p "Design od klienta (310 x 220 x 100 mm - [DATE])"
click at [967, 174] on link "Line Item (2)" at bounding box center [974, 180] width 51 height 31
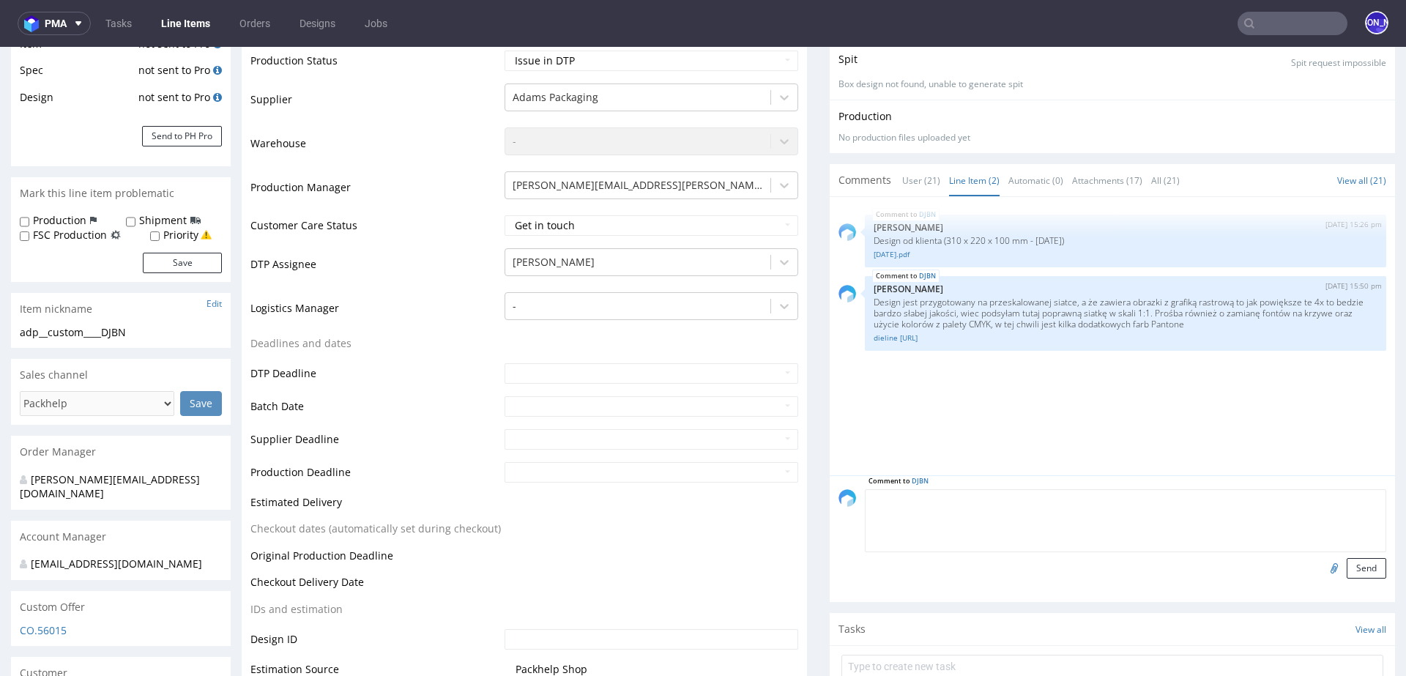
click at [1002, 501] on textarea at bounding box center [1125, 520] width 521 height 63
paste textarea "Design od klienta (310 x 220 x 100 mm - [DATE])"
type textarea "Design od klienta (310 x 220 x 100 mm - [DATE])"
click at [1321, 568] on input "file" at bounding box center [1331, 567] width 20 height 19
click at [1321, 565] on input "file" at bounding box center [1331, 567] width 20 height 19
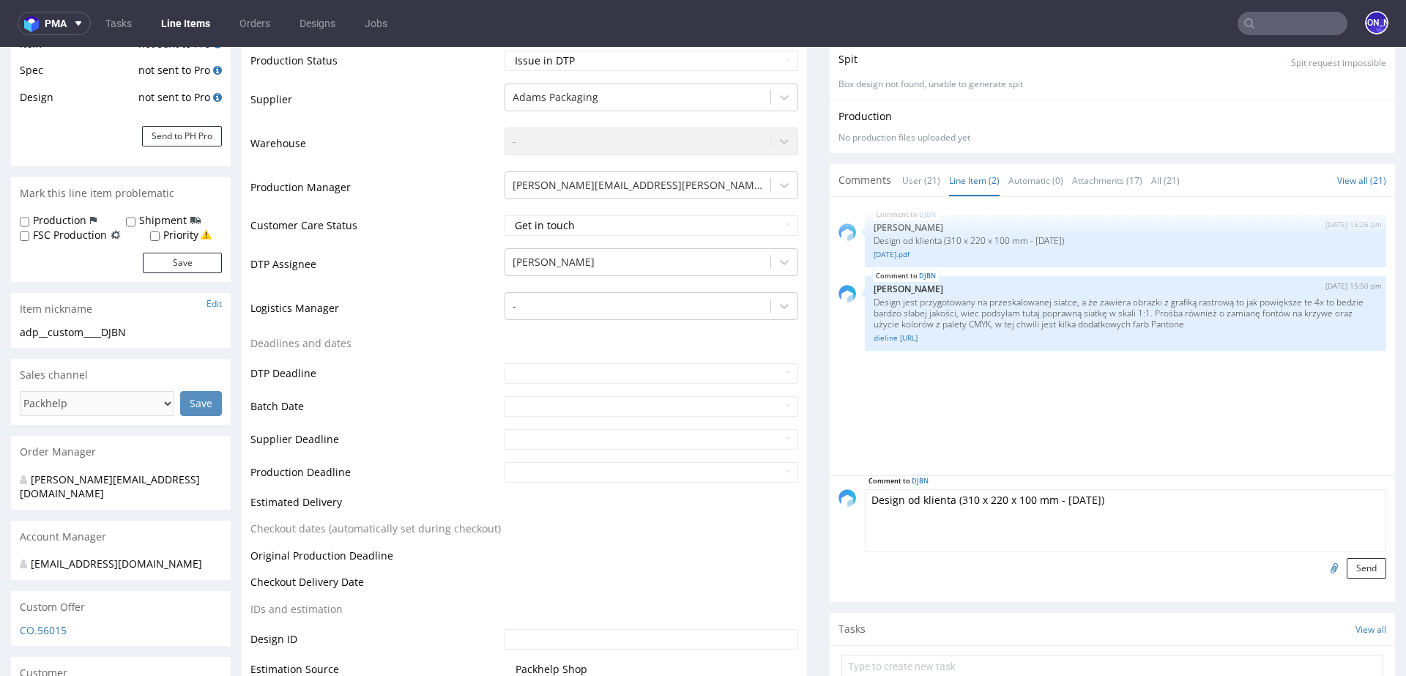
click at [1231, 507] on textarea "Design od klienta (310 x 220 x 100 mm - [DATE])" at bounding box center [1125, 520] width 521 height 63
click at [1321, 568] on input "file" at bounding box center [1331, 567] width 20 height 19
type input "C:\fakepath\dieline 310x220x100-halloween.pdf"
click at [1355, 572] on button "Send" at bounding box center [1366, 568] width 40 height 20
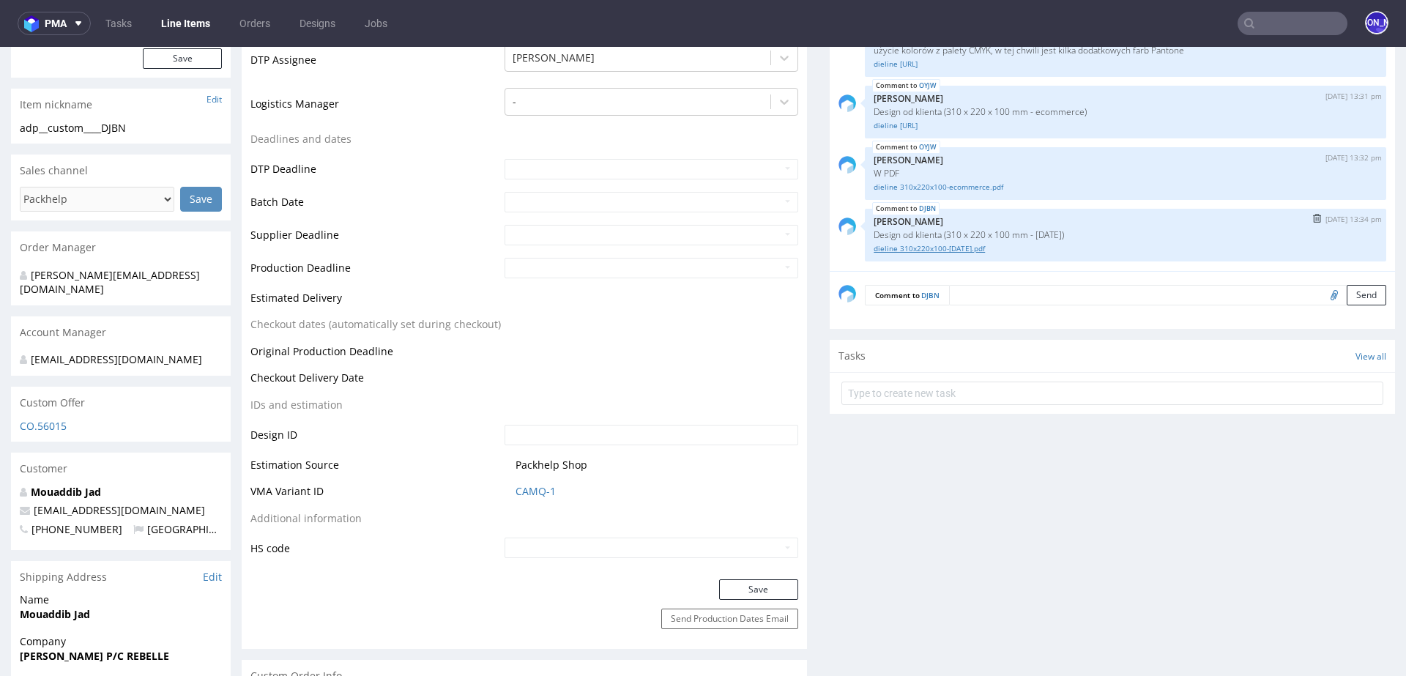
scroll to position [1360, 0]
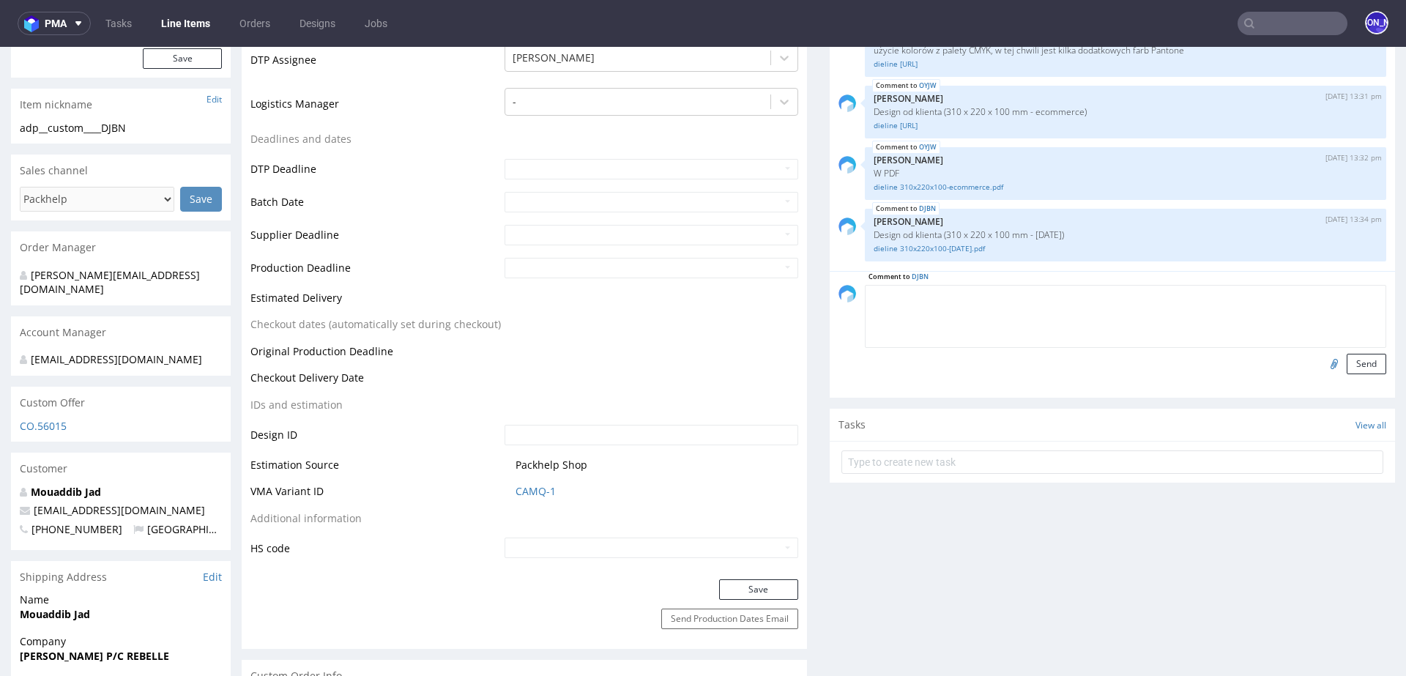
click at [971, 289] on textarea at bounding box center [1125, 316] width 521 height 63
type textarea "p"
type textarea "PDF"
click at [1321, 366] on input "file" at bounding box center [1331, 363] width 20 height 19
type input "C:\fakepath\dieline 310x220x100-halloween.pdf"
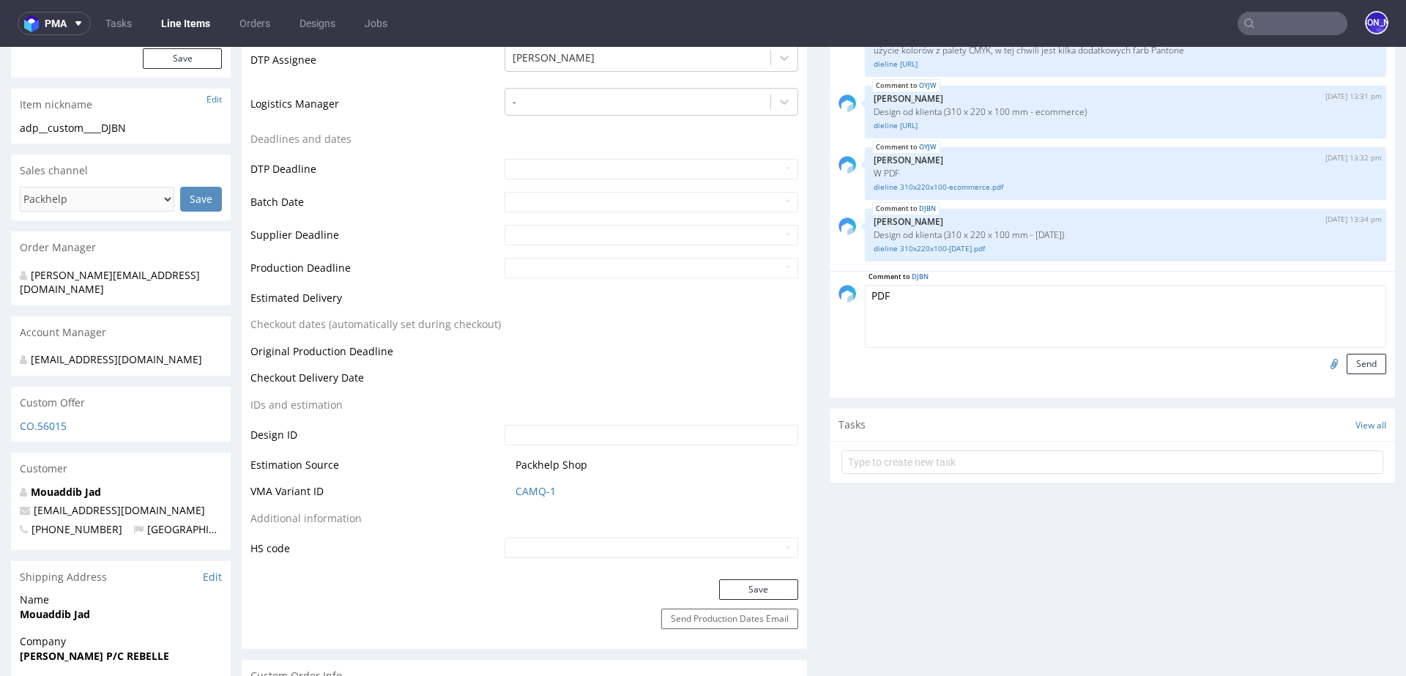
drag, startPoint x: 888, startPoint y: 294, endPoint x: 821, endPoint y: 294, distance: 67.4
click at [1321, 365] on input "file" at bounding box center [1331, 363] width 20 height 19
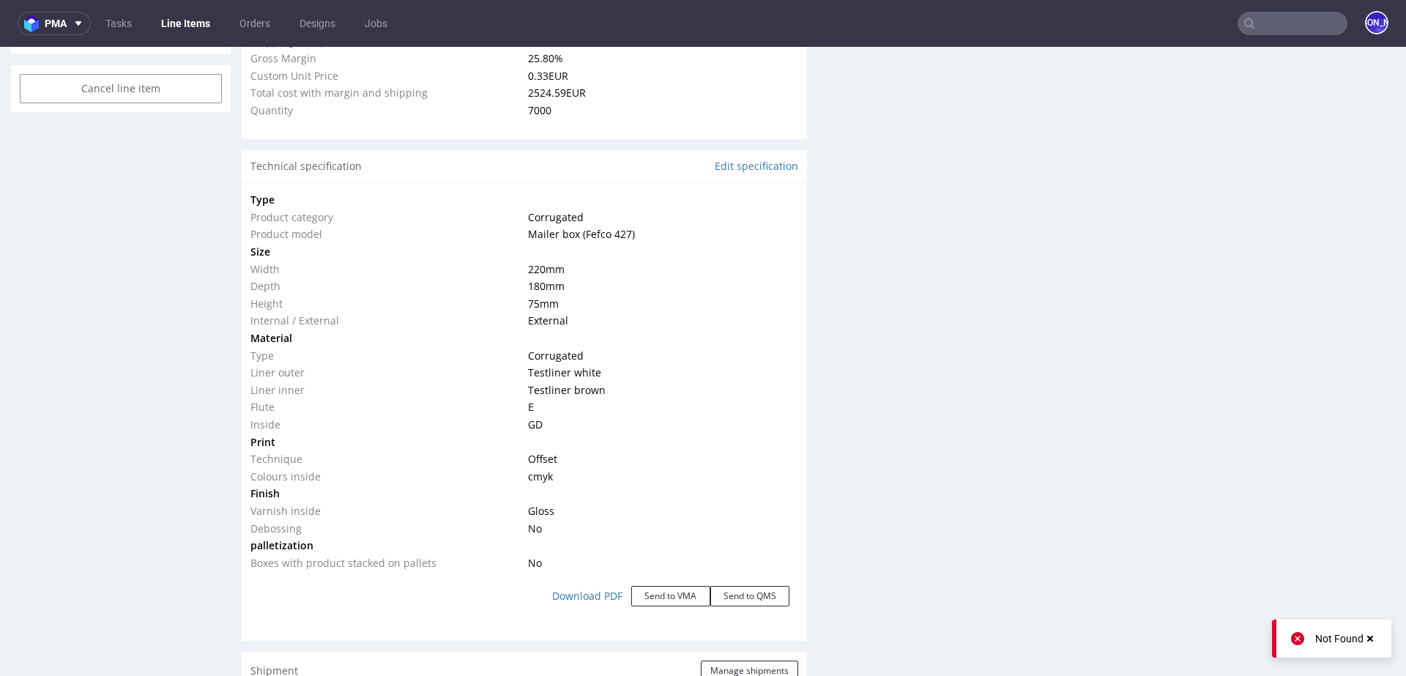
scroll to position [1145, 0]
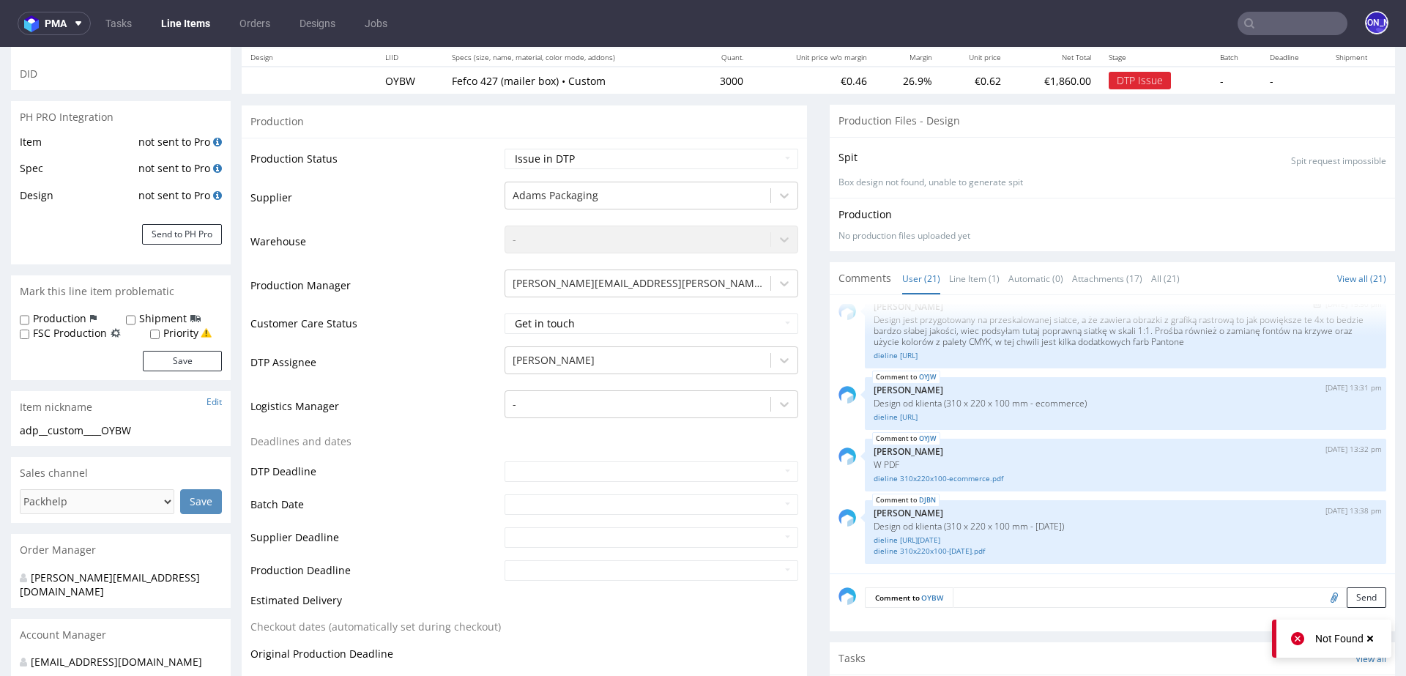
scroll to position [179, 0]
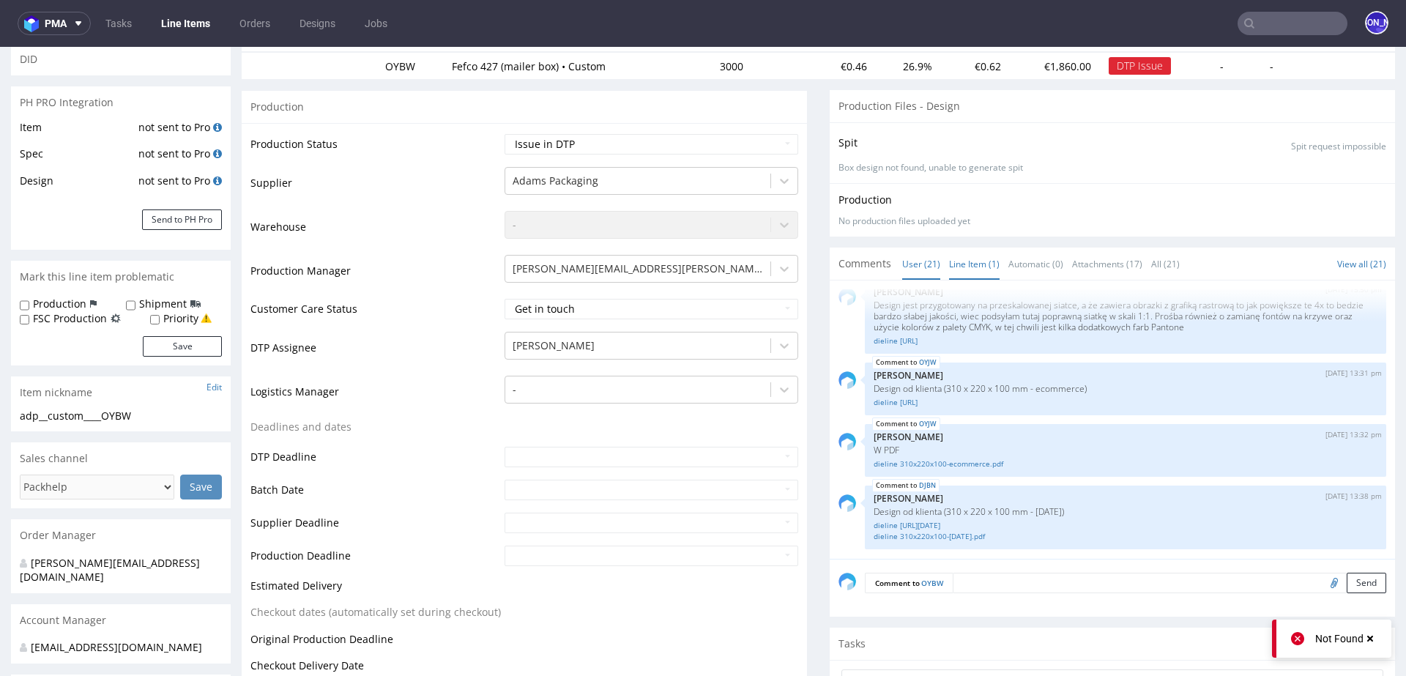
click at [966, 264] on link "Line Item (1)" at bounding box center [974, 263] width 51 height 31
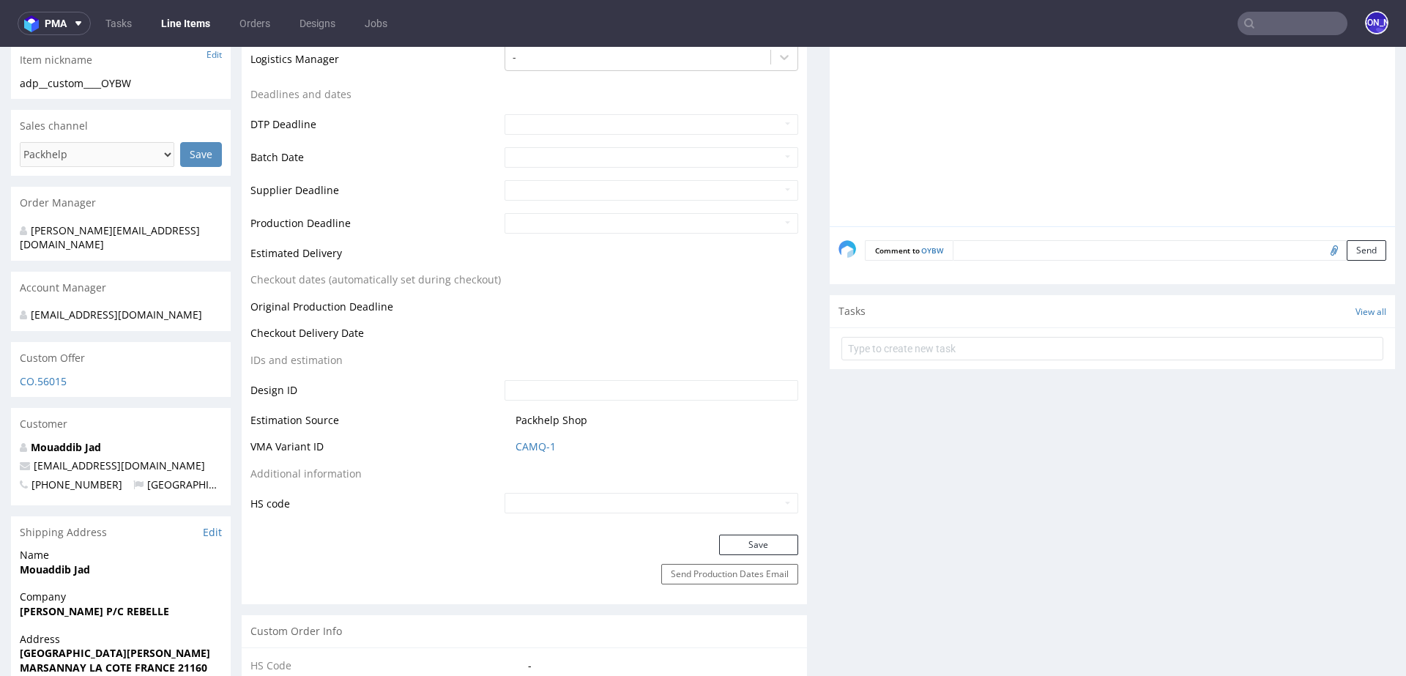
scroll to position [499, 0]
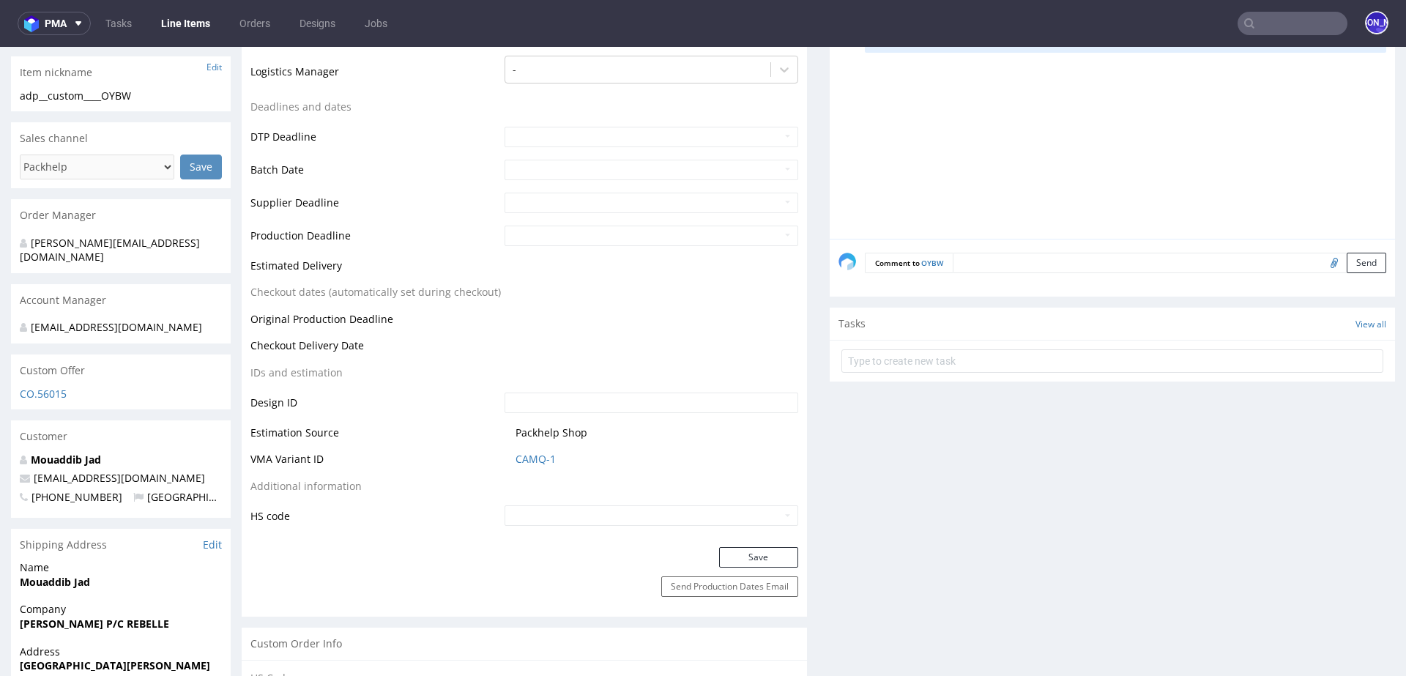
click at [1021, 255] on textarea at bounding box center [1168, 263] width 433 height 20
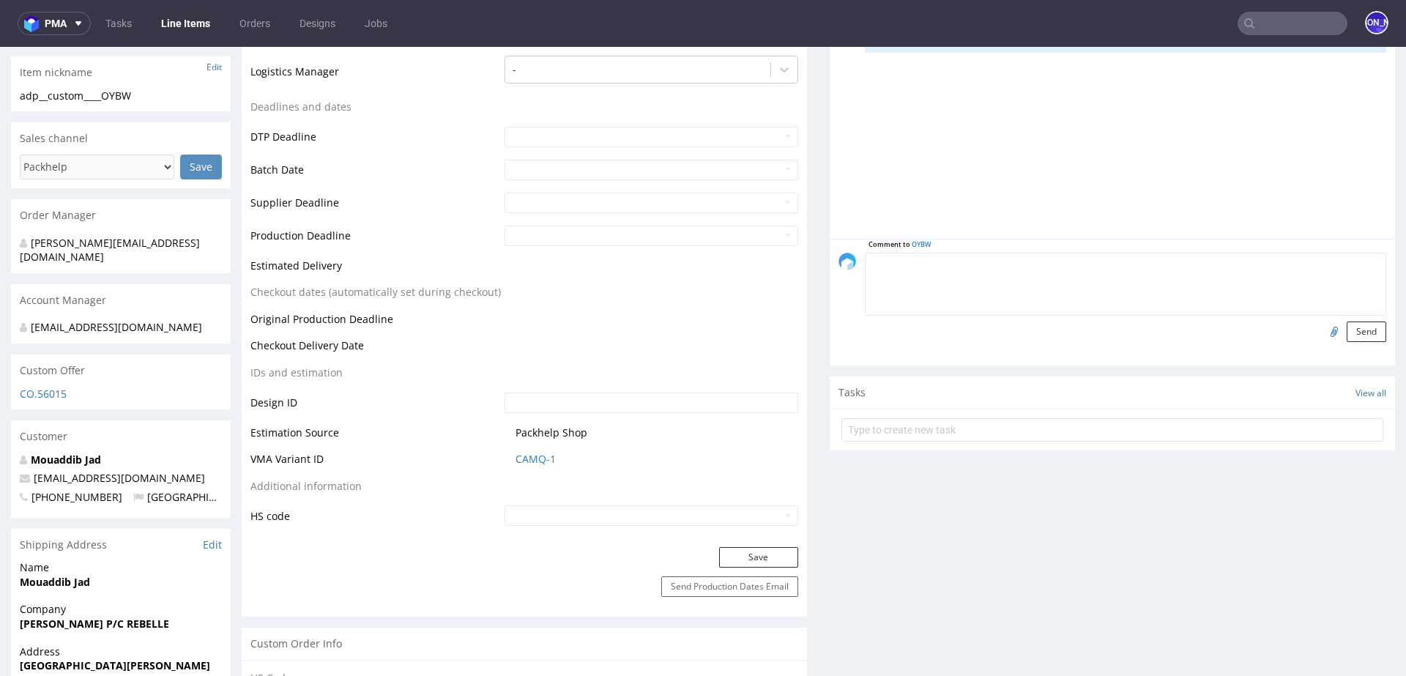
paste textarea "Design od klienta (310 x 220 x 100 mm - [DATE])"
click at [1076, 264] on textarea "Design od klienta (310 x 220 x 100 mm - [DATE])" at bounding box center [1125, 284] width 521 height 63
type textarea "Design od klienta (310 x 220 x 100 [PERSON_NAME][DATE])"
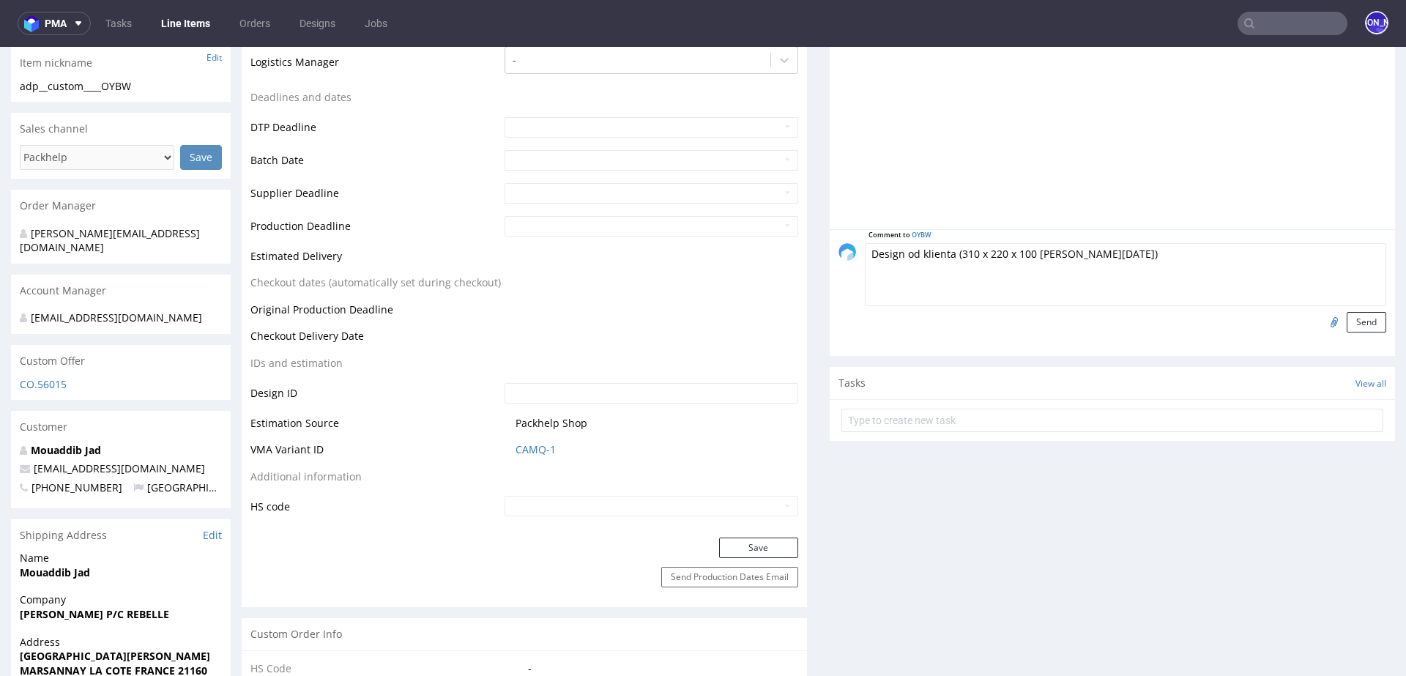
scroll to position [511, 0]
click at [1321, 318] on input "file" at bounding box center [1331, 318] width 20 height 19
click at [1321, 317] on input "file" at bounding box center [1331, 318] width 20 height 19
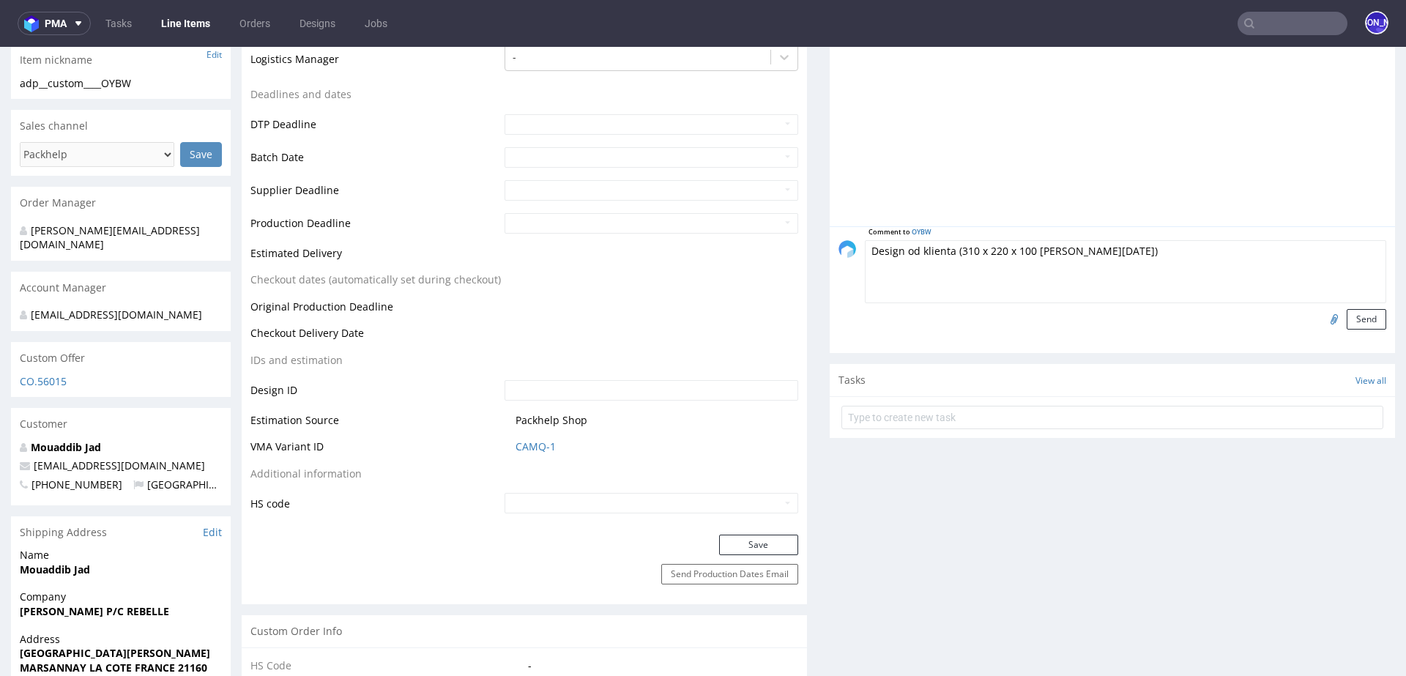
click at [1321, 318] on input "file" at bounding box center [1331, 318] width 20 height 19
type input "C:\fakepath\dieline 310x220x100-[PERSON_NAME].pdf"
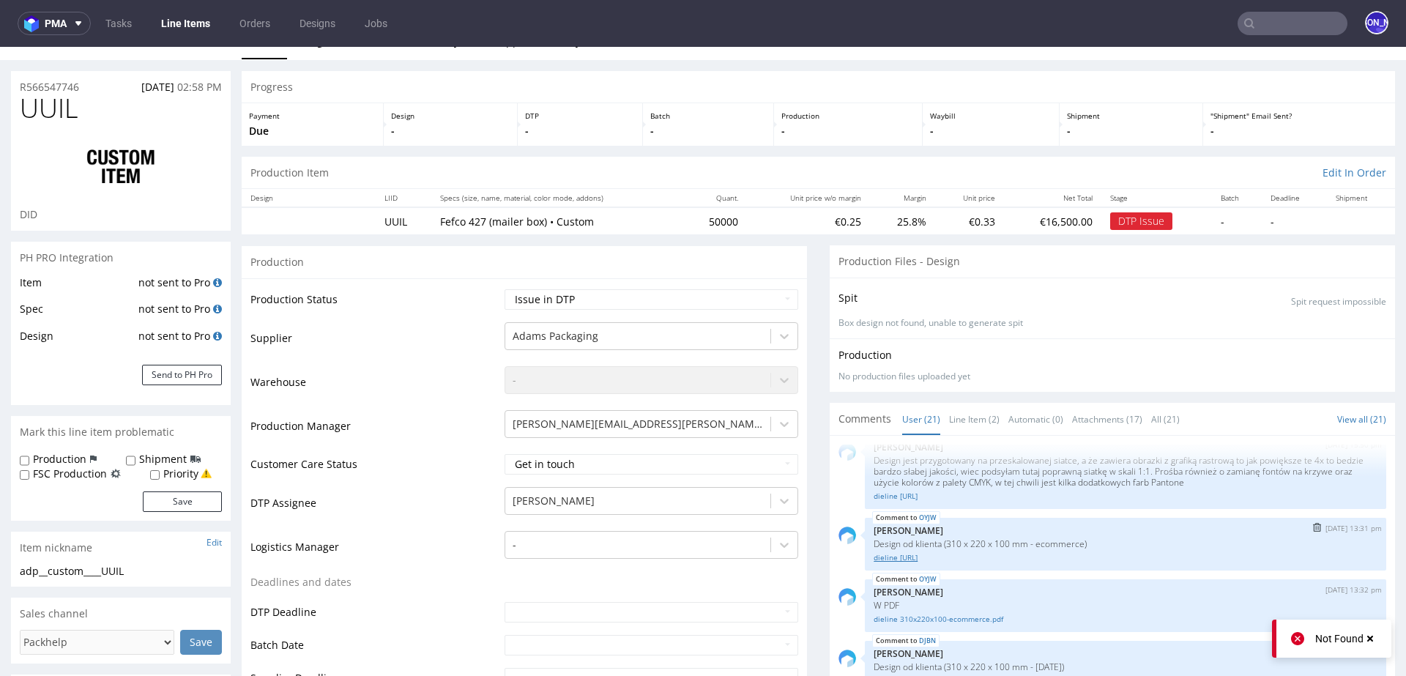
scroll to position [26, 0]
click at [962, 417] on link "Line Item (2)" at bounding box center [974, 415] width 51 height 31
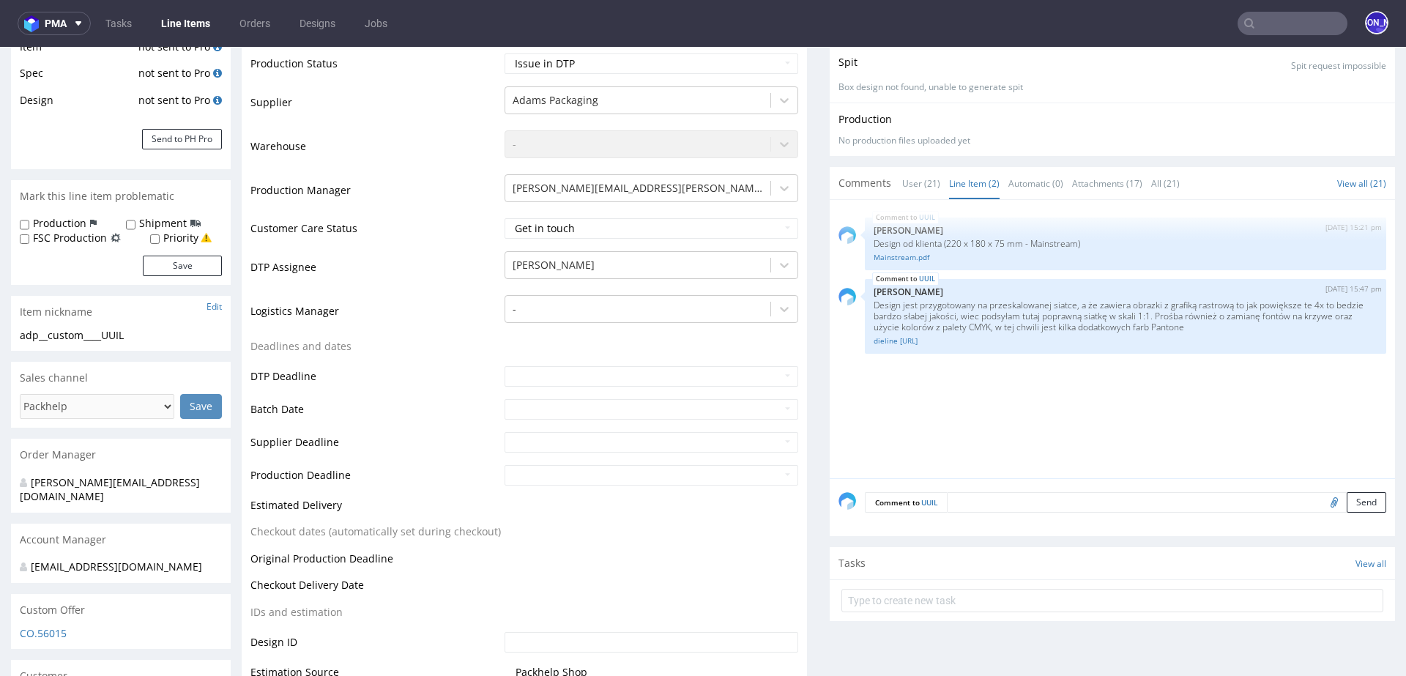
scroll to position [286, 0]
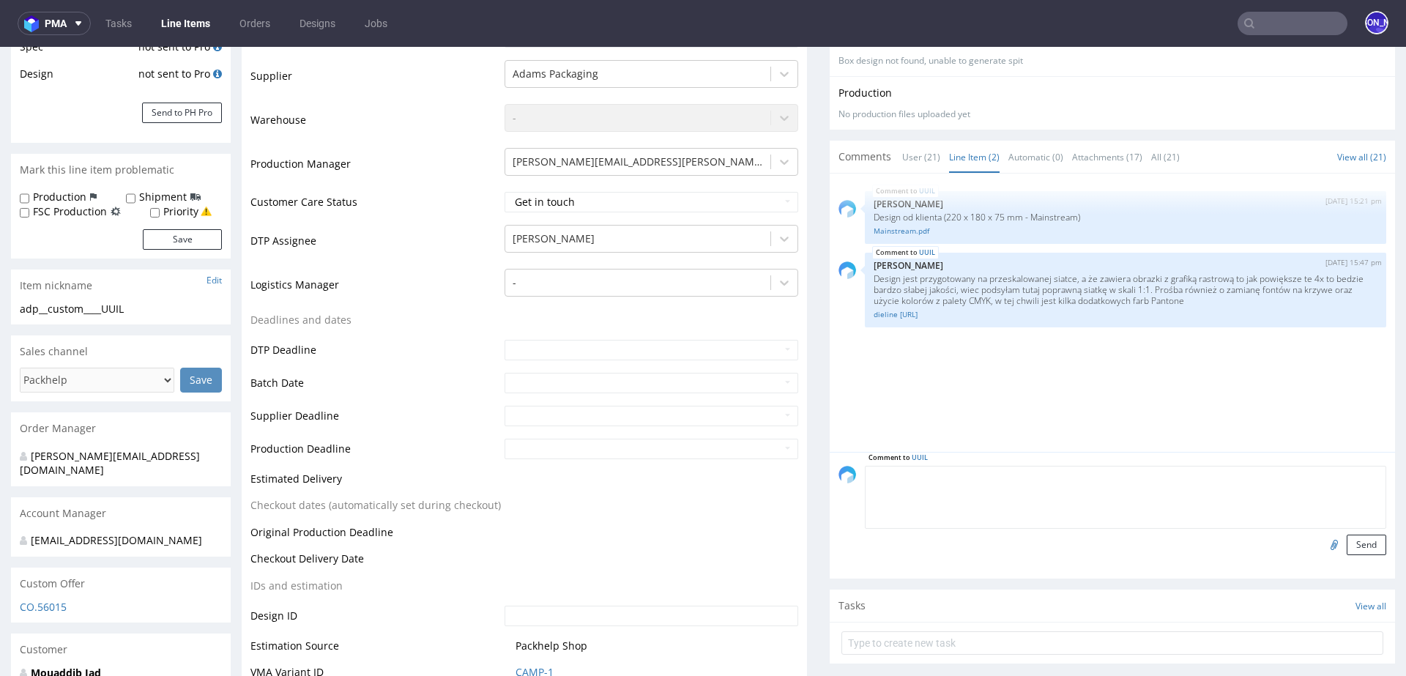
click at [982, 471] on textarea at bounding box center [1125, 497] width 521 height 63
paste textarea "Design od klienta (220 x 180 x 75 mm - Mainstream)"
click at [1078, 474] on textarea "Design od klienta (220 x 180 x 75 mm - Mainstream)" at bounding box center [1125, 497] width 521 height 63
type textarea "Design od klienta (220 x 180 x 75 mm - ecommerce)"
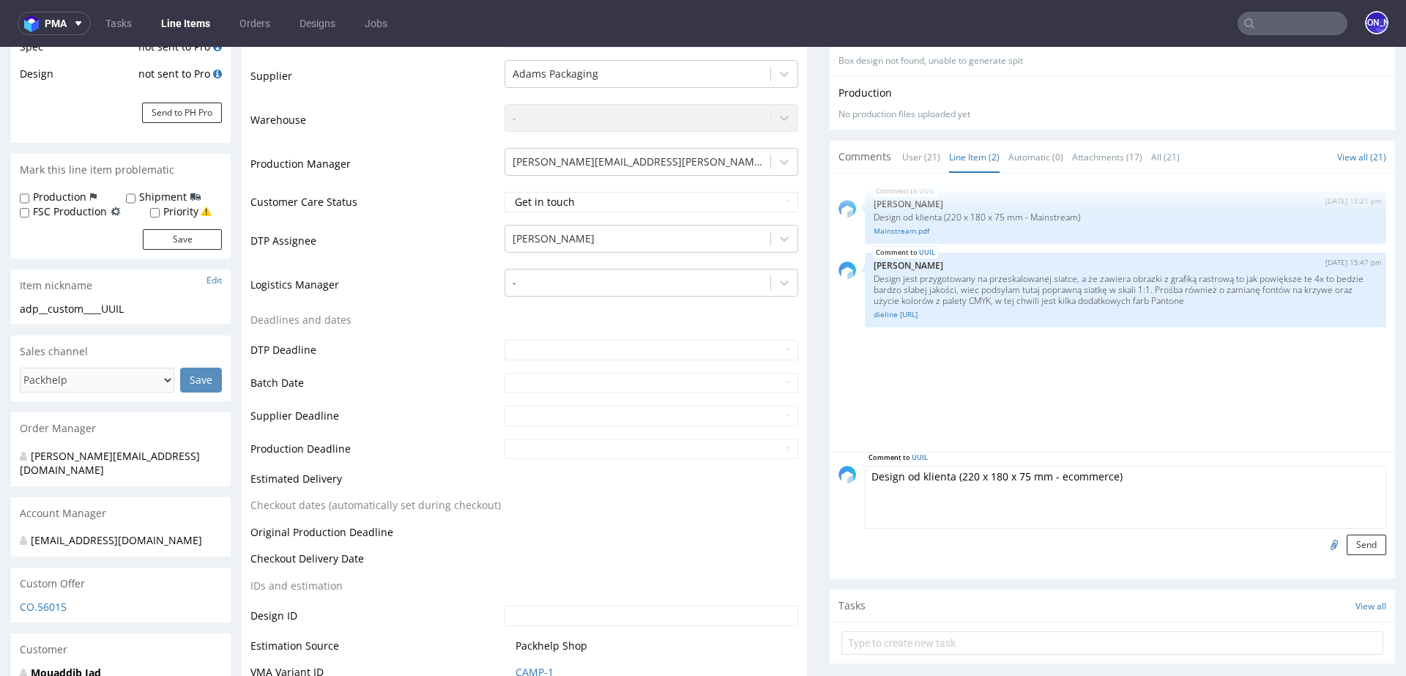
click at [1321, 542] on input "file" at bounding box center [1331, 543] width 20 height 19
type input "C:\fakepath\dieline [URL]"
click at [1350, 542] on button "Send" at bounding box center [1366, 544] width 40 height 20
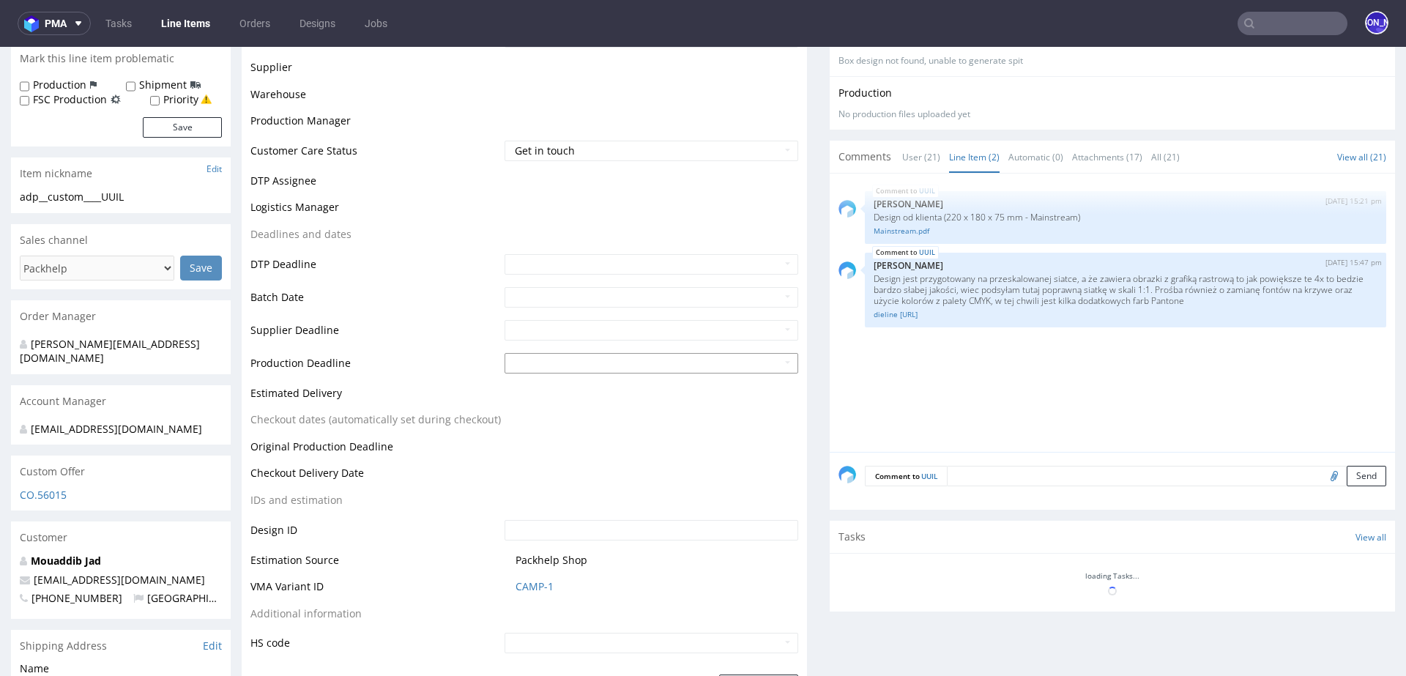
scroll to position [398, 0]
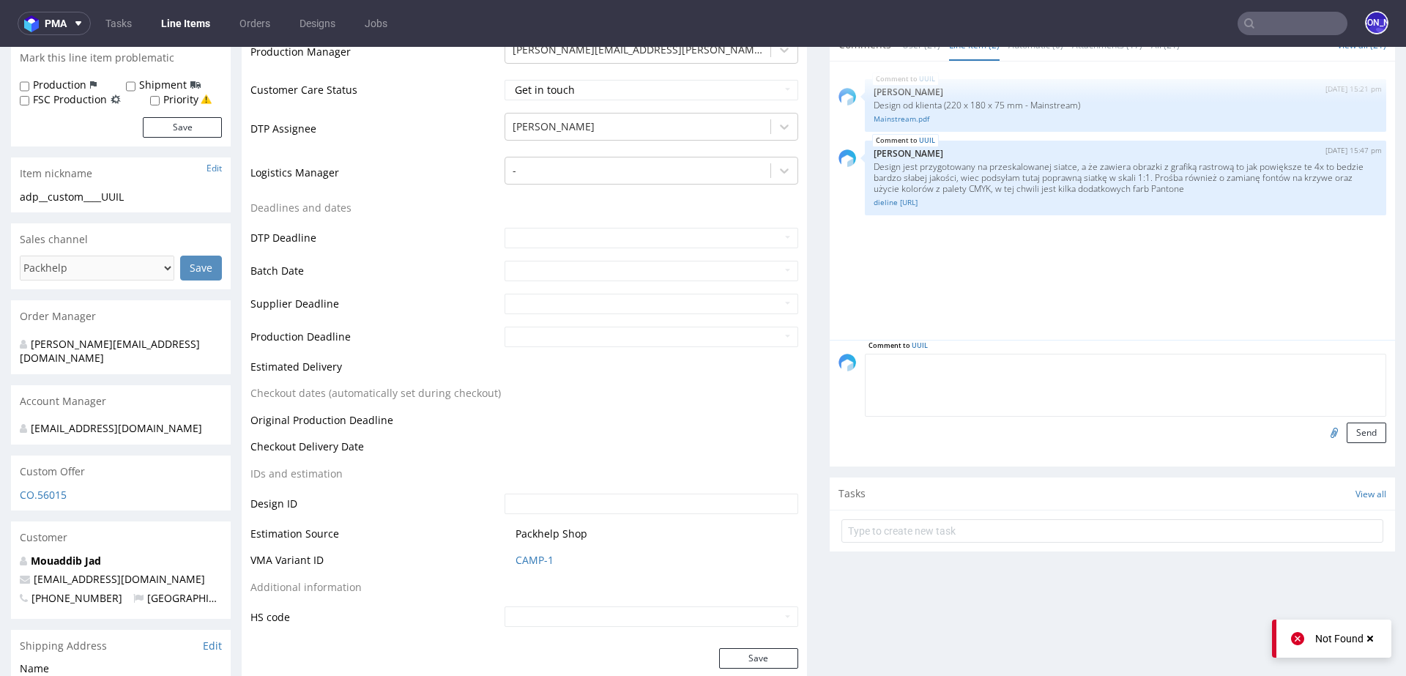
drag, startPoint x: 1234, startPoint y: 357, endPoint x: 814, endPoint y: 355, distance: 420.2
type textarea "Design od klienta (220 x 180 x 75 mm - ecommerce)"
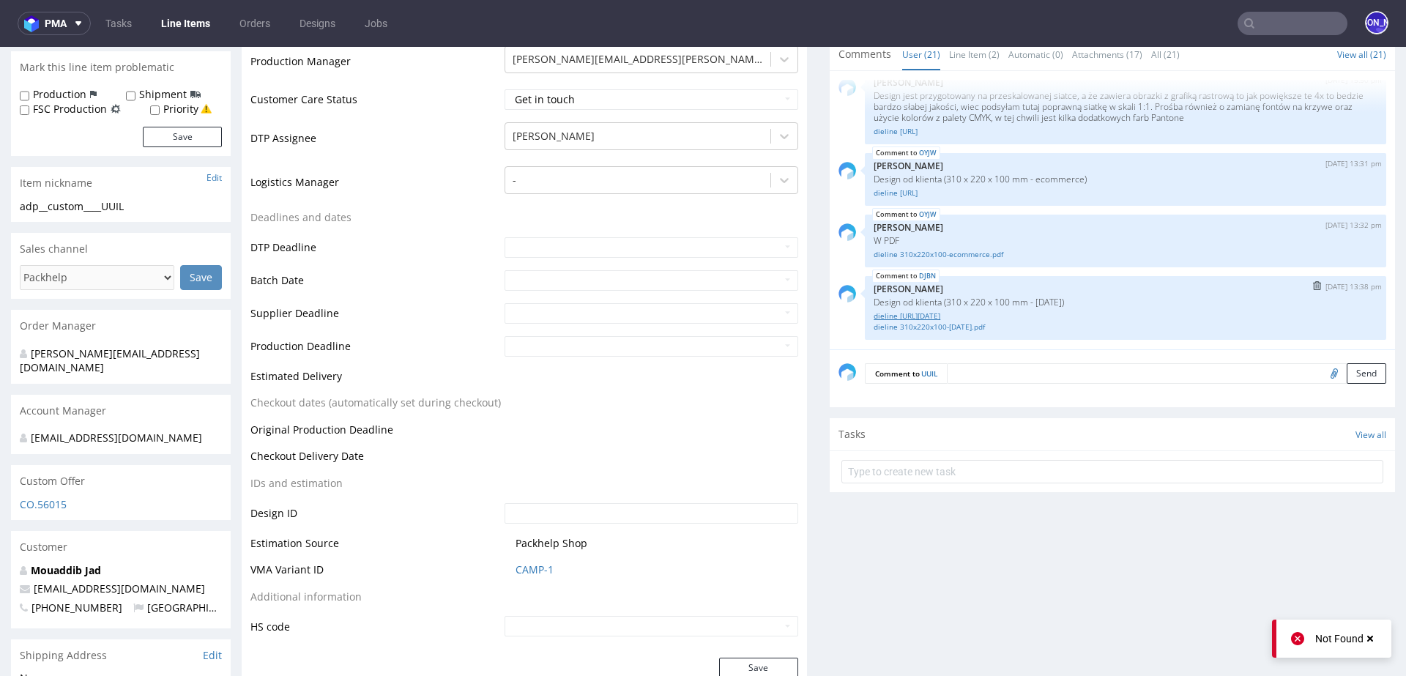
scroll to position [370, 0]
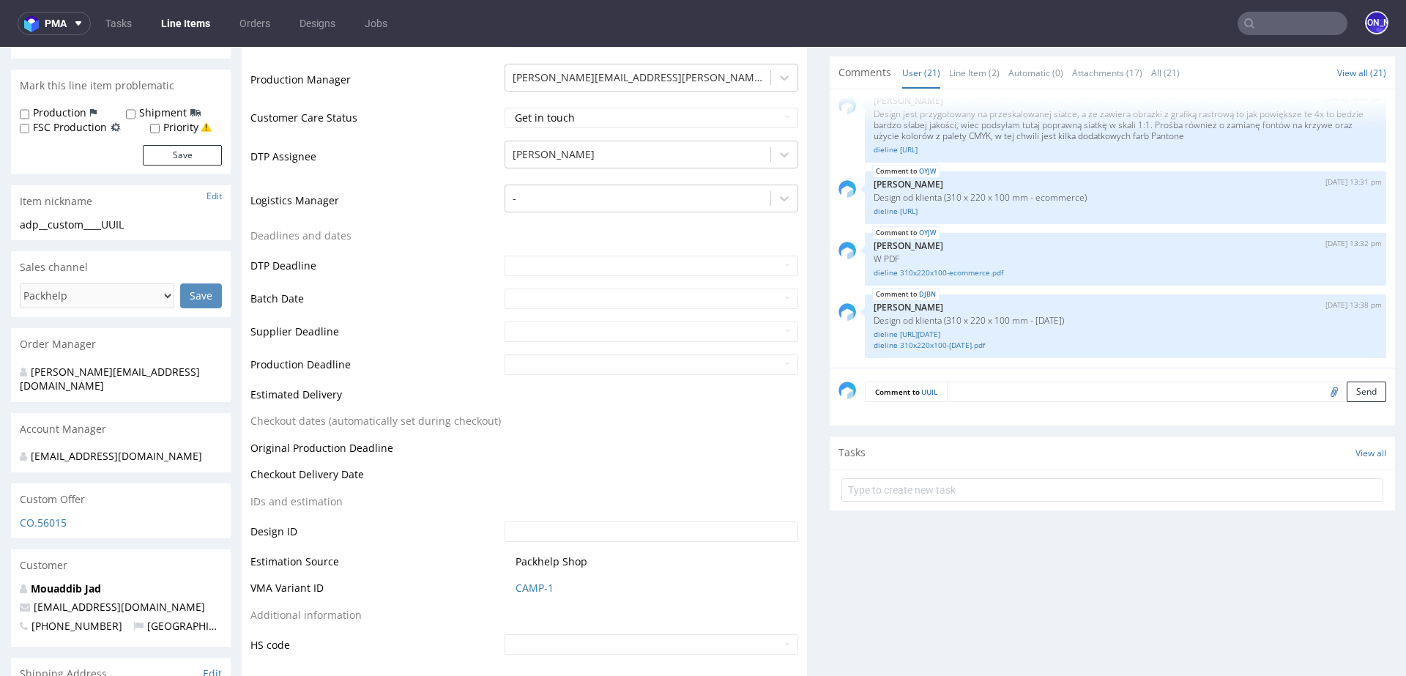
click at [1321, 392] on input "file" at bounding box center [1331, 390] width 20 height 19
type input "C:\fakepath\dieline [URL]"
click at [1084, 322] on div "DJBN 2nd Sep 25 | 13:38 pm Jozefina Owczarek Design od klienta (310 x 220 x 100…" at bounding box center [1125, 326] width 521 height 64
drag, startPoint x: 1101, startPoint y: 198, endPoint x: 1082, endPoint y: 225, distance: 33.1
click at [1075, 223] on div "4th Jul 25 | 10:32 am maciej.sikora@packhelp.com request to divide the order in…" at bounding box center [1116, 232] width 556 height 269
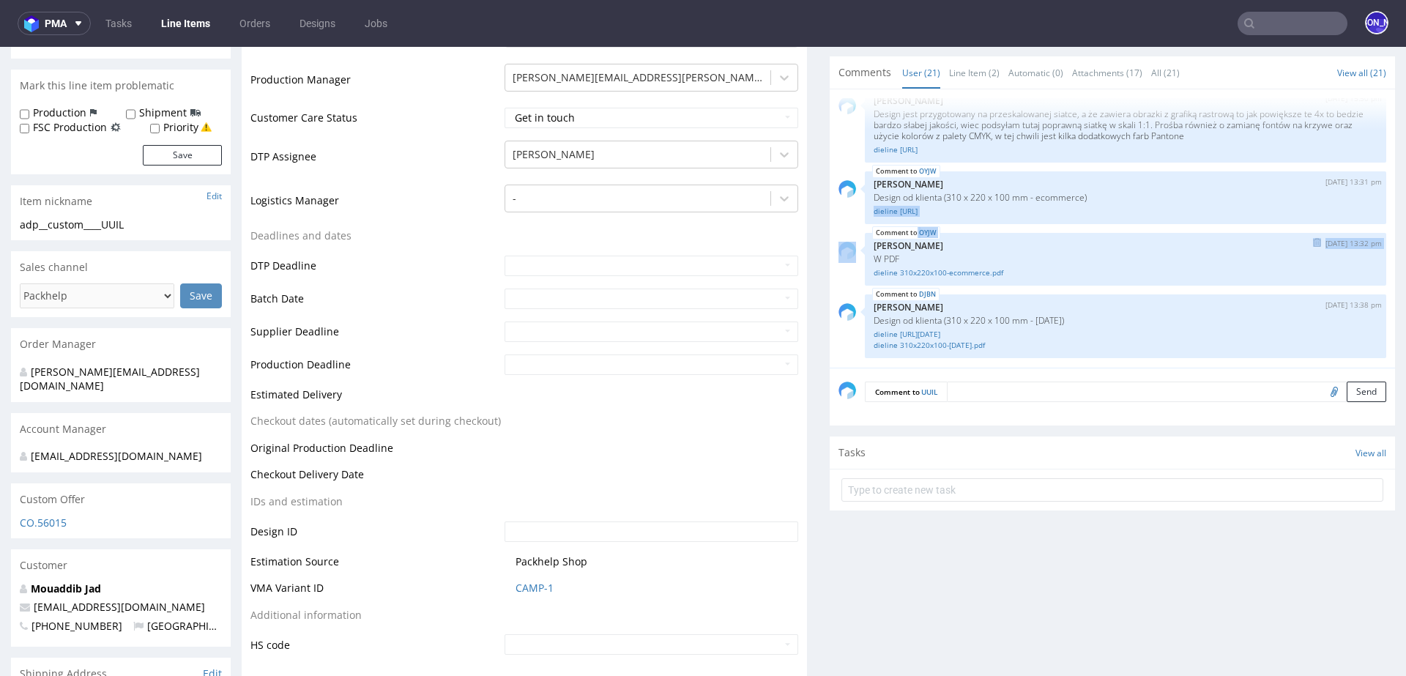
scroll to position [1301, 0]
click at [963, 78] on link "Line Item (2)" at bounding box center [974, 72] width 51 height 31
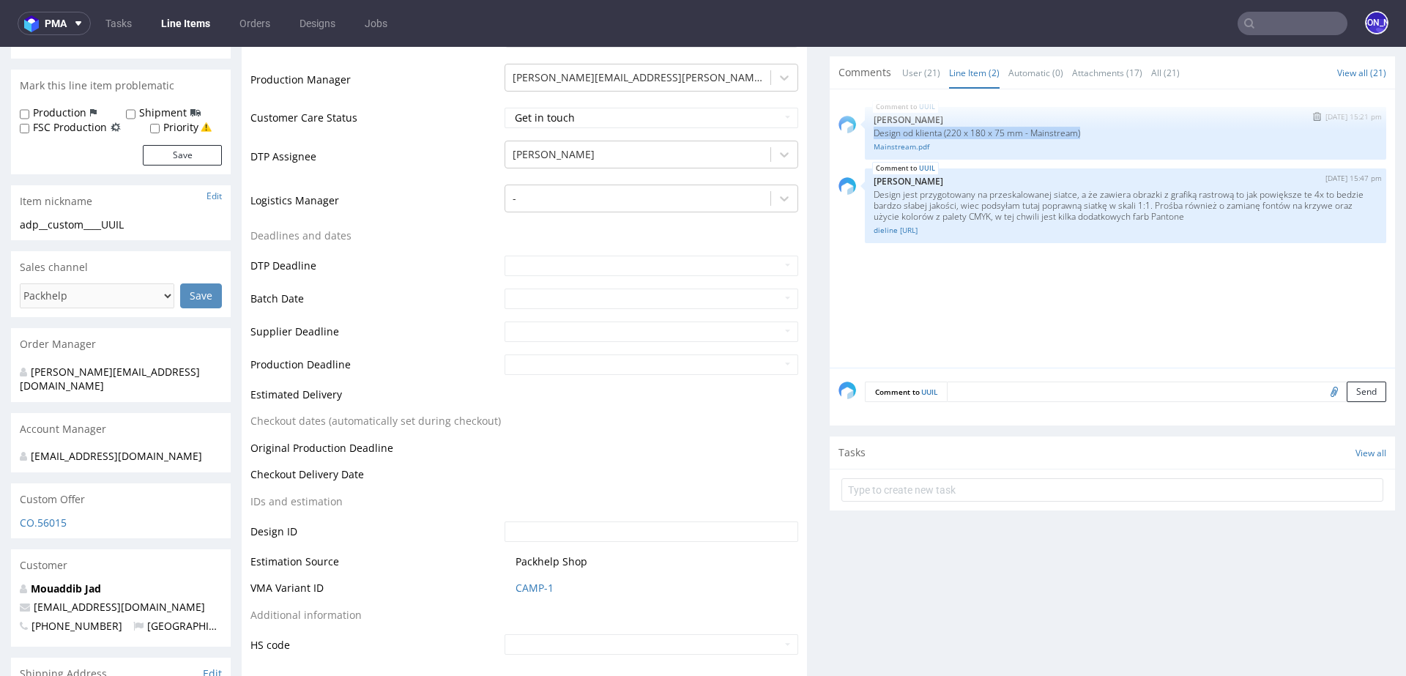
drag, startPoint x: 1096, startPoint y: 134, endPoint x: 862, endPoint y: 133, distance: 233.5
click at [865, 133] on div "UUIL 18th Aug 25 | 15:21 pm Jozefina Owczarek Design od klienta (220 x 180 x 75…" at bounding box center [1125, 133] width 521 height 53
copy p "Design od klienta (220 x 180 x 75 mm - Mainstream)"
click at [990, 399] on textarea at bounding box center [1166, 391] width 439 height 20
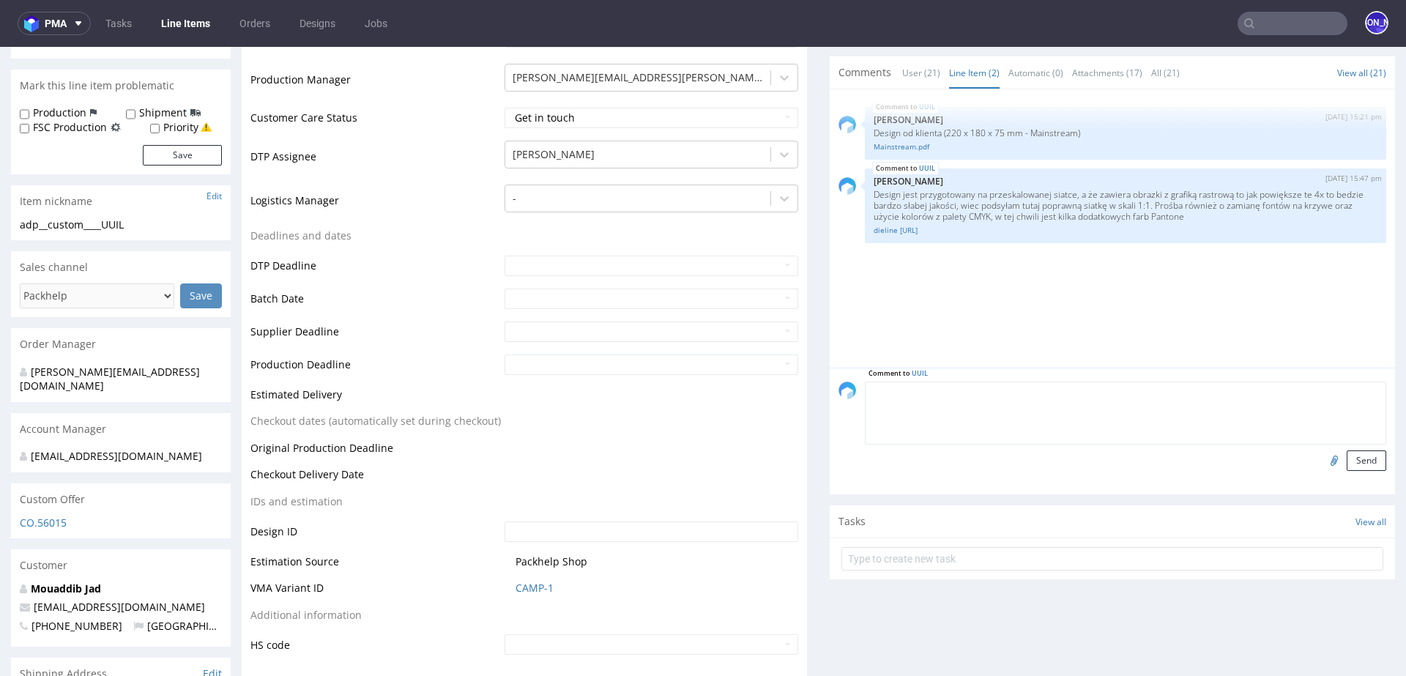
paste textarea "Design od klienta (220 x 180 x 75 mm - Mainstream)"
click at [1070, 390] on textarea "Design od klienta (220 x 180 x 75 mm - Mainstream)" at bounding box center [1125, 412] width 521 height 63
type textarea "Design od klienta (220 x 180 x 75 mm - ecommerce)"
click at [1321, 457] on input "file" at bounding box center [1331, 459] width 20 height 19
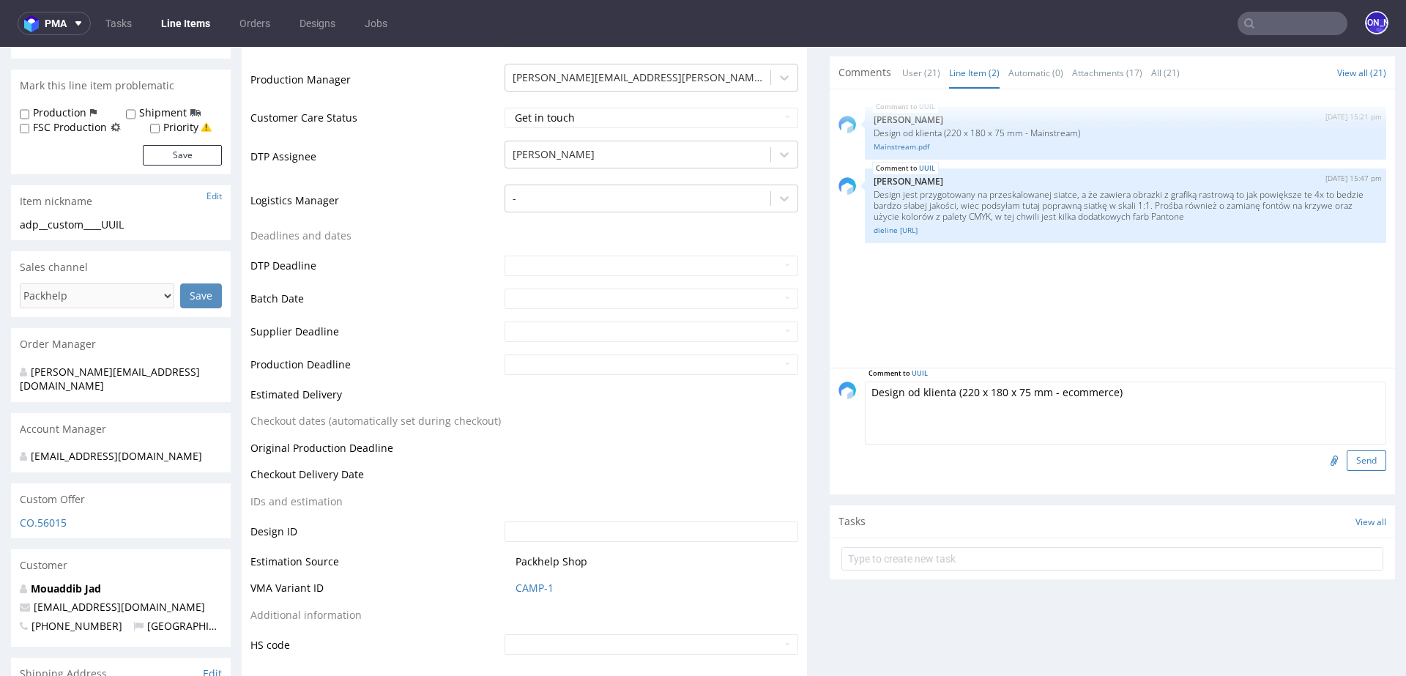
click at [1346, 456] on button "Send" at bounding box center [1366, 460] width 40 height 20
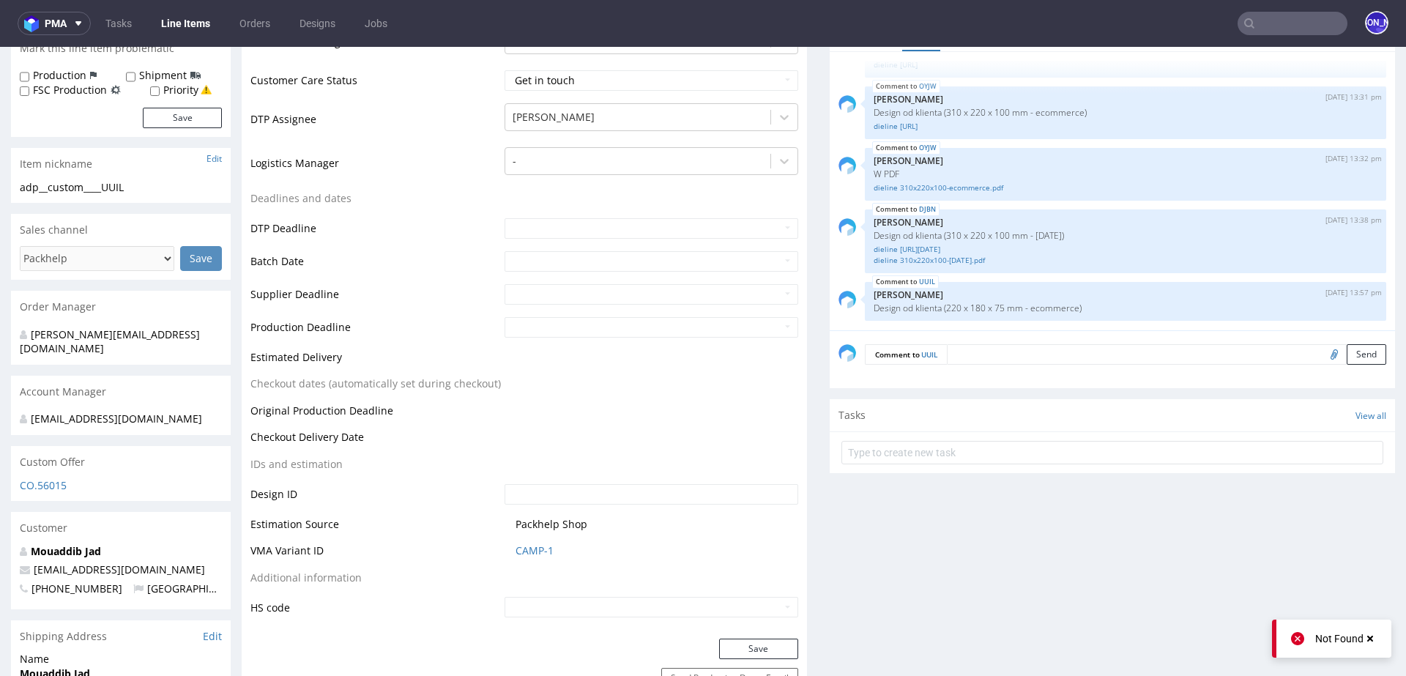
scroll to position [417, 0]
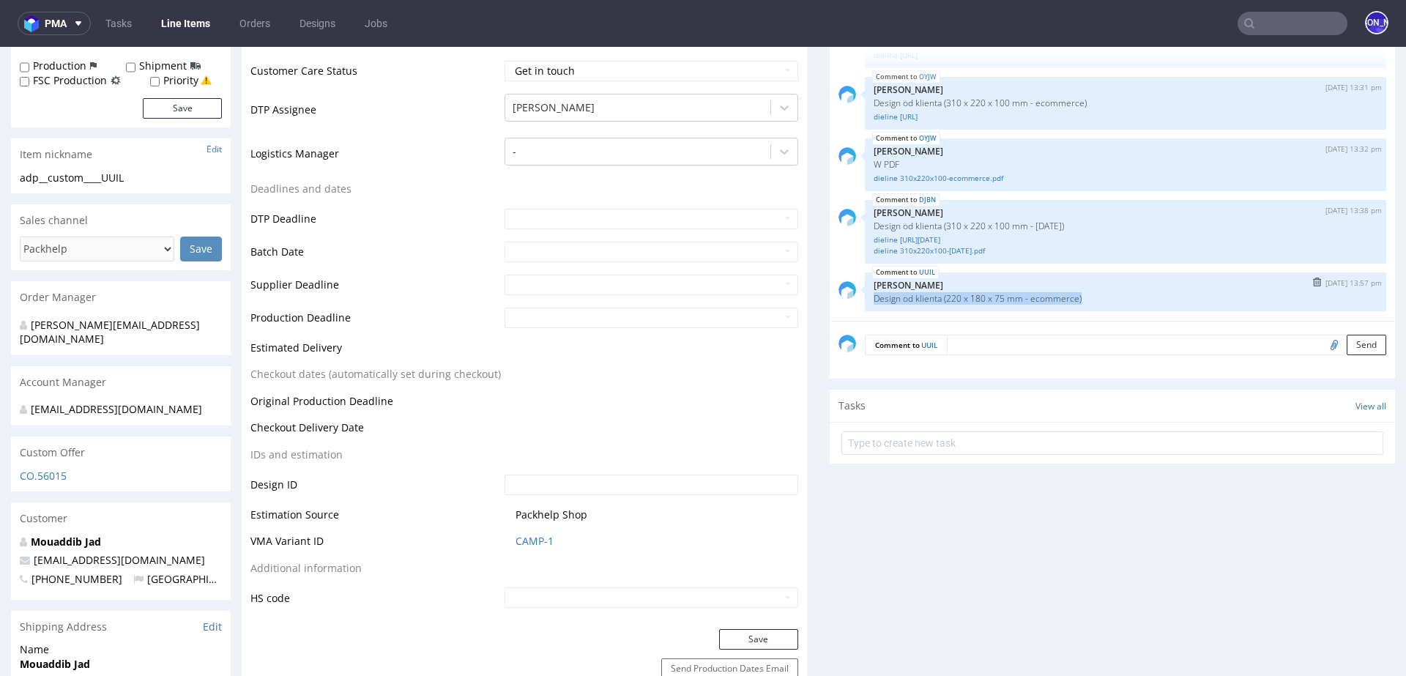
drag, startPoint x: 1086, startPoint y: 295, endPoint x: 851, endPoint y: 299, distance: 235.0
click at [851, 299] on div "UUIL 2nd Sep 25 | 13:57 pm Jozefina Owczarek Design od klienta (220 x 180 x 75 …" at bounding box center [1112, 291] width 548 height 39
copy div "UUIL 2nd Sep 25 | 13:57 pm Jozefina Owczarek Design od klienta (220 x 180 x 75 …"
click at [903, 299] on p "Design od klienta (220 x 180 x 75 mm - ecommerce)" at bounding box center [1125, 298] width 504 height 11
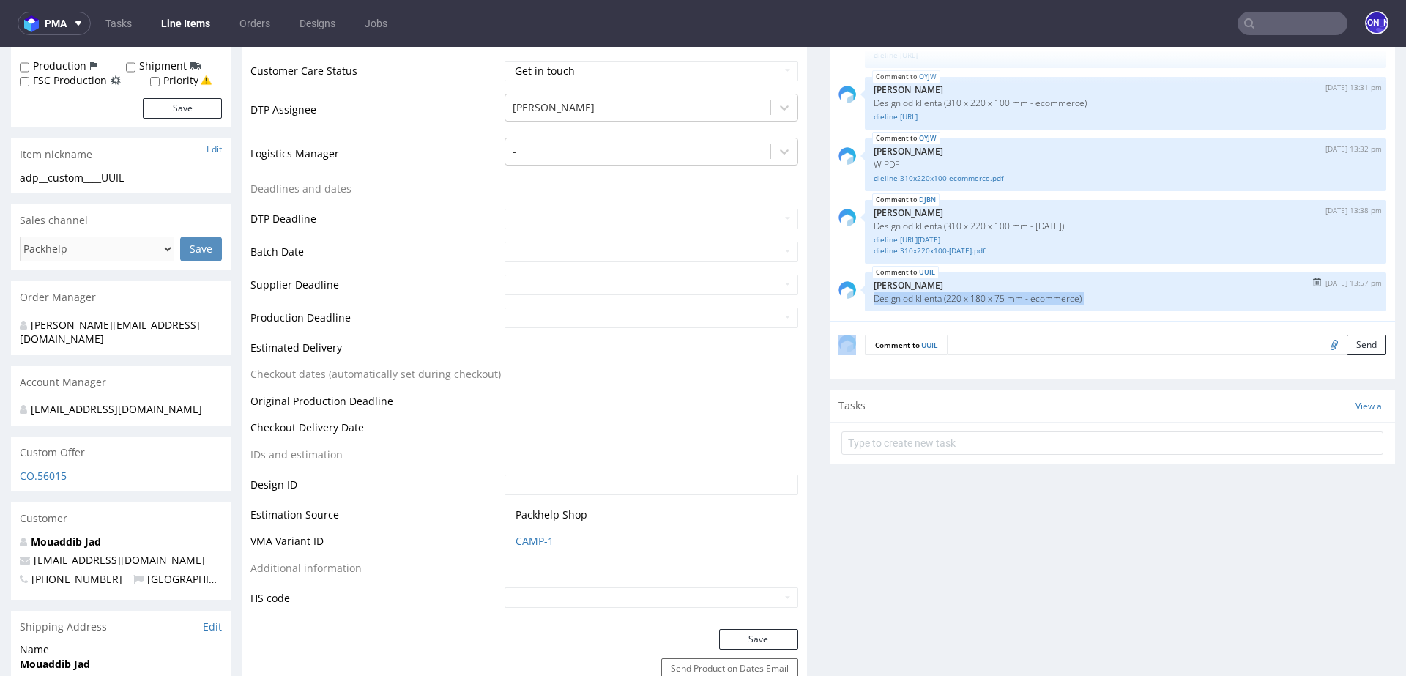
click at [903, 299] on p "Design od klienta (220 x 180 x 75 mm - ecommerce)" at bounding box center [1125, 298] width 504 height 11
click at [1325, 280] on p "2nd Sep 25 | 13:57 pm" at bounding box center [1353, 282] width 56 height 11
click at [1313, 281] on img "submit" at bounding box center [1317, 281] width 8 height 9
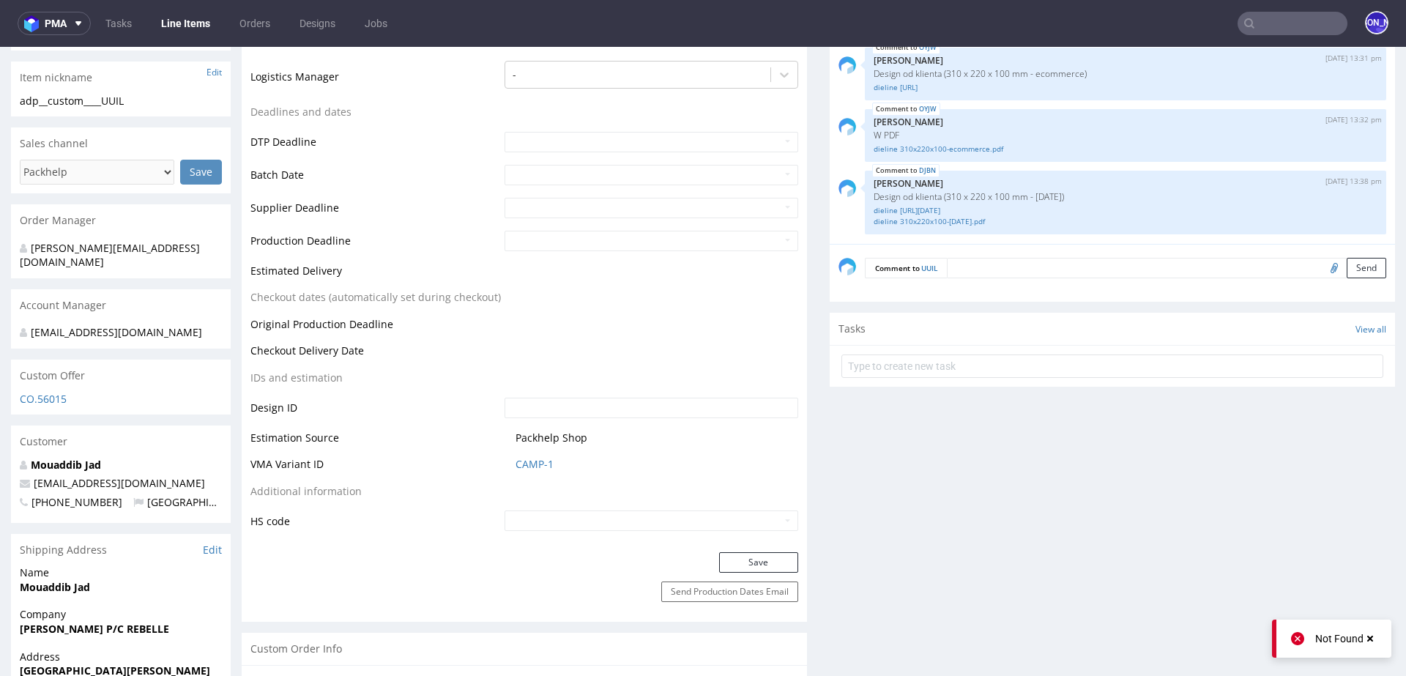
scroll to position [475, 0]
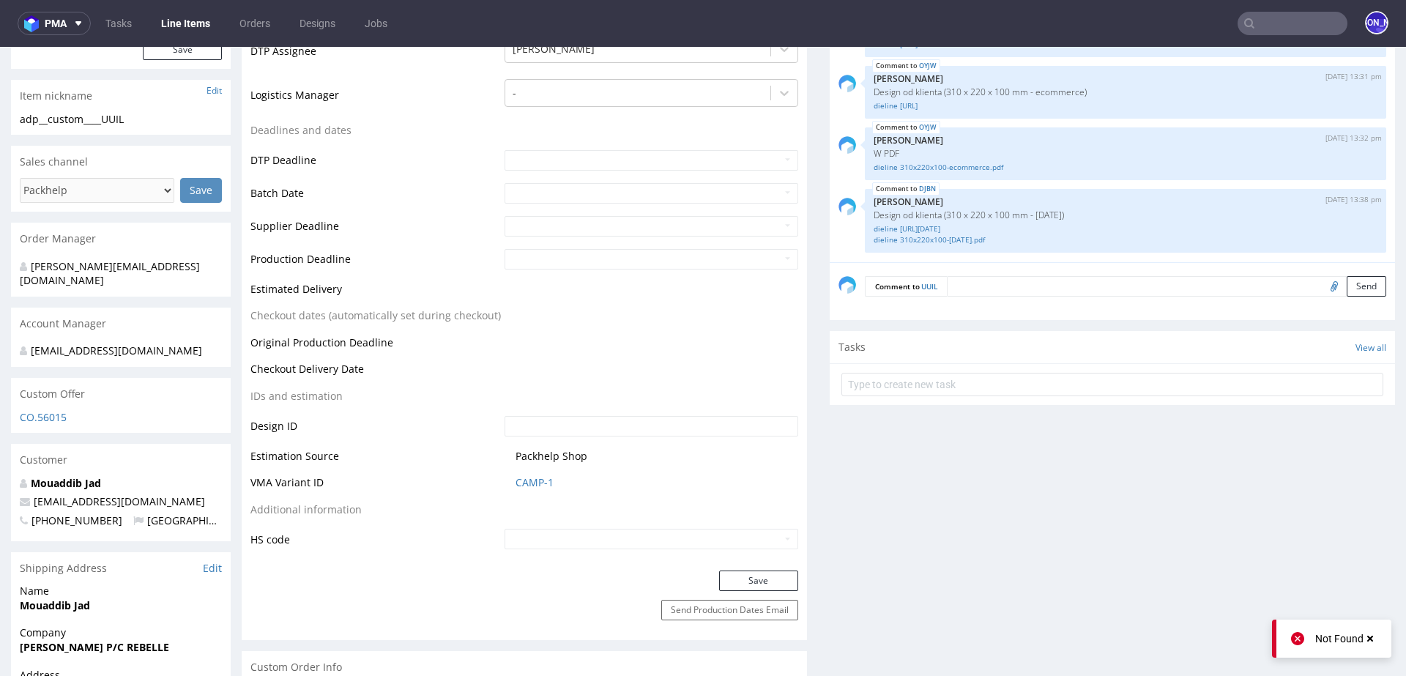
click at [1321, 286] on input "file" at bounding box center [1331, 285] width 20 height 19
click at [1321, 289] on input "file" at bounding box center [1331, 285] width 20 height 19
type input "C:\fakepath\dieline 220x180x75-ecommerce.ai"
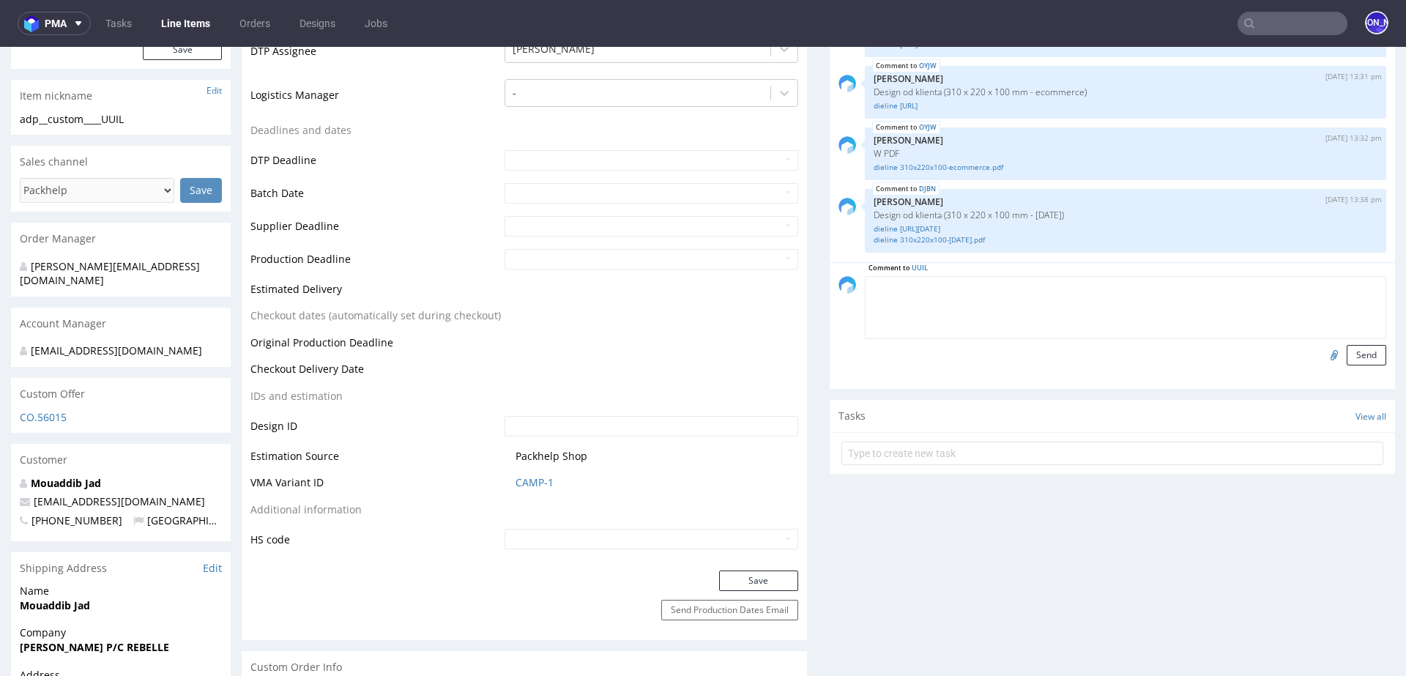
click at [1023, 279] on textarea at bounding box center [1125, 307] width 521 height 63
paste textarea "Design od klienta (220 x 180 x 75 mm - ecommerce)"
type textarea "Design od klienta (220 x 180 x 75 mm - ecommerce)"
click at [1351, 359] on button "Send" at bounding box center [1366, 355] width 40 height 20
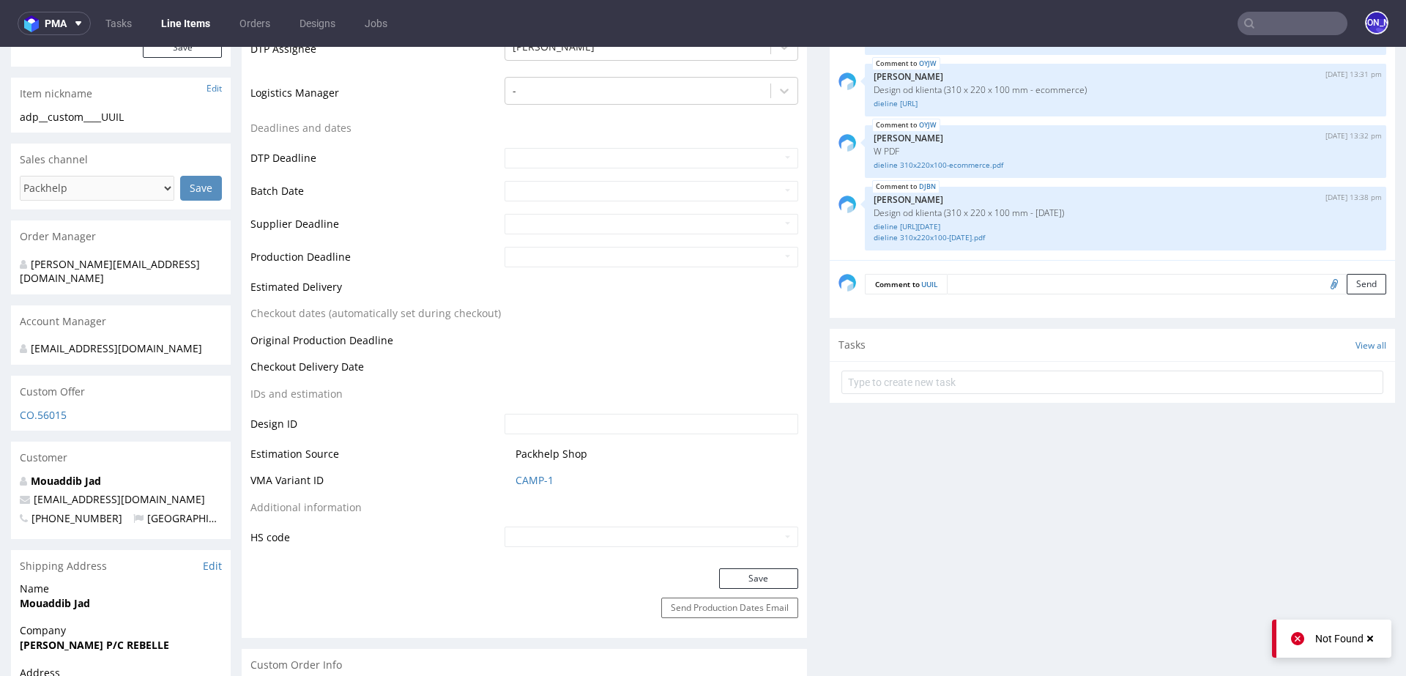
scroll to position [474, 0]
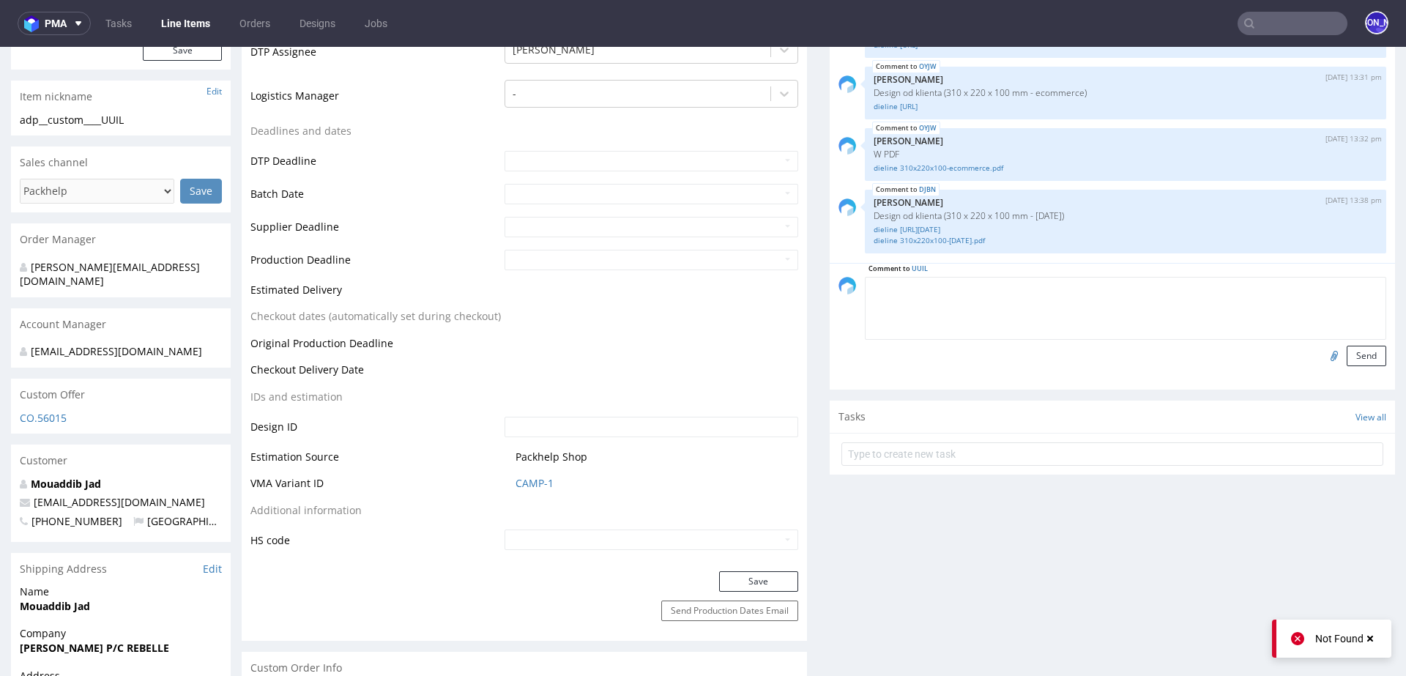
click at [1026, 284] on textarea at bounding box center [1125, 308] width 521 height 63
paste textarea "Design od klienta (220 x 180 x 75 mm - ecommerce)"
type textarea "Design od klienta (220 x 180 x 75 mm - ecommerce)"
click at [1321, 354] on input "file" at bounding box center [1331, 355] width 20 height 19
type input "C:\fakepath\dieline 220x180x75-ecommerce.ai"
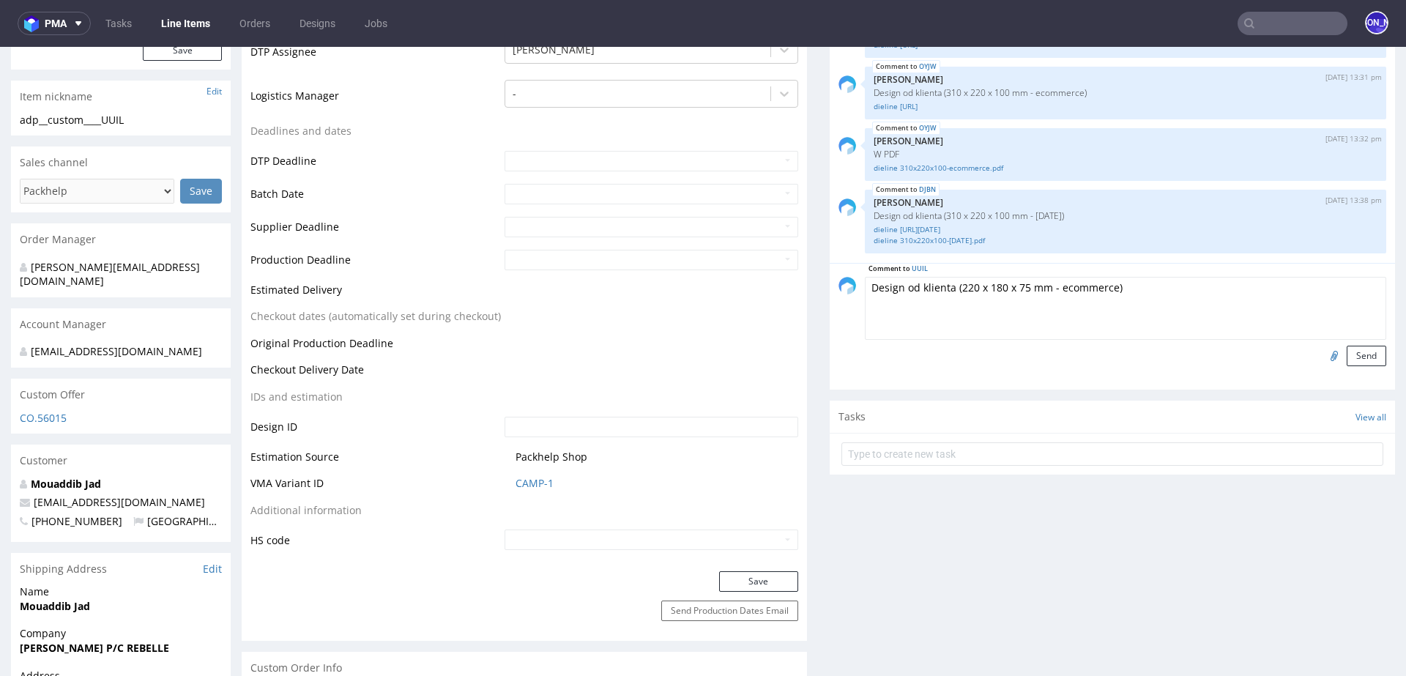
drag, startPoint x: 1113, startPoint y: 288, endPoint x: 814, endPoint y: 258, distance: 300.9
click at [930, 327] on textarea "Design od klienta (220 x 180 x 75 mm - ecommerce)" at bounding box center [1125, 308] width 521 height 63
click at [900, 309] on textarea "Design od klienta (220 x 180 x 75 mm - ecommerce)" at bounding box center [1125, 308] width 521 height 63
click at [892, 295] on textarea "Design od klienta (220 x 180 x 75 mm - ecommerce)" at bounding box center [1125, 308] width 521 height 63
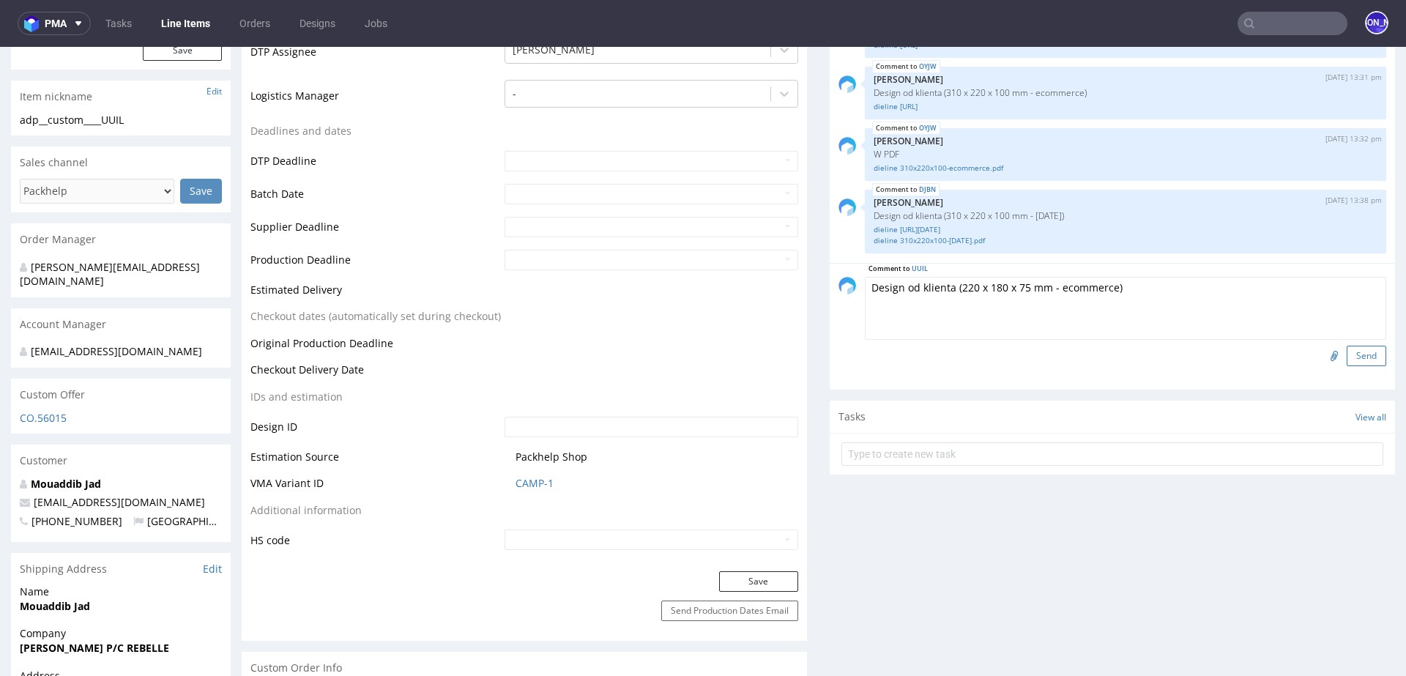
click at [1346, 355] on button "Send" at bounding box center [1366, 356] width 40 height 20
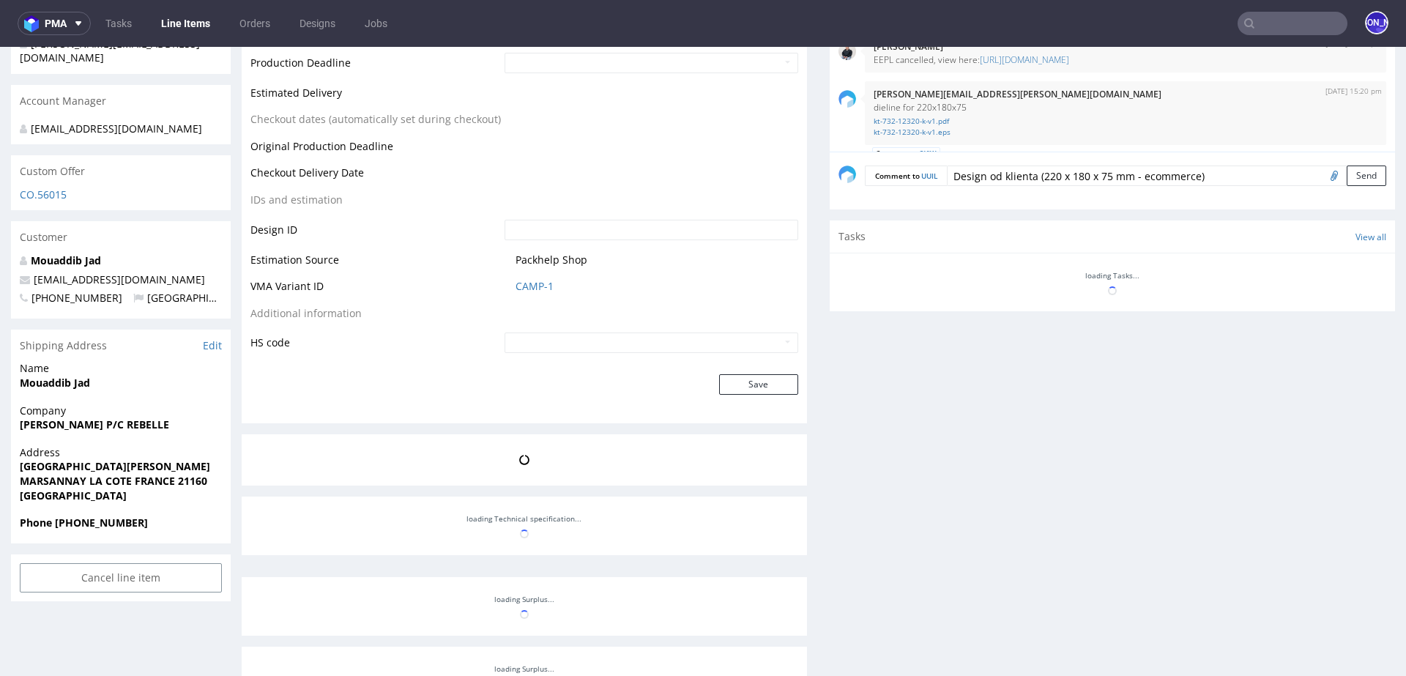
scroll to position [1310, 0]
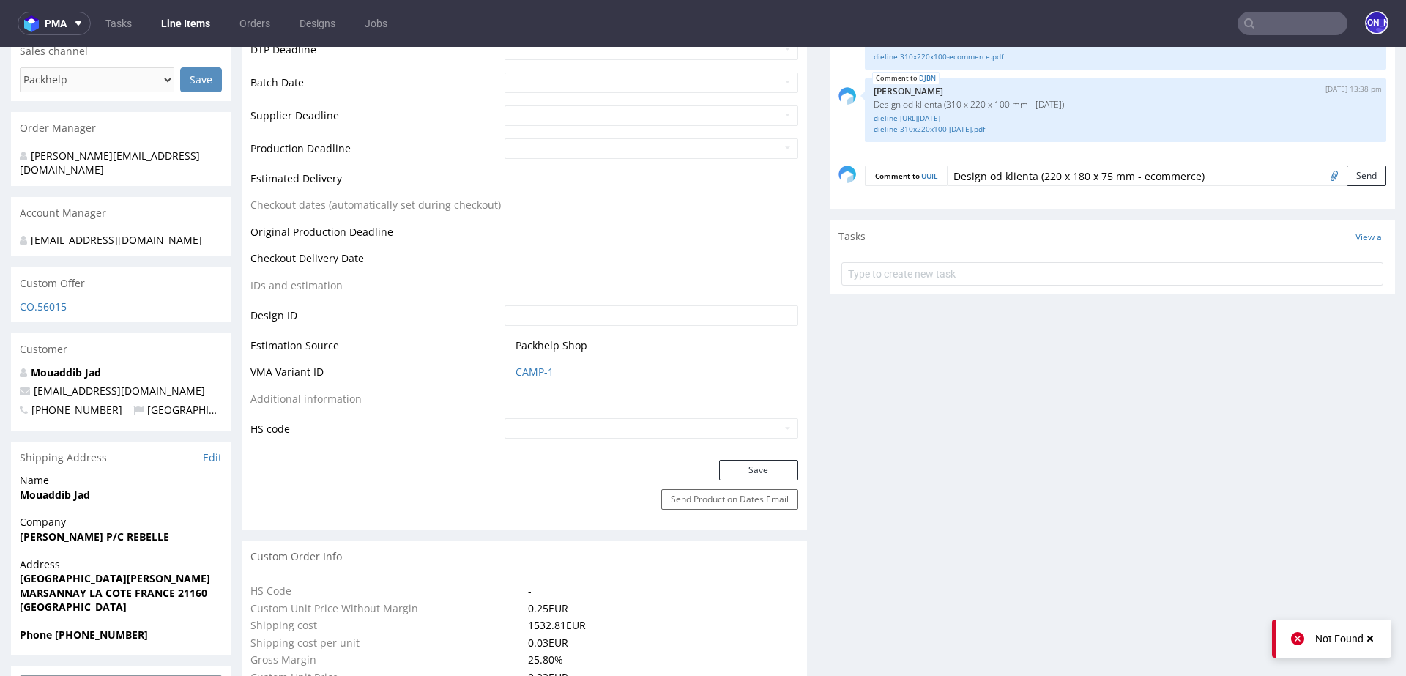
click at [1321, 179] on input "file" at bounding box center [1331, 174] width 20 height 19
type input "C:\fakepath\dieline 220x180x75-ecommerce.ai"
click at [1346, 175] on button "Send" at bounding box center [1366, 175] width 40 height 20
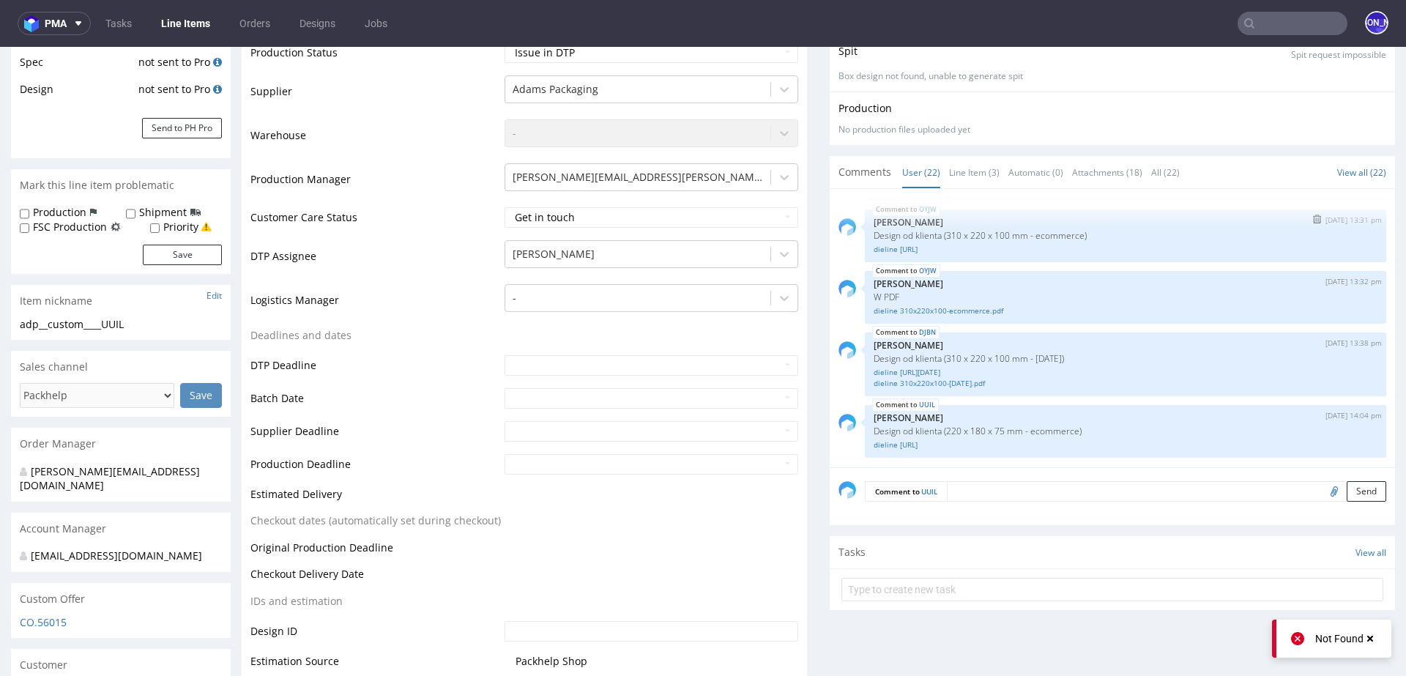
scroll to position [313, 0]
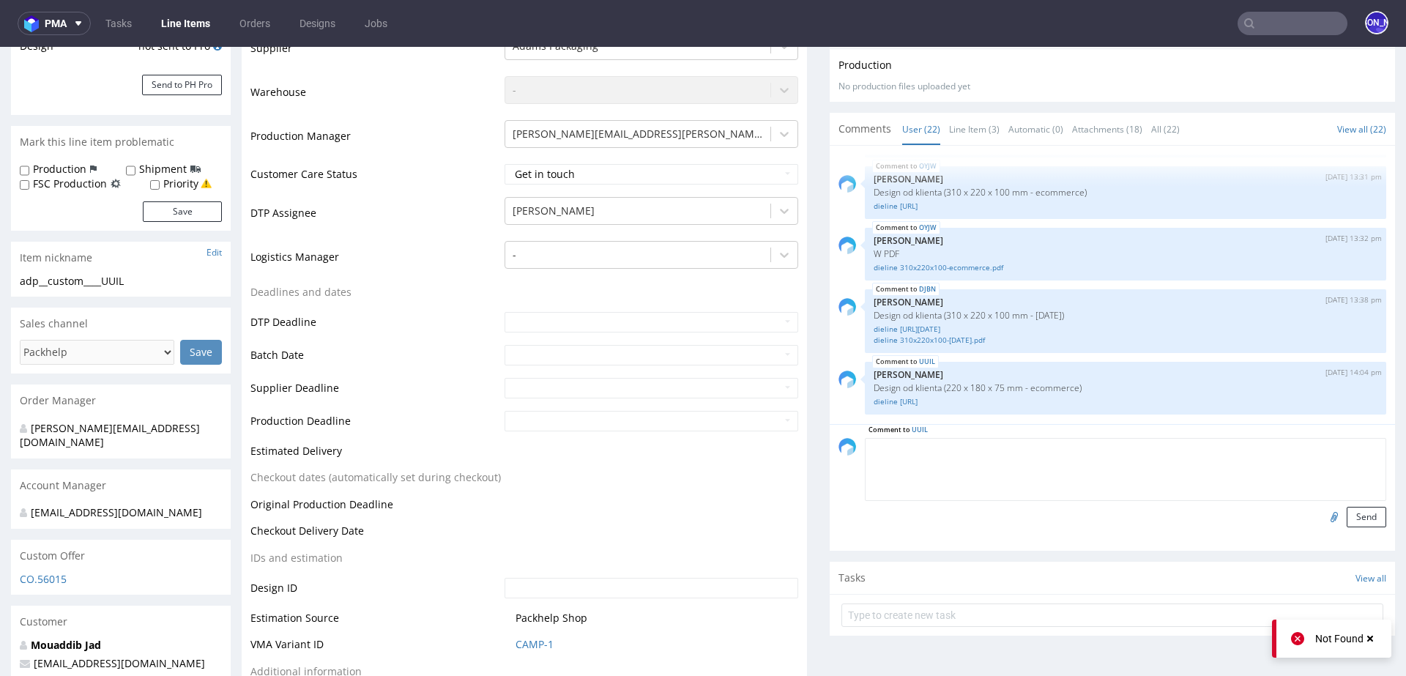
click at [960, 447] on textarea at bounding box center [1125, 469] width 521 height 63
type textarea "PDF"
click at [1321, 514] on input "file" at bounding box center [1331, 516] width 20 height 19
type input "C:\fakepath\dieline 220x180x75-ecommerce.pdf"
click at [1353, 518] on button "Send" at bounding box center [1366, 517] width 40 height 20
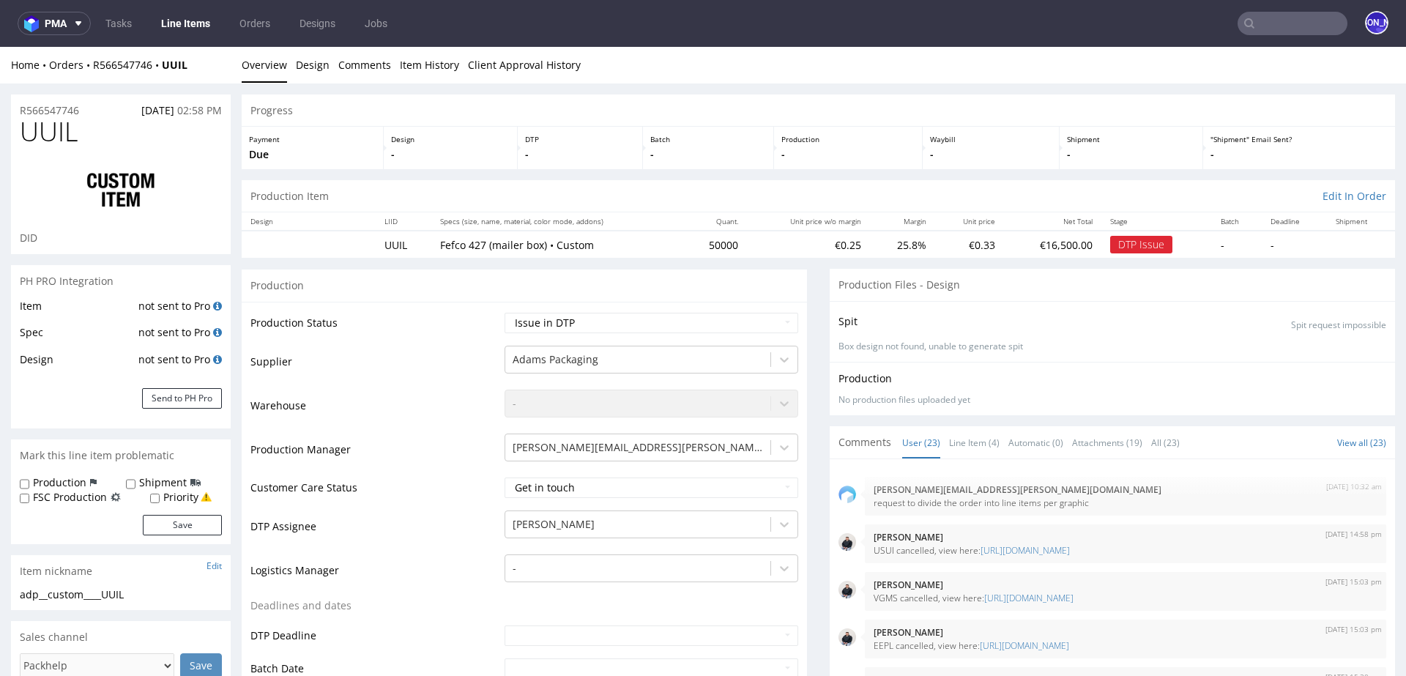
scroll to position [1433, 0]
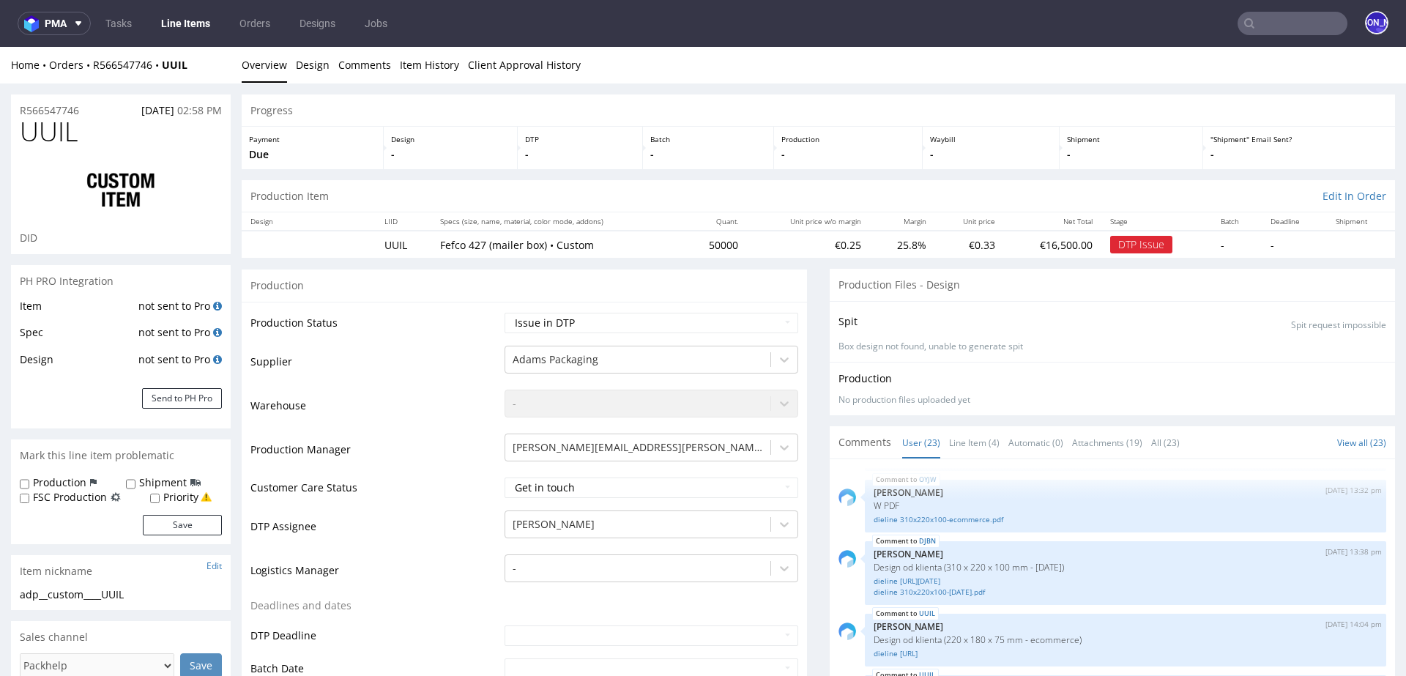
click at [868, 443] on span "Comments" at bounding box center [864, 442] width 53 height 15
click at [906, 445] on link "User (23)" at bounding box center [921, 442] width 38 height 31
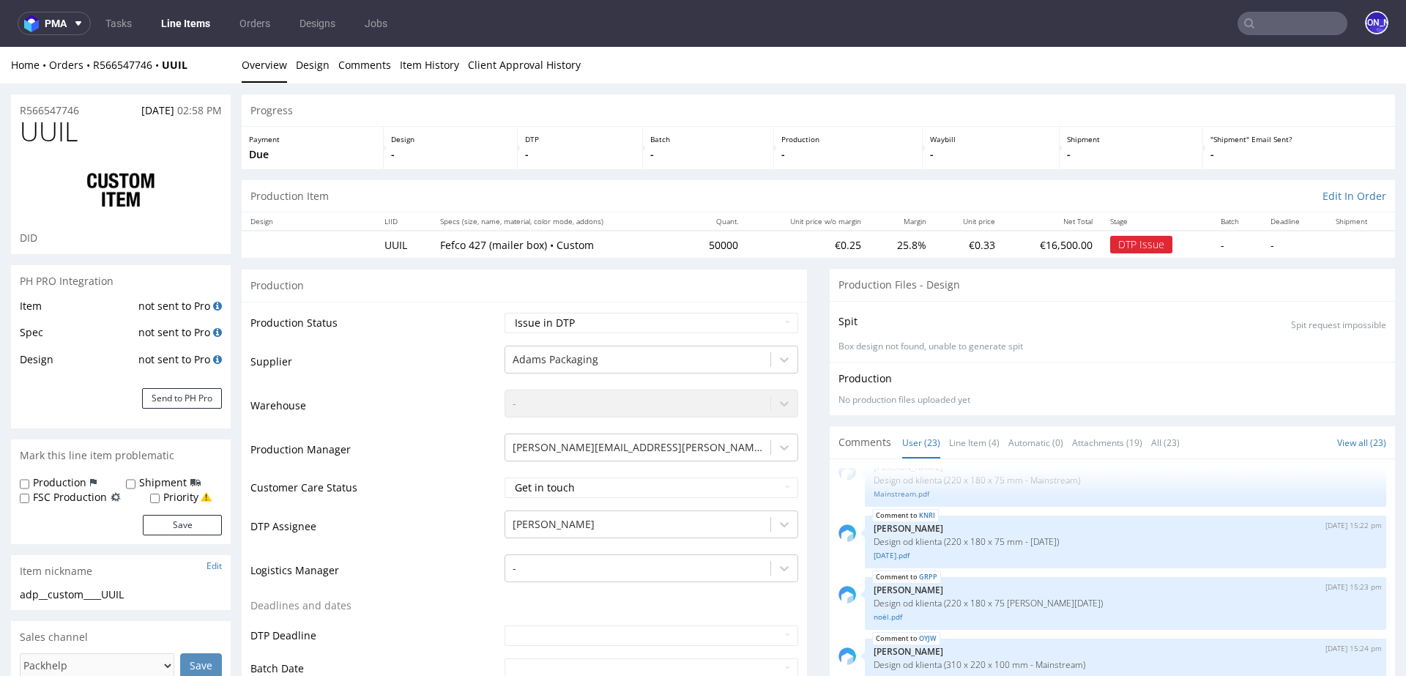
scroll to position [364, 0]
click at [919, 507] on link "KNRI" at bounding box center [927, 510] width 16 height 12
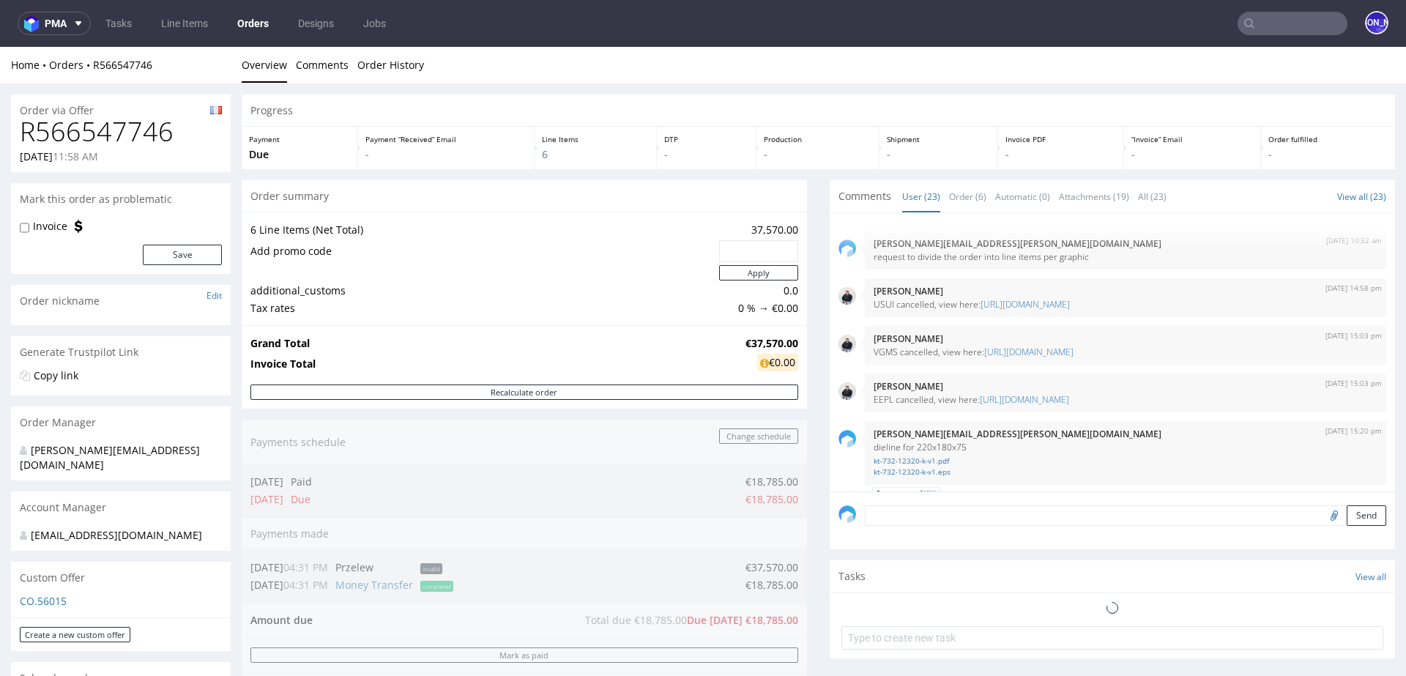
scroll to position [1433, 0]
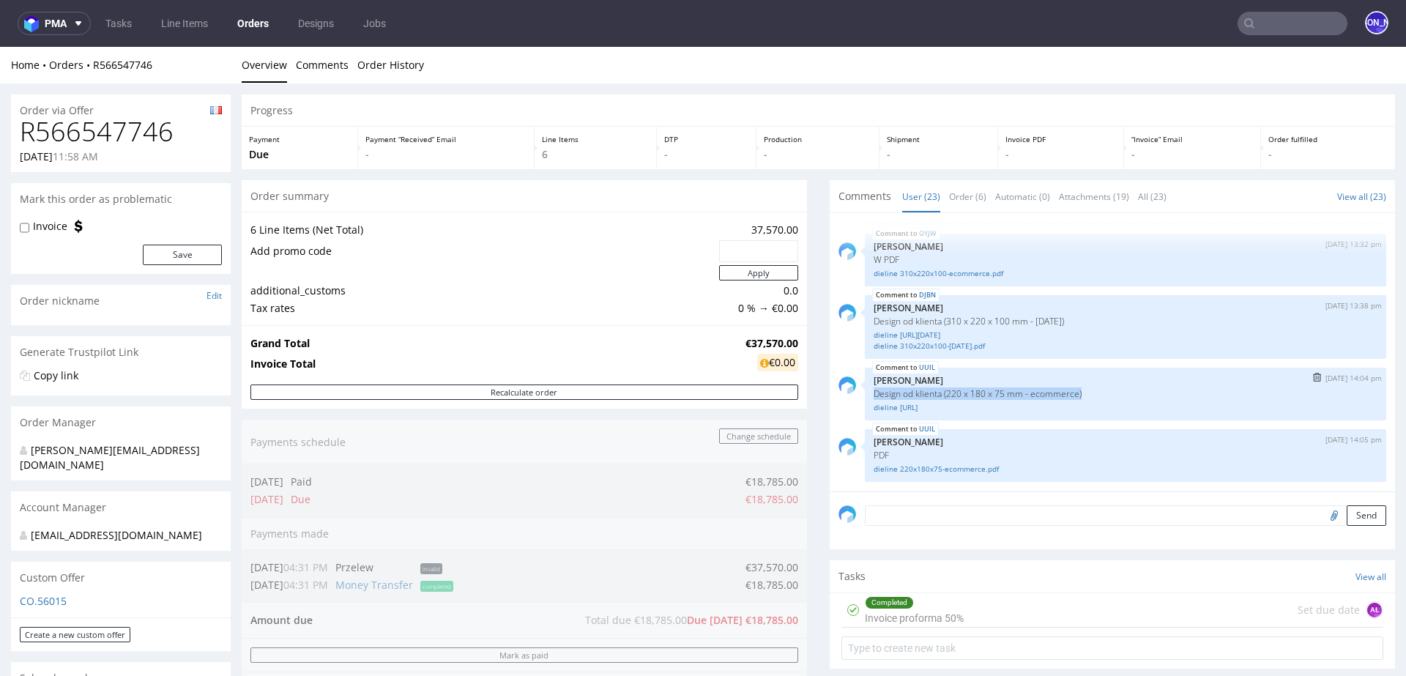
drag, startPoint x: 1095, startPoint y: 394, endPoint x: 854, endPoint y: 391, distance: 240.9
click at [854, 392] on div "UUIL [DATE] 14:04 pm [PERSON_NAME] Design od klienta (220 x 180 x 75 mm - ecomm…" at bounding box center [1112, 394] width 548 height 53
copy p "Design od klienta (220 x 180 x 75 mm - ecommerce)"
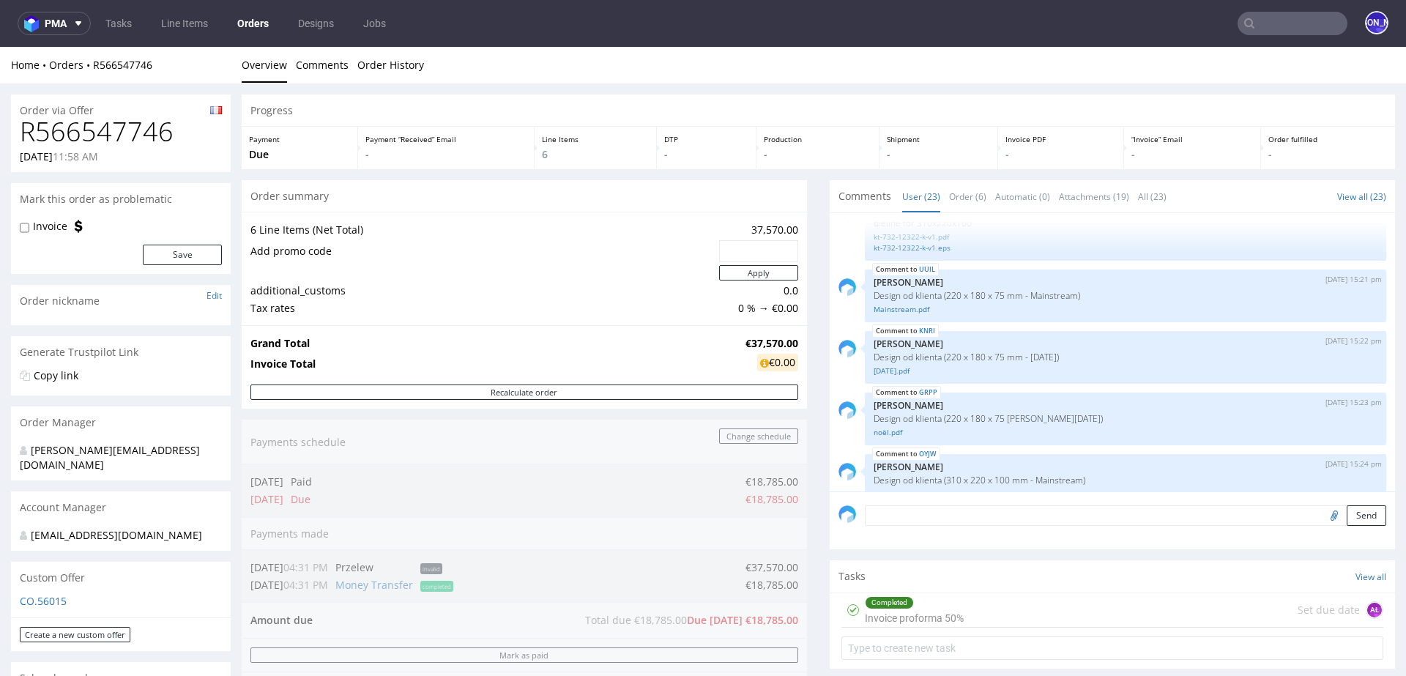
scroll to position [305, 0]
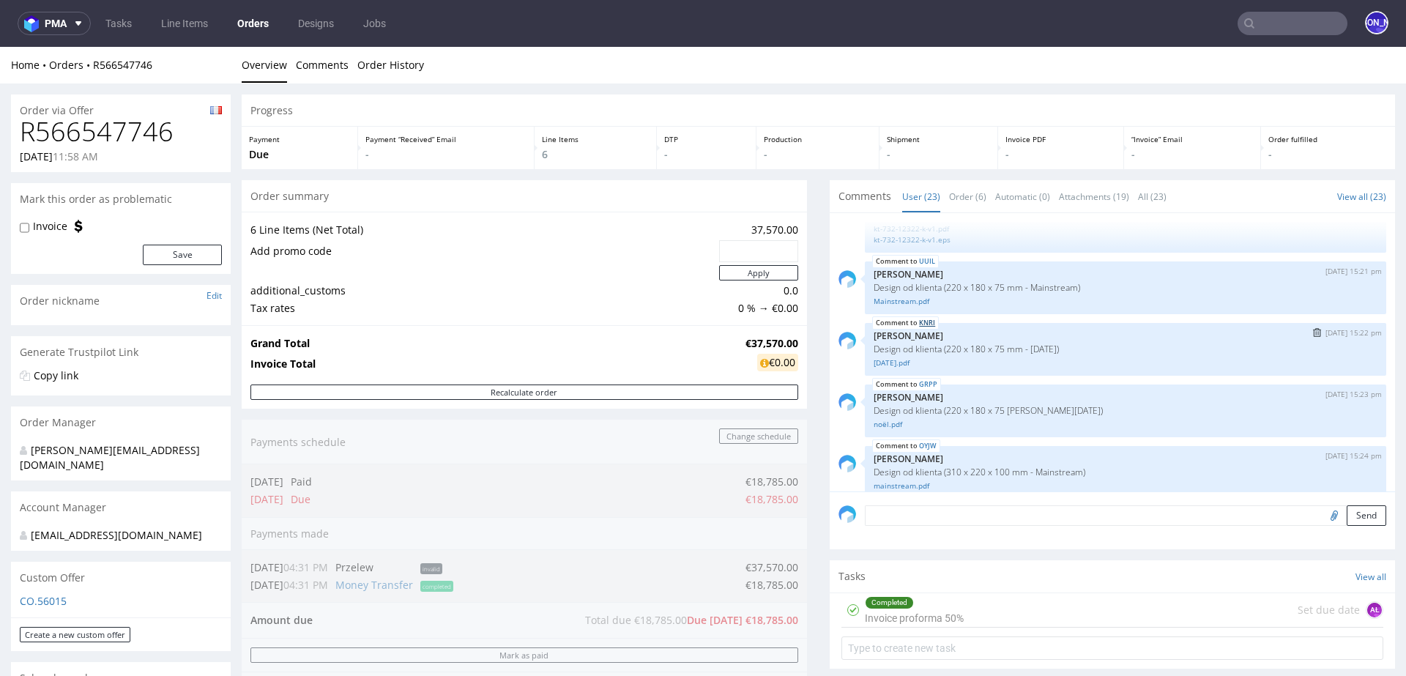
click at [919, 321] on link "KNRI" at bounding box center [927, 323] width 16 height 12
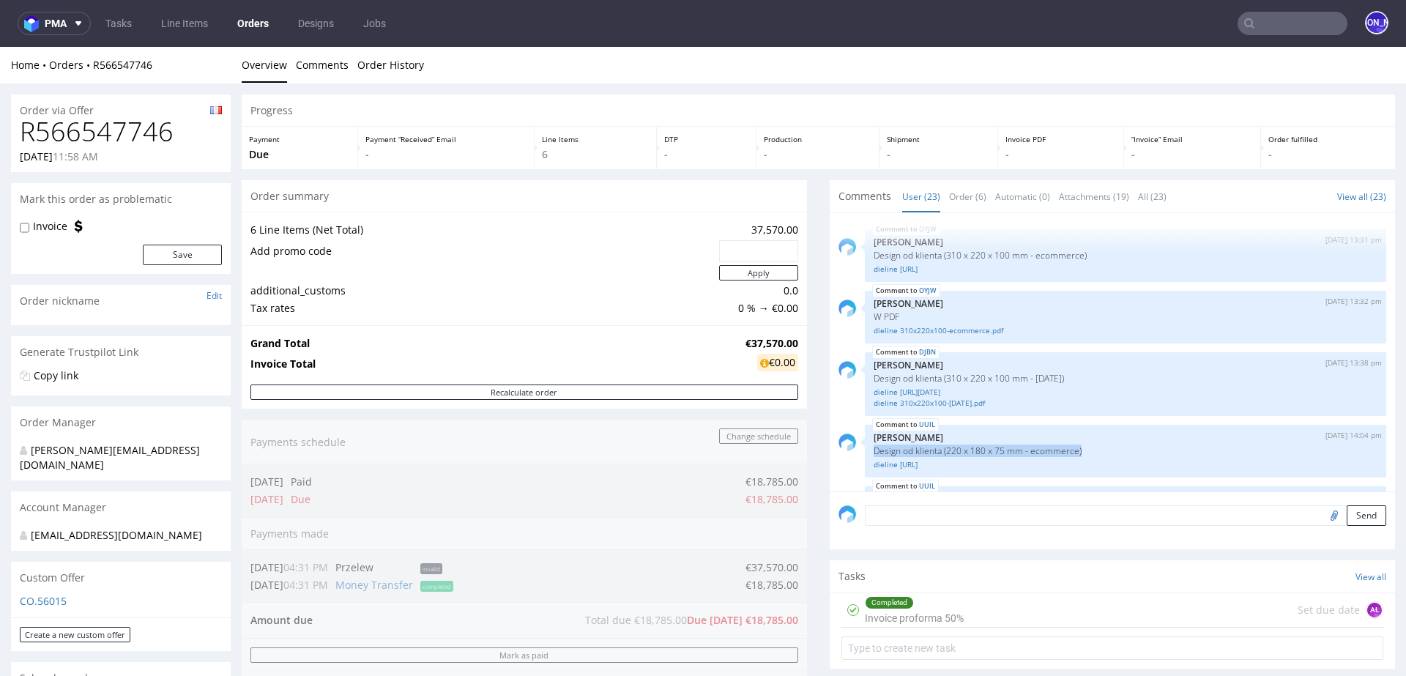
scroll to position [1433, 0]
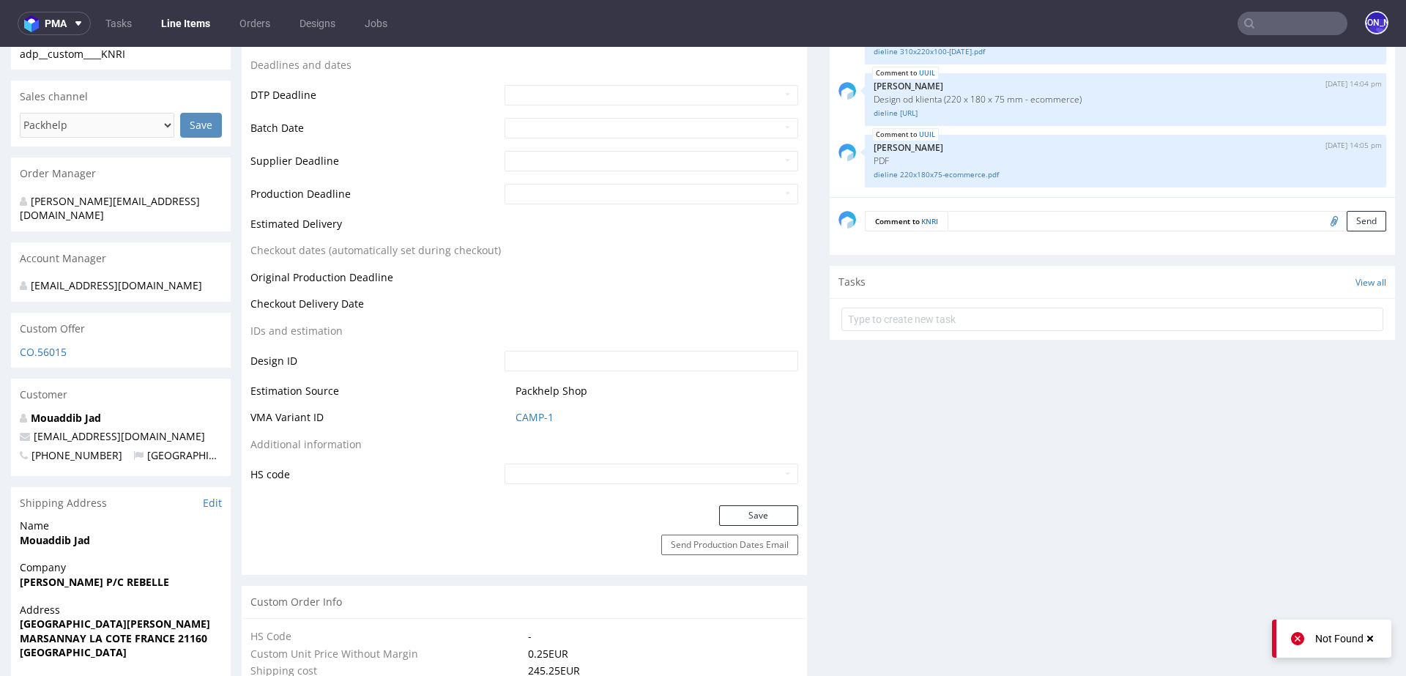
scroll to position [391, 0]
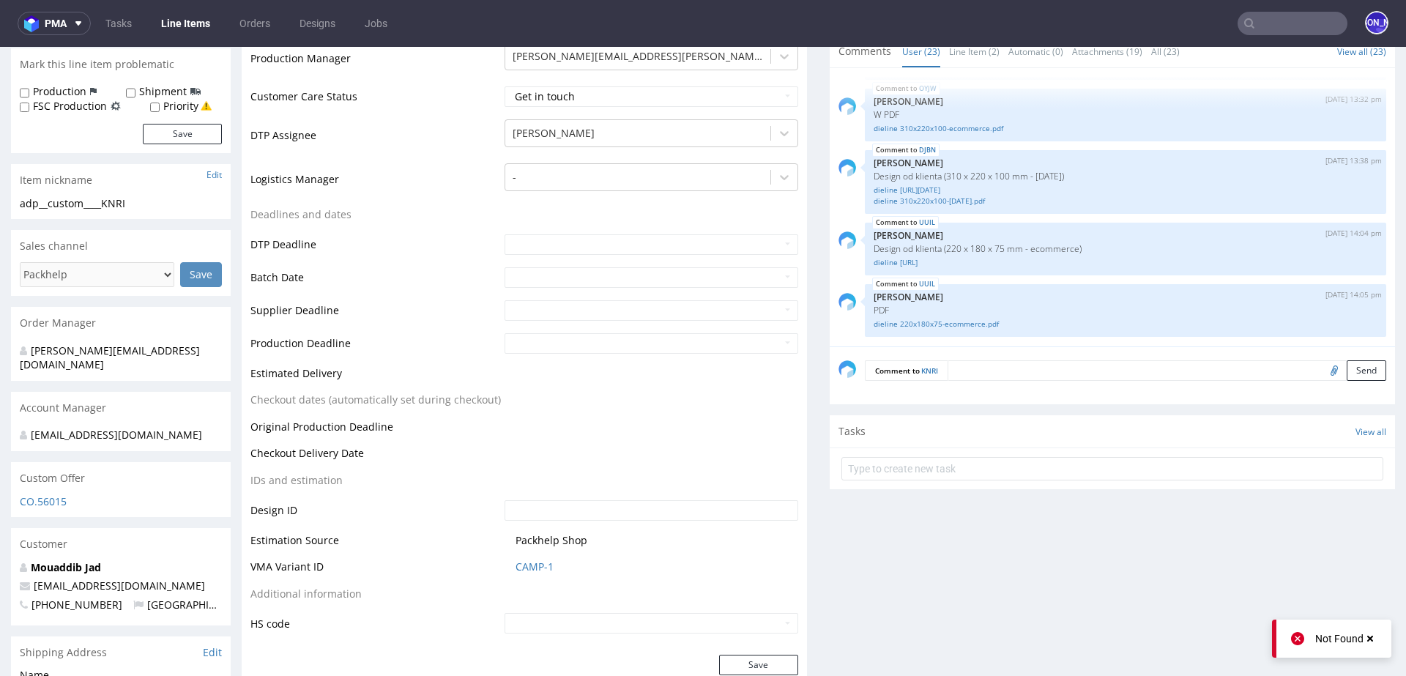
click at [999, 368] on textarea at bounding box center [1166, 370] width 439 height 20
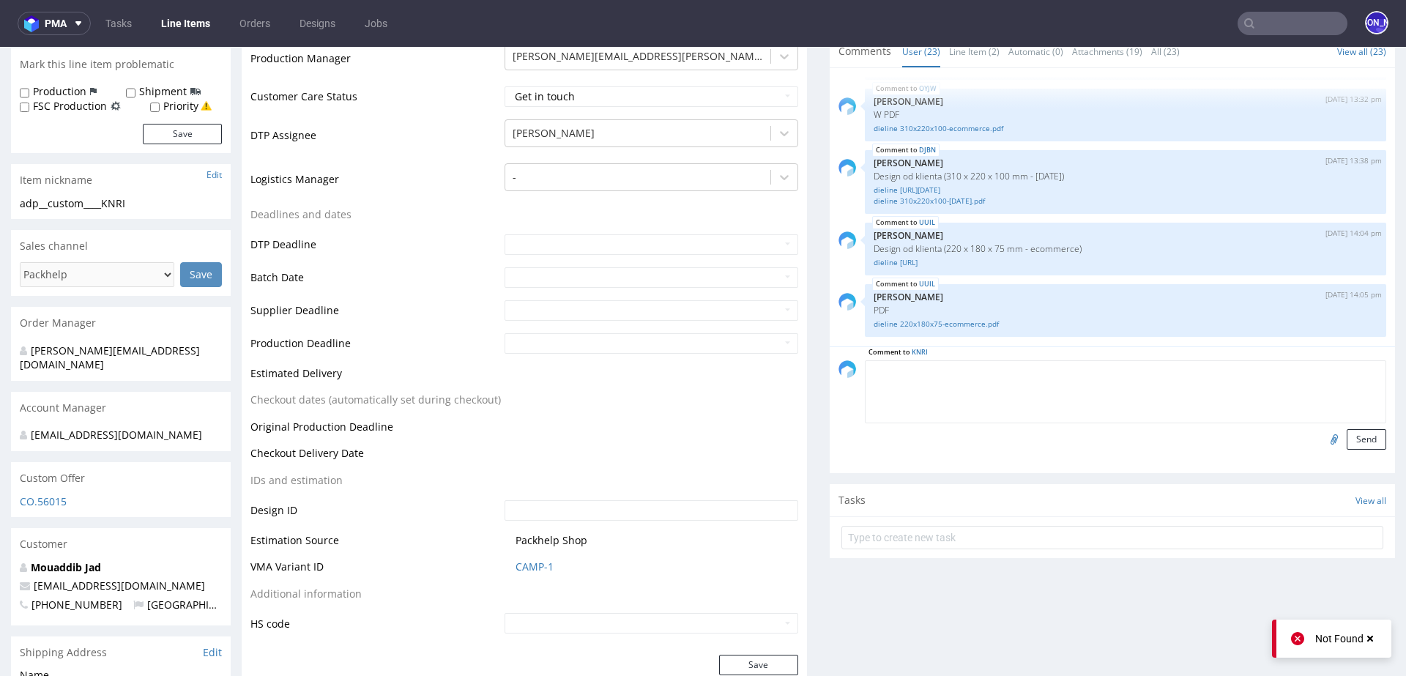
paste textarea "Design od klienta (220 x 180 x 75 mm - ecommerce)"
click at [1075, 369] on textarea "Design od klienta (220 x 180 x 75 mm - ecommerce)" at bounding box center [1125, 391] width 521 height 63
type textarea "Design od klienta (220 x 180 x 75 mm - [DATE])"
click at [1321, 436] on input "file" at bounding box center [1331, 438] width 20 height 19
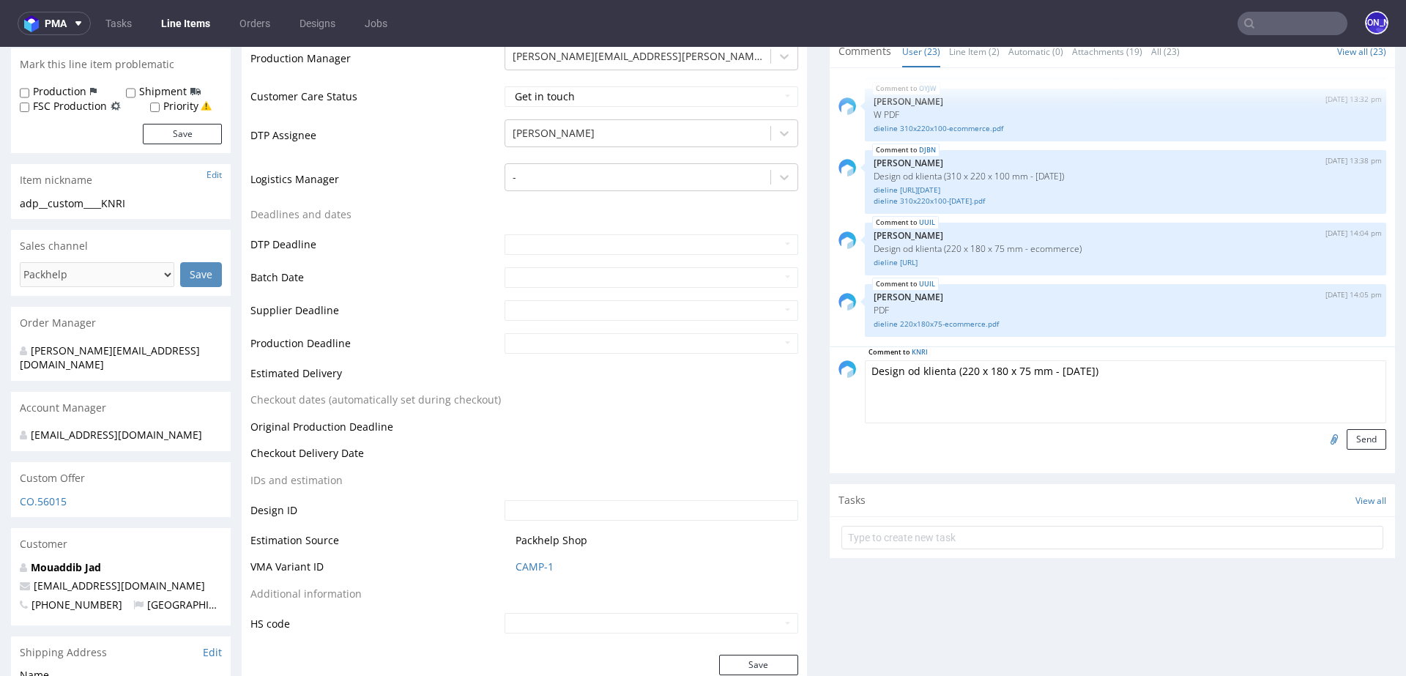
click at [1321, 437] on input "file" at bounding box center [1331, 438] width 20 height 19
click at [1321, 441] on input "file" at bounding box center [1331, 438] width 20 height 19
click at [1321, 440] on input "file" at bounding box center [1331, 438] width 20 height 19
click at [1321, 439] on input "file" at bounding box center [1331, 438] width 20 height 19
type input "C:\fakepath\dieline [URL][DATE]"
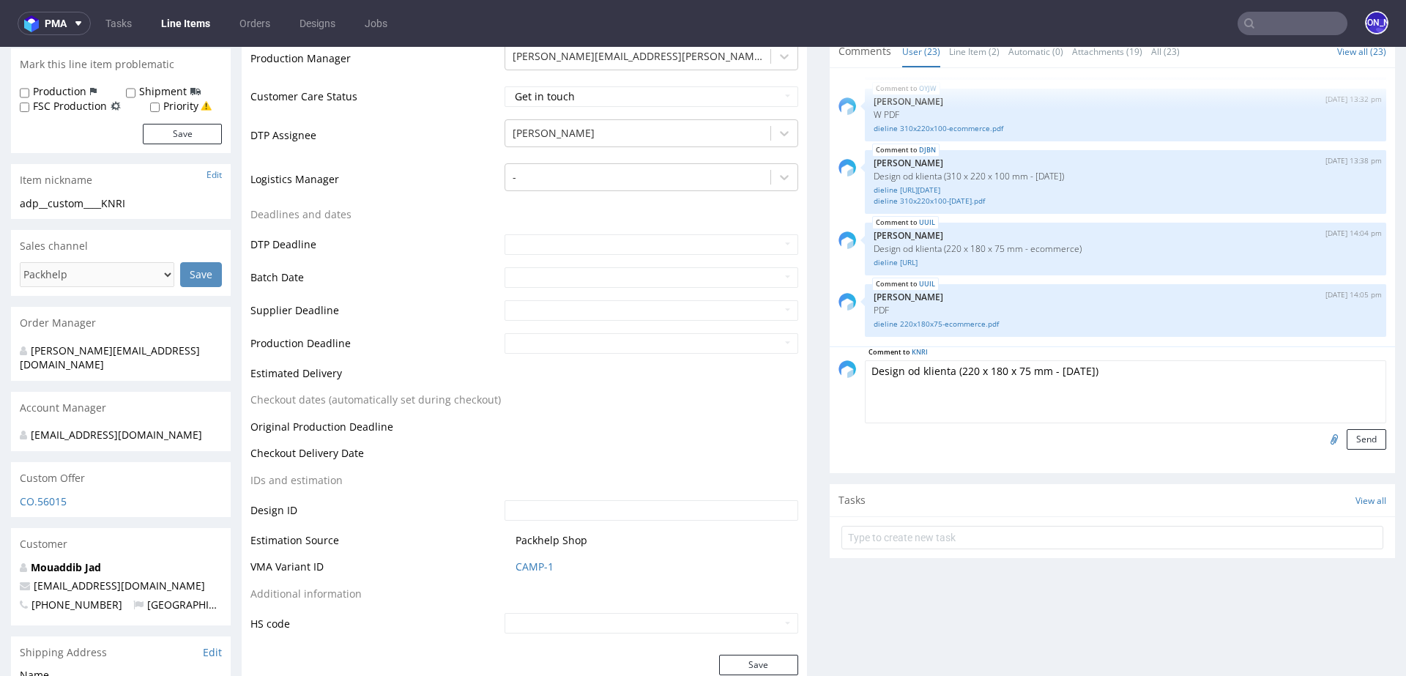
drag, startPoint x: 1107, startPoint y: 366, endPoint x: 792, endPoint y: 364, distance: 314.8
click at [1347, 441] on button "Send" at bounding box center [1366, 439] width 40 height 20
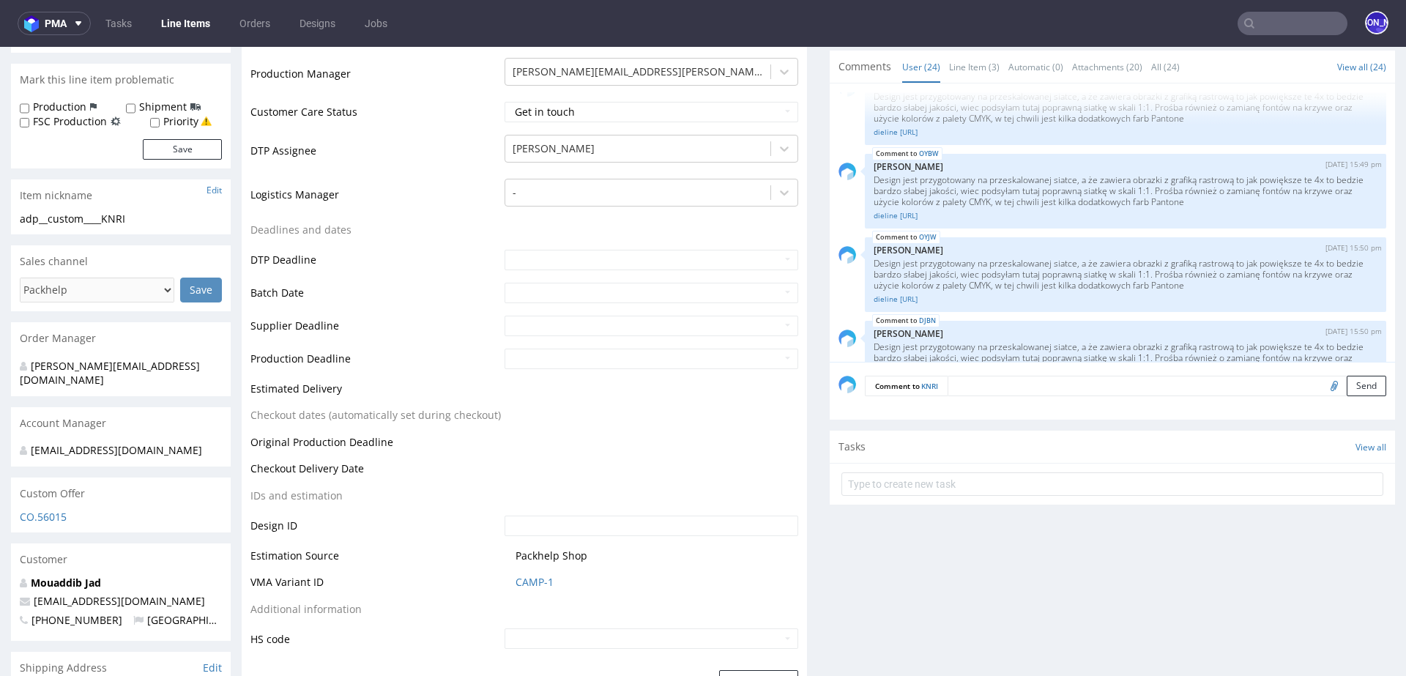
scroll to position [1505, 0]
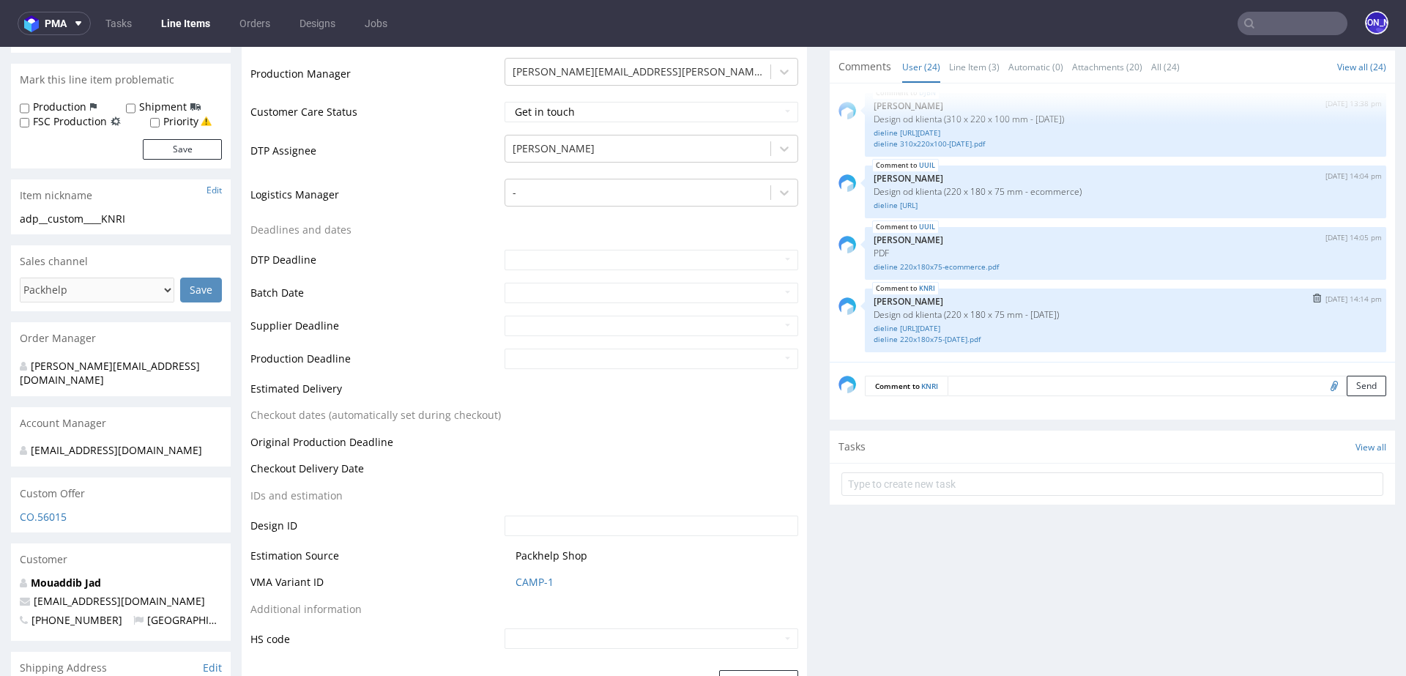
drag, startPoint x: 1076, startPoint y: 312, endPoint x: 864, endPoint y: 313, distance: 212.3
click at [865, 313] on div "KNRI [DATE] 14:14 pm [PERSON_NAME] Design od klienta (220 x 180 x 75 mm - [DATE…" at bounding box center [1125, 320] width 521 height 64
copy p "Design od klienta (220 x 180 x 75 mm - [DATE])"
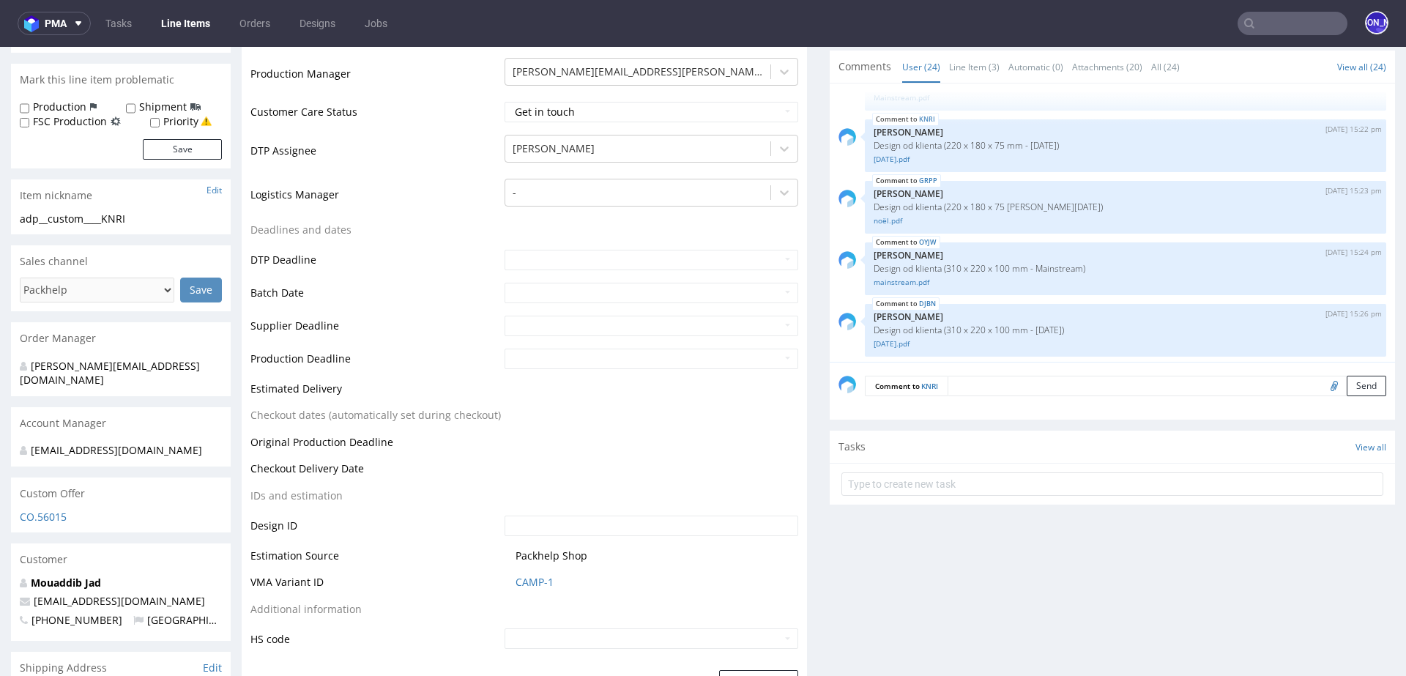
scroll to position [363, 0]
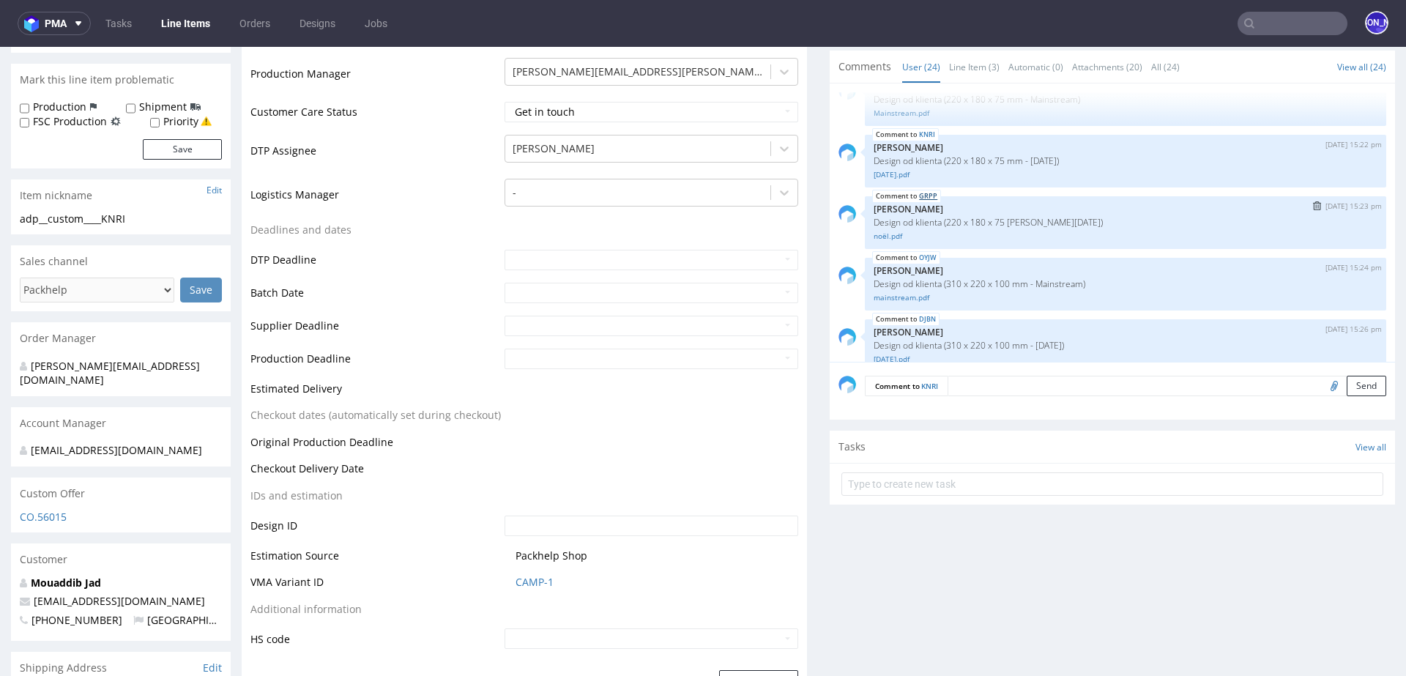
click at [922, 194] on link "GRPP" at bounding box center [928, 196] width 18 height 12
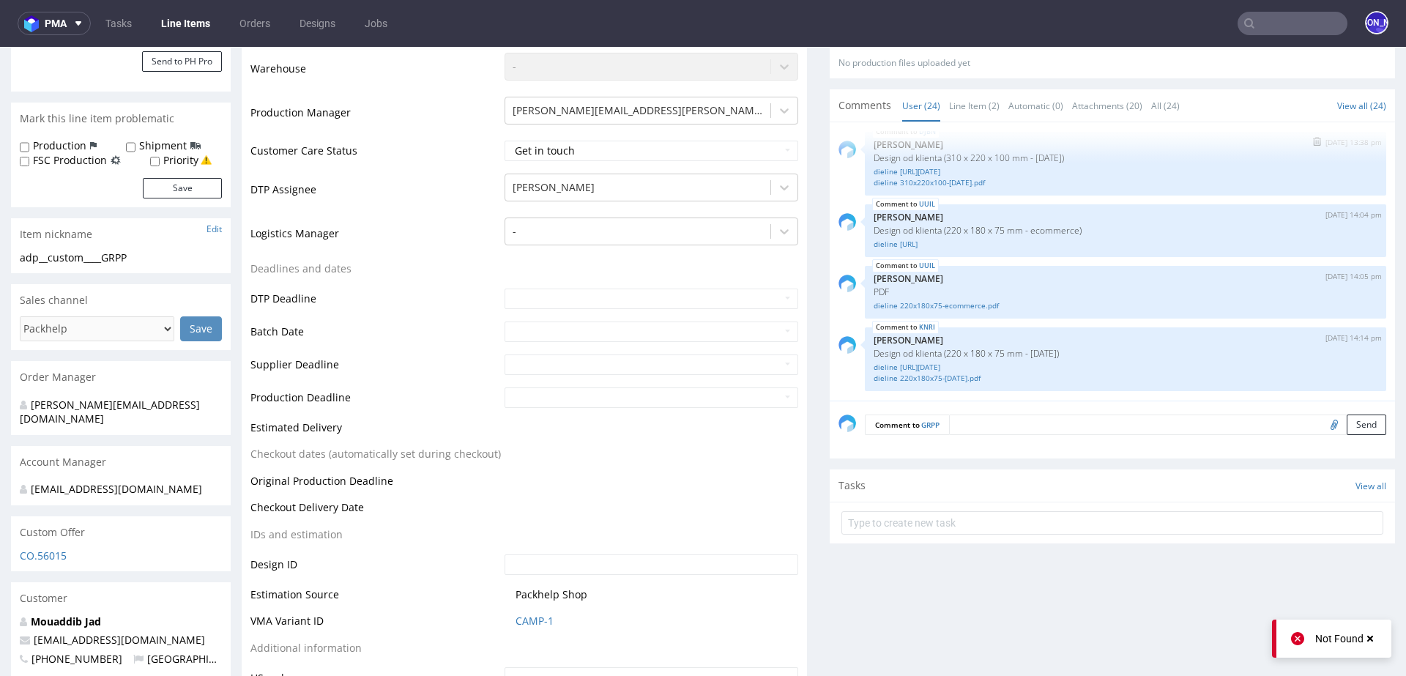
scroll to position [335, 0]
click at [1003, 423] on textarea at bounding box center [1167, 427] width 437 height 20
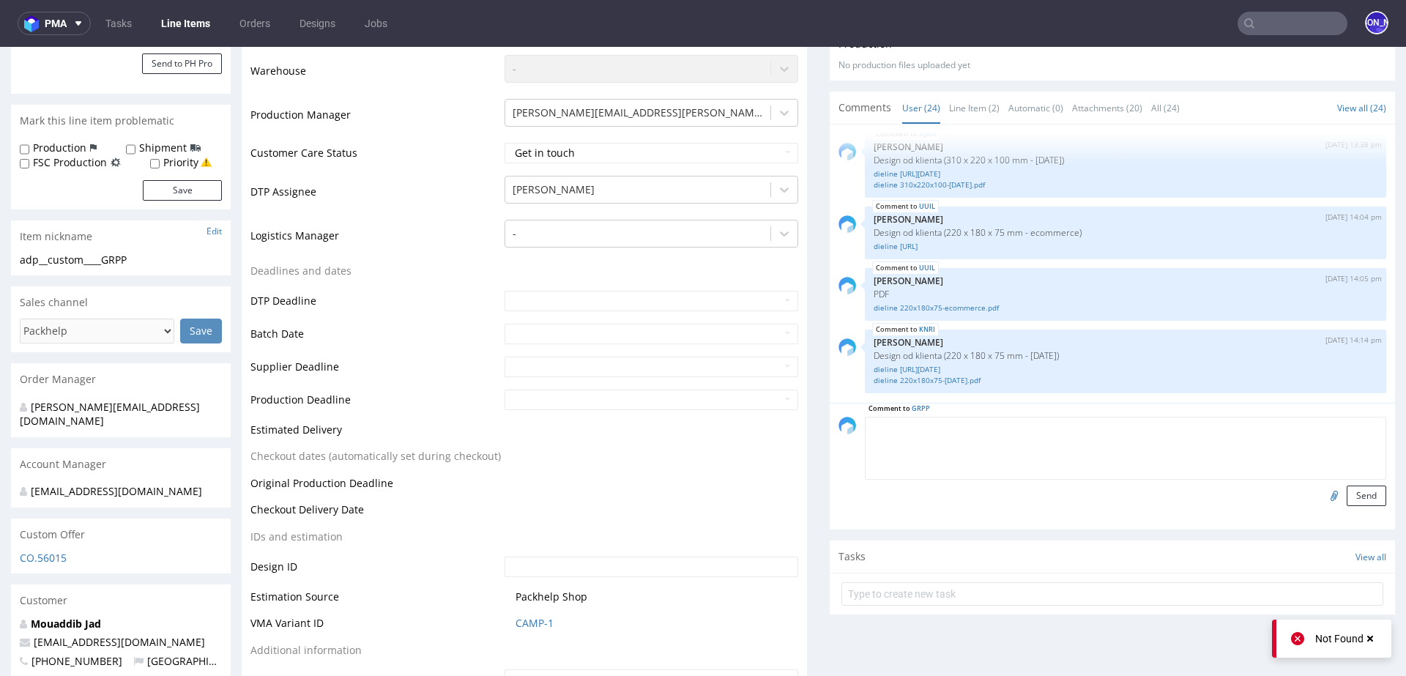
paste textarea "Design od klienta (220 x 180 x 75 mm - [DATE])"
click at [1065, 427] on textarea "Design od klienta (220 x 180 x 75 mm - [DATE])" at bounding box center [1125, 448] width 521 height 63
type textarea "Design od klienta (220 x 180 x 75 [PERSON_NAME][DATE])"
click at [1321, 495] on input "file" at bounding box center [1331, 494] width 20 height 19
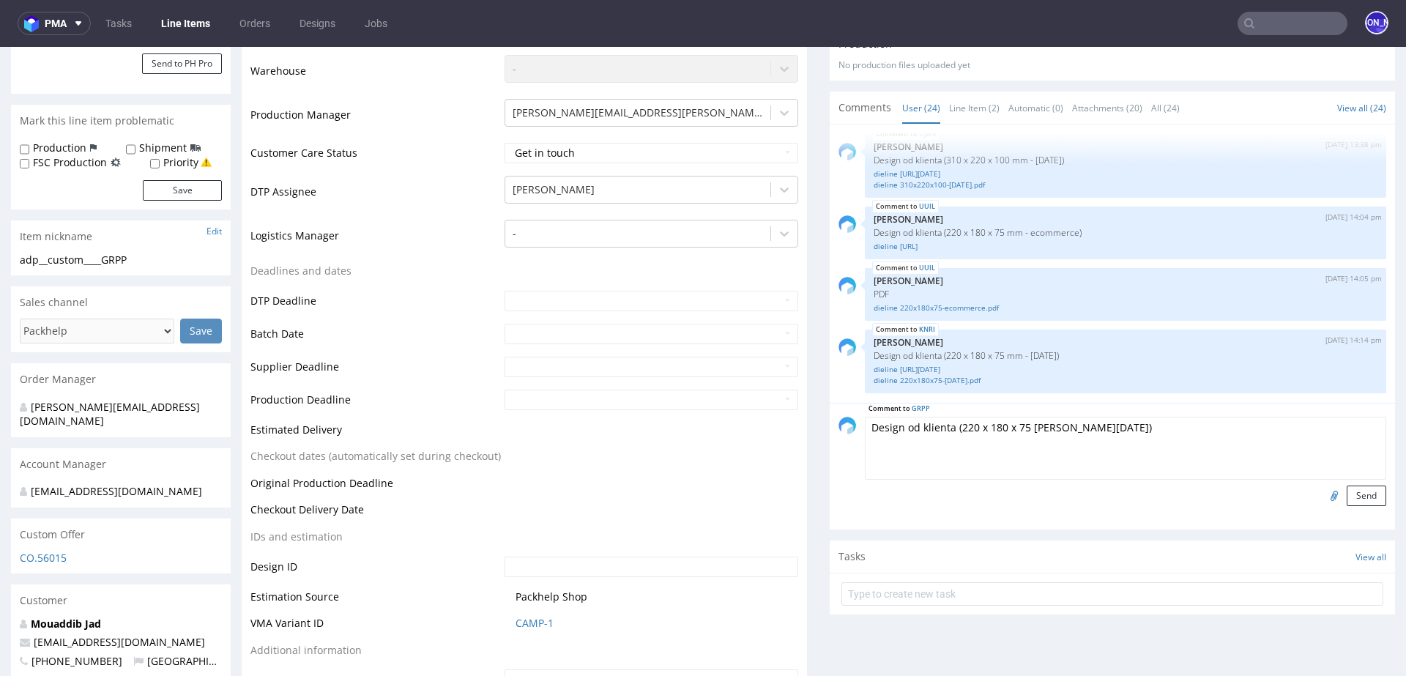
click at [1321, 487] on input "file" at bounding box center [1331, 494] width 20 height 19
type input "C:\fakepath\dieline 220x180x75-[PERSON_NAME].pdf"
click at [1321, 499] on input "file" at bounding box center [1331, 494] width 20 height 19
click at [1351, 495] on button "Send" at bounding box center [1366, 495] width 40 height 20
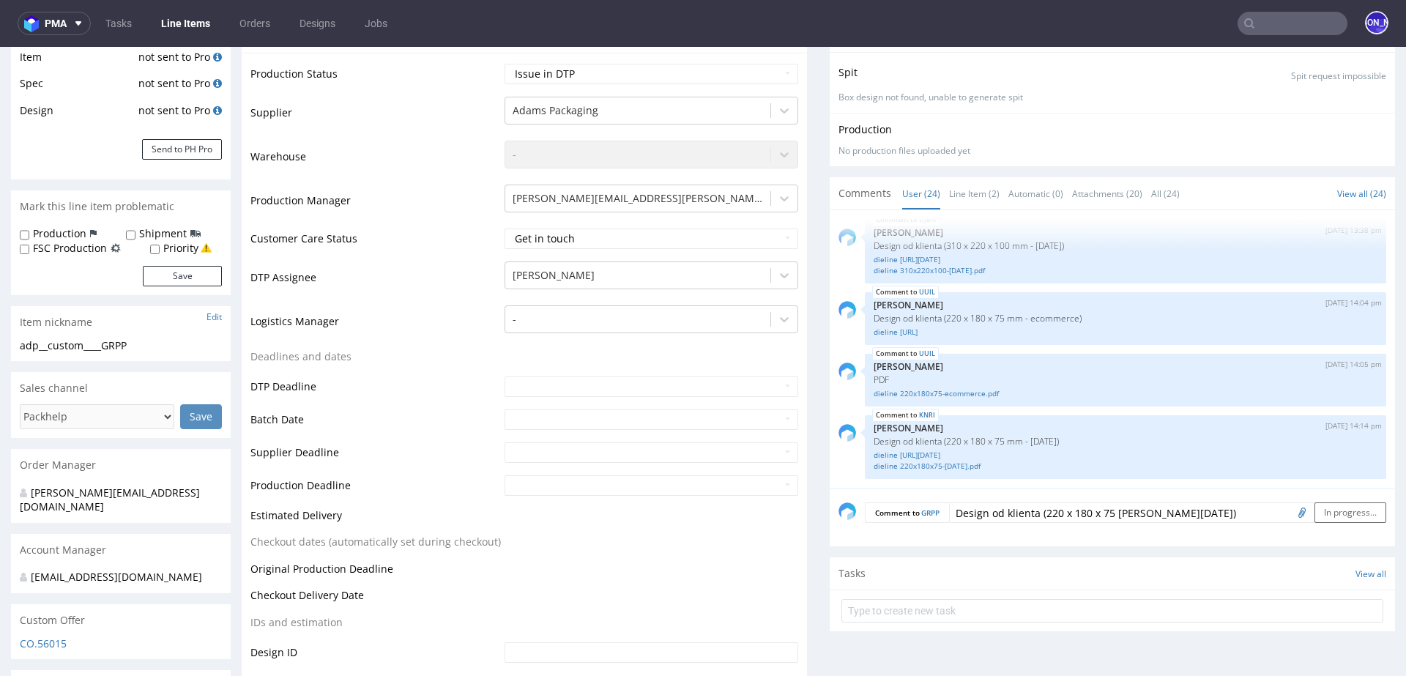
scroll to position [0, 0]
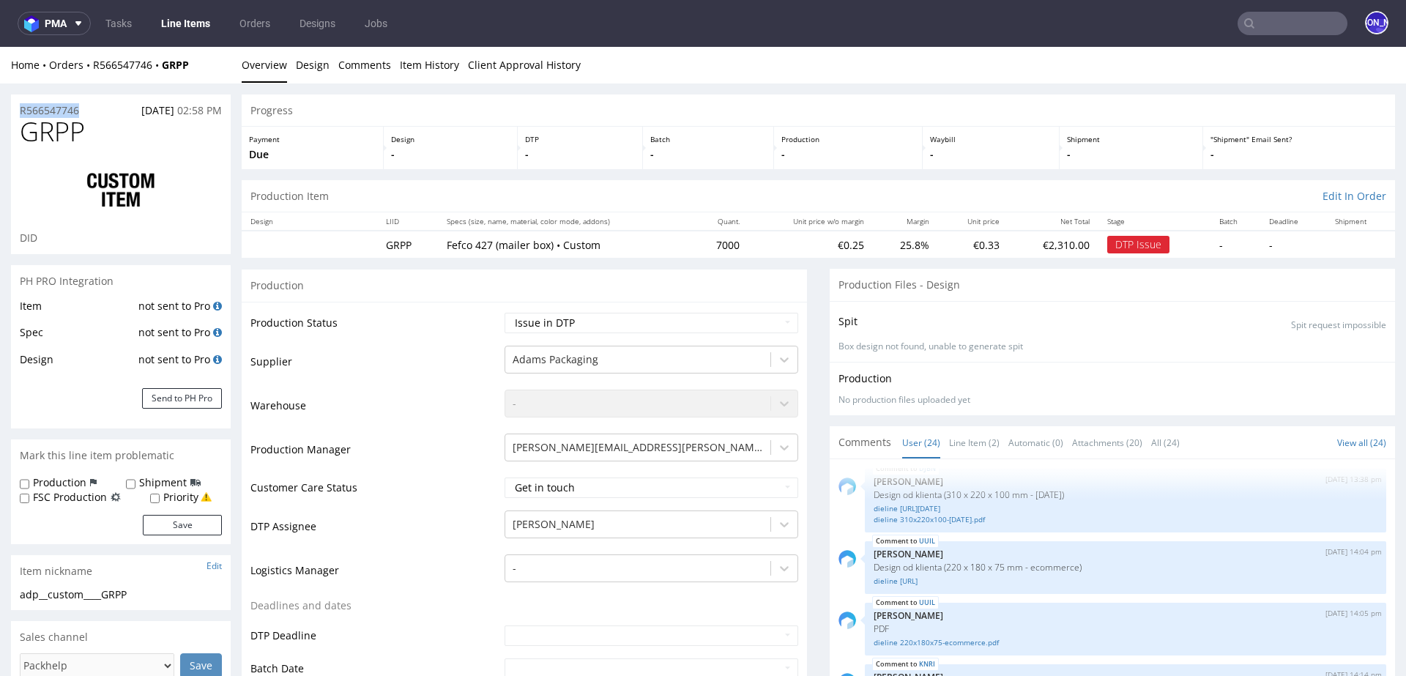
drag, startPoint x: 97, startPoint y: 105, endPoint x: 15, endPoint y: 108, distance: 82.0
click at [15, 108] on div "R566547746 [DATE] 02:58 PM" at bounding box center [121, 105] width 220 height 23
copy p "R566547746"
click at [92, 113] on div "R566547746 [DATE] 02:58 PM" at bounding box center [121, 105] width 220 height 23
drag, startPoint x: 92, startPoint y: 113, endPoint x: 0, endPoint y: 111, distance: 92.3
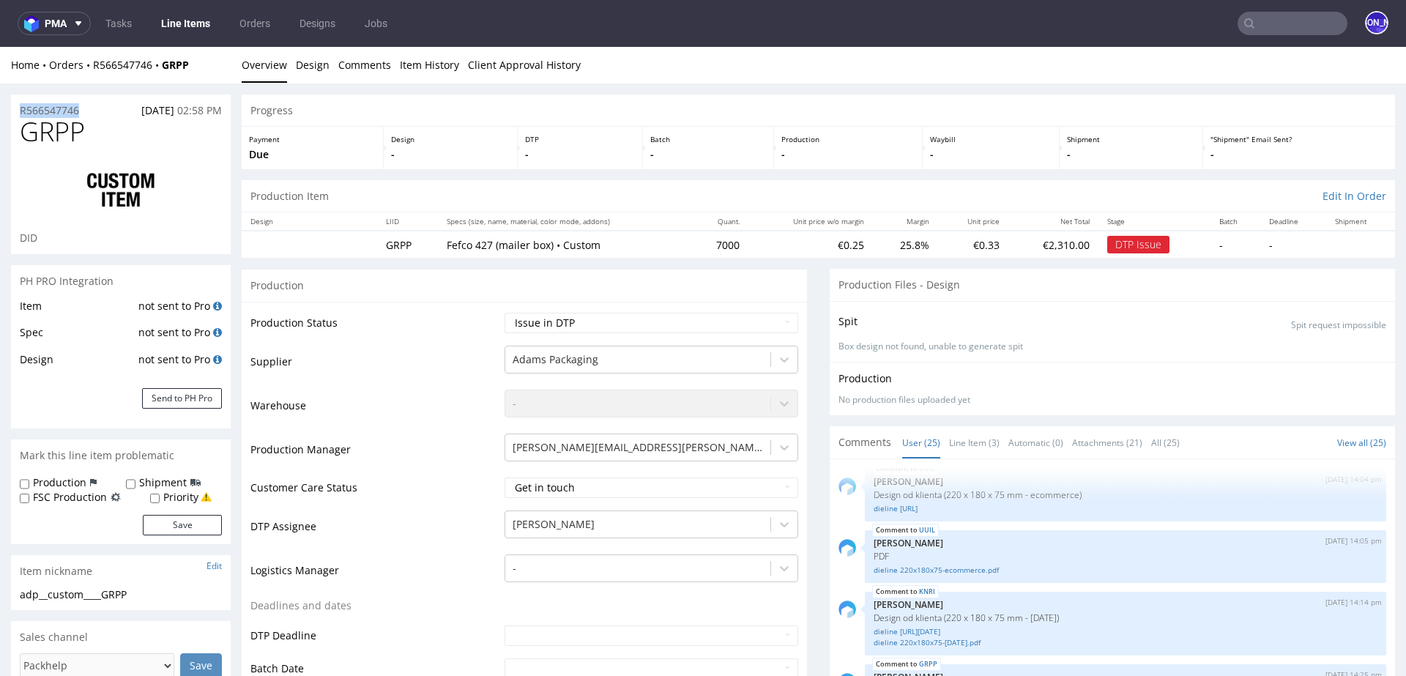
drag, startPoint x: 91, startPoint y: 112, endPoint x: 0, endPoint y: 111, distance: 90.8
copy p "R566547746"
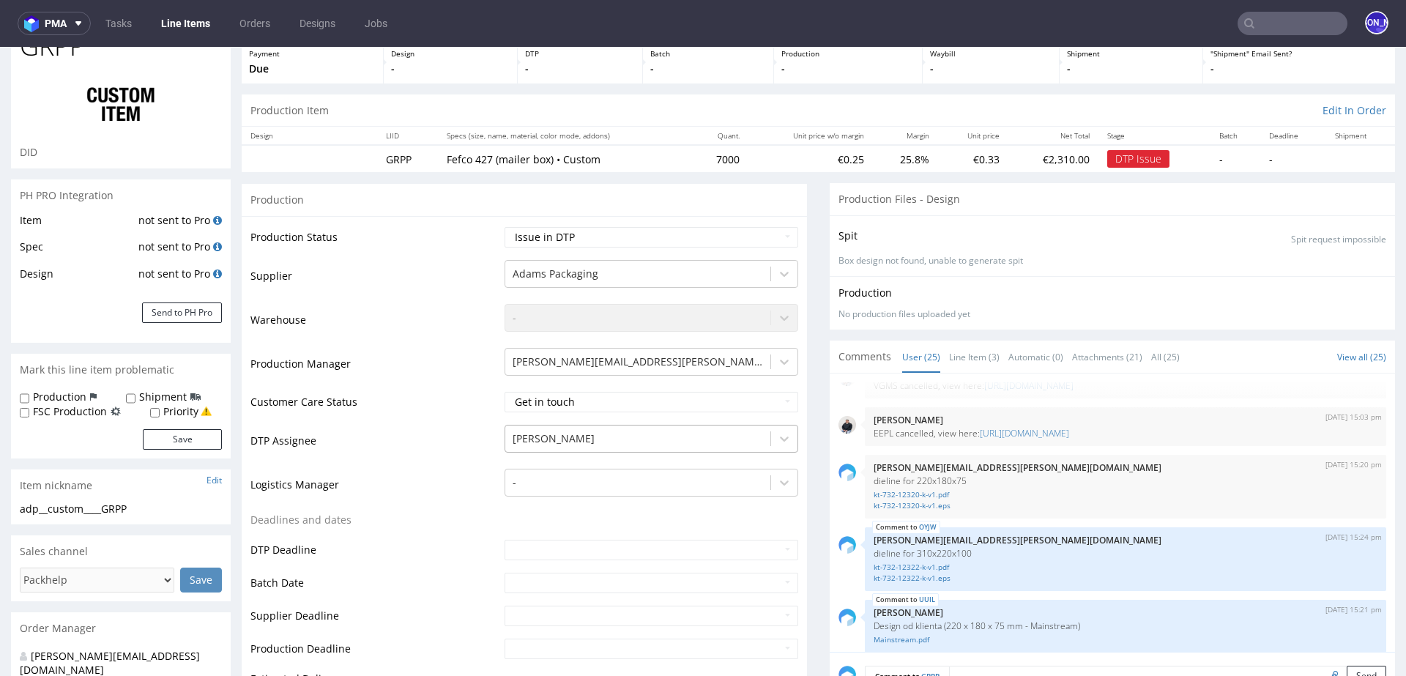
scroll to position [112, 0]
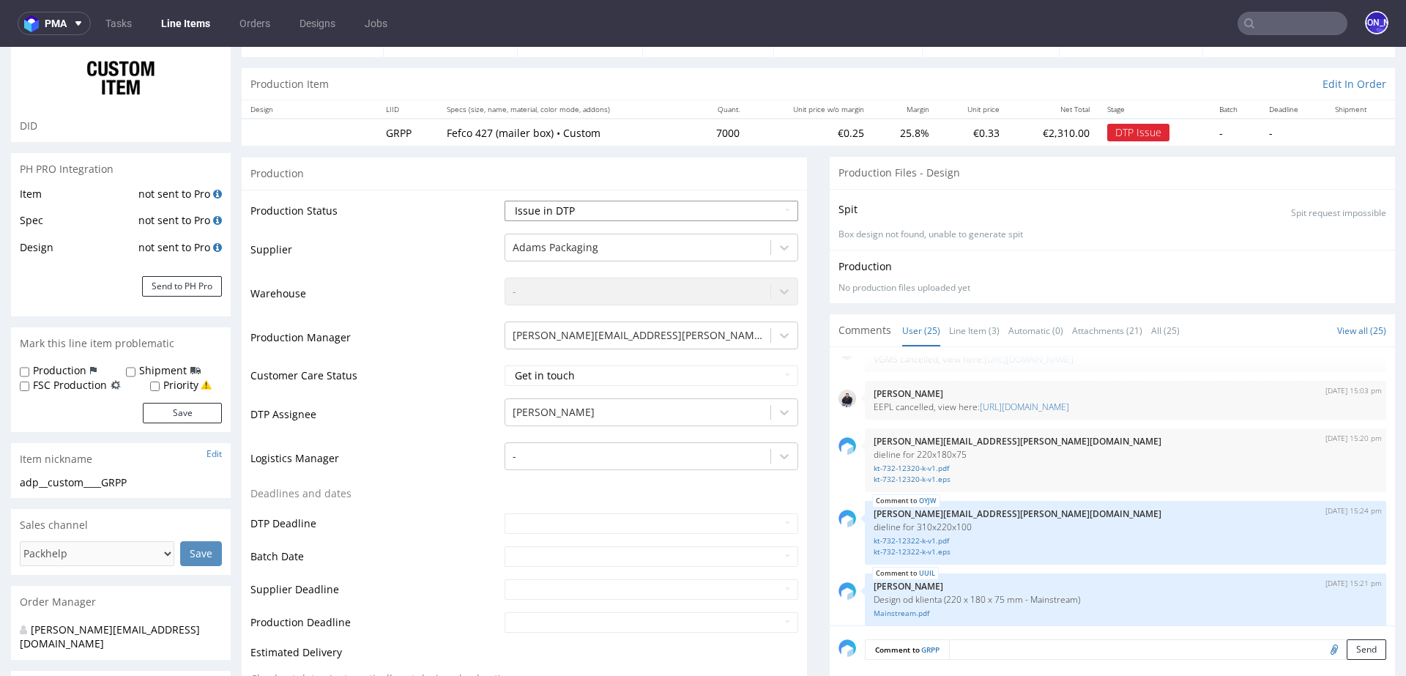
click at [624, 206] on select "Waiting for Artwork Waiting for Diecut Waiting for Mockup Waiting for DTP Waiti…" at bounding box center [651, 211] width 294 height 20
select select "back_for_dtp"
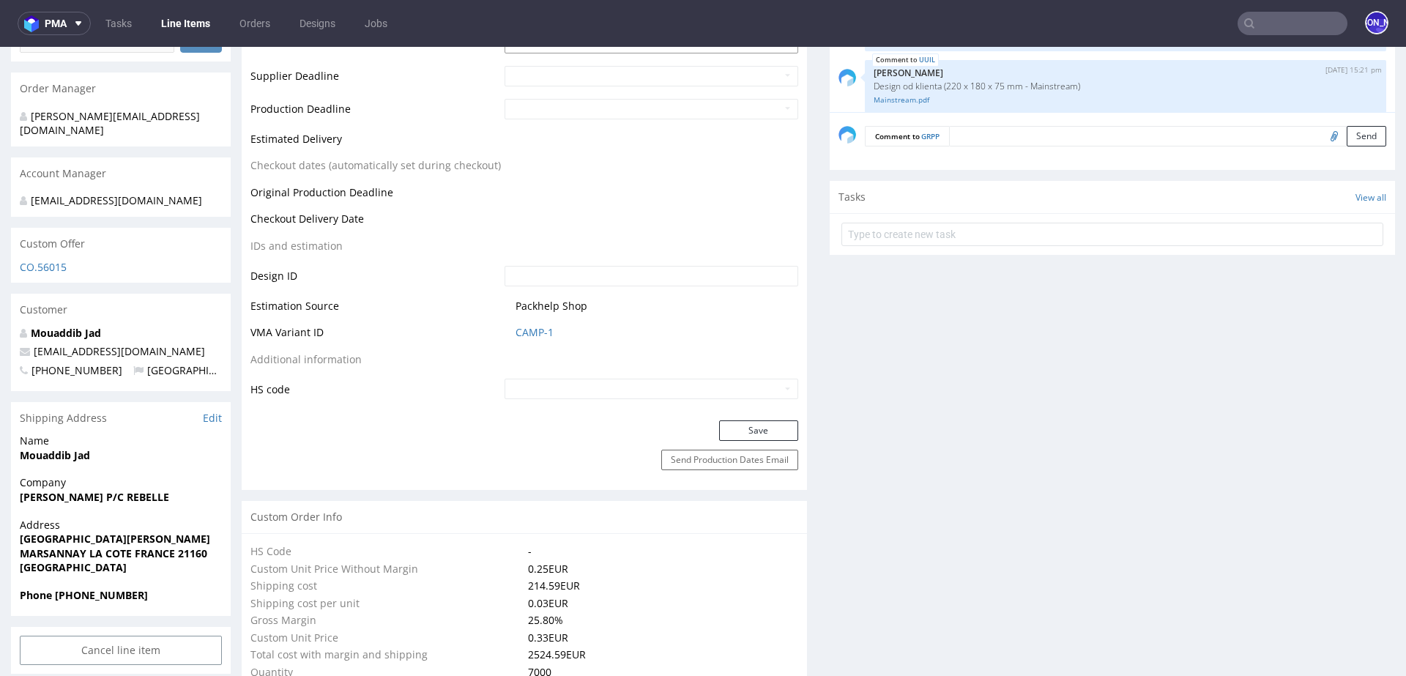
scroll to position [753, 0]
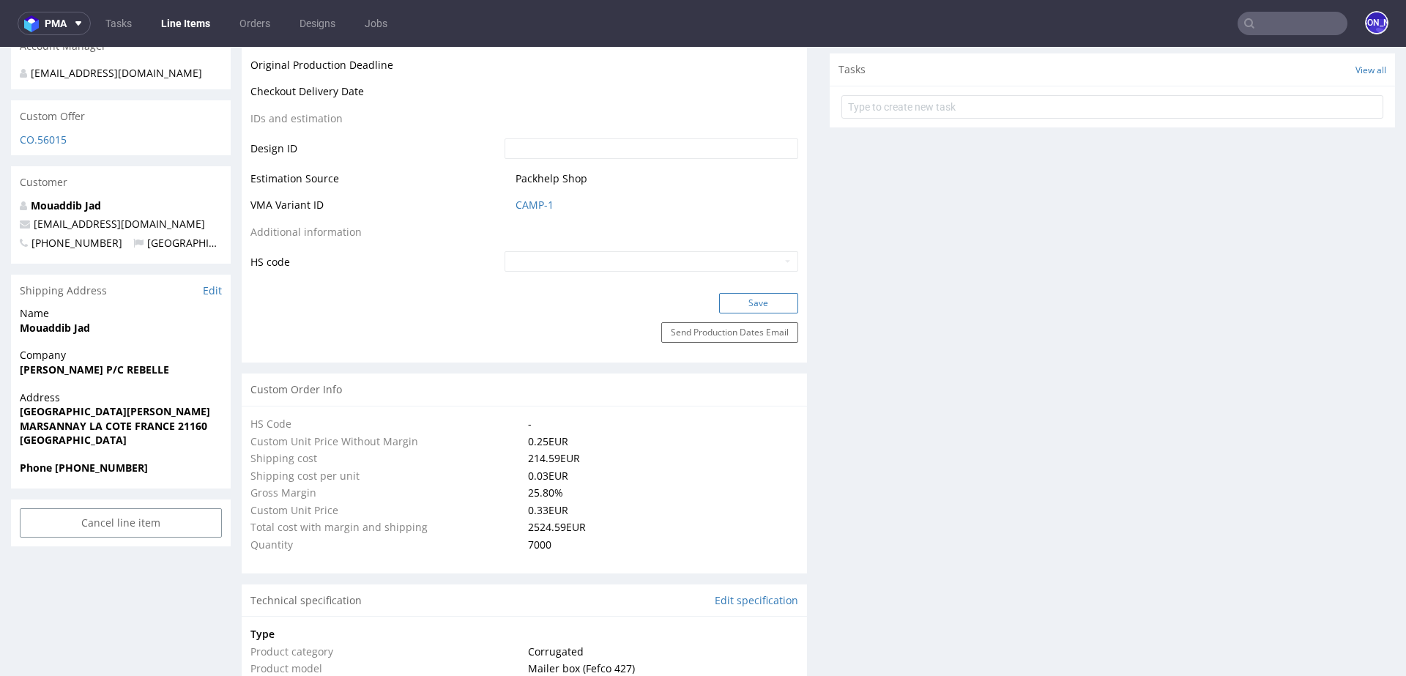
click at [741, 302] on button "Save" at bounding box center [758, 303] width 79 height 20
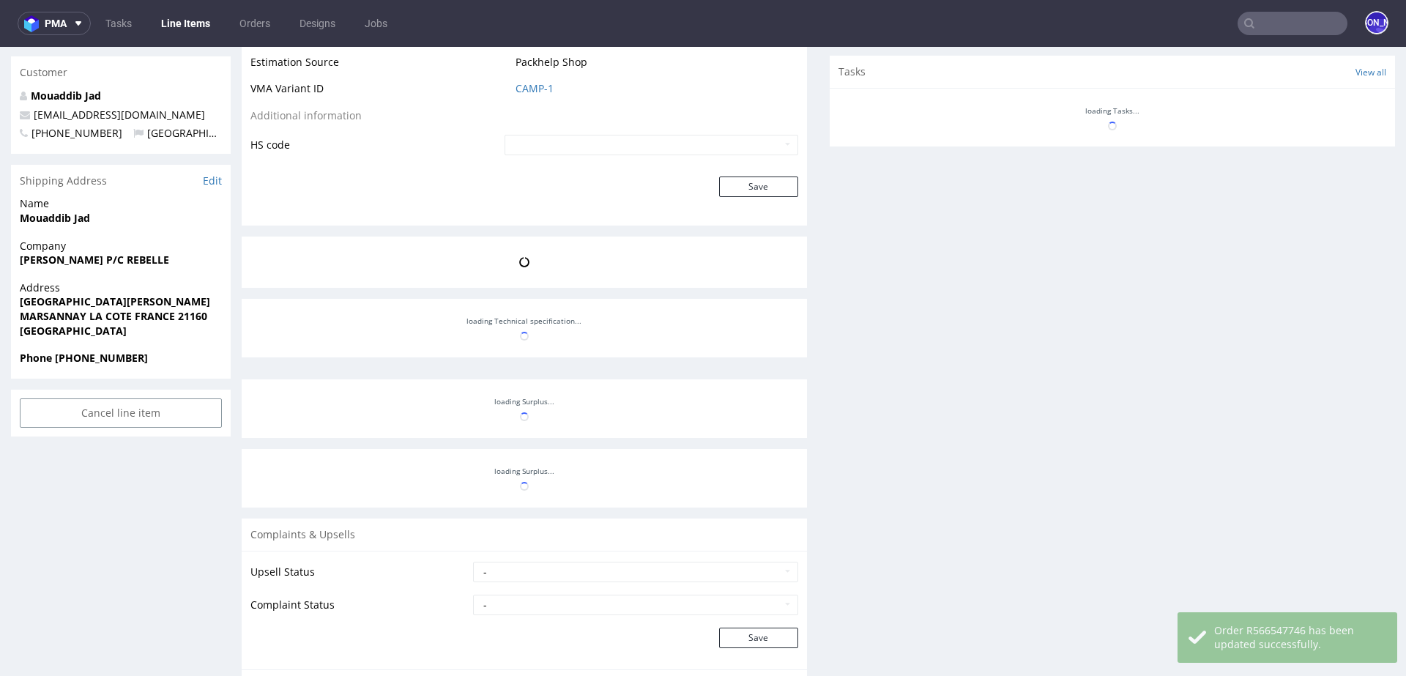
scroll to position [1578, 0]
